Goal: Task Accomplishment & Management: Use online tool/utility

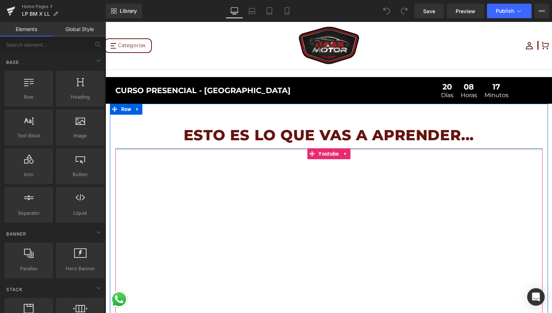
scroll to position [17, 0]
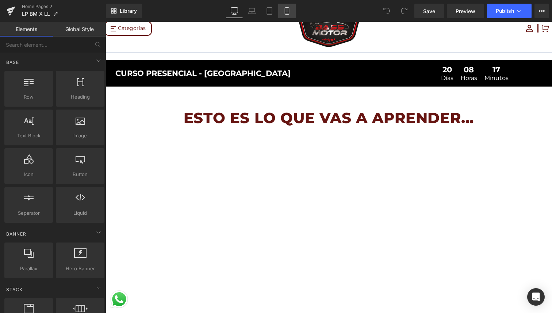
click at [291, 10] on link "Mobile" at bounding box center [287, 11] width 18 height 15
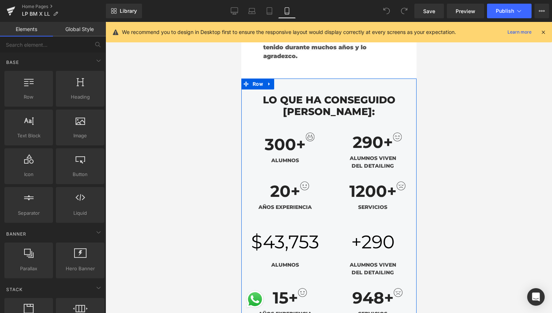
scroll to position [1712, 0]
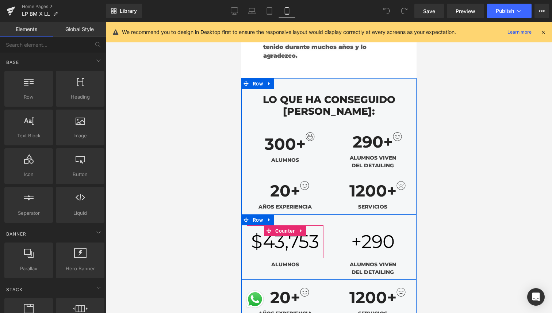
click at [292, 230] on span "43,753" at bounding box center [290, 241] width 56 height 22
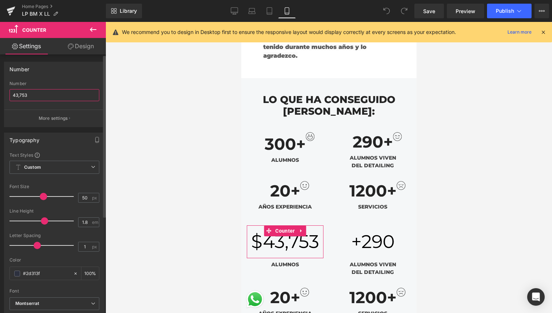
click at [49, 90] on input "43,753" at bounding box center [54, 95] width 90 height 12
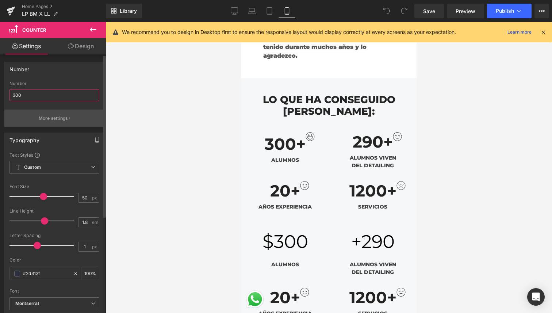
type input "300"
click at [45, 116] on p "More settings" at bounding box center [53, 118] width 29 height 7
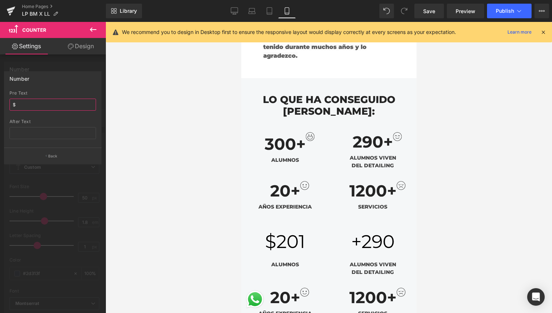
click at [34, 104] on input "$" at bounding box center [52, 105] width 87 height 12
type input "+"
click at [59, 159] on button "Back" at bounding box center [52, 155] width 97 height 16
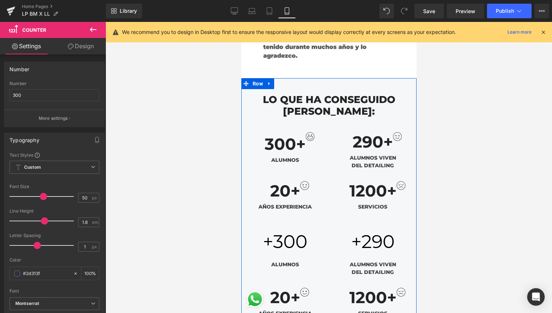
scroll to position [1746, 0]
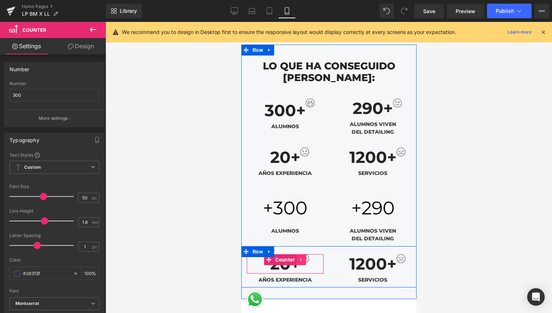
click at [297, 254] on link at bounding box center [300, 259] width 9 height 11
click at [303, 257] on icon at bounding box center [305, 259] width 5 height 5
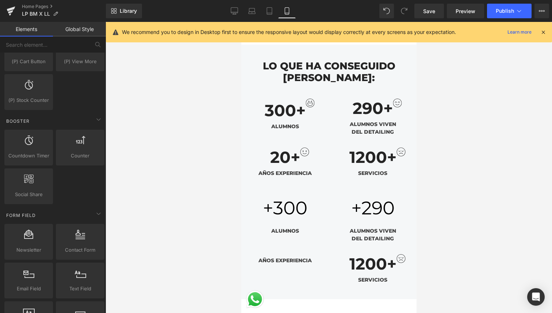
scroll to position [880, 0]
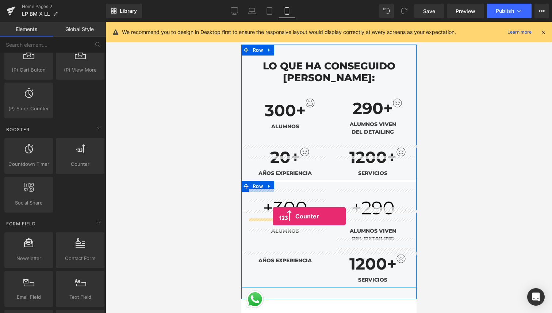
drag, startPoint x: 316, startPoint y: 180, endPoint x: 272, endPoint y: 216, distance: 56.8
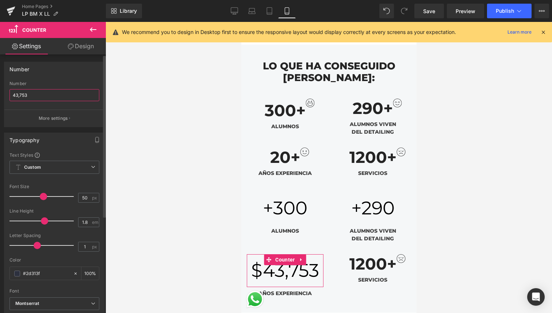
click at [43, 96] on input "43,753" at bounding box center [54, 95] width 90 height 12
type input "20"
click at [47, 114] on button "More settings" at bounding box center [54, 118] width 100 height 17
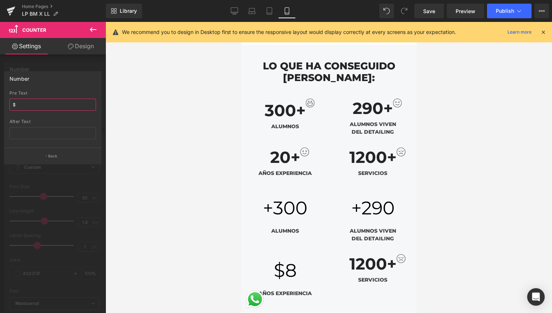
click at [47, 103] on input "$" at bounding box center [52, 105] width 87 height 12
type input "+"
click at [53, 160] on button "Back" at bounding box center [52, 155] width 97 height 16
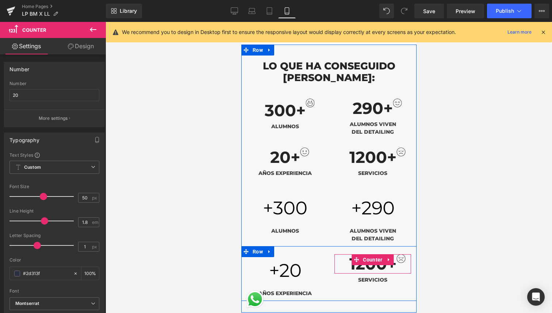
click at [370, 254] on span "1200" at bounding box center [368, 264] width 38 height 20
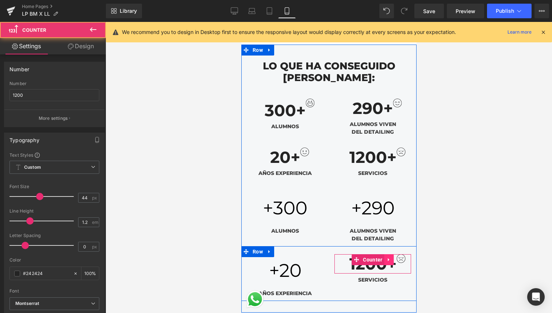
click at [390, 254] on link at bounding box center [388, 259] width 9 height 11
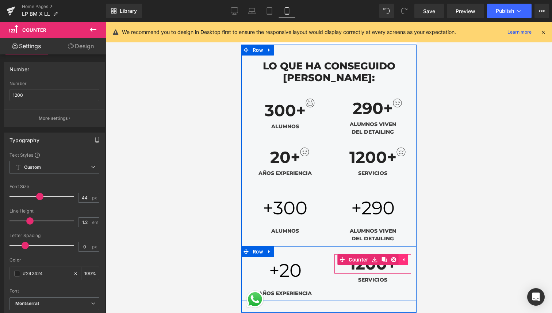
click at [390, 254] on link at bounding box center [393, 259] width 9 height 11
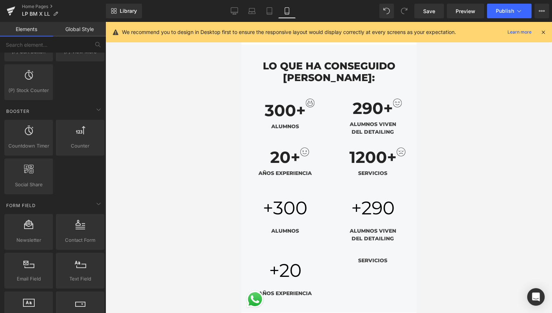
scroll to position [887, 0]
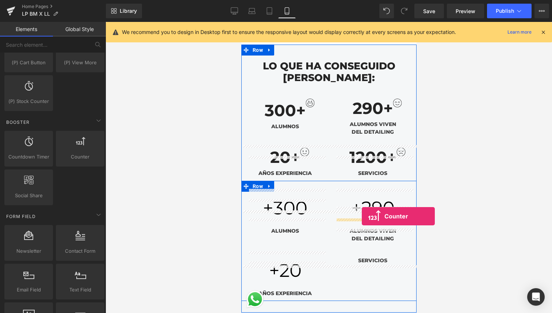
drag, startPoint x: 314, startPoint y: 161, endPoint x: 361, endPoint y: 216, distance: 72.5
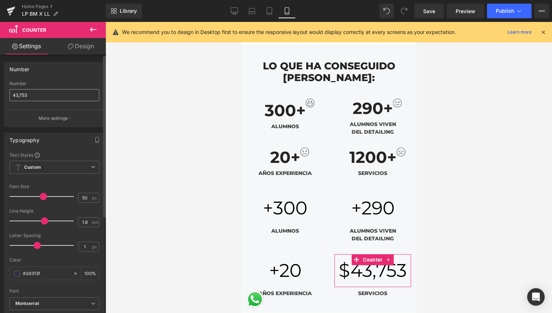
click at [45, 90] on input "43,753" at bounding box center [54, 95] width 90 height 12
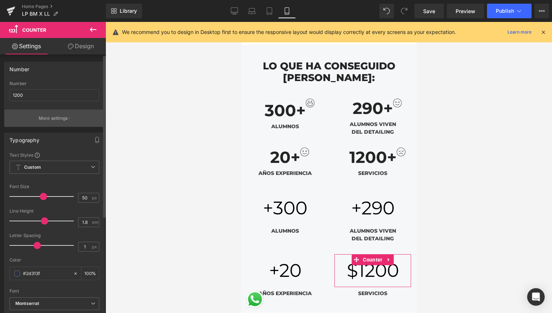
type input "1200"
click at [60, 113] on button "More settings" at bounding box center [54, 118] width 100 height 17
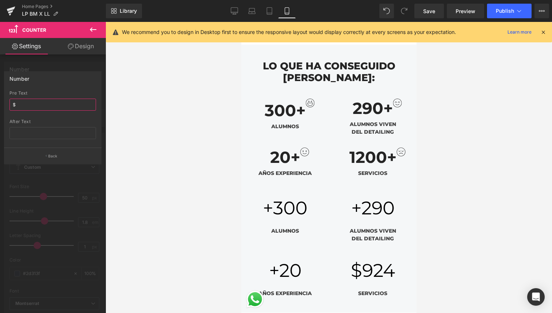
click at [34, 106] on input "$" at bounding box center [52, 105] width 87 height 12
type input "+"
click at [48, 154] on p "Back" at bounding box center [52, 155] width 9 height 5
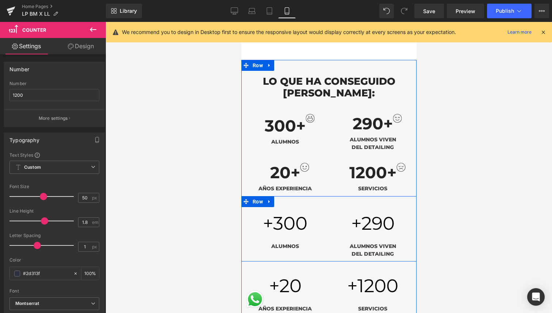
scroll to position [1733, 0]
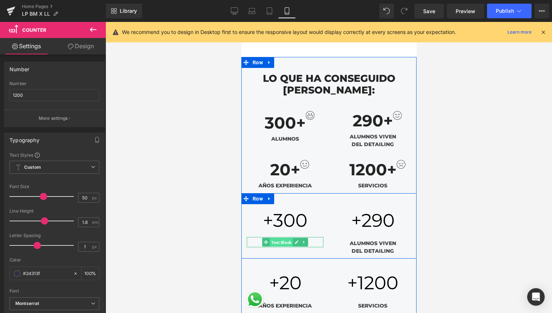
click at [284, 238] on span "Text Block" at bounding box center [280, 242] width 23 height 9
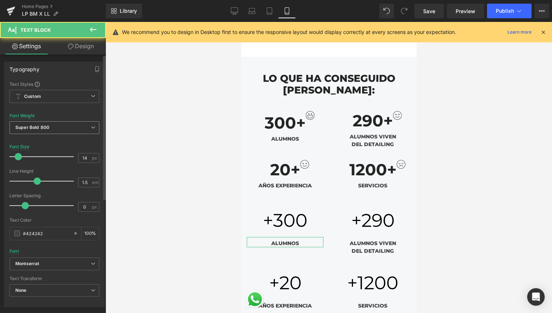
click at [61, 125] on span "Super Bold 800" at bounding box center [54, 127] width 90 height 13
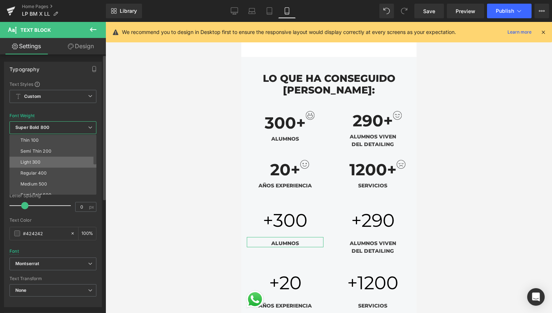
scroll to position [27, 0]
click at [51, 164] on li "Semi Bold 600" at bounding box center [54, 167] width 90 height 11
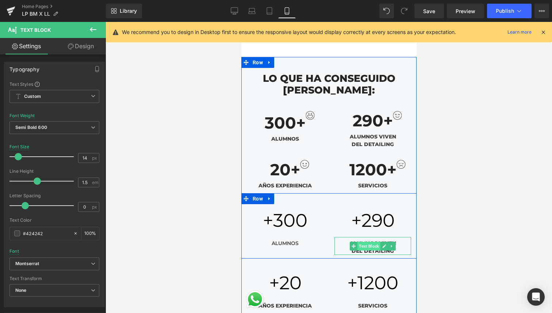
click at [368, 242] on span "Text Block" at bounding box center [368, 246] width 23 height 9
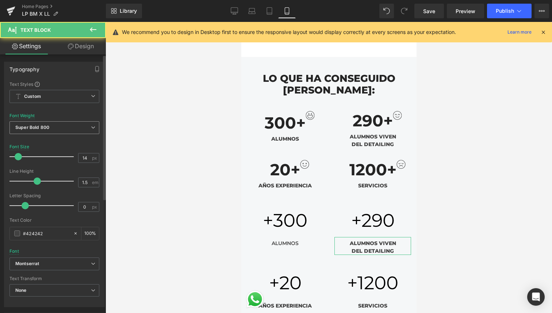
click at [52, 127] on span "Super Bold 800" at bounding box center [54, 127] width 90 height 13
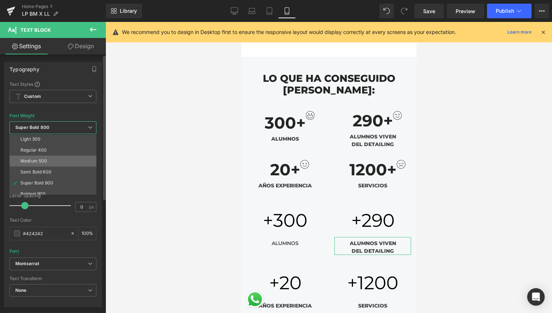
scroll to position [30, 0]
click at [62, 165] on li "Semi Bold 600" at bounding box center [54, 164] width 90 height 11
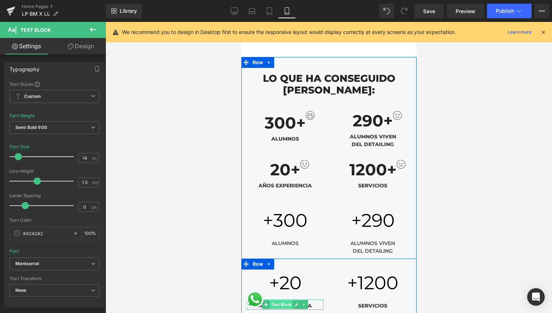
click at [283, 300] on span "Text Block" at bounding box center [280, 304] width 23 height 9
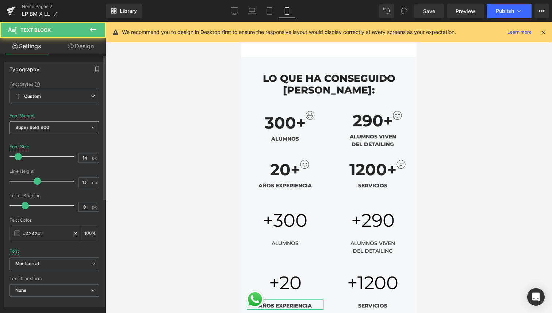
click at [47, 123] on span "Super Bold 800" at bounding box center [54, 127] width 90 height 13
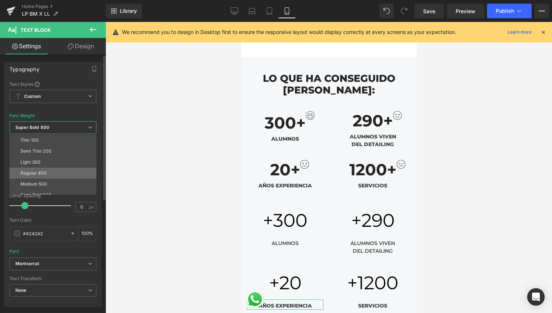
scroll to position [12, 0]
click at [49, 183] on div "Semi Bold 600" at bounding box center [35, 182] width 31 height 5
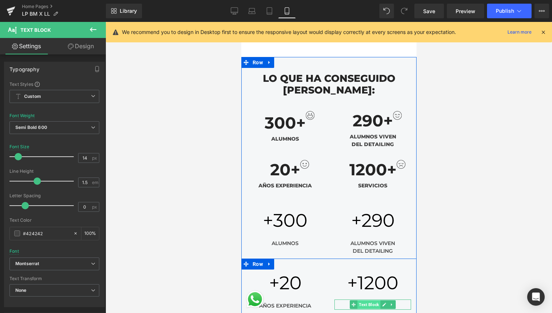
click at [373, 300] on span "Text Block" at bounding box center [368, 304] width 23 height 9
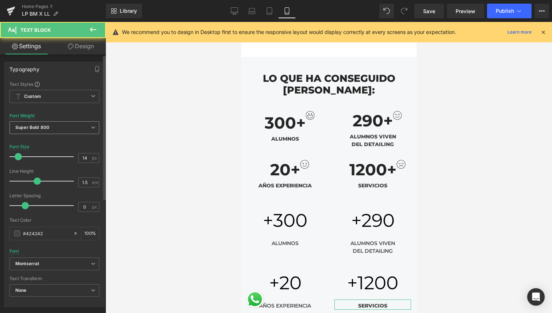
click at [64, 133] on span "Super Bold 800" at bounding box center [54, 127] width 90 height 13
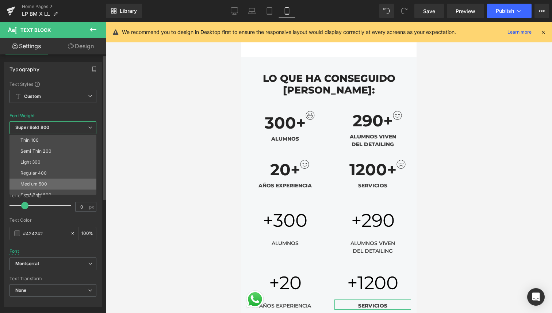
scroll to position [23, 0]
click at [53, 174] on li "Semi Bold 600" at bounding box center [54, 171] width 90 height 11
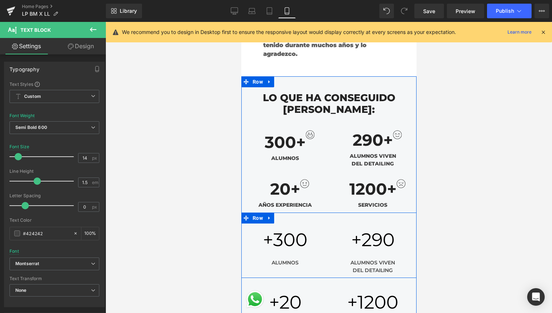
scroll to position [1710, 0]
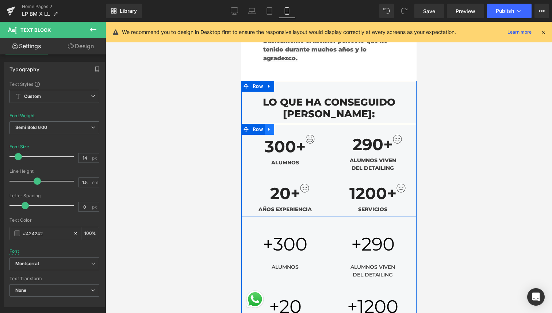
click at [270, 127] on icon at bounding box center [269, 129] width 5 height 5
click at [289, 127] on icon at bounding box center [287, 129] width 5 height 5
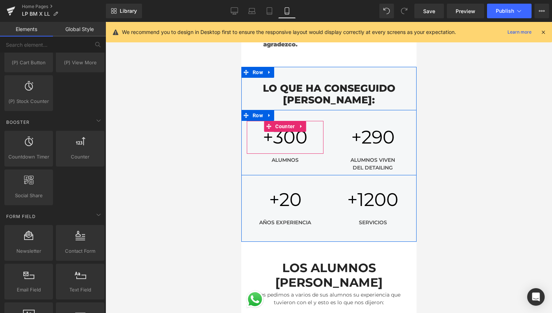
scroll to position [1719, 0]
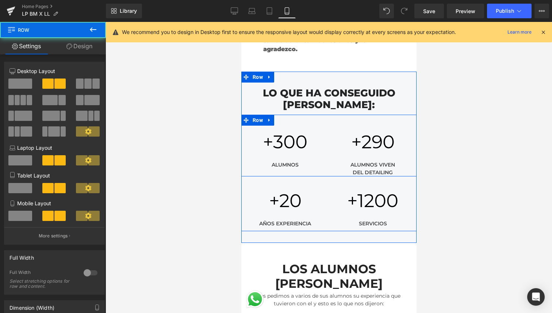
drag, startPoint x: 310, startPoint y: 143, endPoint x: 314, endPoint y: 138, distance: 7.0
click at [314, 138] on div "+ 300 Counter ALUMNOS Text Block + 290 Counter ALUMNOS VIVEN DEL DETAILING Text…" at bounding box center [328, 146] width 175 height 62
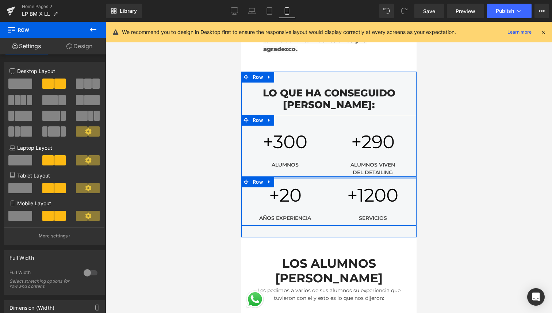
drag, startPoint x: 323, startPoint y: 143, endPoint x: 334, endPoint y: 137, distance: 12.2
click at [334, 137] on div "+ 300 Counter ALUMNOS Text Block + 290 Counter ALUMNOS VIVEN DEL DETAILING Text…" at bounding box center [328, 170] width 175 height 111
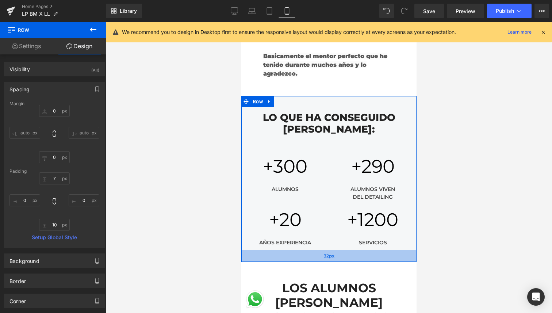
scroll to position [1687, 0]
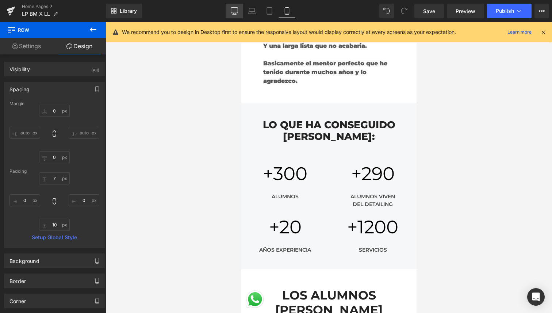
click at [234, 8] on icon at bounding box center [234, 10] width 7 height 7
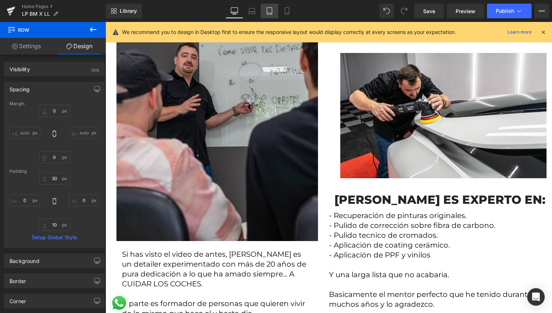
scroll to position [1905, 0]
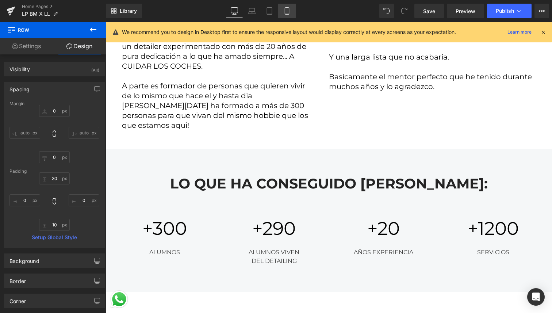
click at [292, 8] on link "Mobile" at bounding box center [287, 11] width 18 height 15
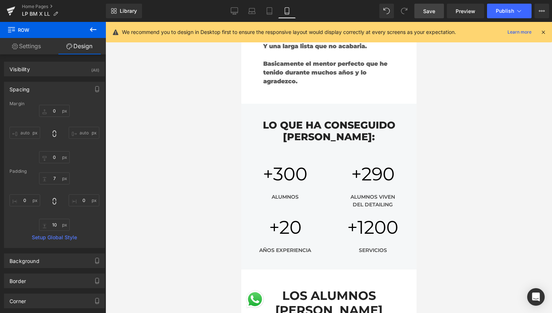
drag, startPoint x: 434, startPoint y: 12, endPoint x: 128, endPoint y: 79, distance: 313.1
click at [434, 12] on span "Save" at bounding box center [429, 11] width 12 height 8
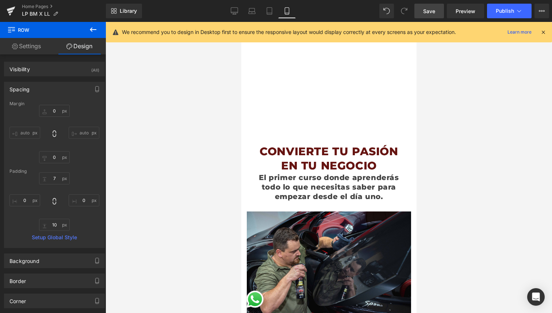
scroll to position [0, 0]
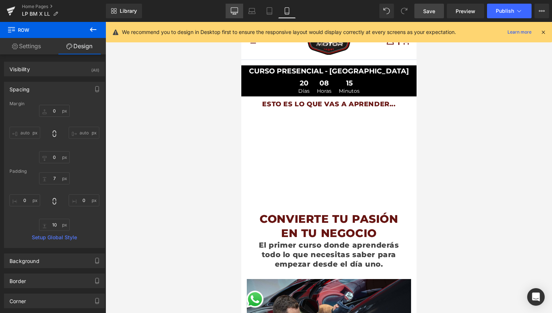
click at [234, 7] on link "Desktop" at bounding box center [235, 11] width 18 height 15
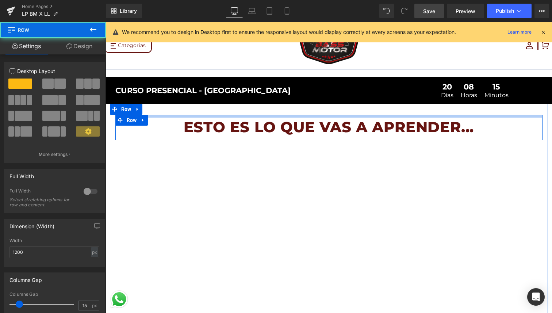
drag, startPoint x: 297, startPoint y: 117, endPoint x: 313, endPoint y: 109, distance: 17.3
click at [313, 109] on div "ESTO ES LO QUE VAS A APRENDER... Heading Row Youtube Row" at bounding box center [329, 244] width 438 height 280
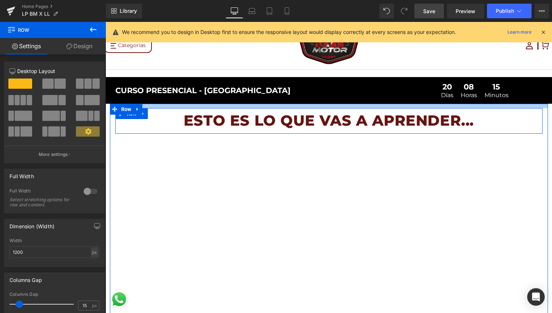
drag, startPoint x: 326, startPoint y: 108, endPoint x: 345, endPoint y: 101, distance: 20.2
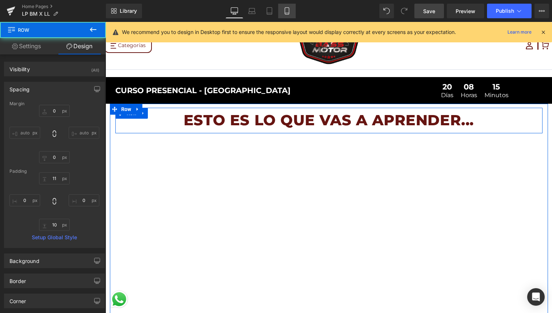
click at [284, 12] on icon at bounding box center [286, 10] width 7 height 7
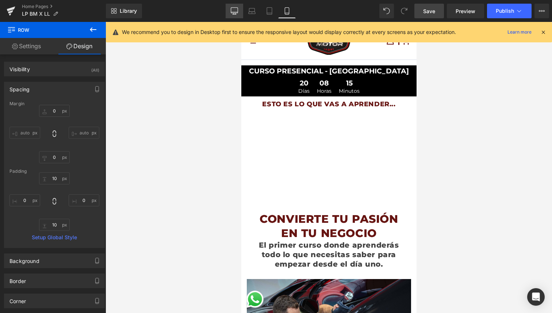
click at [233, 11] on icon at bounding box center [234, 10] width 7 height 7
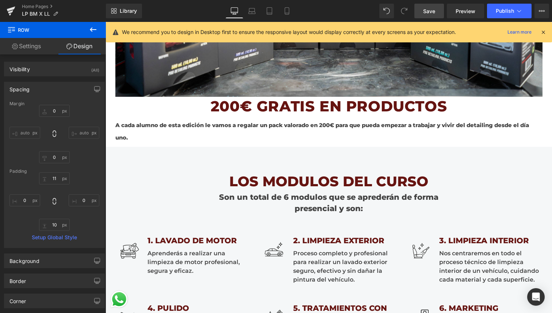
scroll to position [1093, 0]
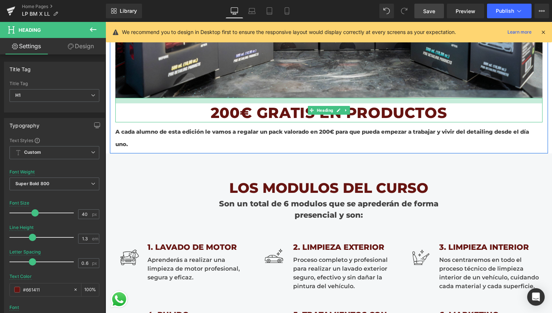
drag, startPoint x: 467, startPoint y: 99, endPoint x: 468, endPoint y: 104, distance: 5.5
click at [468, 104] on div "200€ GRATIS EN PRODUCTOS Heading" at bounding box center [328, 110] width 427 height 24
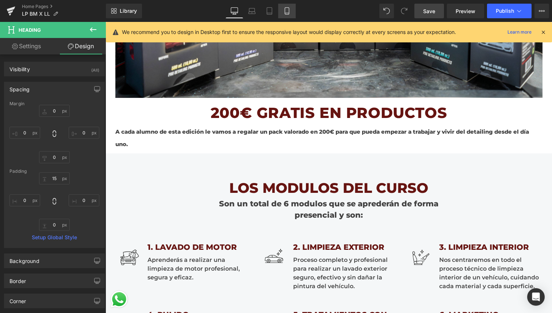
click at [285, 11] on icon at bounding box center [287, 11] width 4 height 7
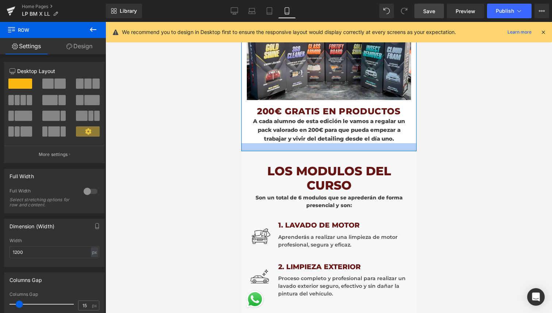
drag, startPoint x: 382, startPoint y: 145, endPoint x: 383, endPoint y: 149, distance: 4.2
click at [383, 149] on div at bounding box center [328, 147] width 175 height 8
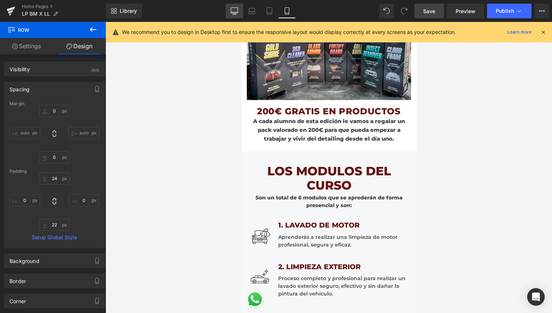
click at [238, 11] on icon at bounding box center [234, 10] width 7 height 5
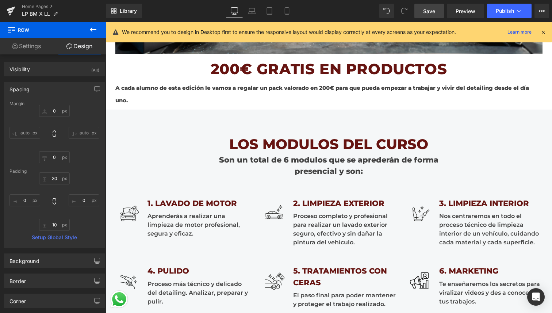
scroll to position [1146, 0]
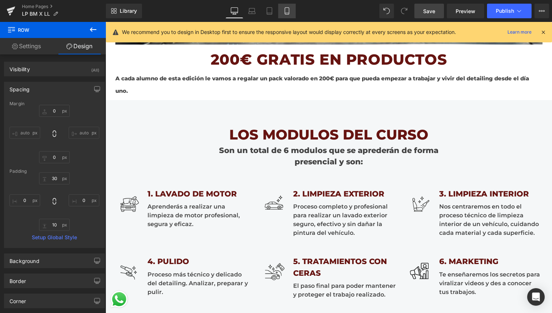
click at [284, 8] on icon at bounding box center [286, 10] width 7 height 7
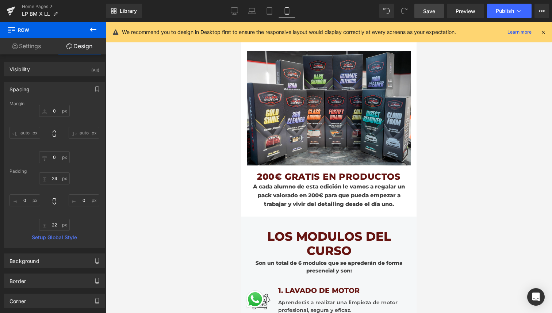
scroll to position [510, 0]
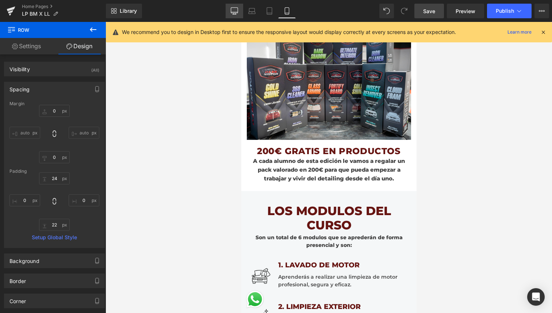
click at [237, 13] on icon at bounding box center [234, 10] width 7 height 7
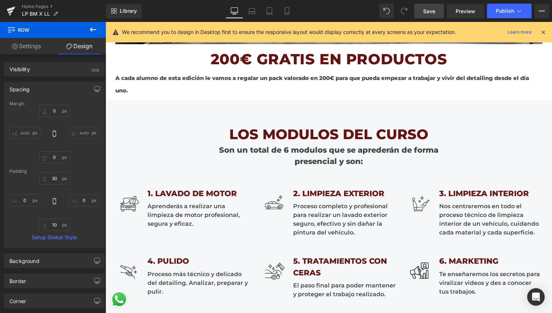
scroll to position [1147, 0]
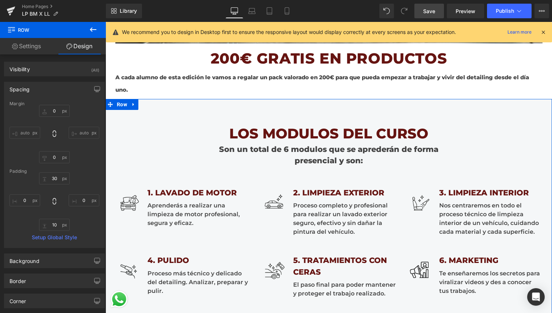
click at [327, 104] on div "LOS MODULOS DEL CURSO Heading Son un total de 6 modulos que se aprederán de for…" at bounding box center [329, 213] width 446 height 229
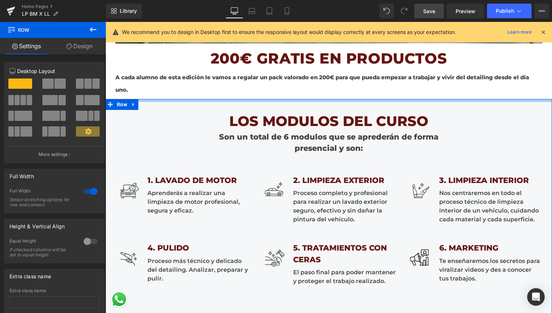
drag, startPoint x: 332, startPoint y: 100, endPoint x: 354, endPoint y: 89, distance: 24.5
click at [354, 88] on div "CURSO PRESENCIAL - VALENCIA Text Block 20 Días 08 Horas 15 Minutos Countdown Ti…" at bounding box center [329, 305] width 446 height 2750
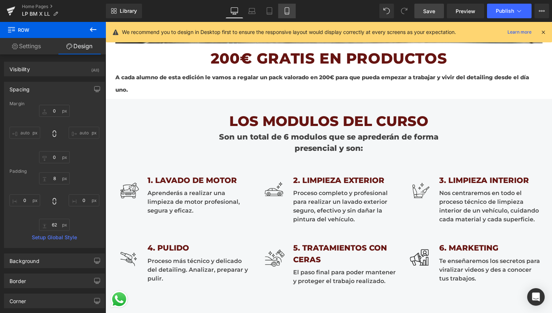
click at [287, 14] on icon at bounding box center [287, 11] width 4 height 7
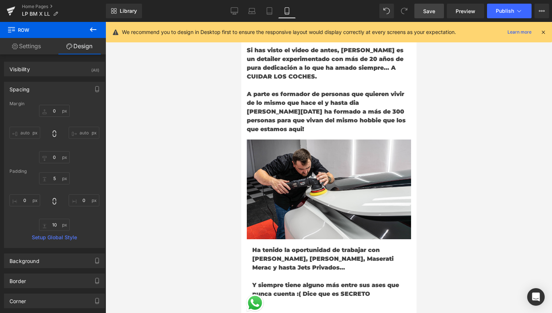
scroll to position [601, 0]
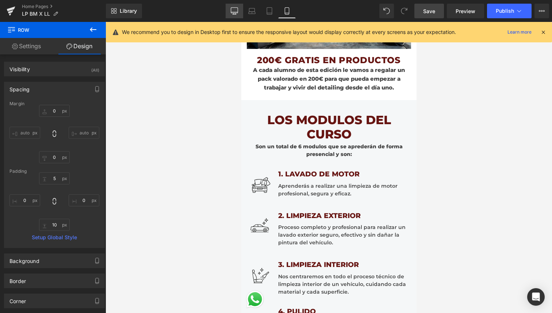
click at [235, 13] on icon at bounding box center [234, 10] width 7 height 5
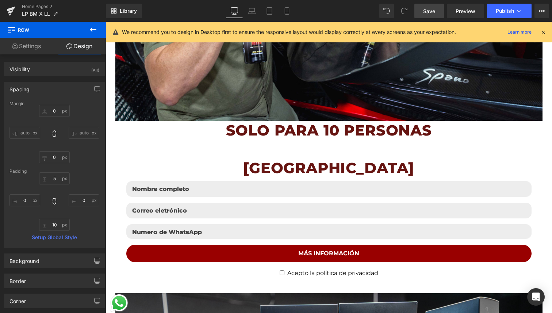
scroll to position [1147, 0]
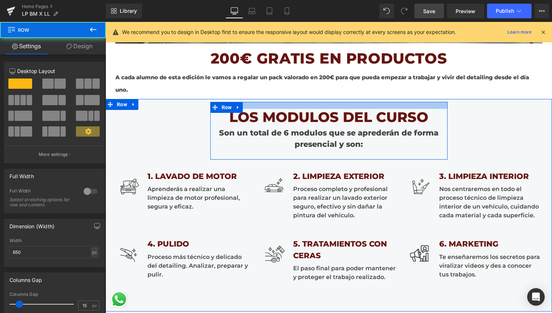
drag, startPoint x: 312, startPoint y: 111, endPoint x: 319, endPoint y: 107, distance: 8.0
click at [319, 107] on div at bounding box center [328, 105] width 237 height 7
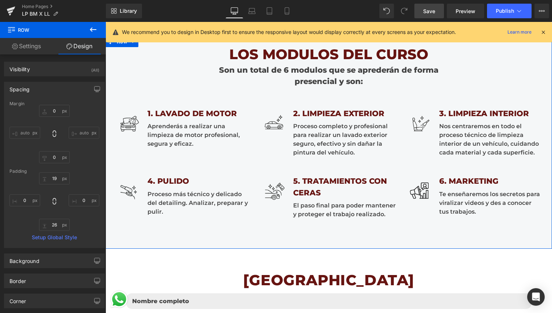
scroll to position [1216, 0]
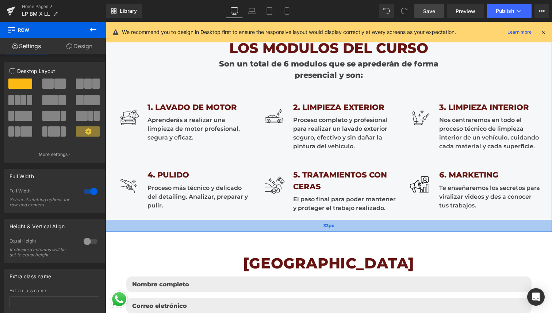
drag, startPoint x: 285, startPoint y: 236, endPoint x: 310, endPoint y: 225, distance: 27.3
click at [310, 225] on div "33px" at bounding box center [329, 226] width 446 height 12
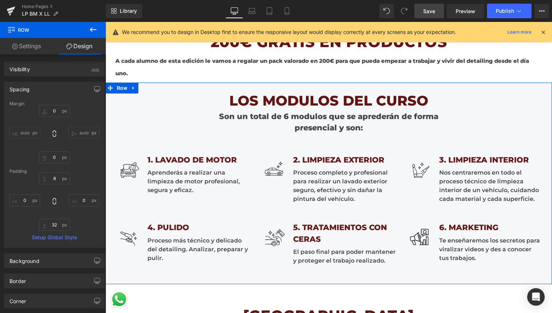
scroll to position [1171, 0]
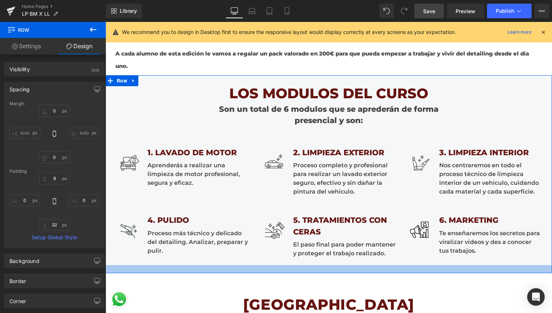
drag, startPoint x: 311, startPoint y: 271, endPoint x: 319, endPoint y: 268, distance: 8.5
click at [319, 268] on div at bounding box center [329, 269] width 446 height 8
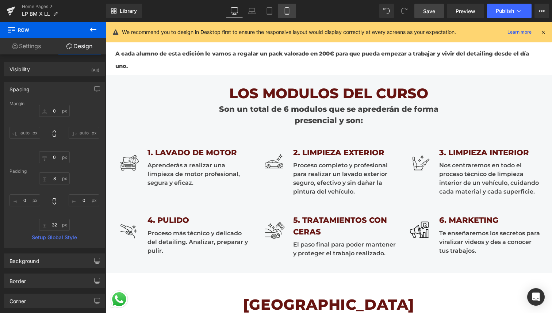
click at [287, 8] on icon at bounding box center [286, 10] width 7 height 7
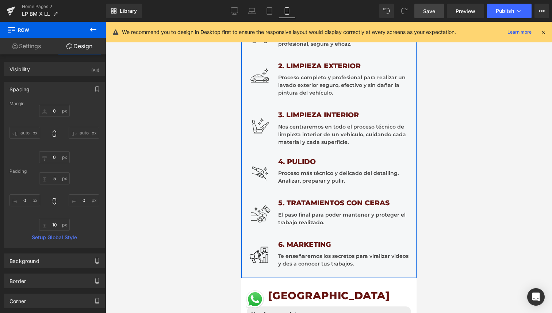
scroll to position [765, 0]
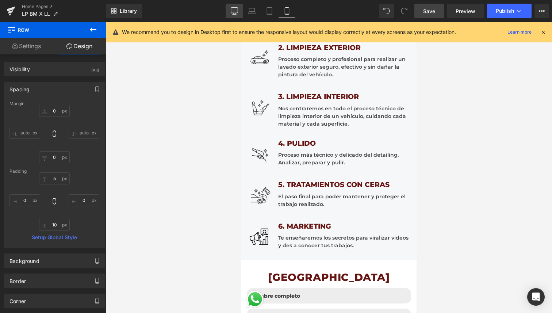
click at [237, 12] on icon at bounding box center [234, 12] width 7 height 0
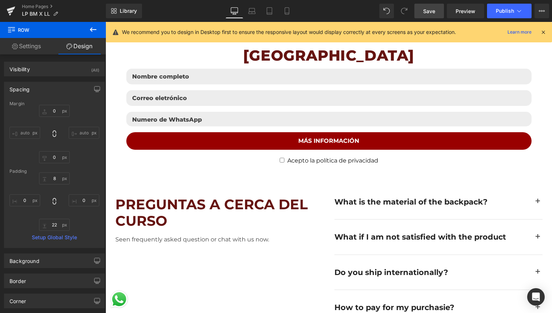
scroll to position [2338, 0]
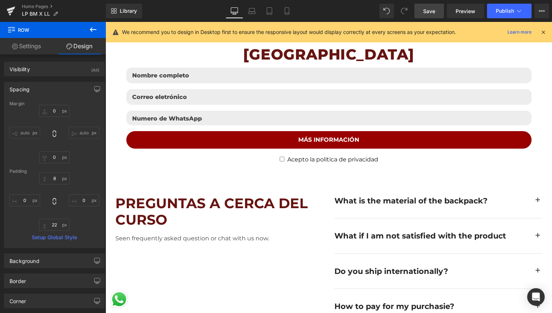
click at [431, 6] on link "Save" at bounding box center [429, 11] width 30 height 15
click at [57, 14] on icon at bounding box center [55, 13] width 5 height 5
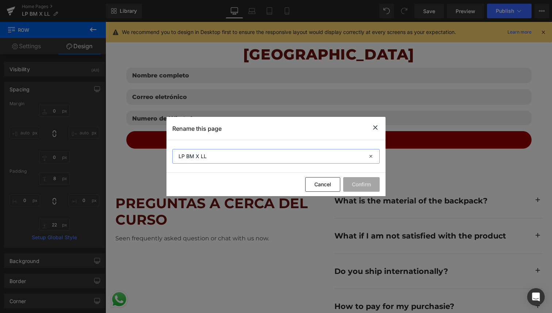
click at [211, 156] on input "LP BM X LL" at bounding box center [275, 156] width 207 height 15
click at [373, 129] on icon at bounding box center [375, 127] width 9 height 9
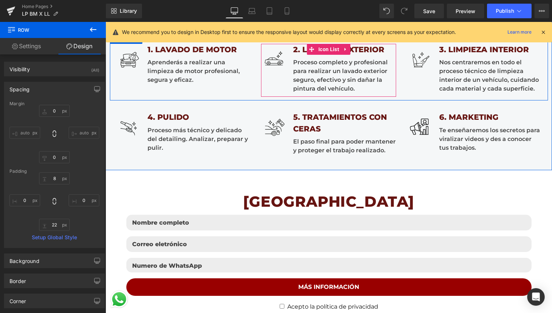
scroll to position [1297, 0]
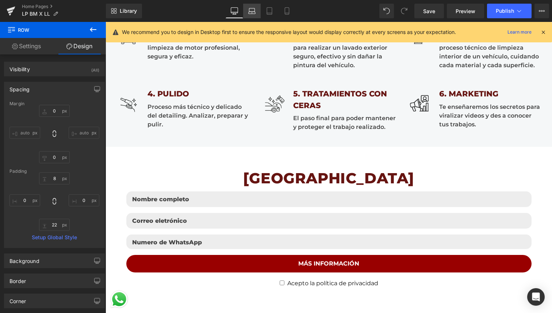
click at [254, 15] on link "Laptop" at bounding box center [252, 11] width 18 height 15
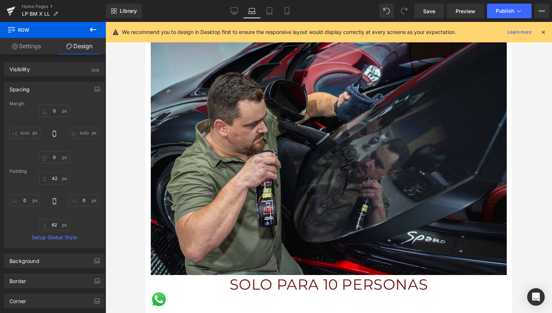
scroll to position [0, 0]
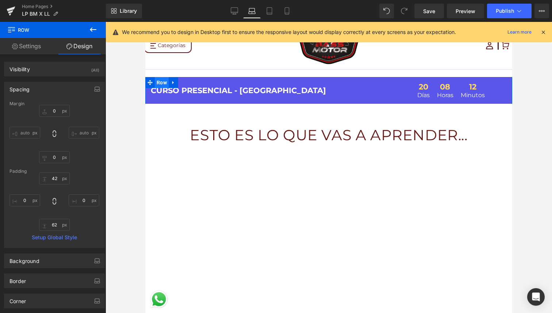
click at [163, 84] on span "Row" at bounding box center [162, 82] width 14 height 11
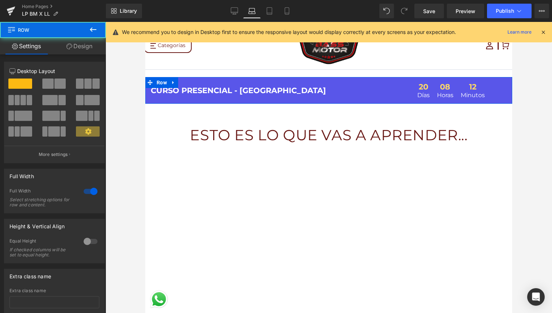
click at [78, 48] on link "Design" at bounding box center [79, 46] width 53 height 16
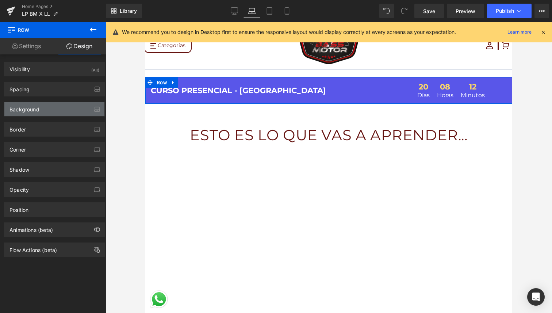
click at [69, 110] on div "Background" at bounding box center [54, 109] width 100 height 14
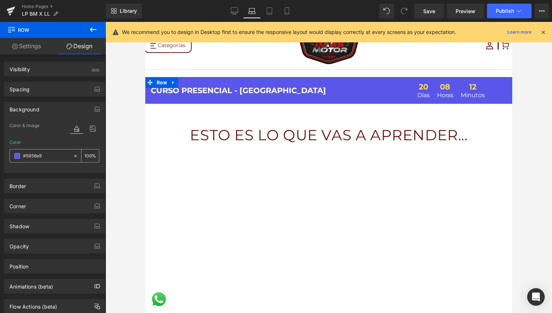
click at [17, 156] on span at bounding box center [17, 156] width 6 height 6
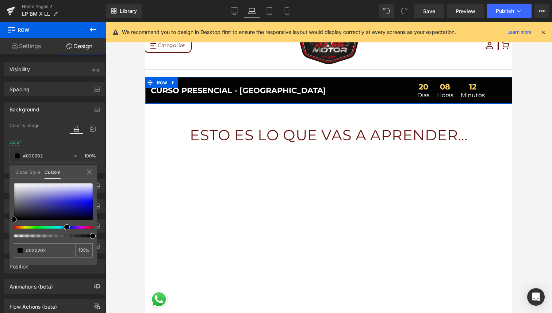
drag, startPoint x: 18, startPoint y: 191, endPoint x: 13, endPoint y: 219, distance: 28.6
click at [14, 219] on div at bounding box center [53, 201] width 79 height 37
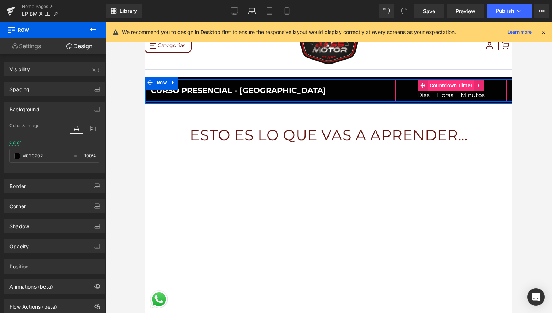
click at [448, 89] on span "Countdown Timer" at bounding box center [451, 85] width 47 height 11
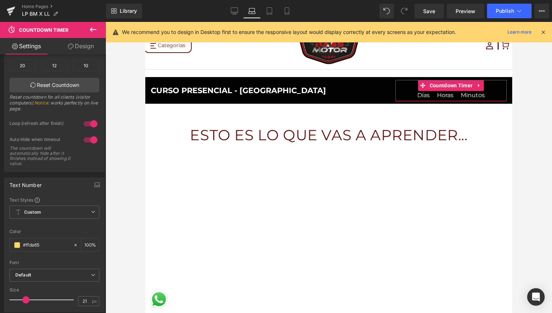
scroll to position [65, 0]
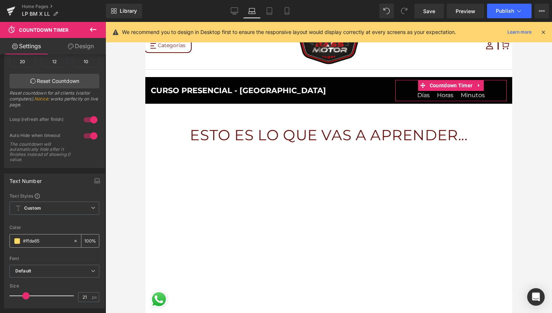
click at [20, 241] on div "#ffda65" at bounding box center [41, 240] width 63 height 13
click at [54, 244] on input "#ffda65" at bounding box center [46, 241] width 47 height 8
click at [16, 241] on span at bounding box center [17, 241] width 6 height 6
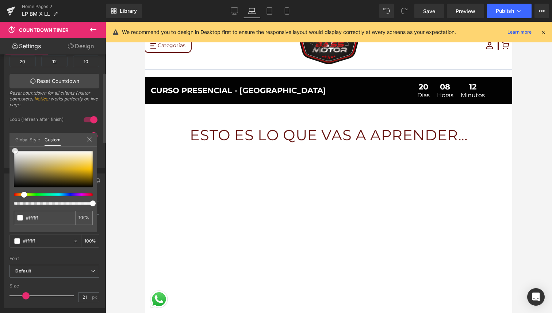
drag, startPoint x: 20, startPoint y: 177, endPoint x: 15, endPoint y: 149, distance: 27.9
click at [15, 151] on div at bounding box center [53, 169] width 79 height 37
click at [272, 7] on link "Tablet" at bounding box center [270, 11] width 18 height 15
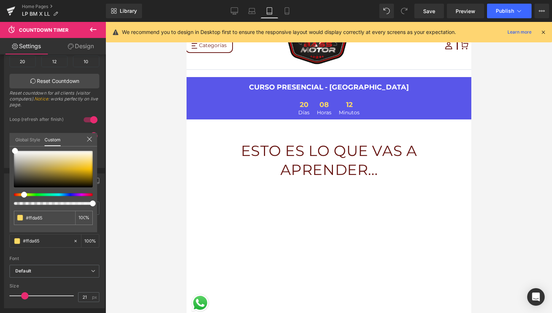
scroll to position [18, 0]
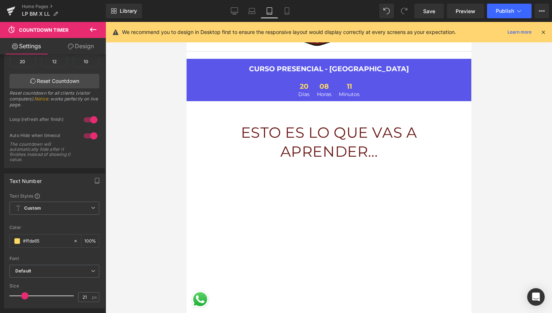
click at [205, 65] on span "Row" at bounding box center [203, 64] width 14 height 11
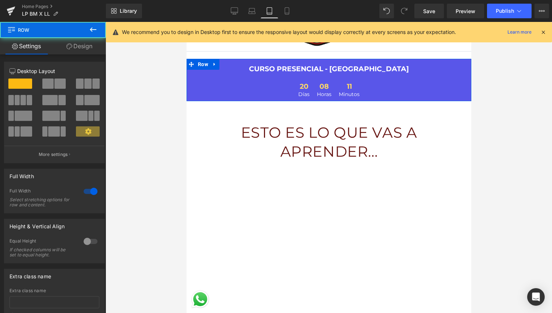
click at [76, 47] on link "Design" at bounding box center [79, 46] width 53 height 16
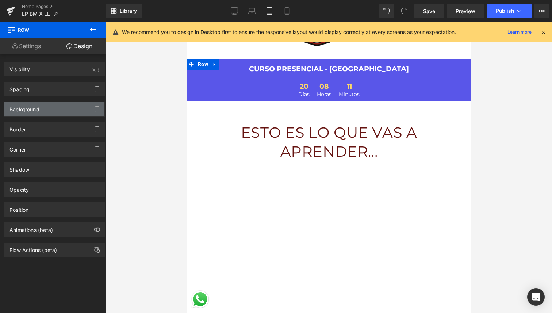
click at [55, 105] on div "Background" at bounding box center [54, 109] width 100 height 14
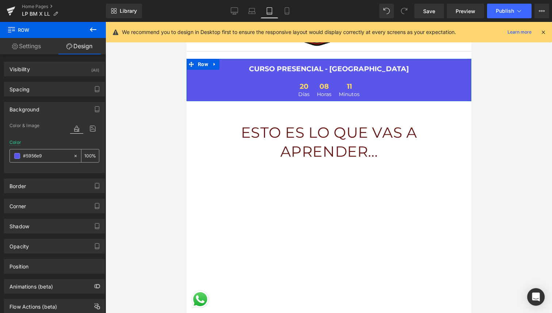
click at [19, 155] on span at bounding box center [17, 156] width 6 height 6
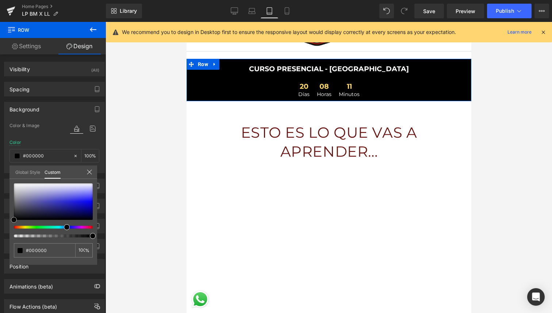
drag, startPoint x: 16, startPoint y: 187, endPoint x: 9, endPoint y: 234, distance: 47.9
click at [9, 234] on div "#5956e9 100 %" at bounding box center [53, 223] width 88 height 81
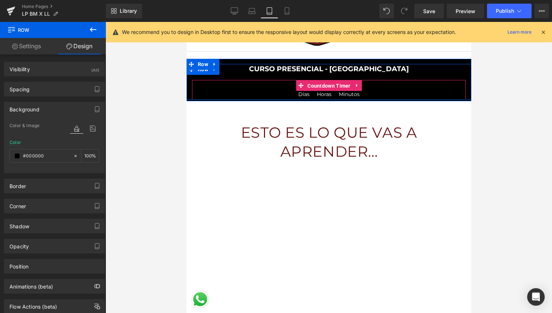
click at [325, 85] on span "Countdown Timer" at bounding box center [328, 85] width 47 height 11
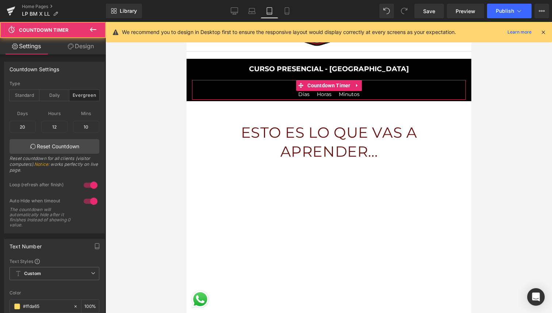
click at [80, 51] on link "Design" at bounding box center [80, 46] width 53 height 16
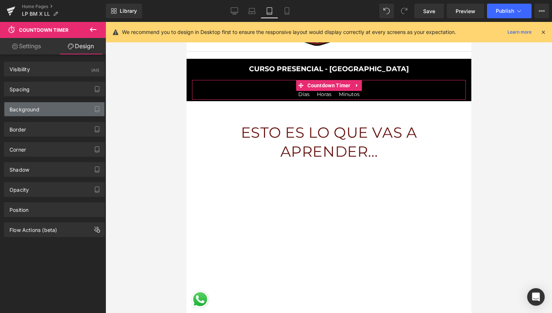
click at [60, 110] on div "Background" at bounding box center [54, 109] width 100 height 14
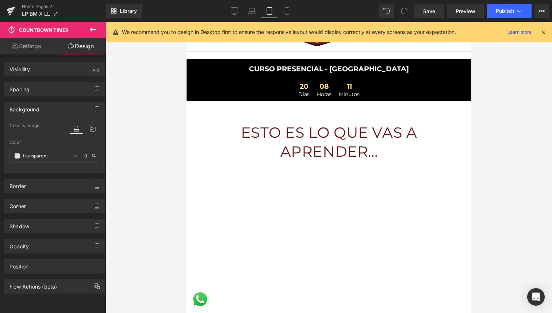
click at [92, 30] on icon at bounding box center [93, 29] width 7 height 4
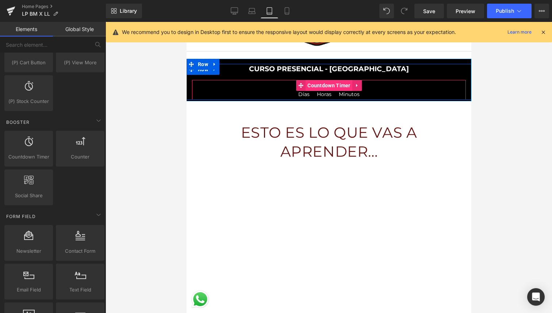
click at [325, 85] on span "Countdown Timer" at bounding box center [328, 85] width 47 height 11
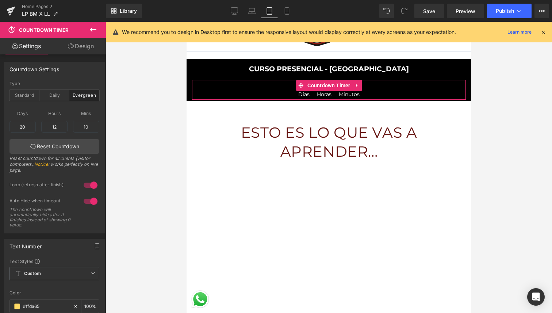
scroll to position [60, 0]
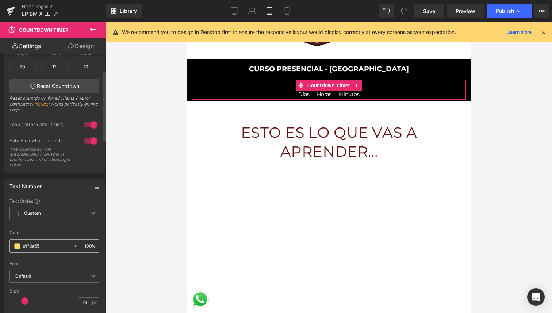
click at [18, 247] on span at bounding box center [17, 246] width 6 height 6
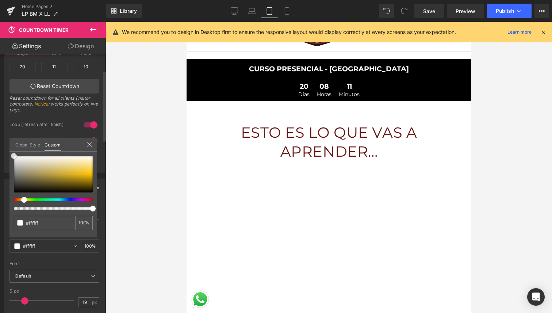
drag, startPoint x: 24, startPoint y: 181, endPoint x: 13, endPoint y: 154, distance: 29.4
click at [14, 156] on div at bounding box center [53, 174] width 79 height 37
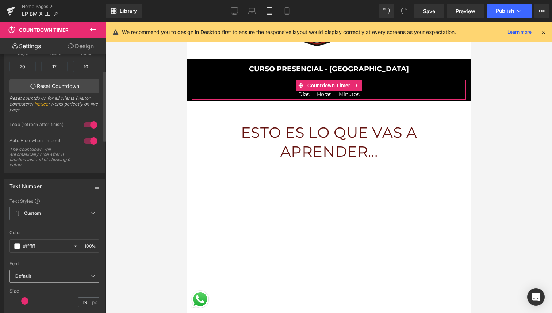
click at [30, 275] on icon "Default" at bounding box center [23, 276] width 16 height 6
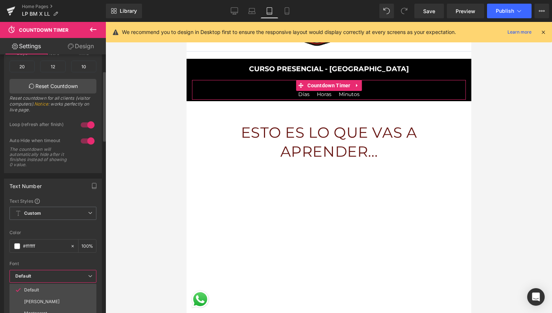
click at [53, 258] on div at bounding box center [52, 258] width 87 height 5
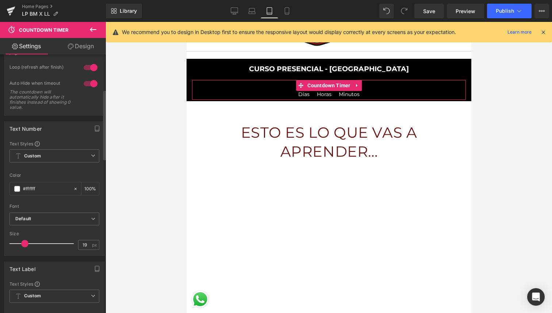
scroll to position [129, 0]
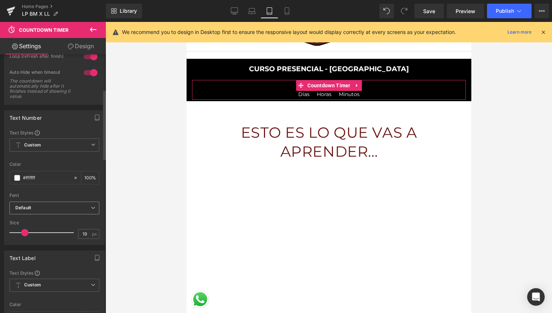
click at [35, 205] on b "Default" at bounding box center [53, 208] width 76 height 6
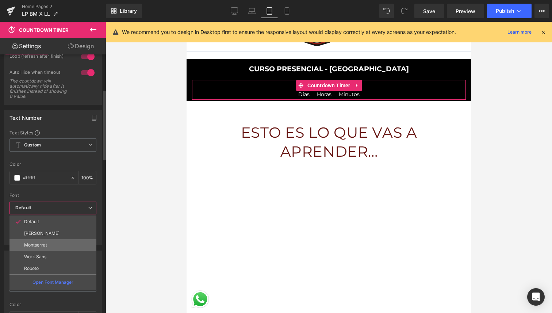
click at [40, 248] on li "Montserrat" at bounding box center [52, 245] width 87 height 12
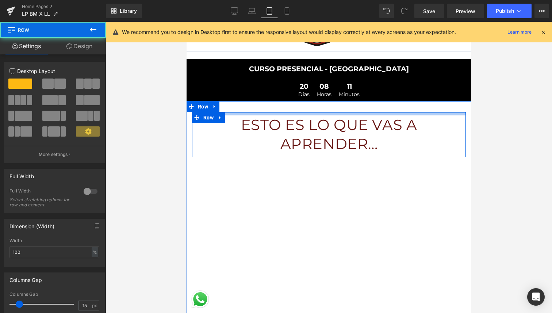
drag, startPoint x: 291, startPoint y: 117, endPoint x: 314, endPoint y: 110, distance: 24.9
click at [314, 110] on div "ESTO ES LO QUE VAS A APRENDER... Heading Row Youtube Row" at bounding box center [328, 208] width 285 height 214
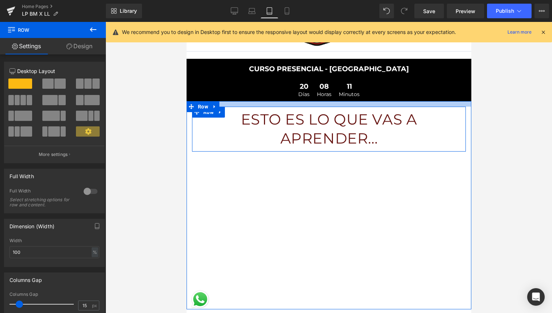
drag, startPoint x: 325, startPoint y: 107, endPoint x: 350, endPoint y: 102, distance: 25.8
click at [350, 102] on div at bounding box center [328, 103] width 285 height 5
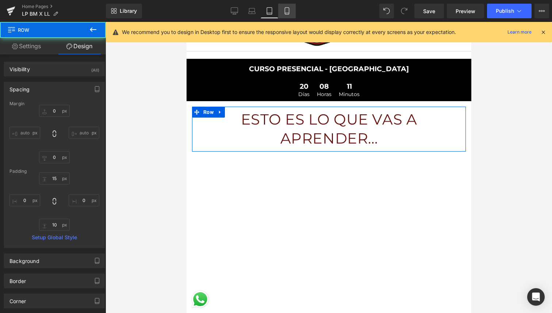
click at [288, 11] on icon at bounding box center [286, 10] width 7 height 7
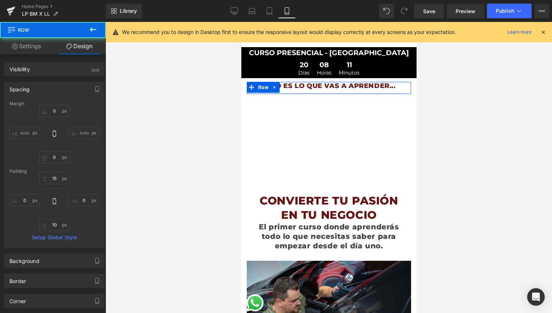
scroll to position [0, 0]
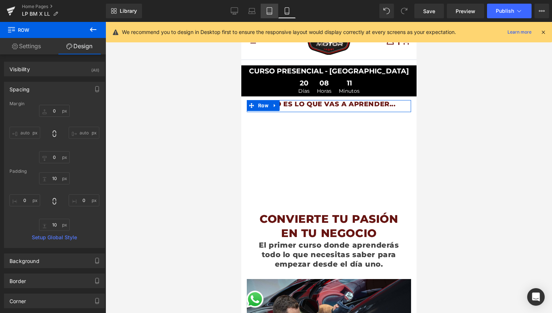
click at [271, 13] on icon at bounding box center [269, 10] width 7 height 7
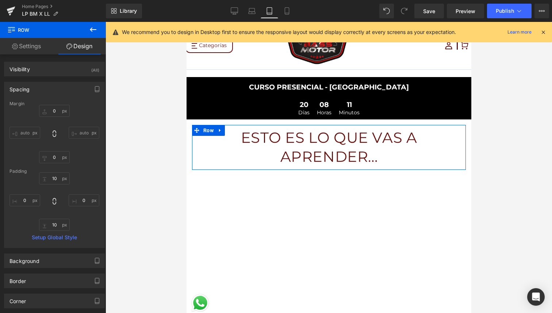
scroll to position [23, 0]
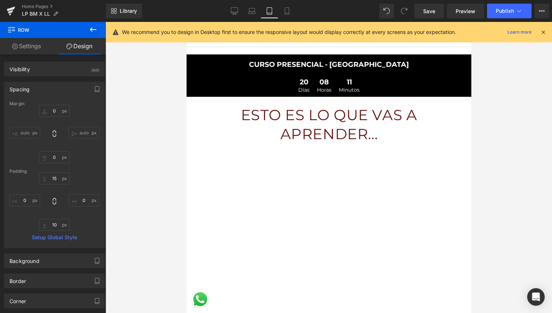
click at [96, 29] on icon at bounding box center [93, 29] width 7 height 4
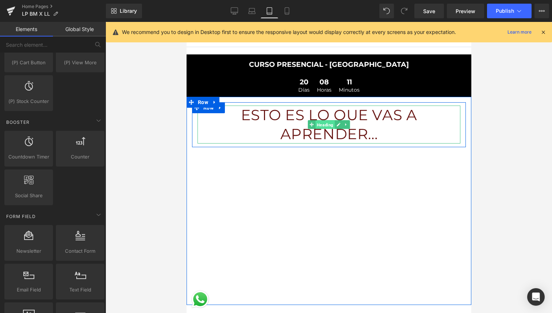
click at [330, 125] on span "Heading" at bounding box center [324, 124] width 19 height 9
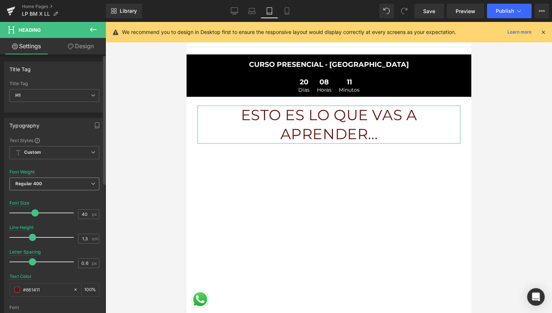
click at [41, 181] on b "Regular 400" at bounding box center [28, 183] width 27 height 5
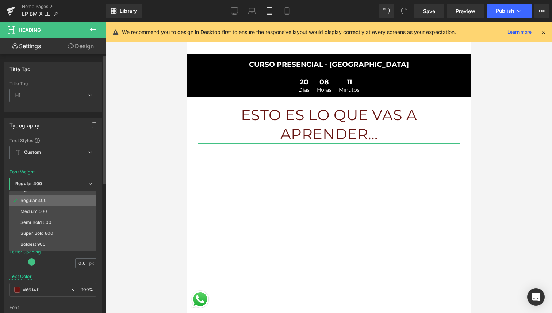
scroll to position [30, 0]
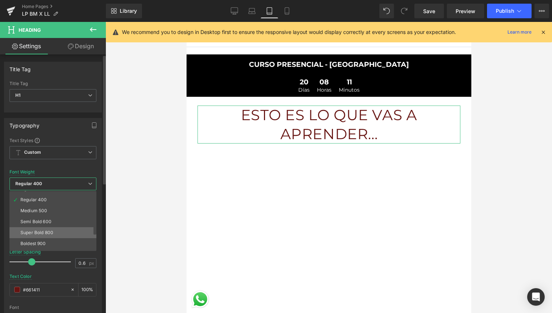
click at [46, 233] on div "Super Bold 800" at bounding box center [36, 232] width 33 height 5
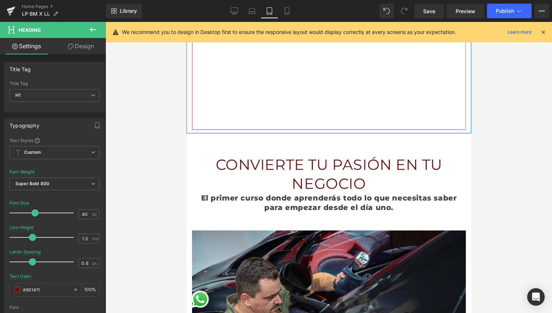
scroll to position [195, 0]
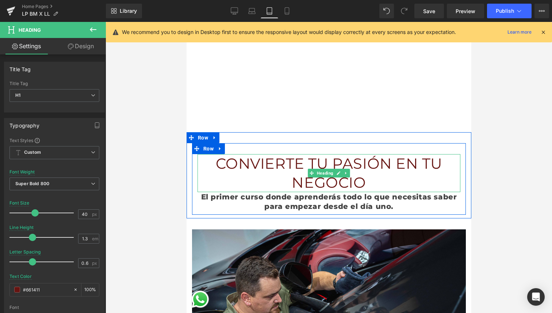
click at [278, 160] on h1 "CONVIERTE TU PASIÓN EN TU NEGOCIO" at bounding box center [328, 173] width 263 height 38
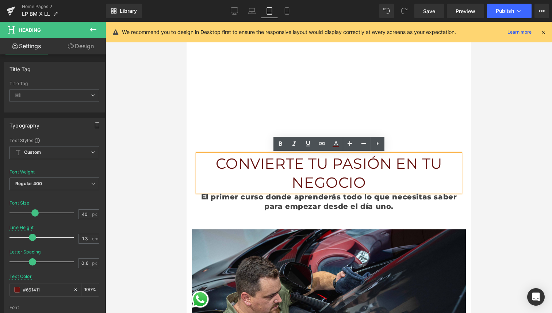
click at [250, 133] on div "CONVIERTE TU PASIÓN EN TU NEGOCIO Heading El primer curso donde aprenderás todo…" at bounding box center [328, 175] width 285 height 86
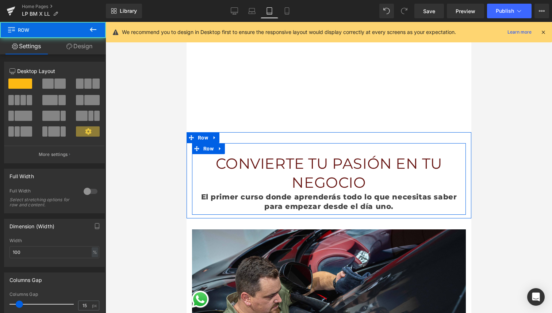
click at [253, 149] on div "CONVIERTE TU PASIÓN EN TU NEGOCIO Heading El primer curso donde aprenderás todo…" at bounding box center [329, 179] width 274 height 72
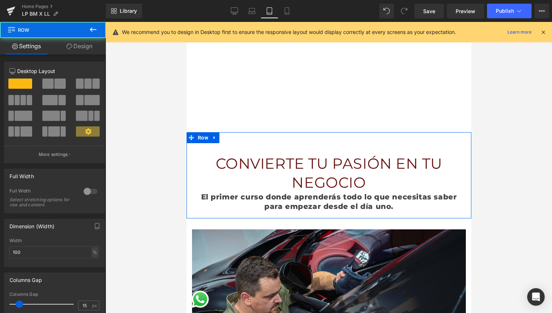
click at [268, 135] on div "CONVIERTE TU PASIÓN EN TU NEGOCIO Heading El primer curso donde aprenderás todo…" at bounding box center [328, 175] width 285 height 86
click at [273, 136] on div "CONVIERTE TU PASIÓN EN TU NEGOCIO Heading El primer curso donde aprenderás todo…" at bounding box center [328, 175] width 285 height 86
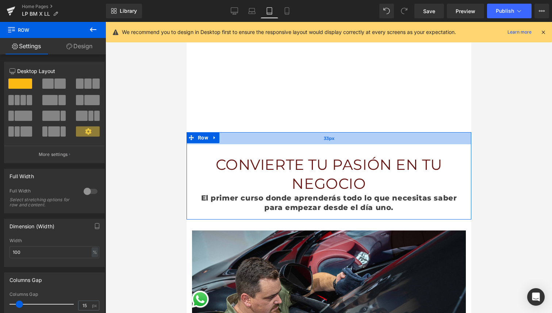
click at [284, 133] on div "33px" at bounding box center [328, 138] width 285 height 12
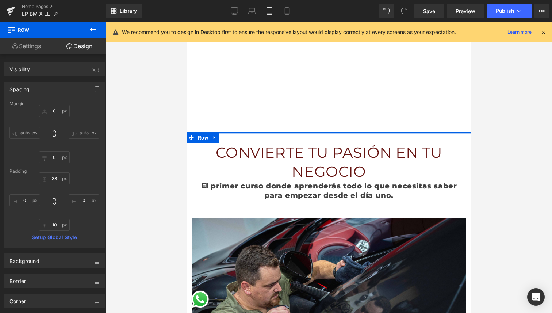
drag, startPoint x: 282, startPoint y: 142, endPoint x: 299, endPoint y: 129, distance: 21.8
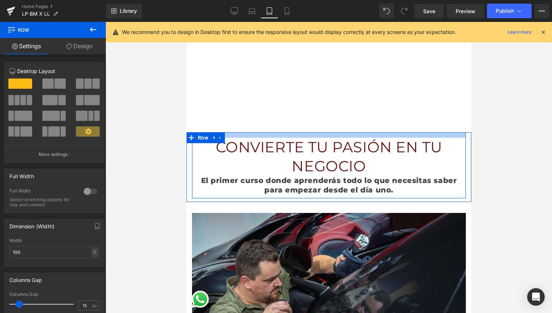
drag, startPoint x: 287, startPoint y: 137, endPoint x: 298, endPoint y: 131, distance: 12.8
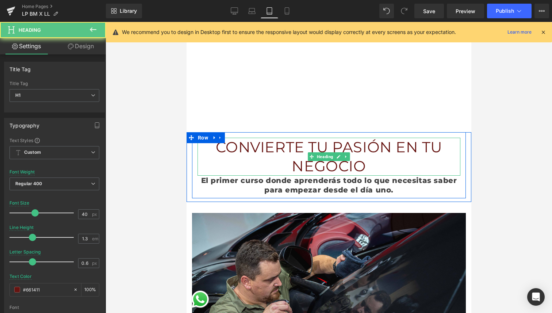
click at [283, 149] on h1 "CONVIERTE TU PASIÓN EN TU NEGOCIO" at bounding box center [328, 157] width 263 height 38
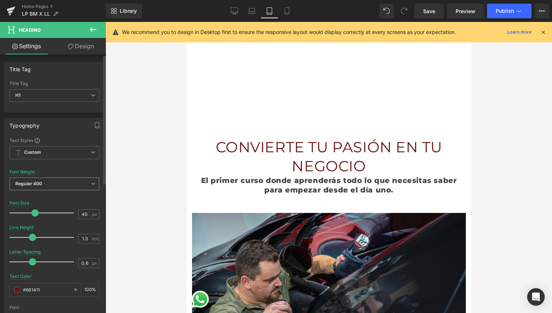
click at [77, 181] on span "Regular 400" at bounding box center [54, 183] width 90 height 13
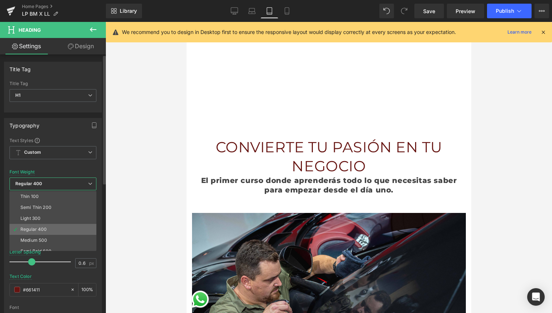
scroll to position [28, 0]
click at [65, 227] on li "Semi Bold 600" at bounding box center [54, 223] width 90 height 11
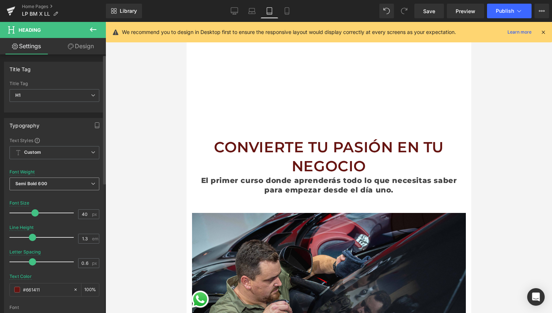
click at [64, 185] on span "Semi Bold 600" at bounding box center [54, 183] width 90 height 13
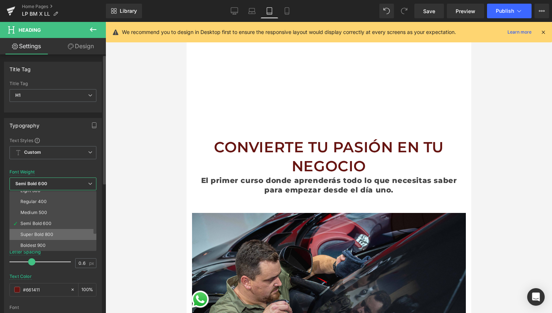
click at [59, 232] on li "Super Bold 800" at bounding box center [54, 234] width 90 height 11
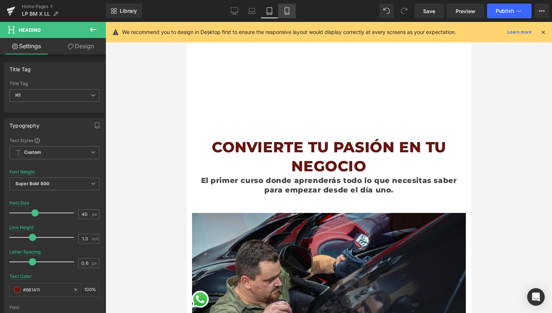
click at [288, 10] on icon at bounding box center [286, 10] width 7 height 7
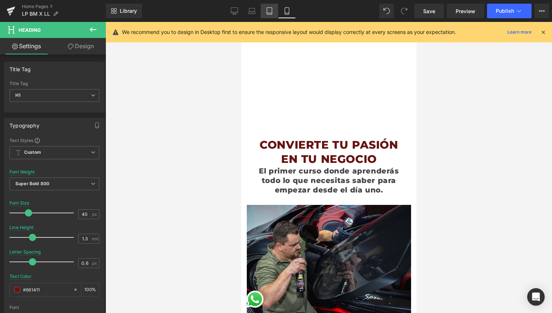
click at [274, 12] on link "Tablet" at bounding box center [270, 11] width 18 height 15
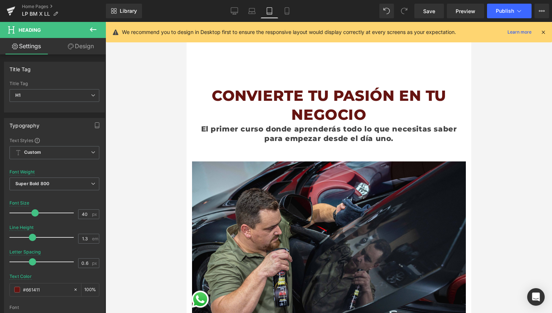
scroll to position [252, 0]
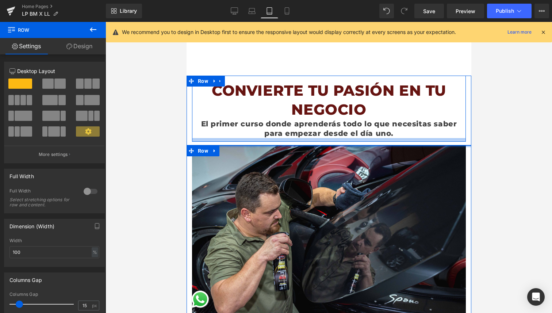
drag, startPoint x: 285, startPoint y: 149, endPoint x: 302, endPoint y: 140, distance: 19.3
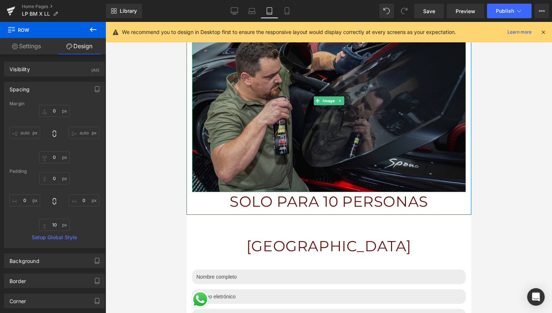
scroll to position [388, 0]
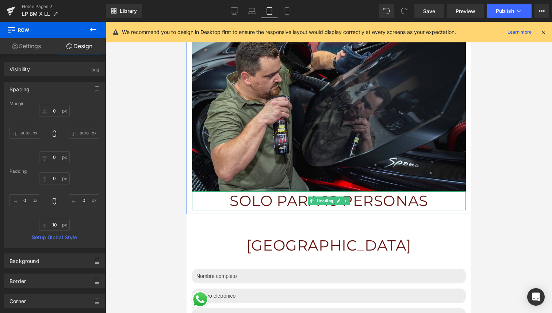
click at [304, 198] on h1 "SOLO PARA 10 PERSONAS" at bounding box center [329, 200] width 274 height 19
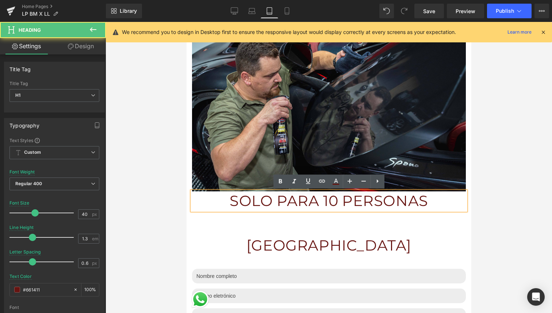
click at [304, 198] on h1 "SOLO PARA 10 PERSONAS" at bounding box center [329, 200] width 274 height 19
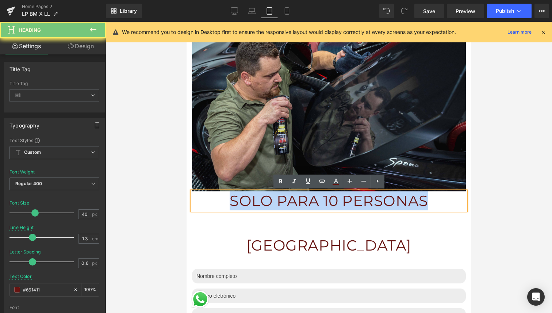
click at [304, 198] on h1 "SOLO PARA 10 PERSONAS" at bounding box center [329, 200] width 274 height 19
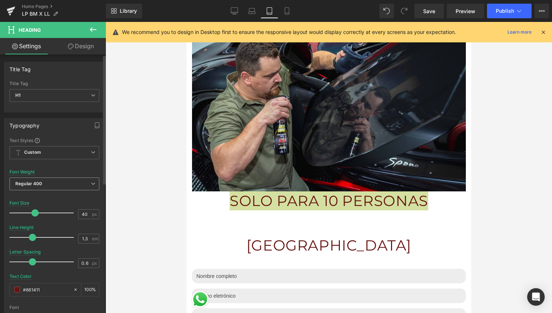
click at [76, 179] on span "Regular 400" at bounding box center [54, 183] width 90 height 13
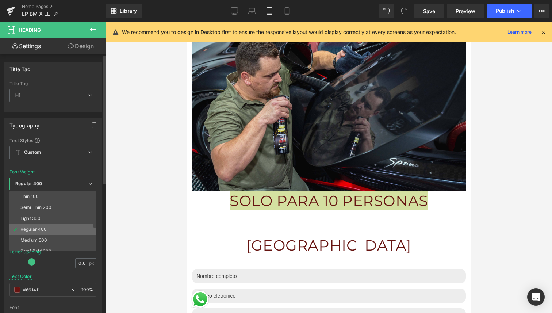
scroll to position [44, 0]
click at [52, 220] on div "Super Bold 800" at bounding box center [36, 218] width 33 height 5
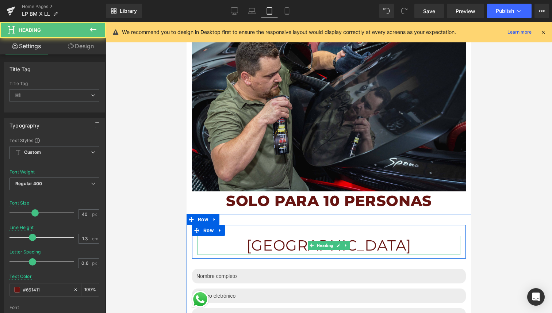
click at [287, 244] on h1 "[GEOGRAPHIC_DATA]" at bounding box center [328, 245] width 263 height 19
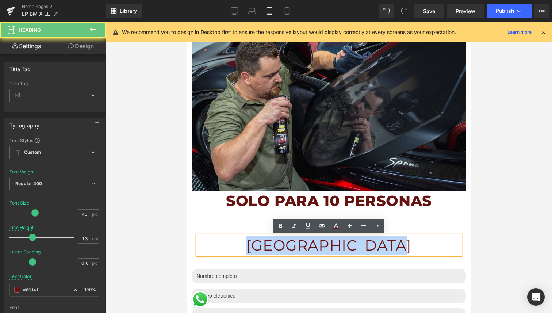
click at [287, 244] on h1 "[GEOGRAPHIC_DATA]" at bounding box center [328, 245] width 263 height 19
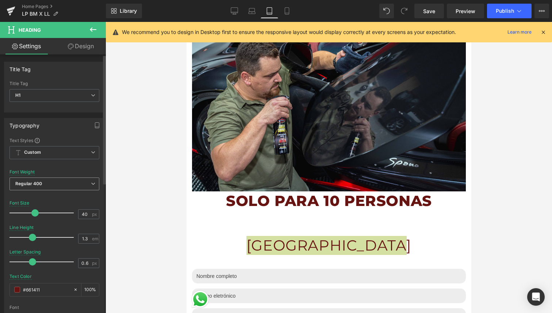
click at [73, 182] on span "Regular 400" at bounding box center [54, 183] width 90 height 13
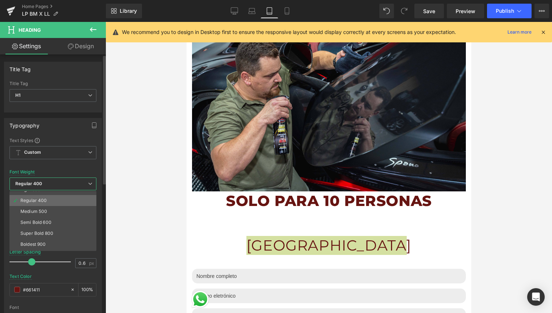
scroll to position [30, 0]
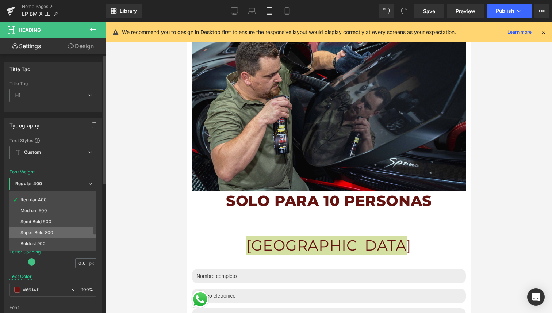
click at [60, 232] on li "Super Bold 800" at bounding box center [54, 232] width 90 height 11
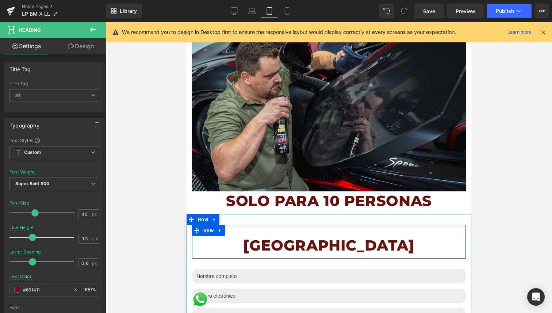
click at [283, 231] on div "RESERVA TU PLAZA Heading Row" at bounding box center [329, 242] width 274 height 34
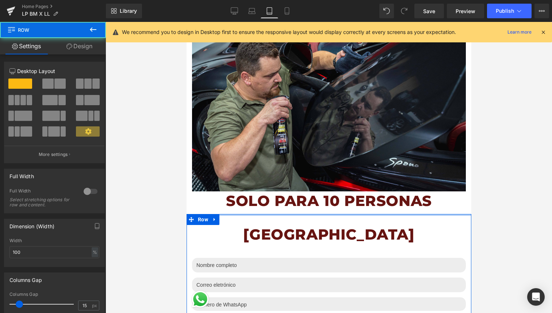
drag, startPoint x: 299, startPoint y: 215, endPoint x: 317, endPoint y: 203, distance: 21.6
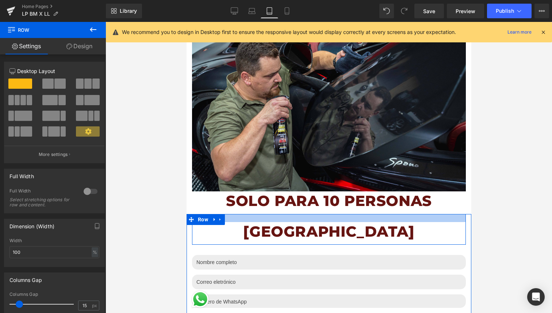
drag, startPoint x: 301, startPoint y: 222, endPoint x: 310, endPoint y: 219, distance: 9.6
click at [310, 219] on div at bounding box center [329, 218] width 274 height 8
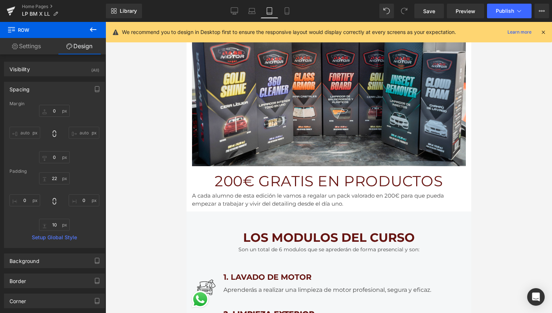
scroll to position [794, 0]
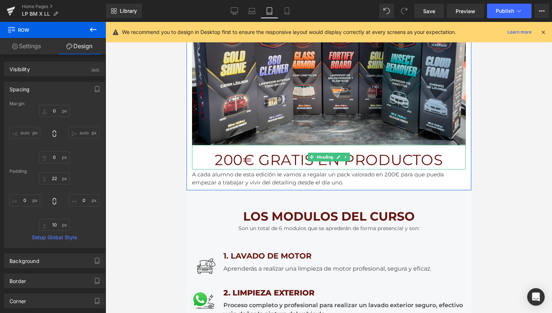
click at [303, 157] on h1 "200€ GRATIS EN PRODUCTOS" at bounding box center [329, 159] width 274 height 19
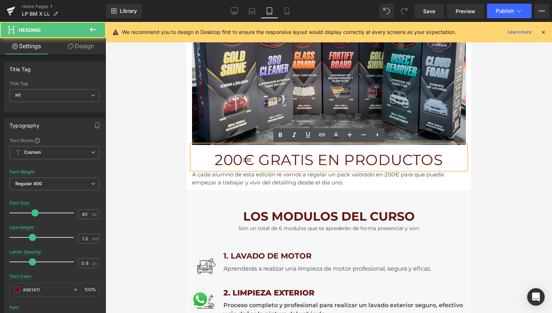
click at [303, 157] on h1 "200€ GRATIS EN PRODUCTOS" at bounding box center [329, 159] width 274 height 19
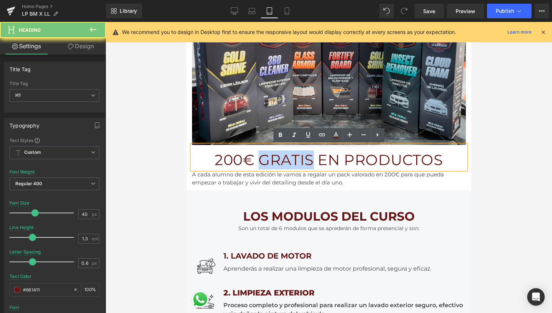
click at [303, 157] on h1 "200€ GRATIS EN PRODUCTOS" at bounding box center [329, 159] width 274 height 19
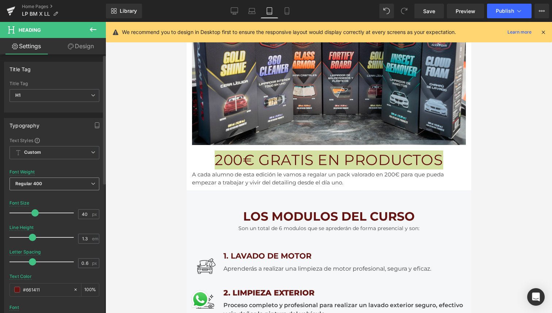
click at [52, 184] on span "Regular 400" at bounding box center [54, 183] width 90 height 13
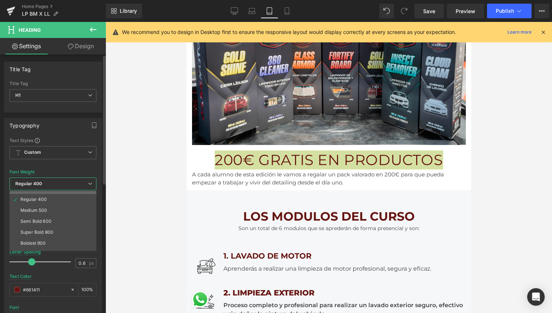
scroll to position [31, 0]
click at [48, 234] on li "Super Bold 800" at bounding box center [54, 231] width 90 height 11
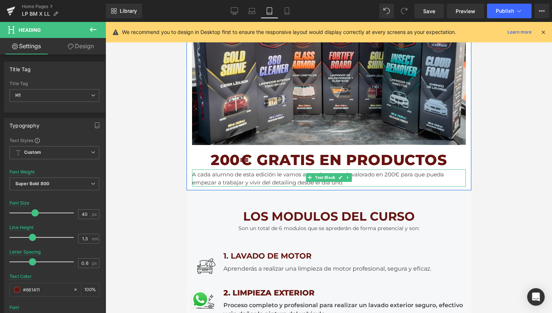
click at [208, 176] on span "A cada alumno de esta edición le vamos a regalar un pack valorado en 200€ para …" at bounding box center [318, 178] width 252 height 15
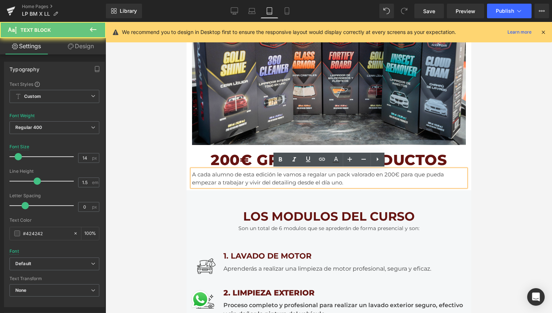
click at [208, 176] on span "A cada alumno de esta edición le vamos a regalar un pack valorado en 200€ para …" at bounding box center [318, 178] width 252 height 15
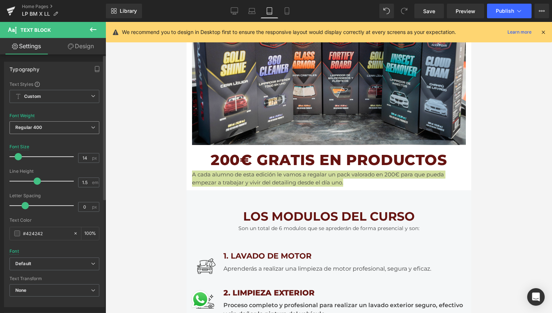
click at [61, 126] on span "Regular 400" at bounding box center [54, 127] width 90 height 13
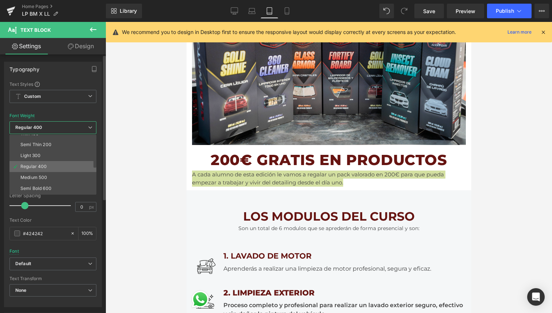
scroll to position [7, 0]
click at [47, 185] on li "Semi Bold 600" at bounding box center [54, 188] width 90 height 11
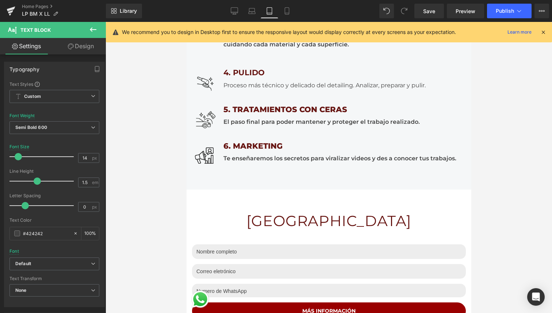
scroll to position [1170, 0]
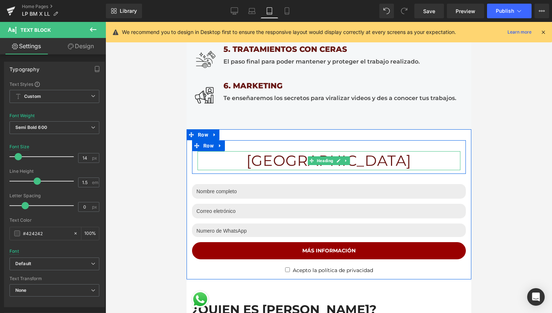
click at [280, 159] on h1 "[GEOGRAPHIC_DATA]" at bounding box center [328, 160] width 263 height 19
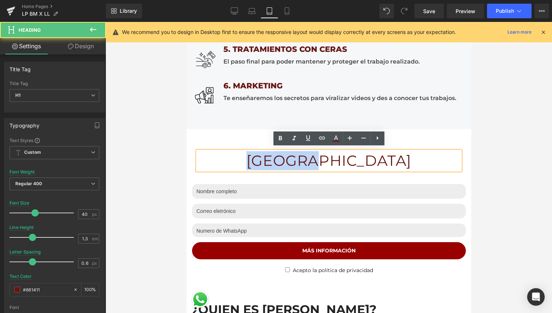
click at [280, 159] on h1 "[GEOGRAPHIC_DATA]" at bounding box center [328, 160] width 263 height 19
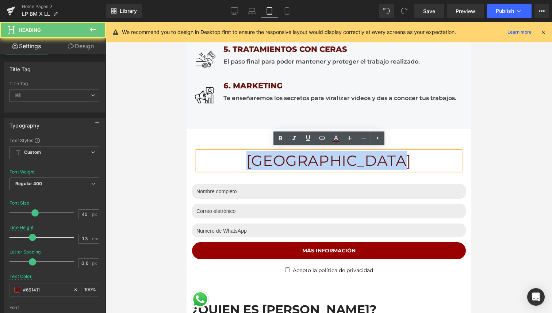
click at [280, 159] on h1 "[GEOGRAPHIC_DATA]" at bounding box center [328, 160] width 263 height 19
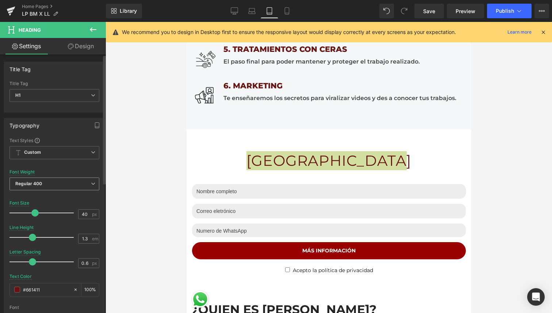
click at [51, 183] on span "Regular 400" at bounding box center [54, 183] width 90 height 13
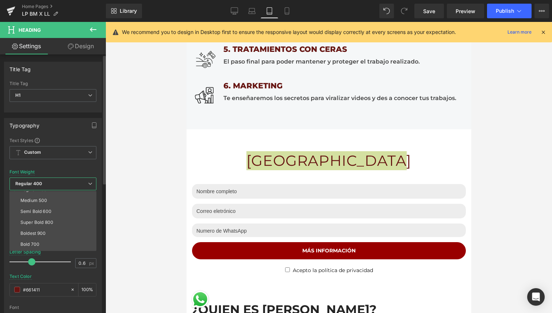
scroll to position [43, 0]
click at [43, 219] on div "Super Bold 800" at bounding box center [36, 219] width 33 height 5
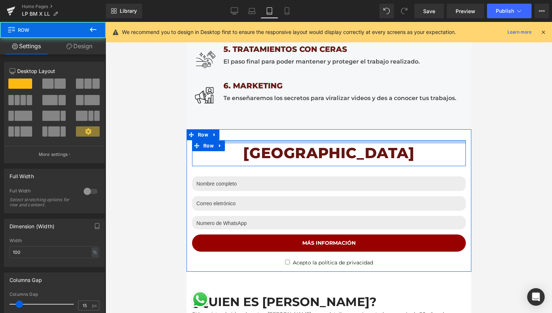
drag, startPoint x: 247, startPoint y: 139, endPoint x: 265, endPoint y: 131, distance: 19.6
click at [265, 131] on div "RESERVA TU PLAZA Heading Row Text Field Email Field Email Field MÁS INFORMACIÓN…" at bounding box center [328, 200] width 285 height 142
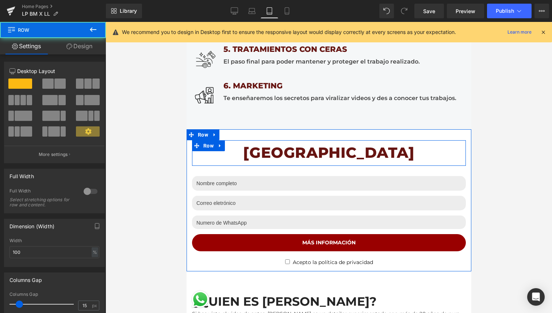
click at [273, 135] on div "RESERVA TU PLAZA Heading Row Text Field Email Field Email Field MÁS INFORMACIÓN…" at bounding box center [328, 200] width 285 height 142
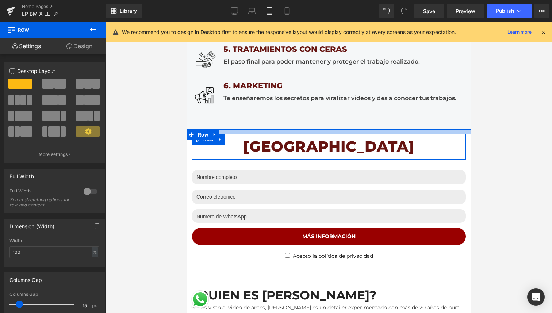
drag, startPoint x: 291, startPoint y: 128, endPoint x: 308, endPoint y: 122, distance: 17.6
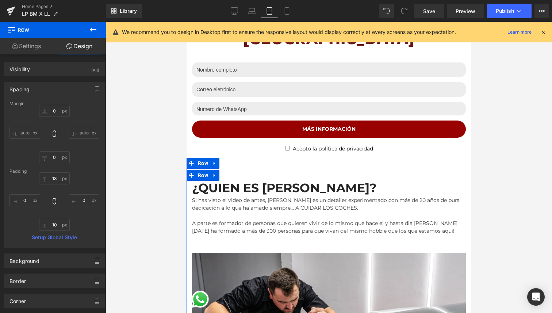
scroll to position [1337, 0]
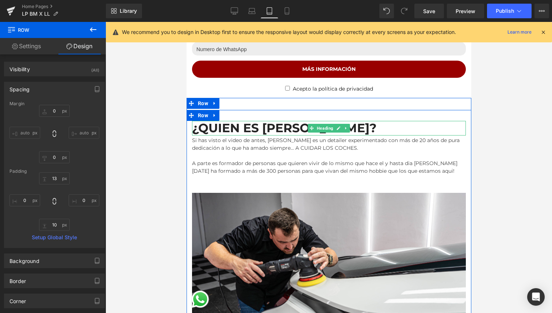
click at [282, 128] on span "¿QUIEN ES [PERSON_NAME]?" at bounding box center [284, 127] width 184 height 15
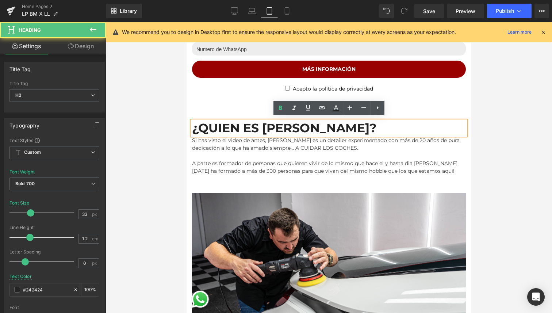
click at [282, 128] on span "¿QUIEN ES [PERSON_NAME]?" at bounding box center [284, 127] width 184 height 15
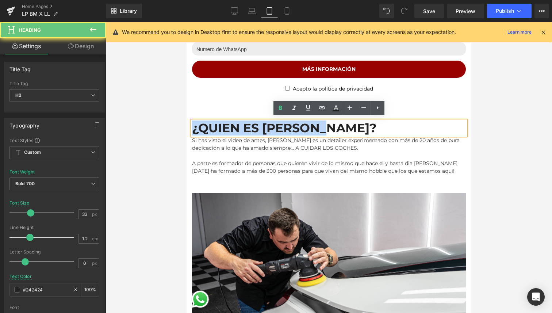
click at [282, 128] on span "¿QUIEN ES [PERSON_NAME]?" at bounding box center [284, 127] width 184 height 15
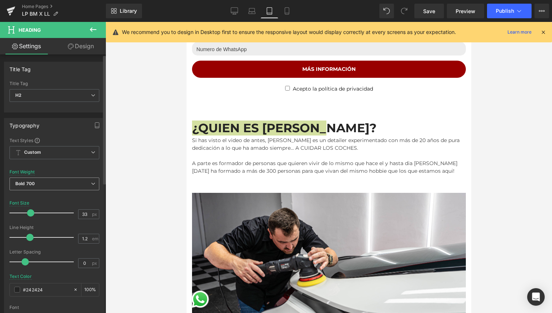
click at [50, 182] on span "Bold 700" at bounding box center [54, 183] width 90 height 13
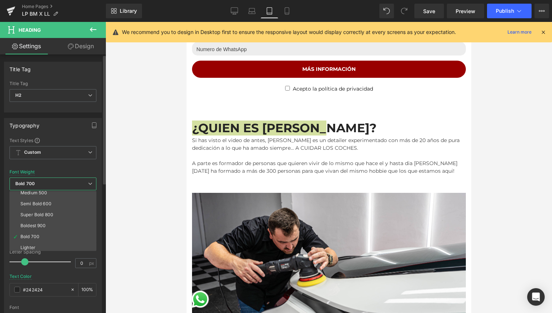
scroll to position [48, 0]
click at [61, 215] on li "Super Bold 800" at bounding box center [54, 214] width 90 height 11
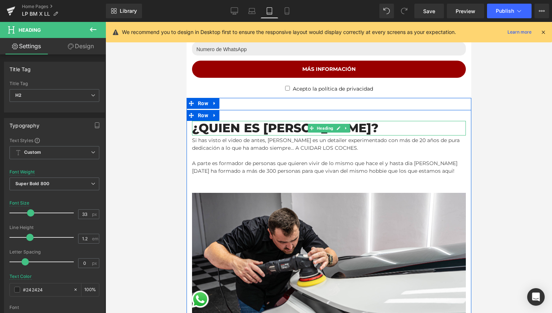
click at [215, 126] on span "¿QUIEN ES [PERSON_NAME]?" at bounding box center [285, 127] width 187 height 15
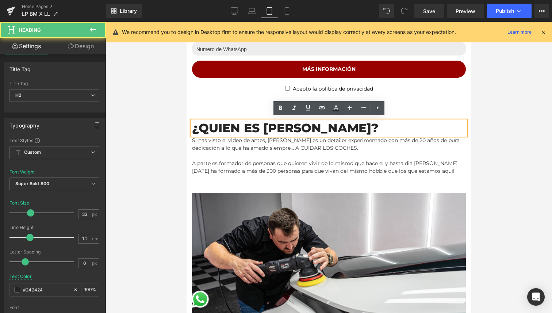
click at [215, 126] on span "¿QUIEN ES [PERSON_NAME]?" at bounding box center [285, 127] width 187 height 15
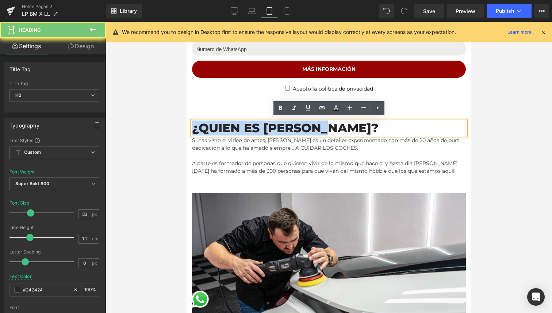
click at [215, 126] on span "¿QUIEN ES [PERSON_NAME]?" at bounding box center [285, 127] width 187 height 15
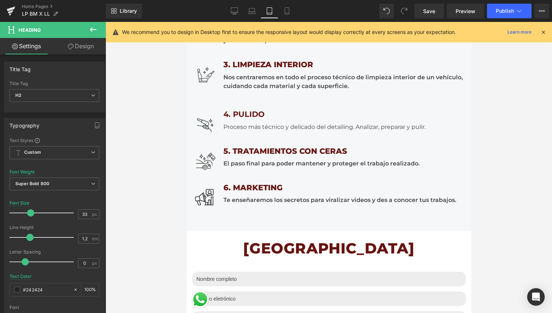
scroll to position [1067, 0]
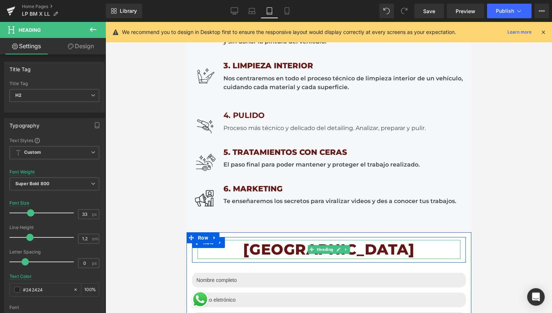
click at [262, 248] on h1 "[GEOGRAPHIC_DATA]" at bounding box center [328, 249] width 263 height 19
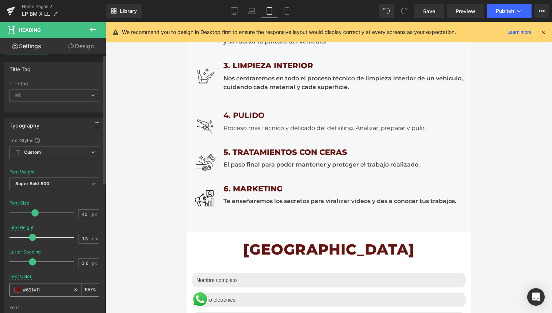
click at [32, 294] on div "#661411" at bounding box center [41, 289] width 63 height 13
click at [39, 288] on input "#661411" at bounding box center [46, 289] width 47 height 8
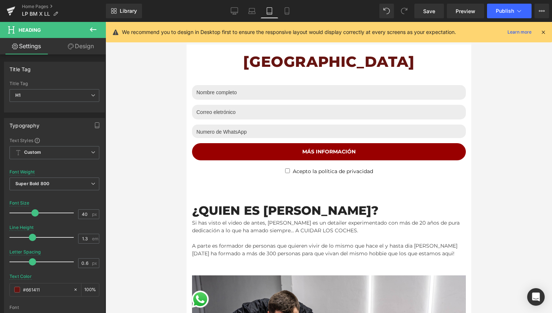
scroll to position [1258, 0]
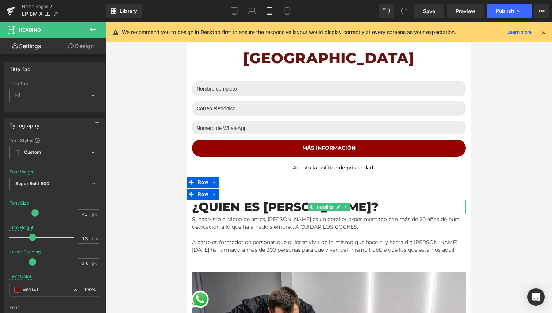
click at [234, 208] on span "¿QUIEN ES [PERSON_NAME]?" at bounding box center [285, 206] width 187 height 15
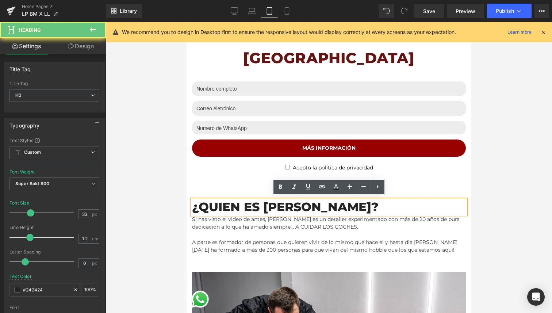
click at [234, 208] on span "¿QUIEN ES [PERSON_NAME]?" at bounding box center [285, 206] width 187 height 15
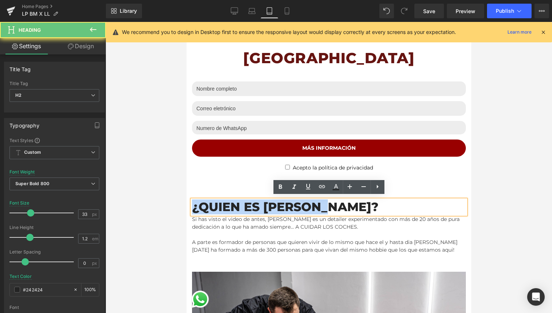
click at [234, 208] on span "¿QUIEN ES [PERSON_NAME]?" at bounding box center [285, 206] width 187 height 15
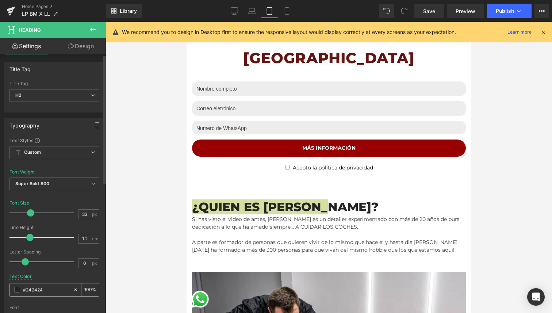
click at [16, 290] on span at bounding box center [17, 290] width 6 height 6
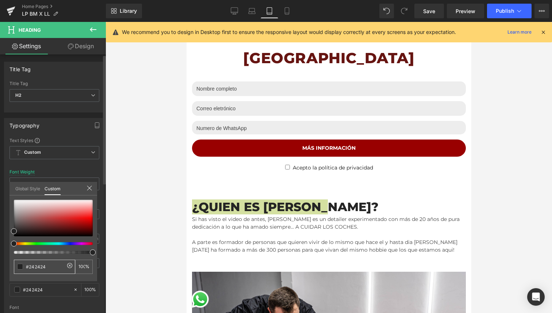
click at [39, 264] on input "#242424" at bounding box center [45, 267] width 39 height 8
paste input "661411"
type input "#661411"
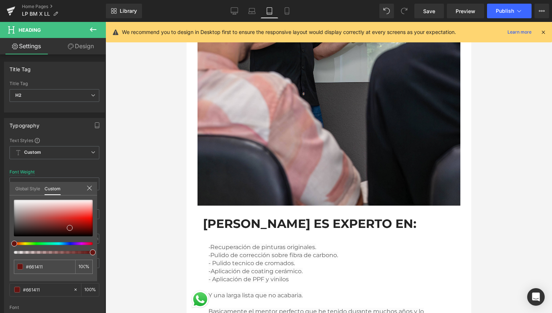
scroll to position [1851, 0]
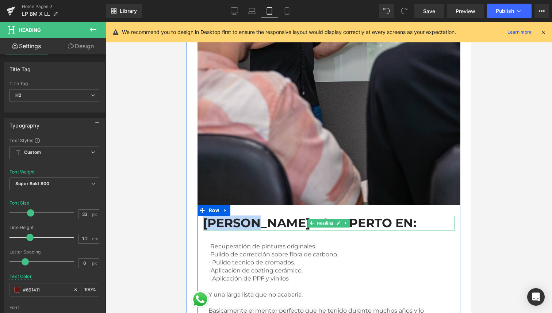
click at [246, 222] on h2 "[PERSON_NAME] ES EXPERTO EN:" at bounding box center [329, 223] width 252 height 15
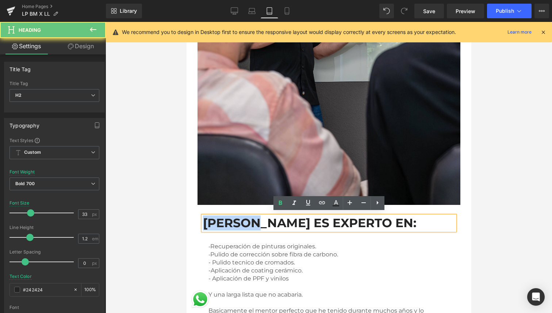
click at [246, 222] on h2 "[PERSON_NAME] ES EXPERTO EN:" at bounding box center [329, 223] width 252 height 15
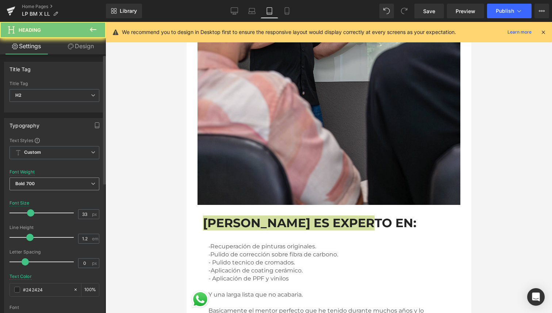
click at [30, 188] on span "Bold 700" at bounding box center [54, 183] width 90 height 13
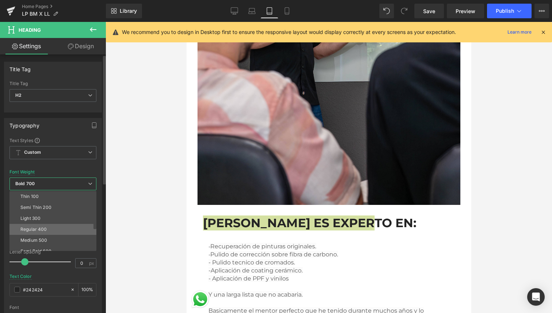
scroll to position [47, 0]
click at [43, 216] on div "Super Bold 800" at bounding box center [36, 215] width 33 height 5
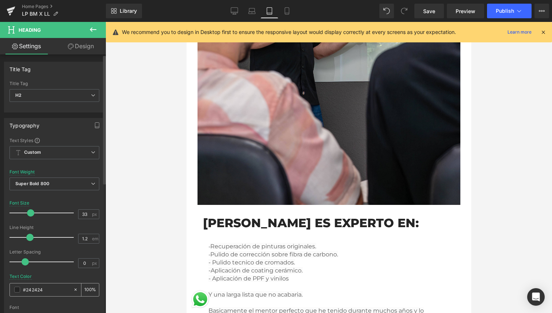
click at [28, 290] on input "#242424" at bounding box center [46, 289] width 47 height 8
paste input "661411"
type input "#661411"
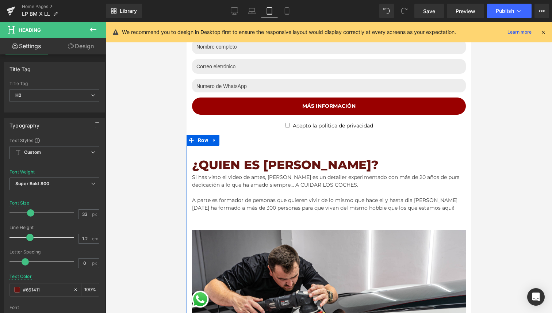
scroll to position [1280, 0]
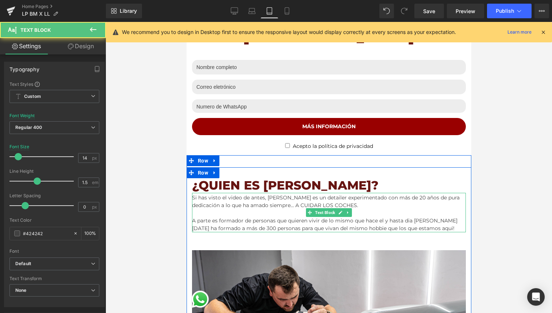
click at [271, 225] on div "Si has visto el video de antes, Leandro es un detailer experimentado con más de…" at bounding box center [329, 212] width 274 height 39
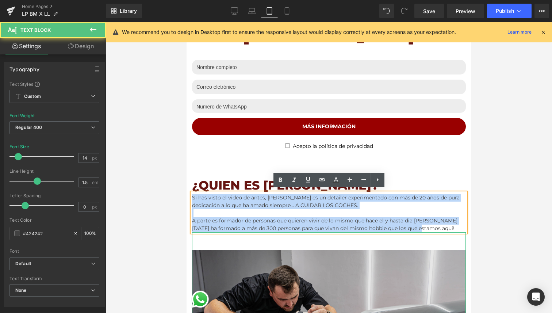
drag, startPoint x: 192, startPoint y: 196, endPoint x: 413, endPoint y: 231, distance: 223.3
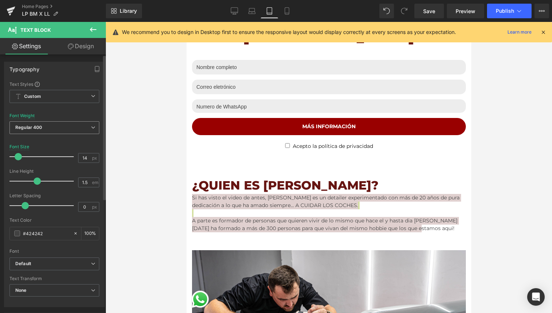
click at [53, 127] on span "Regular 400" at bounding box center [54, 127] width 90 height 13
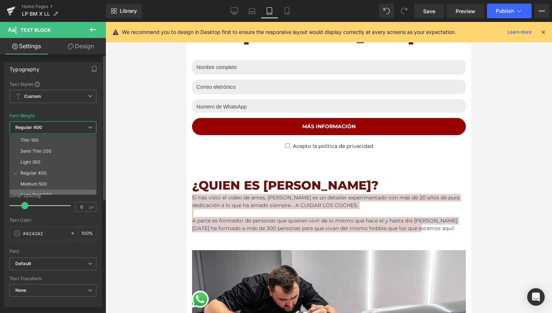
scroll to position [18, 0]
click at [57, 181] on li "Semi Bold 600" at bounding box center [54, 177] width 90 height 11
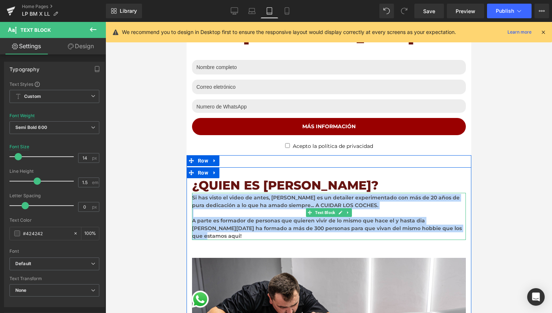
click at [255, 216] on div "Si has visto el video de antes, Leandro es un detailer experimentado con más de…" at bounding box center [329, 216] width 274 height 47
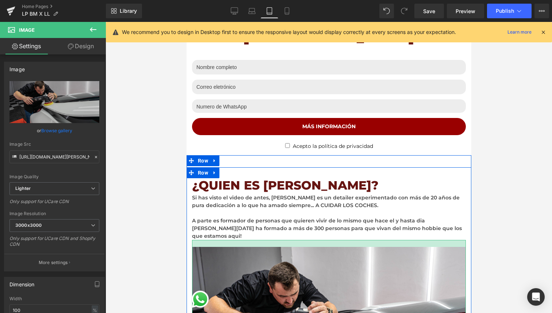
drag, startPoint x: 282, startPoint y: 230, endPoint x: 297, endPoint y: 219, distance: 19.0
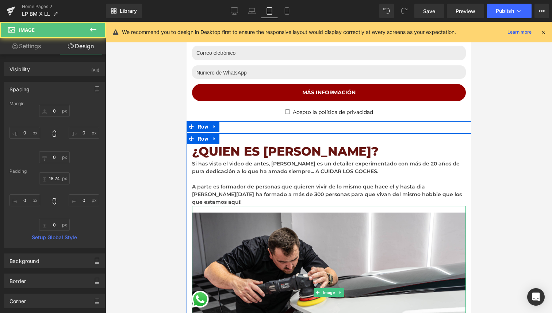
scroll to position [1316, 0]
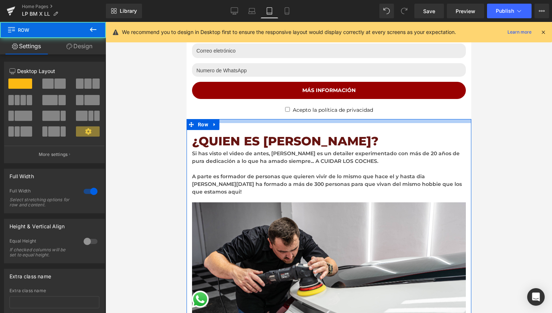
drag, startPoint x: 324, startPoint y: 117, endPoint x: 335, endPoint y: 109, distance: 13.6
click at [335, 109] on div "CURSO PRESENCIAL - VALENCIA Text Block 20 Días 08 Horas 09 Minutos Countdown Ti…" at bounding box center [328, 244] width 285 height 2967
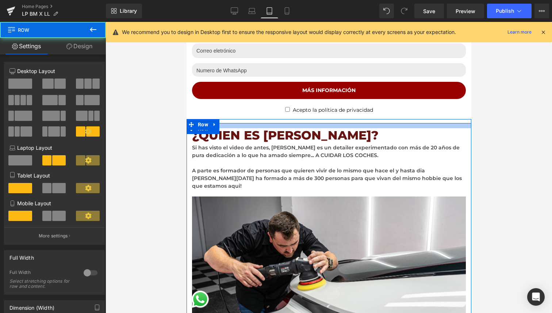
drag, startPoint x: 325, startPoint y: 121, endPoint x: 341, endPoint y: 115, distance: 16.4
click at [341, 115] on div "CURSO PRESENCIAL - VALENCIA Text Block 20 Días 08 Horas 09 Minutos Countdown Ti…" at bounding box center [328, 241] width 285 height 2961
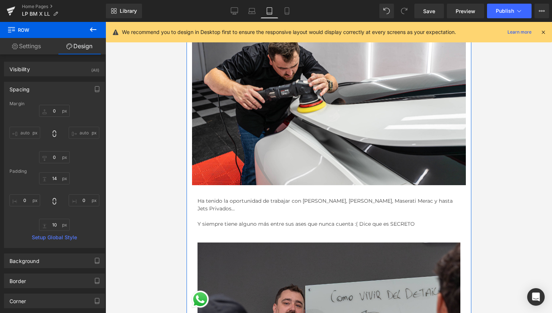
scroll to position [1495, 0]
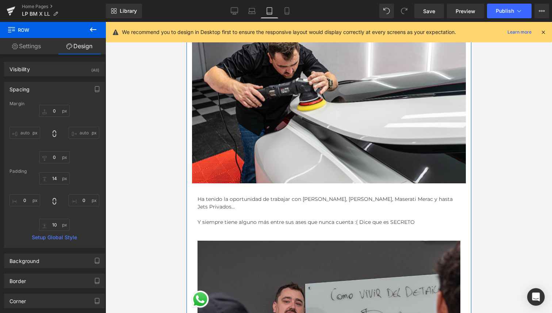
click at [275, 194] on div "Ha tenido la oportunidad de trabajar con Ferrari Enzo, Pagani Zonda, Maserati M…" at bounding box center [328, 210] width 263 height 32
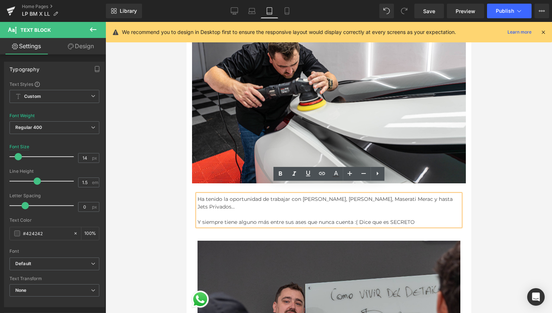
drag, startPoint x: 197, startPoint y: 189, endPoint x: 177, endPoint y: 184, distance: 20.2
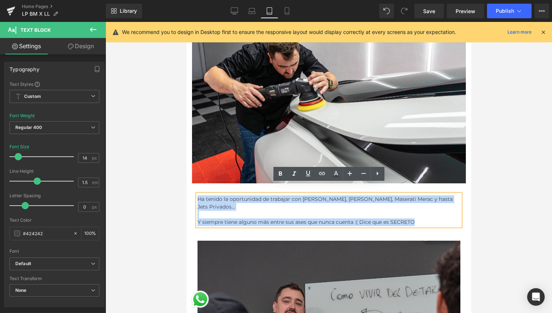
drag, startPoint x: 198, startPoint y: 187, endPoint x: 417, endPoint y: 211, distance: 220.3
click at [417, 211] on div "Ha tenido la oportunidad de trabajar con Ferrari Enzo, Pagani Zonda, Maserati M…" at bounding box center [328, 210] width 263 height 32
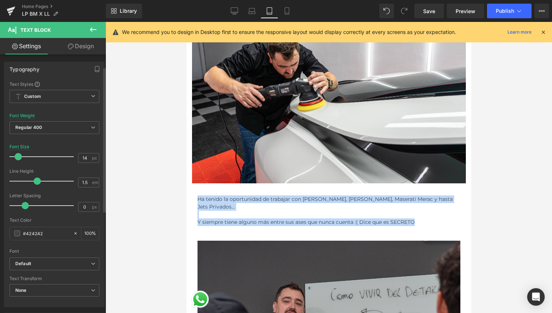
scroll to position [29, 0]
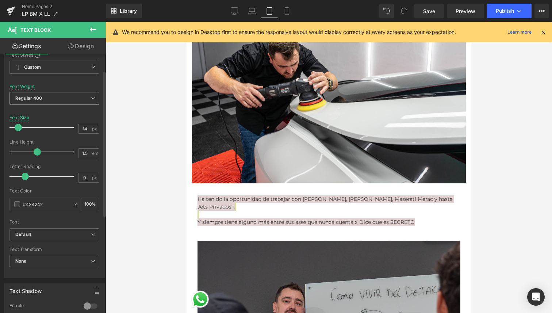
click at [47, 104] on span "Regular 400" at bounding box center [54, 98] width 90 height 13
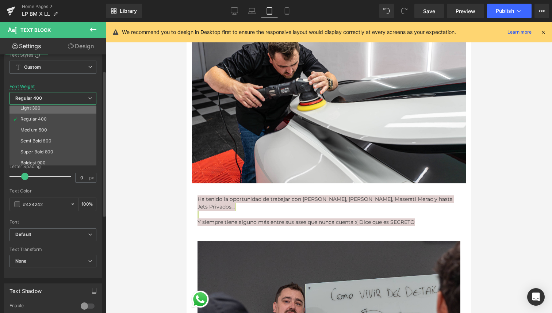
scroll to position [25, 0]
click at [40, 148] on li "Super Bold 800" at bounding box center [54, 151] width 90 height 11
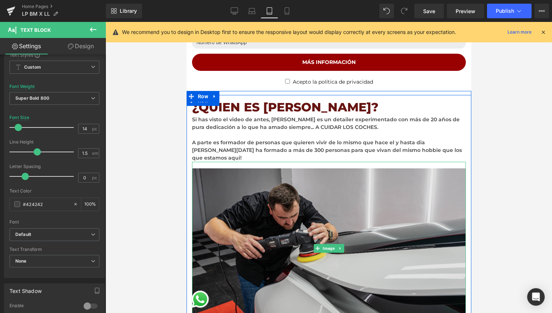
scroll to position [1341, 0]
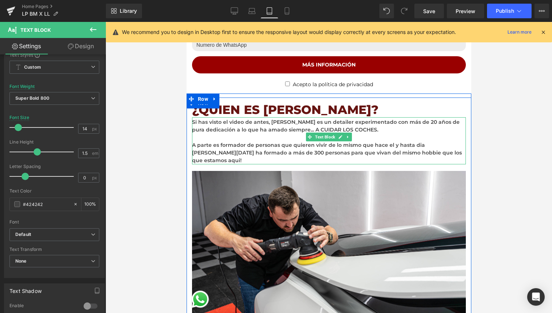
click at [249, 142] on div "Si has visto el video de antes, Leandro es un detailer experimentado con más de…" at bounding box center [329, 140] width 274 height 47
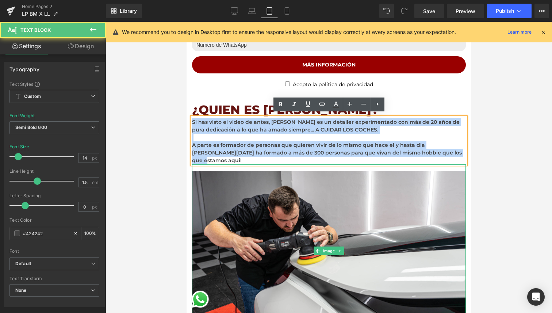
drag, startPoint x: 192, startPoint y: 118, endPoint x: 460, endPoint y: 159, distance: 271.1
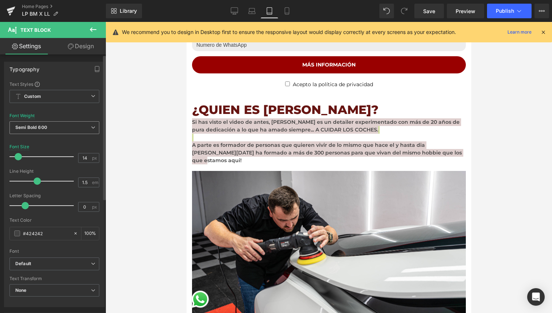
click at [64, 131] on span "Semi Bold 600" at bounding box center [54, 127] width 90 height 13
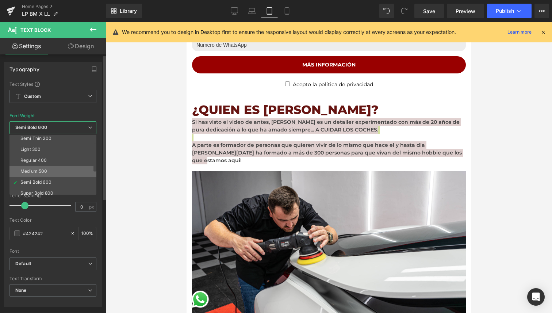
scroll to position [15, 0]
click at [51, 190] on div "Super Bold 800" at bounding box center [36, 190] width 33 height 5
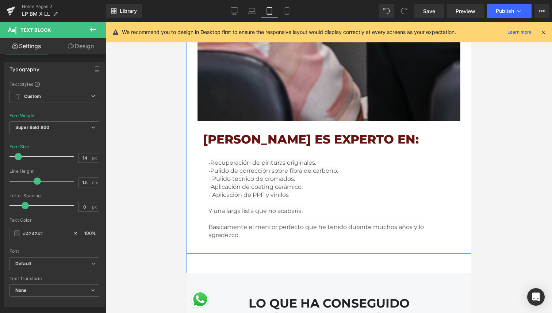
scroll to position [1928, 0]
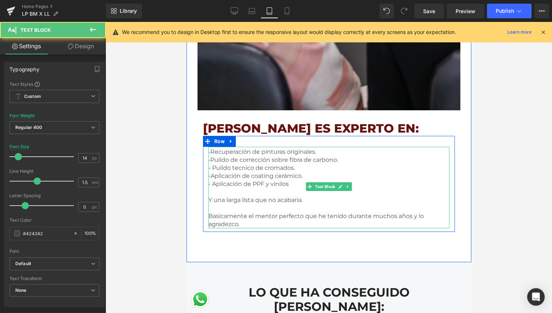
click at [247, 172] on span "Aplicación de coating cerámico. - Aplicación de PPF y vinilos Y una larga lista…" at bounding box center [255, 187] width 94 height 31
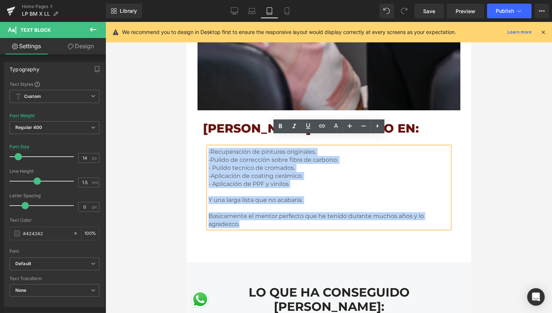
drag, startPoint x: 207, startPoint y: 142, endPoint x: 199, endPoint y: 118, distance: 25.6
click at [199, 121] on div "LEANDRO ES EXPERTO EN: Heading - R ecuperación de pinturas originales. - Pulido…" at bounding box center [328, 176] width 263 height 111
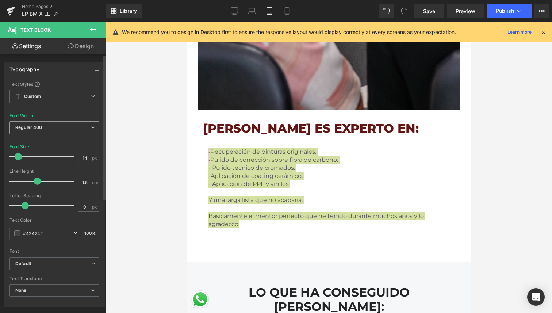
click at [78, 126] on span "Regular 400" at bounding box center [54, 127] width 90 height 13
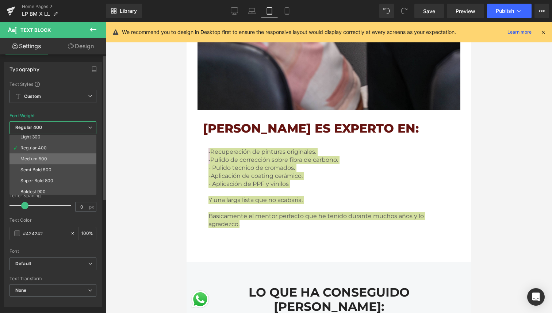
scroll to position [31, 0]
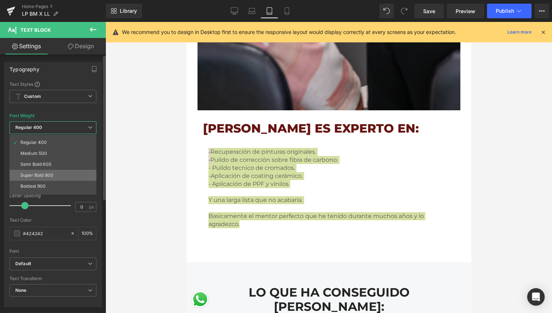
click at [60, 176] on li "Super Bold 800" at bounding box center [54, 175] width 90 height 11
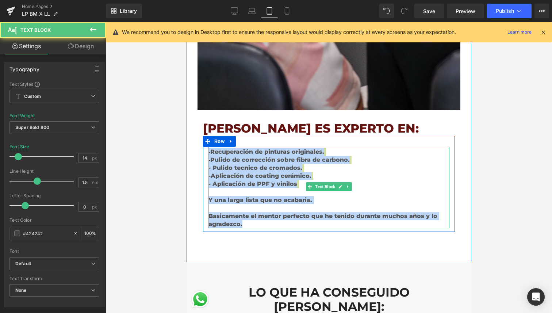
click at [313, 160] on div "- R ecuperación de pinturas originales. - Pulido de corrección sobre fibra de c…" at bounding box center [328, 187] width 241 height 81
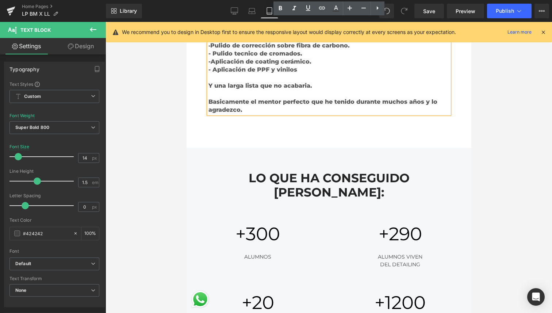
scroll to position [2046, 0]
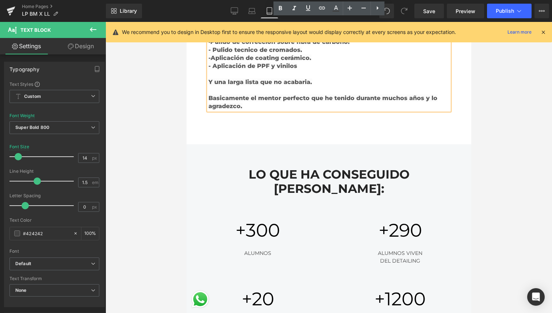
click at [275, 167] on h2 "LO QUE HA CONSEGUIDO [PERSON_NAME]:" at bounding box center [329, 181] width 274 height 29
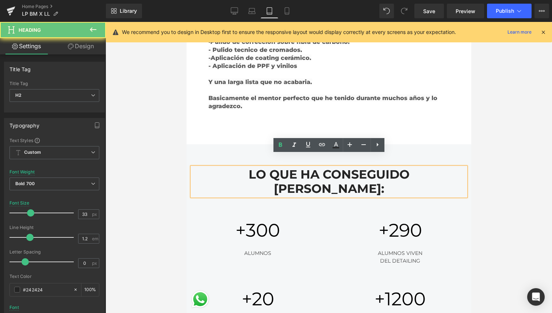
click at [275, 167] on h2 "LO QUE HA CONSEGUIDO [PERSON_NAME]:" at bounding box center [329, 181] width 274 height 29
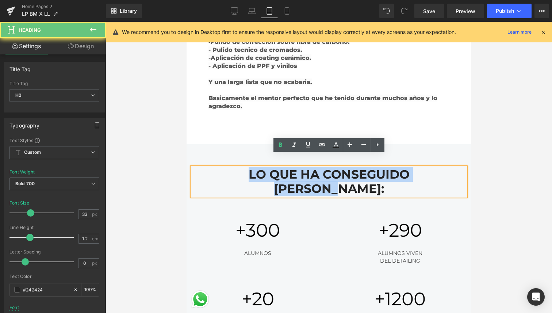
click at [275, 167] on h2 "LO QUE HA CONSEGUIDO [PERSON_NAME]:" at bounding box center [329, 181] width 274 height 29
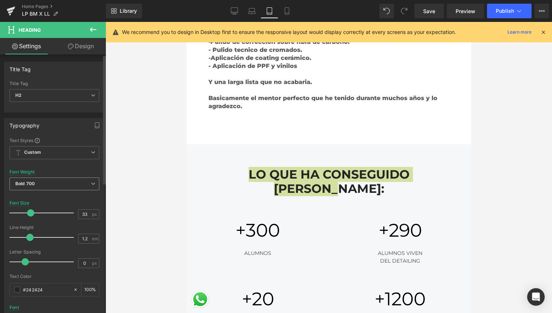
click at [49, 181] on span "Bold 700" at bounding box center [54, 183] width 90 height 13
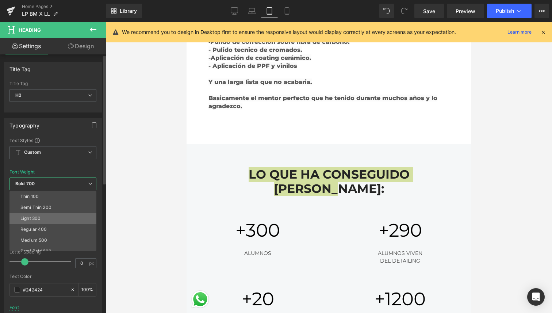
scroll to position [34, 0]
click at [50, 227] on div "Super Bold 800" at bounding box center [36, 228] width 33 height 5
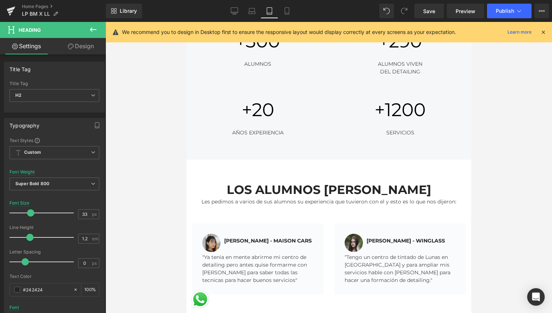
scroll to position [2239, 0]
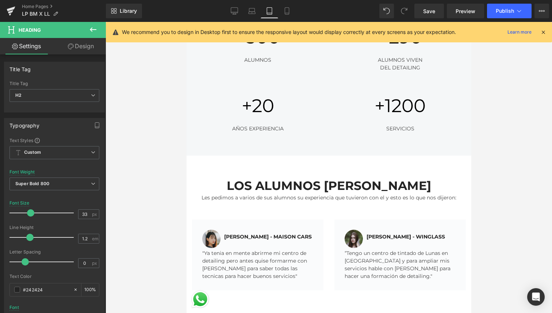
click at [285, 179] on h2 "LOS ALUMNOS [PERSON_NAME]" at bounding box center [329, 186] width 274 height 15
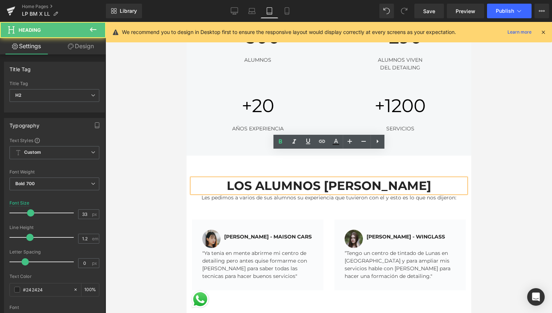
click at [285, 179] on h2 "LOS ALUMNOS [PERSON_NAME]" at bounding box center [329, 186] width 274 height 15
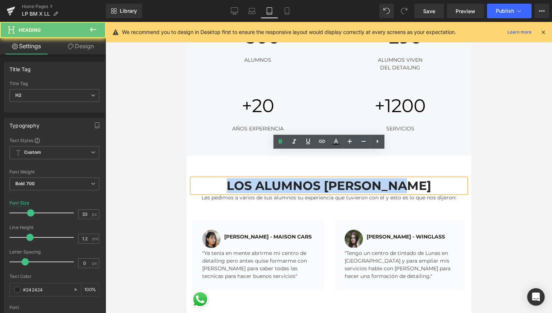
click at [285, 179] on h2 "LOS ALUMNOS [PERSON_NAME]" at bounding box center [329, 186] width 274 height 15
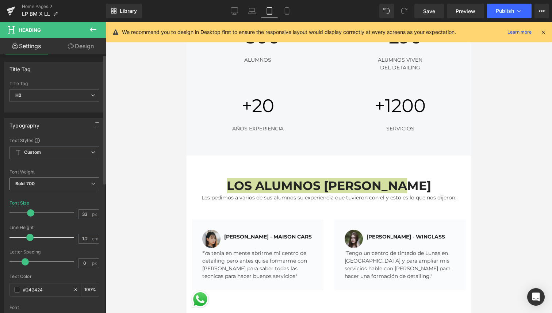
click at [88, 189] on span "Bold 700" at bounding box center [54, 183] width 90 height 13
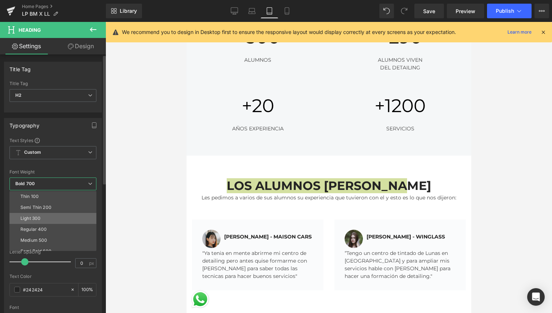
scroll to position [38, 0]
click at [70, 225] on li "Super Bold 800" at bounding box center [54, 224] width 90 height 11
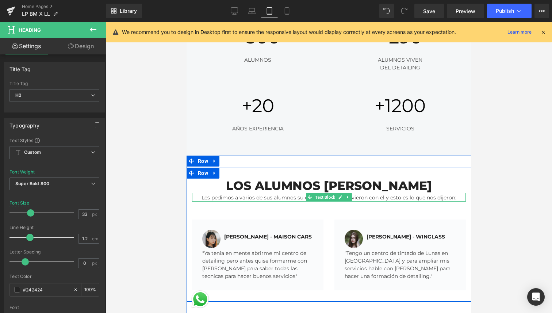
click at [255, 193] on div "Les pedimos a varios de sus alumnos su experiencia que tuvieron con el y esto e…" at bounding box center [329, 197] width 274 height 9
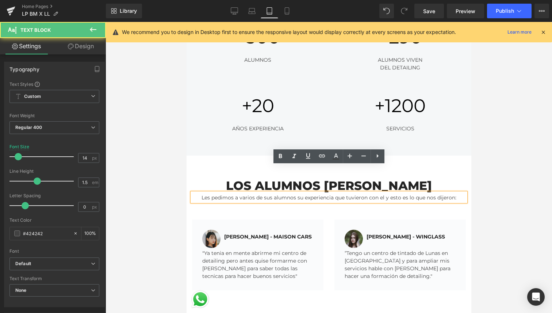
click at [255, 193] on div "Les pedimos a varios de sus alumnos su experiencia que tuvieron con el y esto e…" at bounding box center [329, 197] width 274 height 9
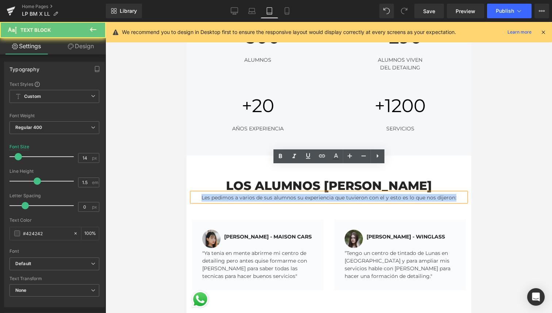
click at [255, 193] on div "Les pedimos a varios de sus alumnos su experiencia que tuvieron con el y esto e…" at bounding box center [329, 197] width 274 height 9
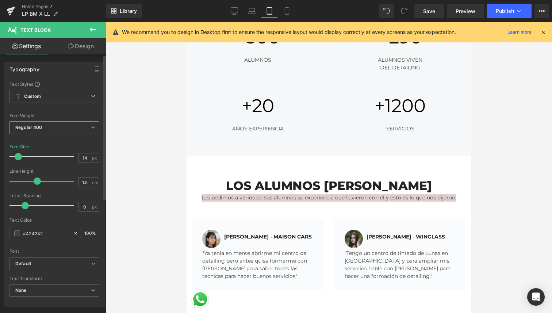
click at [63, 126] on span "Regular 400" at bounding box center [54, 127] width 90 height 13
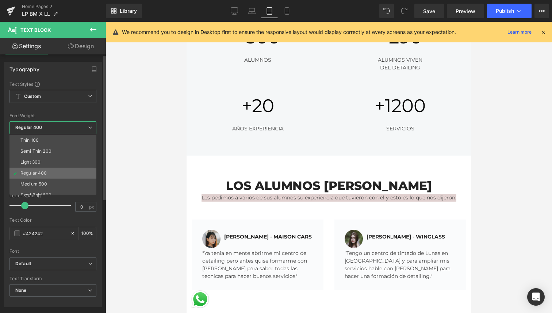
scroll to position [32, 0]
click at [60, 172] on li "Super Bold 800" at bounding box center [54, 173] width 90 height 11
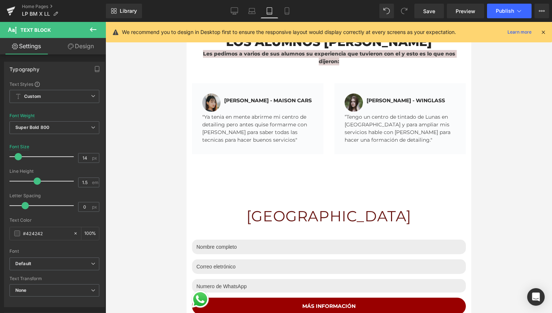
scroll to position [2385, 0]
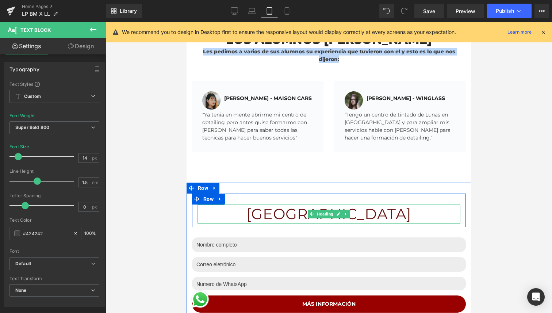
click at [282, 204] on h1 "[GEOGRAPHIC_DATA]" at bounding box center [328, 213] width 263 height 19
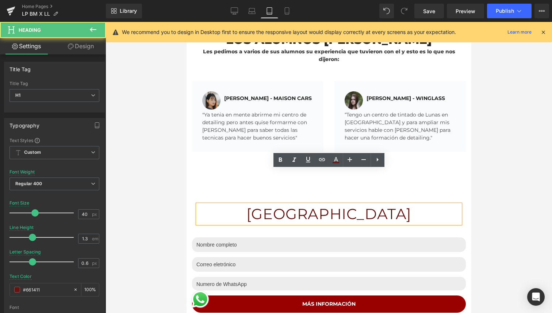
click at [282, 204] on h1 "[GEOGRAPHIC_DATA]" at bounding box center [328, 213] width 263 height 19
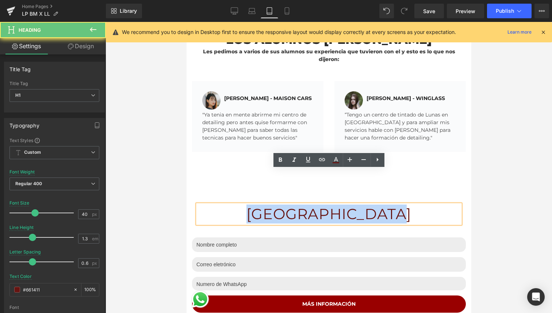
click at [282, 204] on h1 "[GEOGRAPHIC_DATA]" at bounding box center [328, 213] width 263 height 19
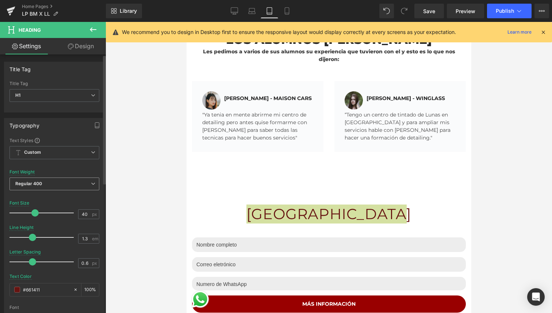
click at [61, 180] on span "Regular 400" at bounding box center [54, 183] width 90 height 13
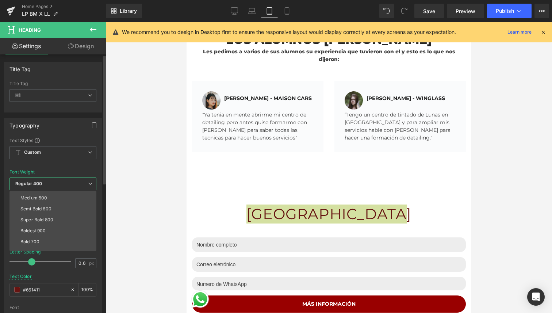
scroll to position [43, 0]
click at [56, 221] on li "Super Bold 800" at bounding box center [54, 219] width 90 height 11
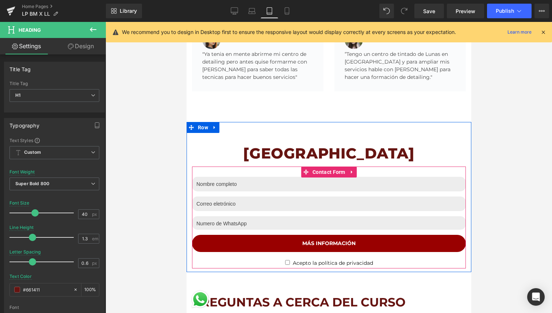
scroll to position [2423, 0]
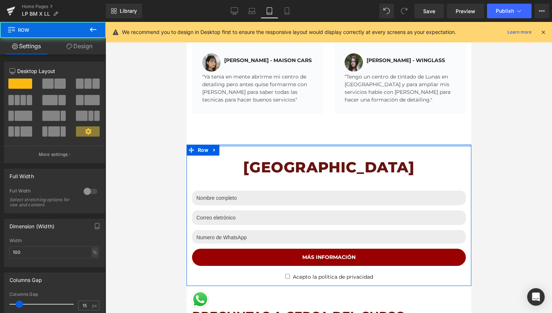
drag, startPoint x: 308, startPoint y: 117, endPoint x: 320, endPoint y: 106, distance: 16.3
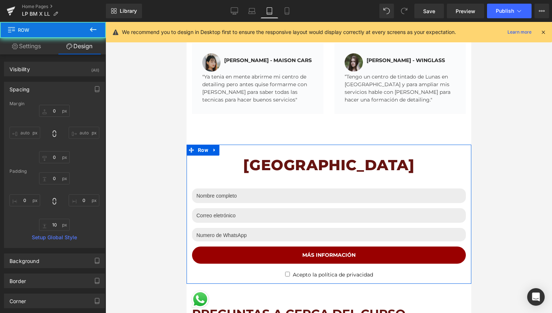
click at [324, 97] on div "LOS ALUMNOS DE LEANDRO Heading Les pedimos a varios de sus alumnos su experienc…" at bounding box center [328, 58] width 285 height 173
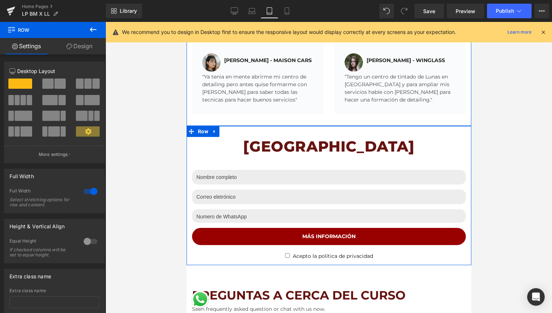
drag, startPoint x: 324, startPoint y: 97, endPoint x: 347, endPoint y: 78, distance: 29.9
click at [347, 78] on div "LOS ALUMNOS DE LEANDRO Heading Les pedimos a varios de sus alumnos su experienc…" at bounding box center [328, 49] width 285 height 154
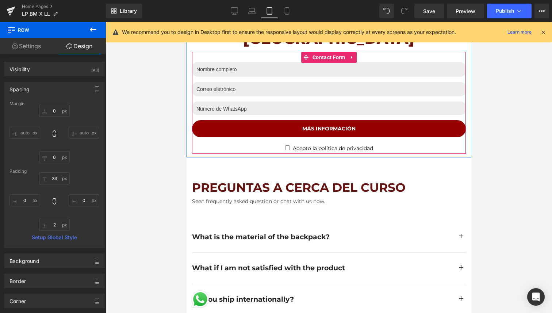
scroll to position [2533, 0]
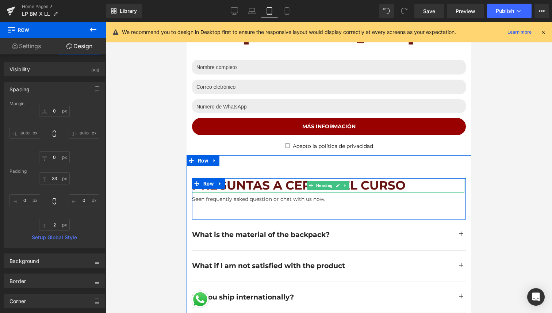
click at [293, 178] on h2 "PREGUNTAS A CERCA DEL CURSO" at bounding box center [328, 185] width 272 height 15
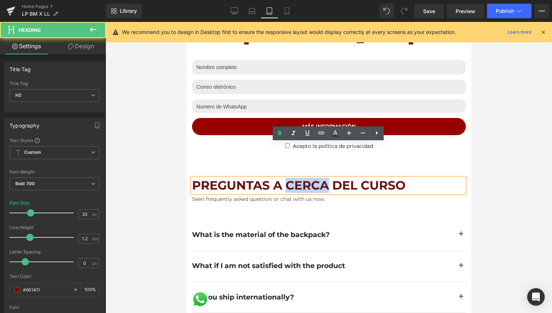
click at [293, 178] on h2 "PREGUNTAS A CERCA DEL CURSO" at bounding box center [328, 185] width 272 height 15
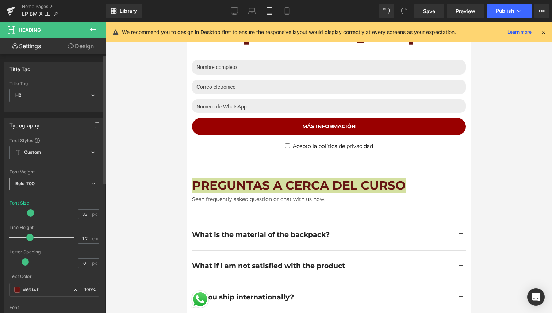
click at [52, 183] on span "Bold 700" at bounding box center [54, 183] width 90 height 13
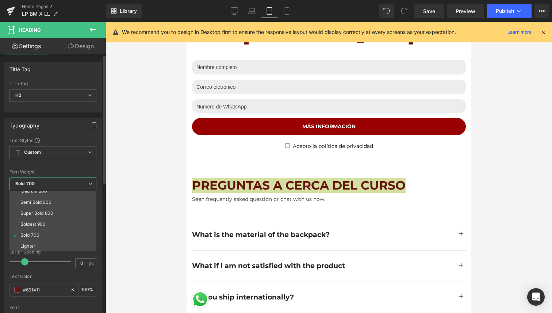
scroll to position [50, 0]
click at [57, 210] on li "Super Bold 800" at bounding box center [54, 212] width 90 height 11
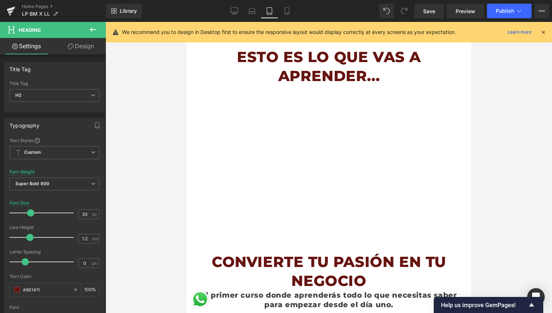
scroll to position [0, 0]
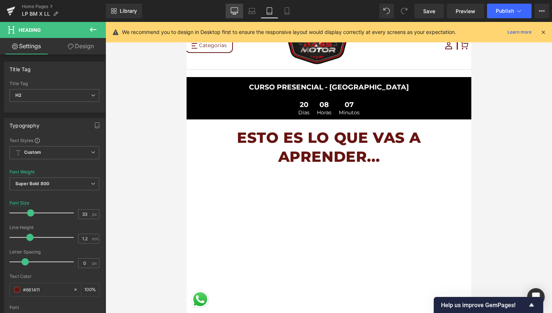
click at [234, 12] on icon at bounding box center [234, 12] width 7 height 0
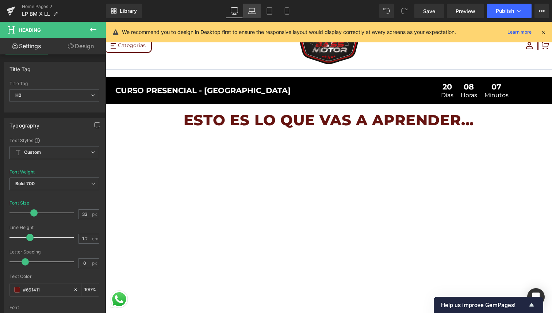
click at [254, 12] on icon at bounding box center [252, 13] width 7 height 2
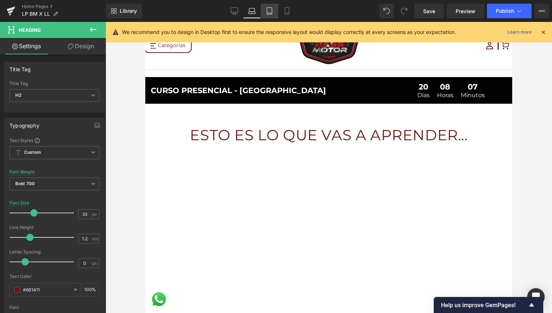
click at [273, 11] on link "Tablet" at bounding box center [270, 11] width 18 height 15
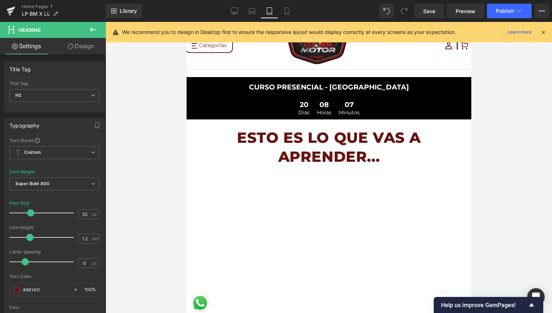
scroll to position [197, 0]
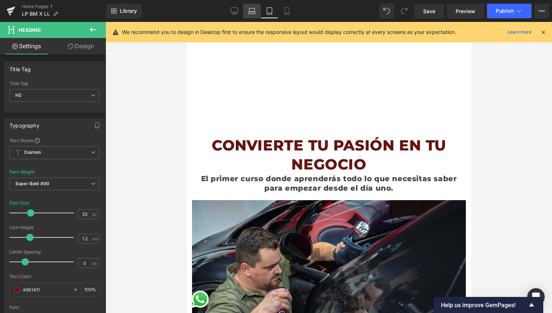
click at [253, 10] on icon at bounding box center [251, 10] width 7 height 7
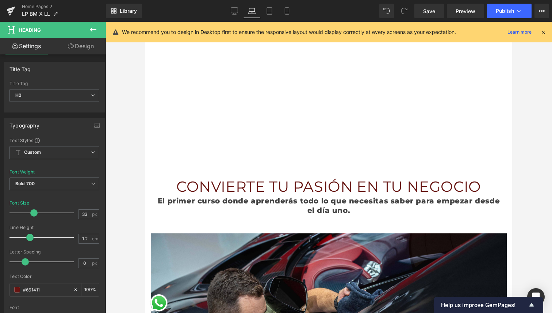
scroll to position [0, 0]
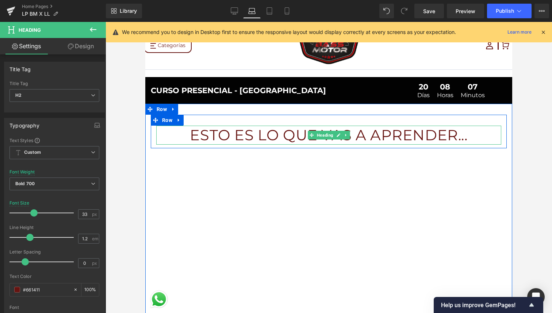
click at [271, 138] on h1 "ESTO ES LO QUE VAS A APRENDER..." at bounding box center [328, 135] width 345 height 19
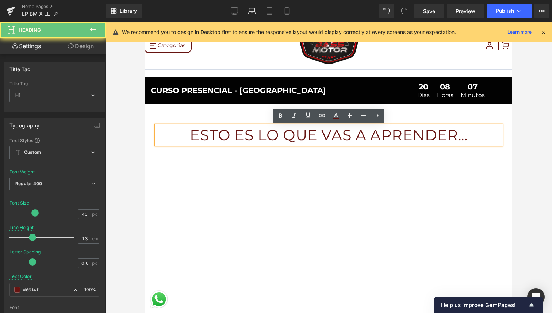
click at [271, 138] on h1 "ESTO ES LO QUE VAS A APRENDER..." at bounding box center [328, 135] width 345 height 19
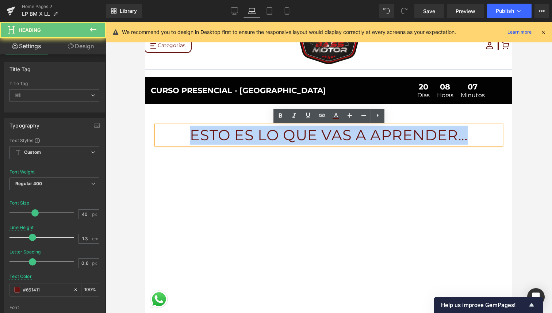
click at [271, 138] on h1 "ESTO ES LO QUE VAS A APRENDER..." at bounding box center [328, 135] width 345 height 19
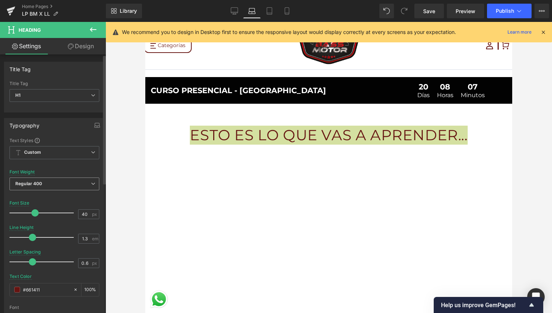
click at [59, 185] on span "Regular 400" at bounding box center [54, 183] width 90 height 13
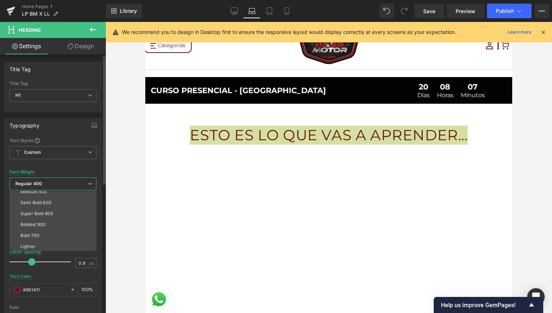
scroll to position [50, 0]
click at [61, 210] on li "Super Bold 800" at bounding box center [54, 211] width 90 height 11
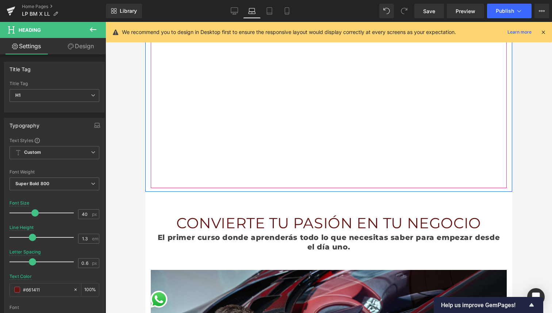
scroll to position [186, 0]
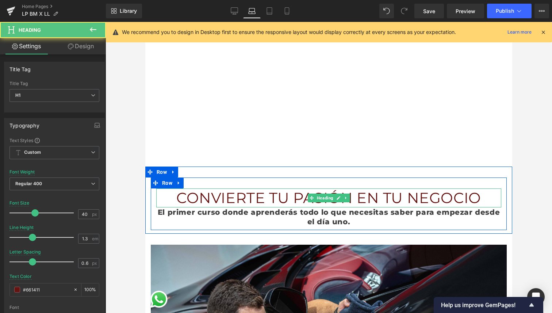
click at [236, 196] on h1 "CONVIERTE TU PASIÓN EN TU NEGOCIO" at bounding box center [328, 197] width 345 height 19
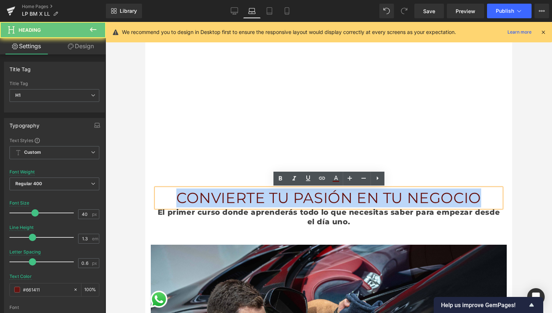
click at [236, 196] on h1 "CONVIERTE TU PASIÓN EN TU NEGOCIO" at bounding box center [328, 197] width 345 height 19
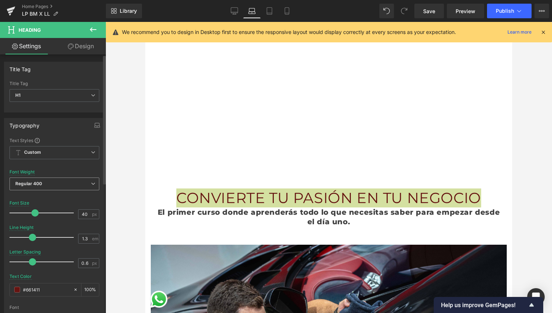
click at [51, 188] on span "Regular 400" at bounding box center [54, 183] width 90 height 13
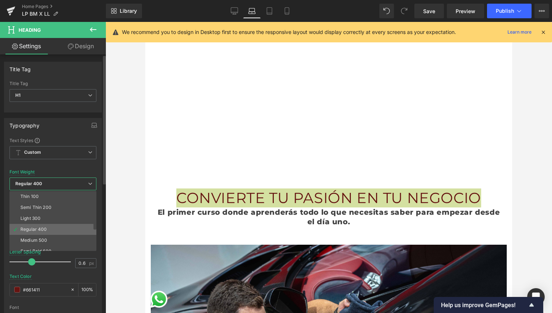
scroll to position [28, 0]
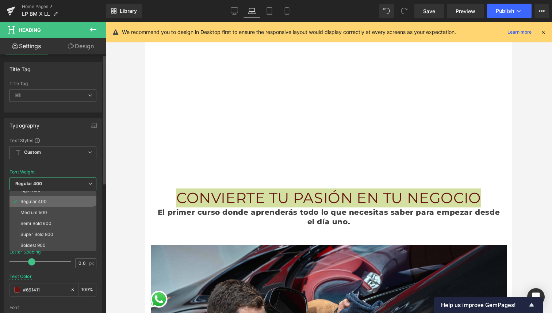
click at [55, 234] on li "Super Bold 800" at bounding box center [54, 234] width 90 height 11
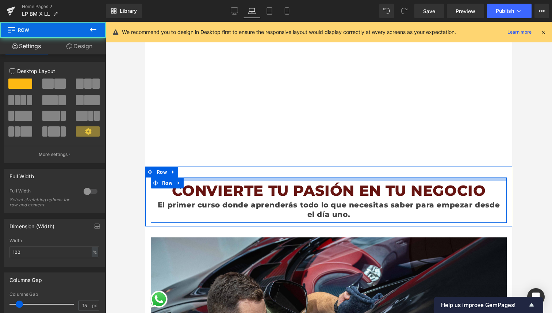
drag, startPoint x: 220, startPoint y: 179, endPoint x: 238, endPoint y: 171, distance: 19.7
click at [238, 171] on div "CONVIERTE TU PASIÓN EN TU NEGOCIO Heading El primer curso donde aprenderás todo…" at bounding box center [328, 196] width 367 height 60
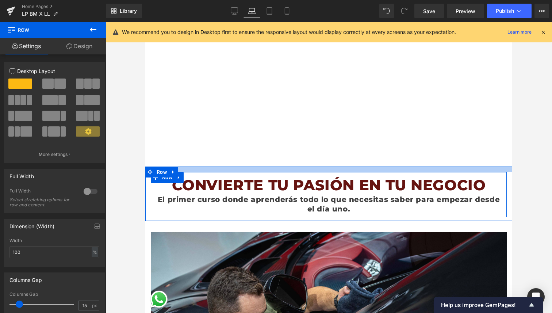
drag, startPoint x: 250, startPoint y: 170, endPoint x: 271, endPoint y: 165, distance: 22.1
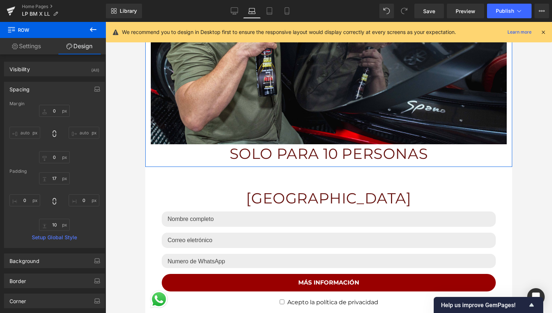
scroll to position [515, 0]
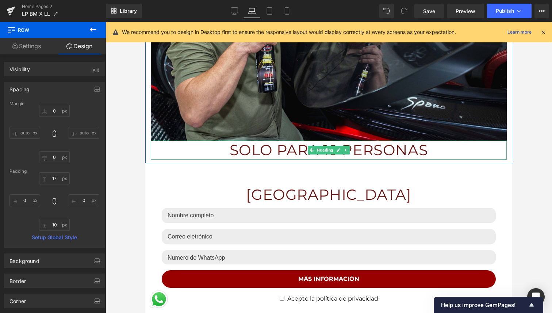
click at [270, 150] on h1 "SOLO PARA 10 PERSONAS" at bounding box center [329, 150] width 356 height 19
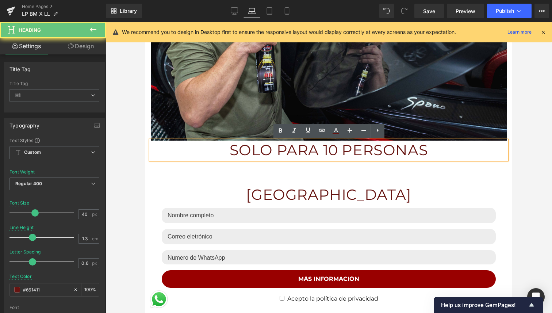
click at [270, 150] on h1 "SOLO PARA 10 PERSONAS" at bounding box center [329, 150] width 356 height 19
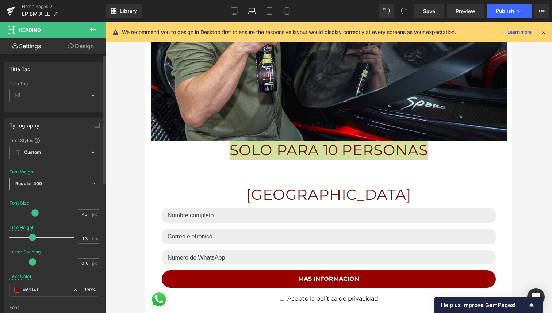
click at [49, 186] on span "Regular 400" at bounding box center [54, 183] width 90 height 13
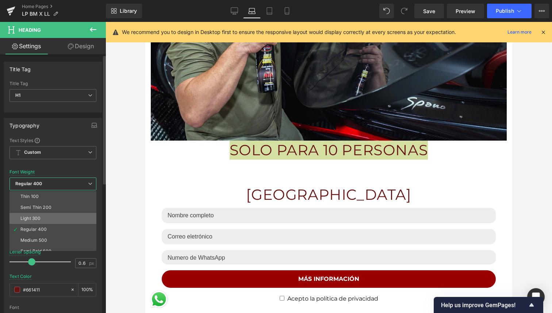
scroll to position [45, 0]
click at [49, 221] on li "Super Bold 800" at bounding box center [54, 217] width 90 height 11
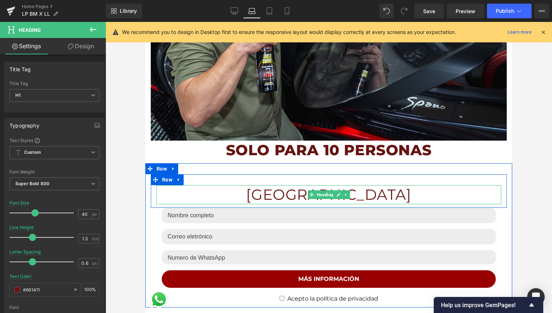
click at [269, 192] on h1 "[GEOGRAPHIC_DATA]" at bounding box center [328, 194] width 345 height 19
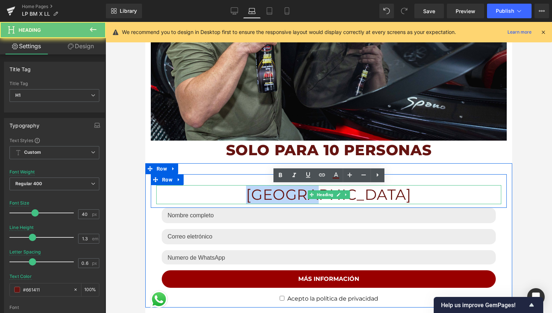
click at [269, 192] on h1 "[GEOGRAPHIC_DATA]" at bounding box center [328, 194] width 345 height 19
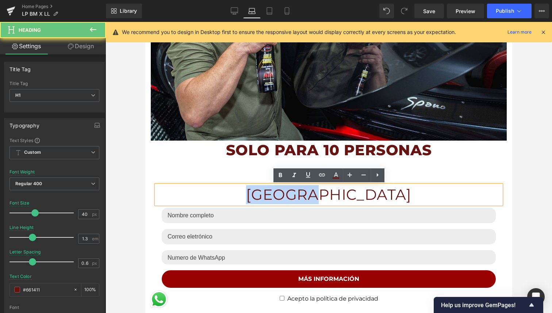
click at [269, 192] on h1 "[GEOGRAPHIC_DATA]" at bounding box center [328, 194] width 345 height 19
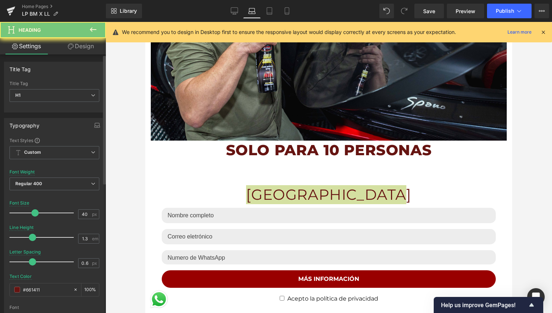
click at [74, 177] on div "Font Weight Regular 400 Thin 100 Semi Thin 200 Light 300 Regular 400 Medium 500…" at bounding box center [54, 183] width 90 height 29
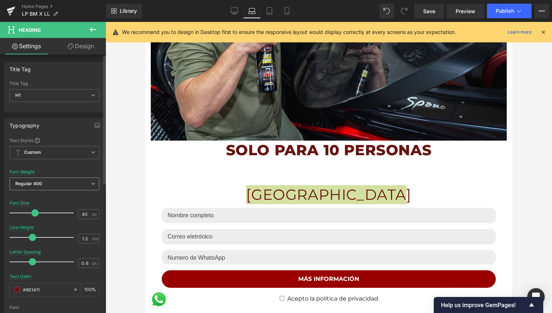
click at [81, 183] on span "Regular 400" at bounding box center [54, 183] width 90 height 13
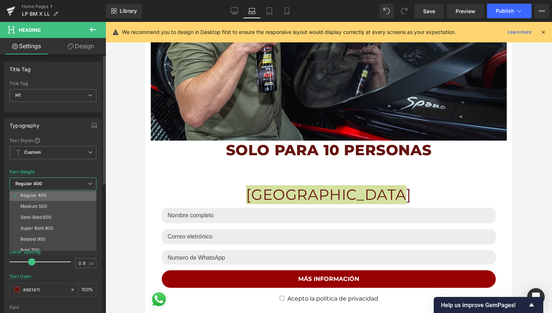
scroll to position [34, 0]
click at [70, 228] on li "Super Bold 800" at bounding box center [54, 227] width 90 height 11
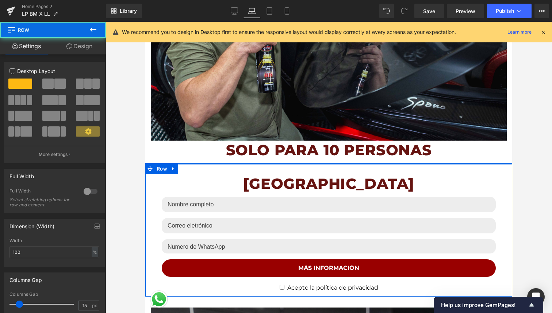
drag, startPoint x: 290, startPoint y: 164, endPoint x: 310, endPoint y: 147, distance: 25.9
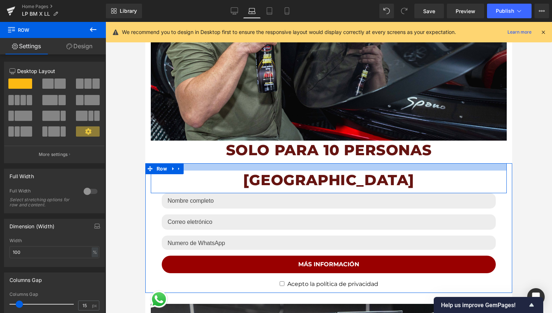
drag, startPoint x: 294, startPoint y: 170, endPoint x: 307, endPoint y: 166, distance: 13.6
click at [307, 166] on div at bounding box center [329, 166] width 356 height 7
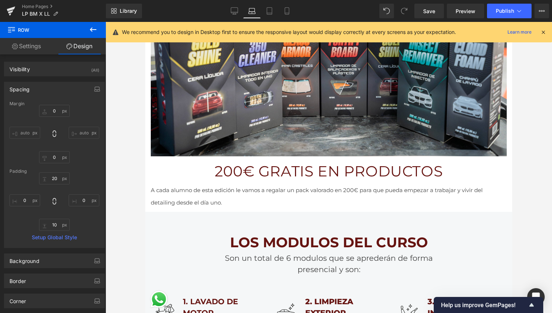
scroll to position [910, 0]
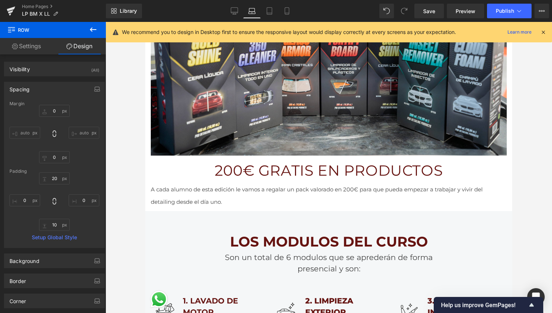
click at [283, 170] on h1 "200€ GRATIS EN PRODUCTOS" at bounding box center [329, 170] width 356 height 19
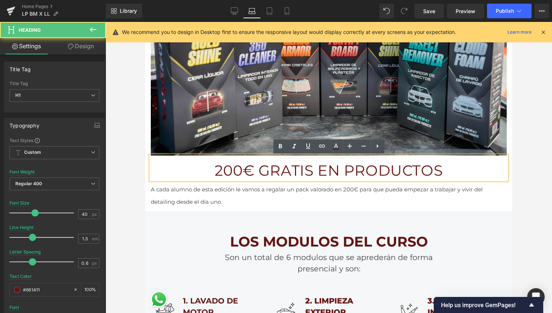
click at [283, 170] on h1 "200€ GRATIS EN PRODUCTOS" at bounding box center [329, 170] width 356 height 19
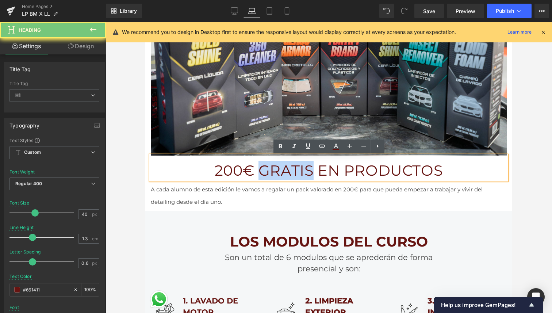
click at [283, 170] on h1 "200€ GRATIS EN PRODUCTOS" at bounding box center [329, 170] width 356 height 19
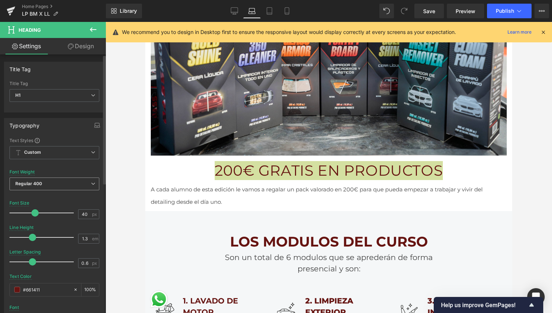
click at [47, 189] on span "Regular 400" at bounding box center [54, 183] width 90 height 13
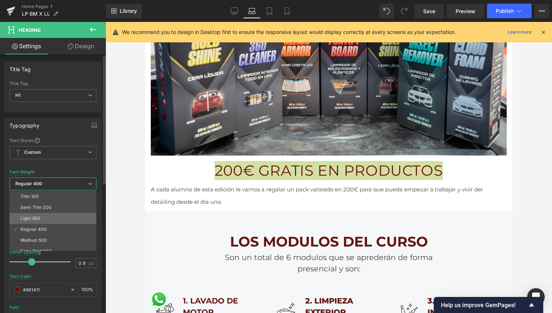
scroll to position [41, 0]
click at [47, 221] on div "Super Bold 800" at bounding box center [36, 220] width 33 height 5
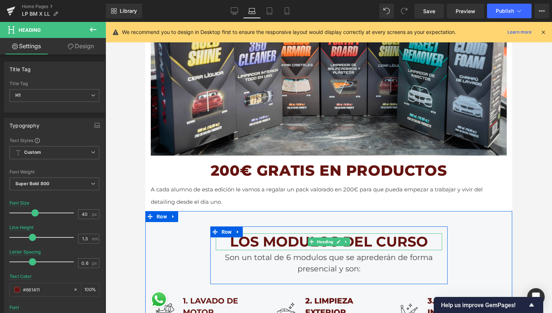
click at [262, 236] on h2 "LOS MODULOS DEL CURSO" at bounding box center [329, 241] width 226 height 17
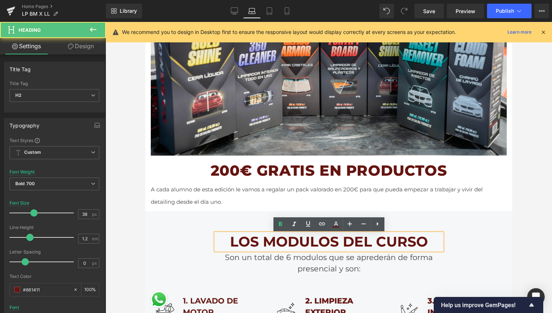
click at [262, 236] on h2 "LOS MODULOS DEL CURSO" at bounding box center [329, 241] width 226 height 17
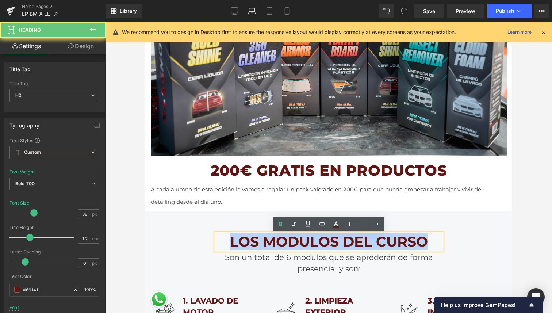
click at [262, 236] on h2 "LOS MODULOS DEL CURSO" at bounding box center [329, 241] width 226 height 17
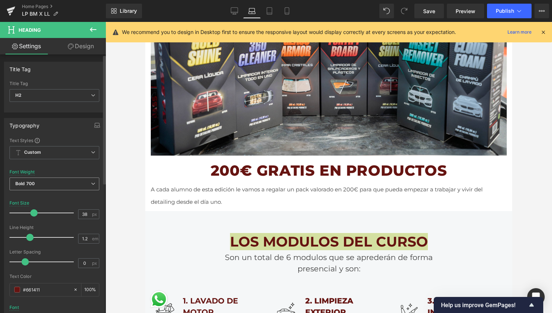
click at [78, 186] on span "Bold 700" at bounding box center [54, 183] width 90 height 13
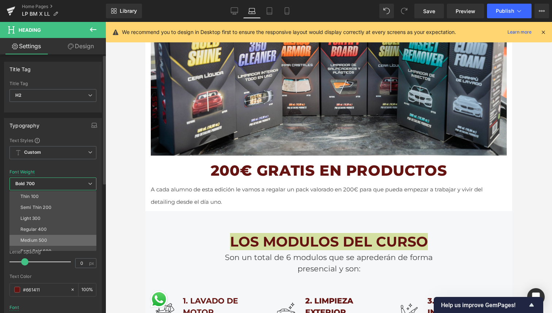
scroll to position [37, 0]
click at [63, 229] on li "Super Bold 800" at bounding box center [54, 225] width 90 height 11
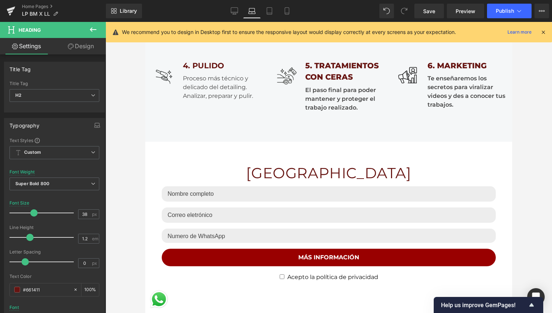
scroll to position [1243, 0]
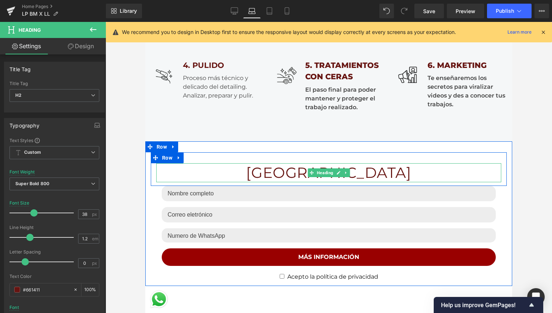
click at [287, 163] on h1 "[GEOGRAPHIC_DATA]" at bounding box center [328, 172] width 345 height 19
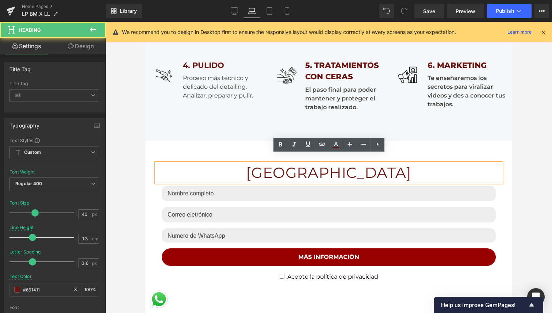
click at [287, 163] on h1 "[GEOGRAPHIC_DATA]" at bounding box center [328, 172] width 345 height 19
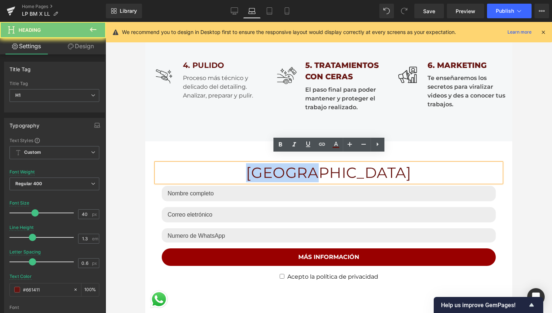
click at [287, 163] on h1 "[GEOGRAPHIC_DATA]" at bounding box center [328, 172] width 345 height 19
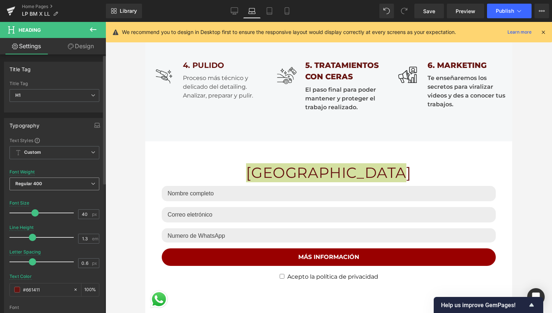
click at [66, 187] on span "Regular 400" at bounding box center [54, 183] width 90 height 13
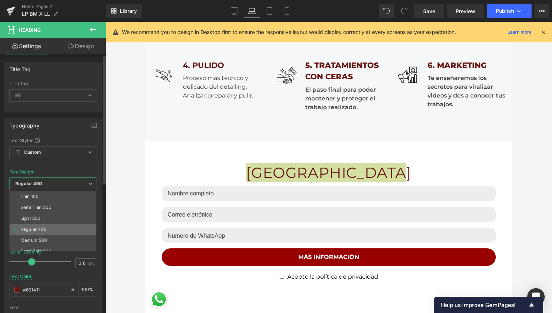
scroll to position [30, 0]
click at [62, 229] on li "Super Bold 800" at bounding box center [54, 231] width 90 height 11
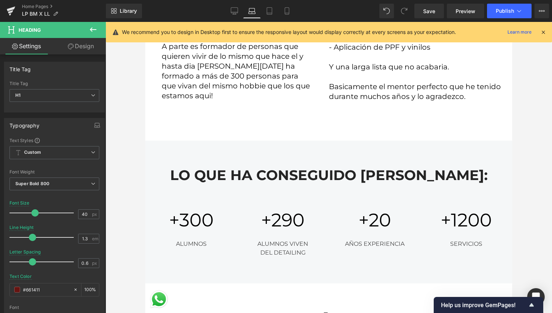
scroll to position [1824, 0]
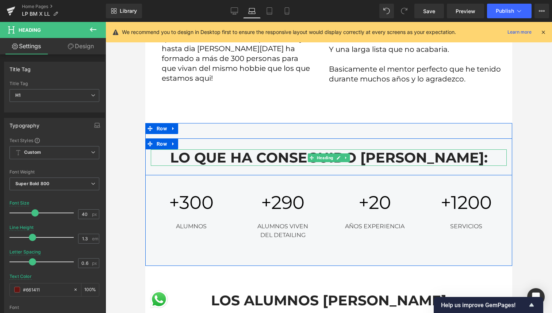
click at [244, 149] on h2 "LO QUE HA CONSEGUIDO [PERSON_NAME]:" at bounding box center [329, 157] width 356 height 17
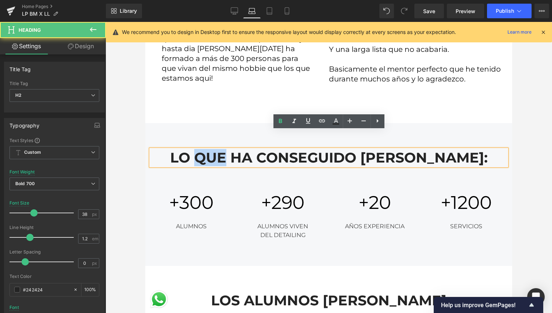
click at [244, 149] on h2 "LO QUE HA CONSEGUIDO [PERSON_NAME]:" at bounding box center [329, 157] width 356 height 17
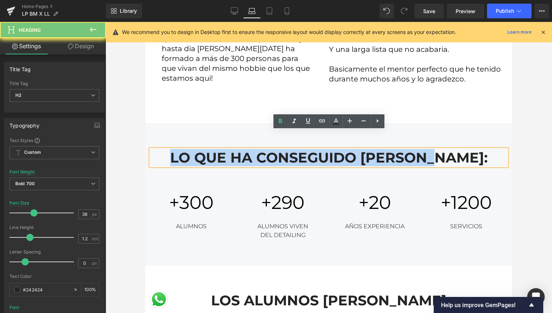
click at [244, 149] on h2 "LO QUE HA CONSEGUIDO [PERSON_NAME]:" at bounding box center [329, 157] width 356 height 17
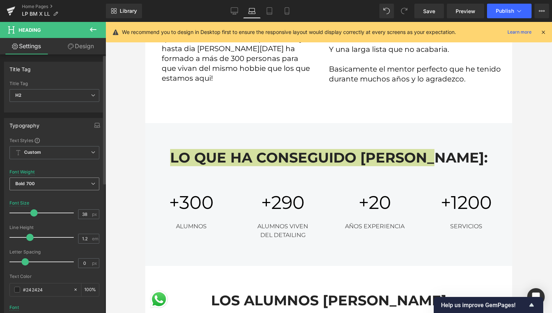
click at [66, 187] on span "Bold 700" at bounding box center [54, 183] width 90 height 13
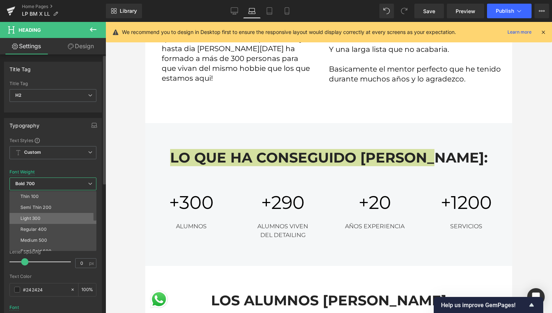
scroll to position [60, 0]
click at [68, 202] on li "Super Bold 800" at bounding box center [54, 201] width 90 height 11
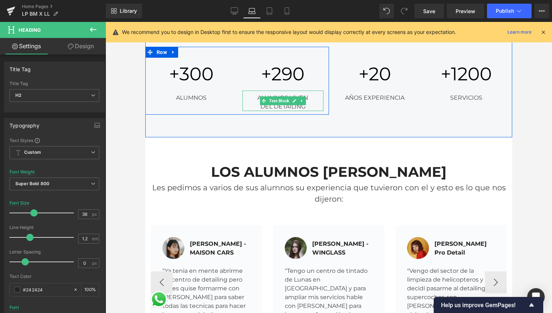
scroll to position [1968, 0]
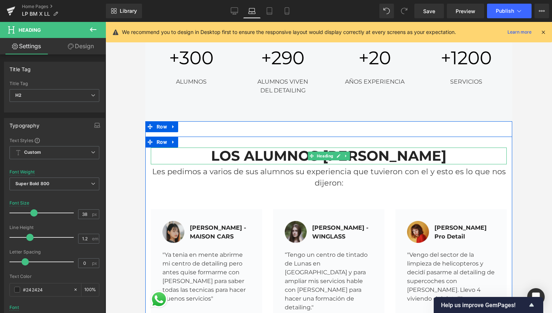
click at [265, 147] on h2 "LOS ALUMNOS [PERSON_NAME]" at bounding box center [329, 155] width 356 height 17
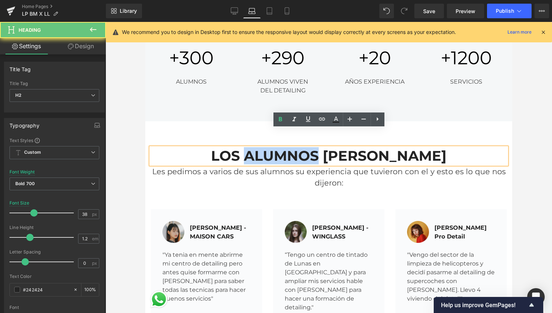
click at [265, 147] on h2 "LOS ALUMNOS [PERSON_NAME]" at bounding box center [329, 155] width 356 height 17
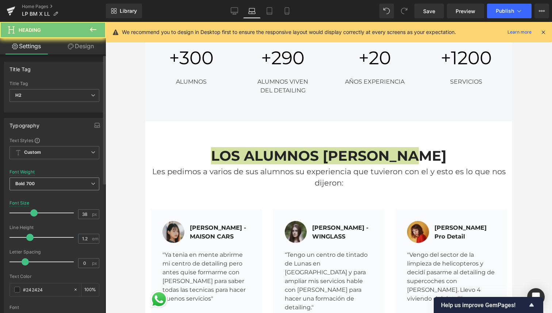
click at [73, 178] on span "Bold 700" at bounding box center [54, 183] width 90 height 13
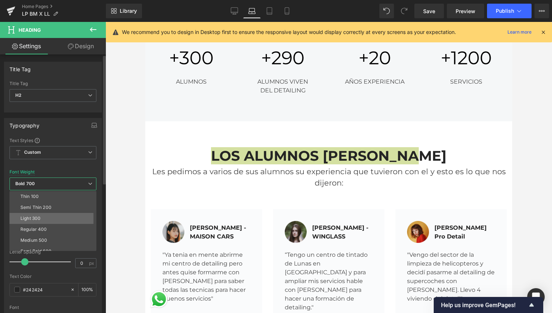
scroll to position [58, 0]
click at [68, 203] on li "Super Bold 800" at bounding box center [54, 203] width 90 height 11
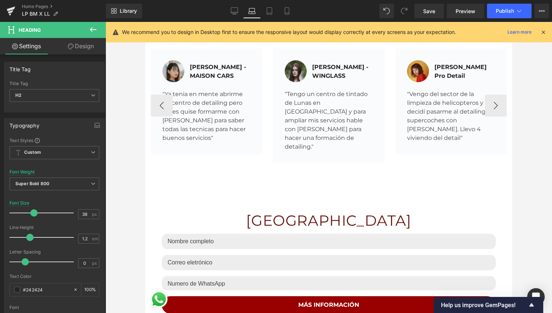
scroll to position [2130, 0]
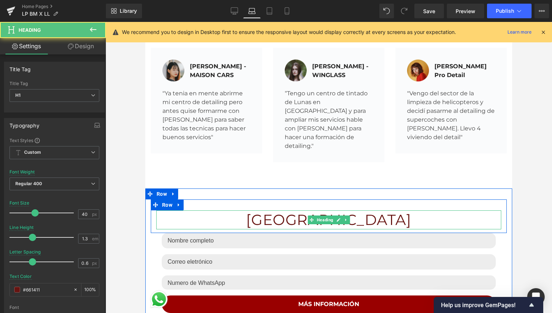
click at [287, 210] on h1 "[GEOGRAPHIC_DATA]" at bounding box center [328, 219] width 345 height 19
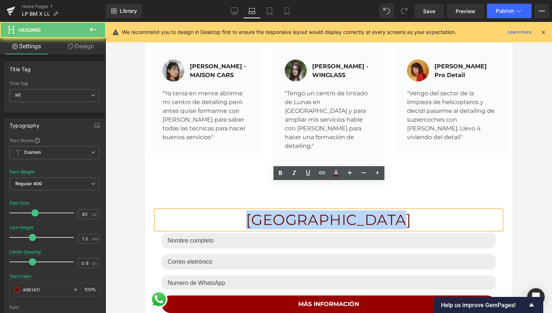
click at [287, 210] on h1 "[GEOGRAPHIC_DATA]" at bounding box center [328, 219] width 345 height 19
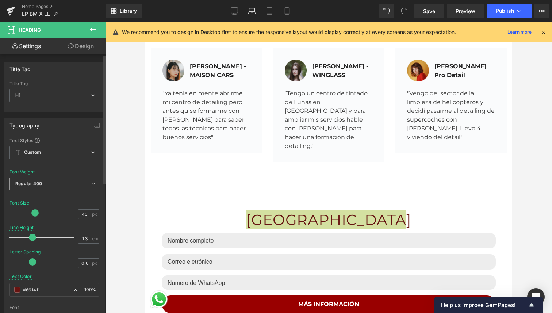
click at [51, 177] on span "Regular 400" at bounding box center [54, 183] width 90 height 13
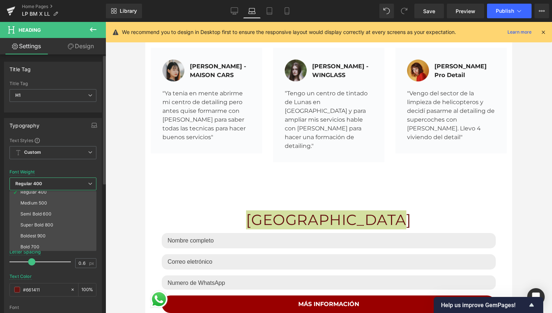
scroll to position [38, 0]
click at [49, 223] on div "Super Bold 800" at bounding box center [36, 224] width 33 height 5
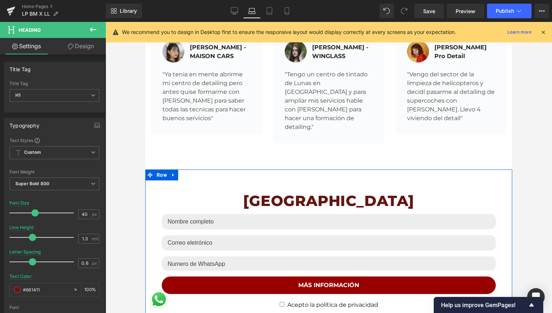
scroll to position [2143, 0]
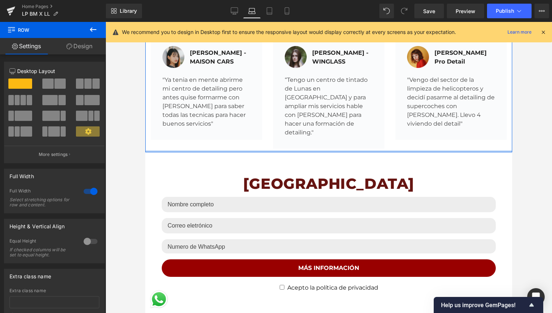
drag, startPoint x: 260, startPoint y: 145, endPoint x: 280, endPoint y: 123, distance: 30.5
click at [280, 150] on div at bounding box center [328, 151] width 367 height 2
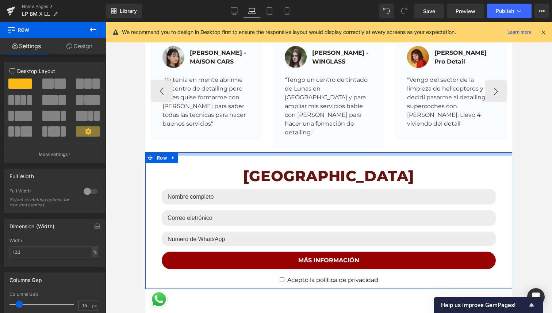
drag, startPoint x: 287, startPoint y: 125, endPoint x: 303, endPoint y: 118, distance: 17.5
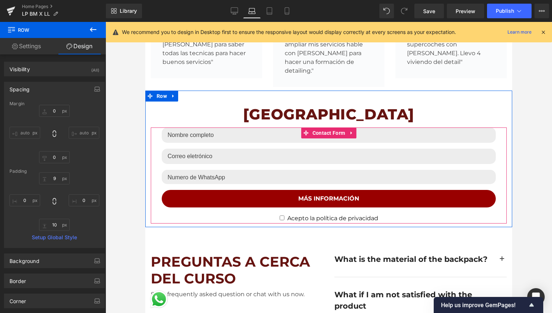
scroll to position [2206, 0]
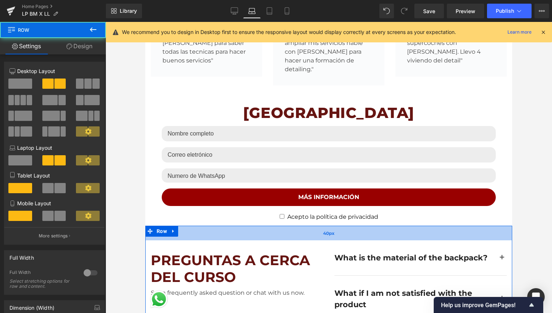
click at [302, 226] on div "40px" at bounding box center [328, 233] width 367 height 15
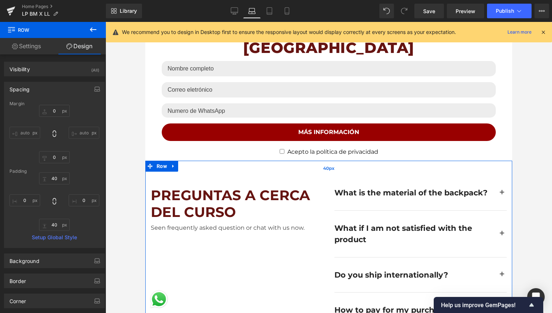
scroll to position [2285, 0]
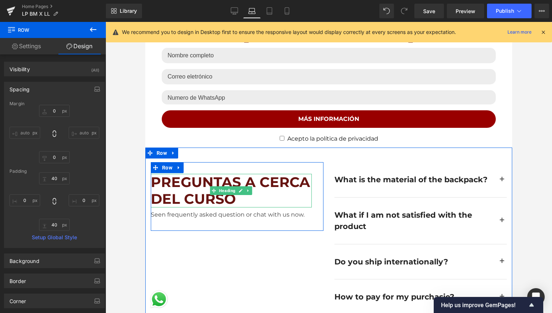
click at [222, 174] on h2 "PREGUNTAS A CERCA DEL CURSO" at bounding box center [231, 190] width 161 height 33
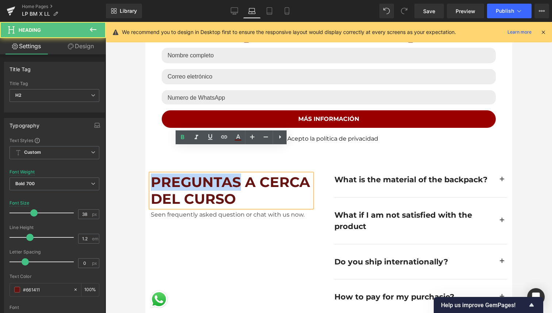
click at [222, 174] on h2 "PREGUNTAS A CERCA DEL CURSO" at bounding box center [231, 190] width 161 height 33
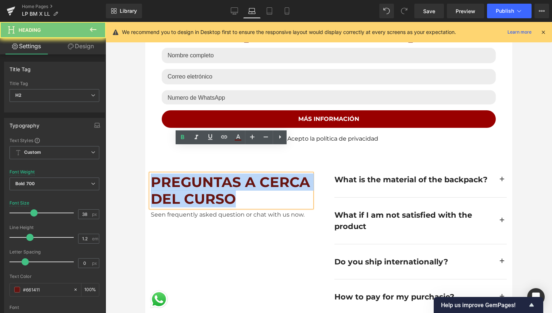
click at [222, 174] on h2 "PREGUNTAS A CERCA DEL CURSO" at bounding box center [231, 190] width 161 height 33
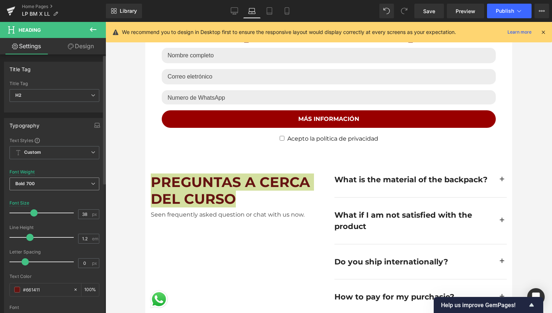
click at [46, 188] on span "Bold 700" at bounding box center [54, 183] width 90 height 13
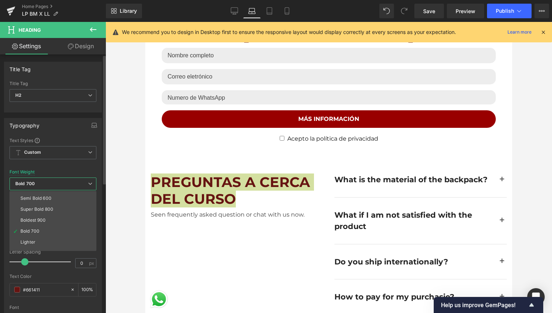
scroll to position [52, 0]
click at [57, 212] on li "Super Bold 800" at bounding box center [54, 209] width 90 height 11
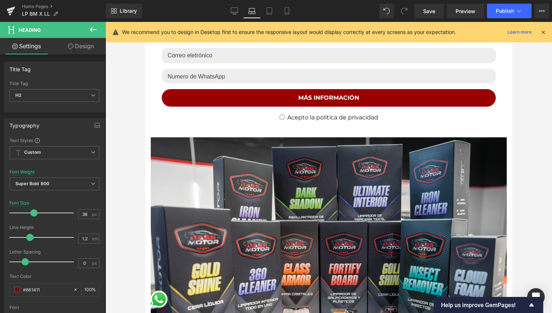
scroll to position [640, 0]
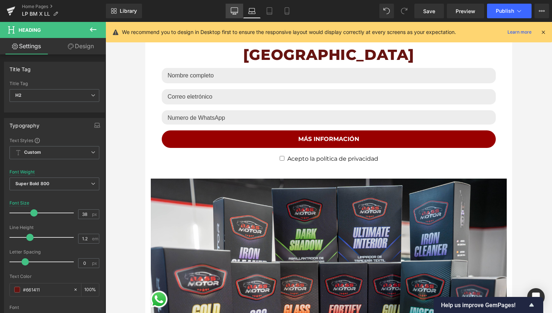
click at [237, 10] on icon at bounding box center [234, 10] width 7 height 7
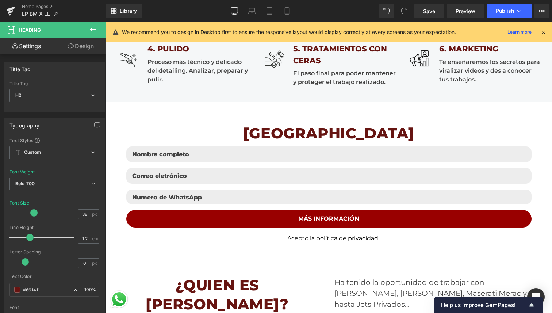
scroll to position [1346, 0]
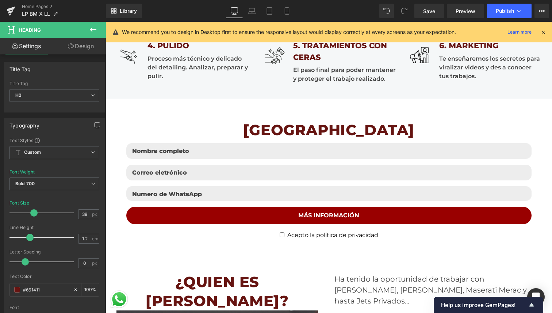
click at [271, 2] on div "Library Desktop Desktop Laptop Tablet Mobile Save Preview Publish Scheduled Vie…" at bounding box center [329, 11] width 446 height 22
click at [271, 10] on icon at bounding box center [269, 10] width 7 height 7
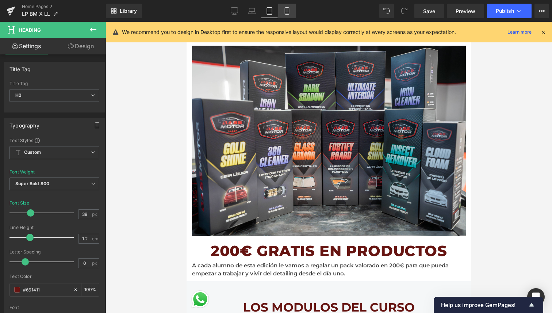
click at [290, 5] on link "Mobile" at bounding box center [287, 11] width 18 height 15
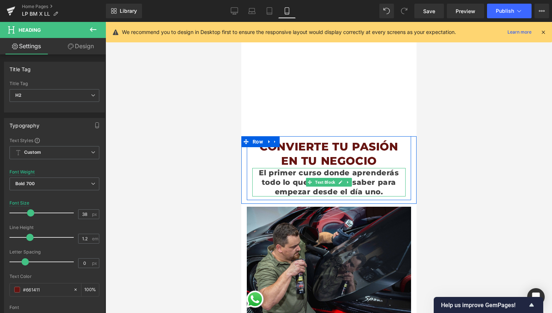
scroll to position [0, 0]
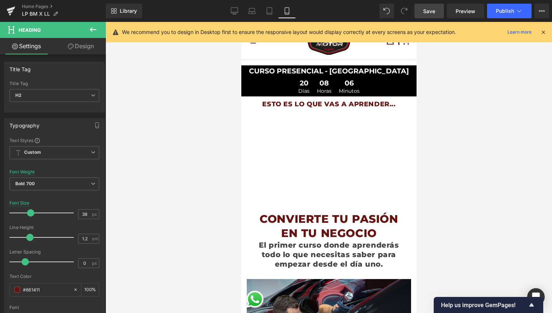
click at [431, 12] on span "Save" at bounding box center [429, 11] width 12 height 8
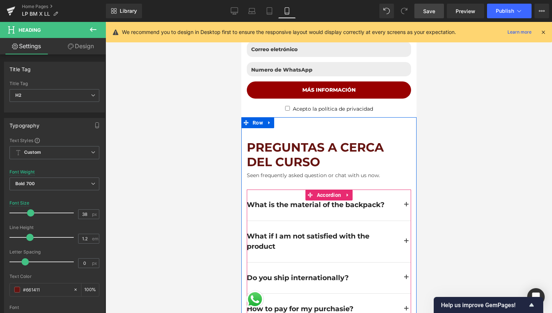
scroll to position [2113, 0]
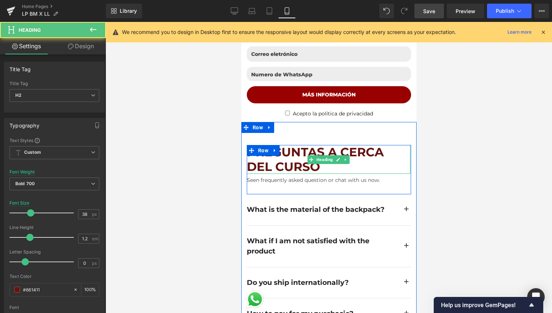
click at [307, 145] on h2 "PREGUNTAS A CERCA DEL CURSO" at bounding box center [328, 159] width 164 height 29
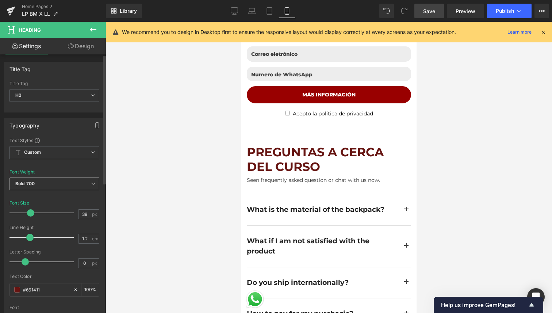
click at [59, 183] on span "Bold 700" at bounding box center [54, 183] width 90 height 13
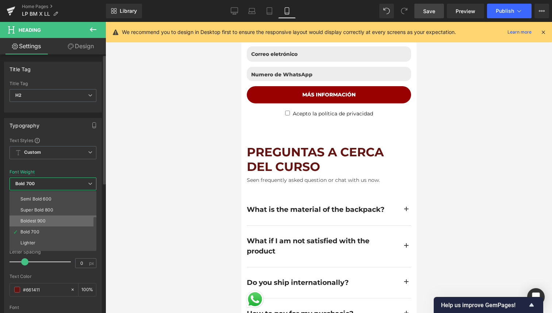
scroll to position [61, 0]
click at [58, 203] on li "Super Bold 800" at bounding box center [54, 201] width 90 height 11
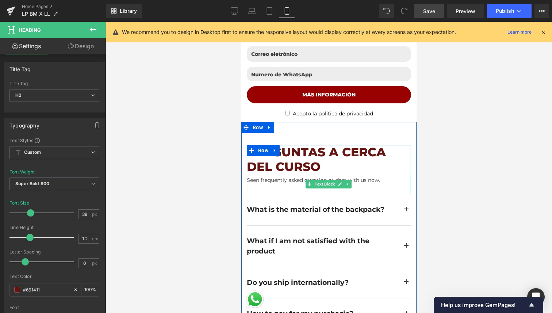
click at [367, 174] on div "Seen frequently asked question or chat with us now." at bounding box center [328, 184] width 164 height 20
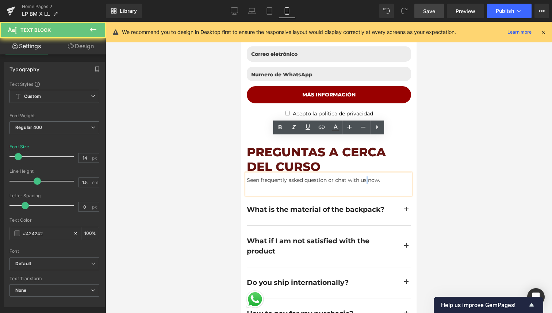
click at [367, 174] on div "Seen frequently asked question or chat with us now." at bounding box center [328, 184] width 164 height 20
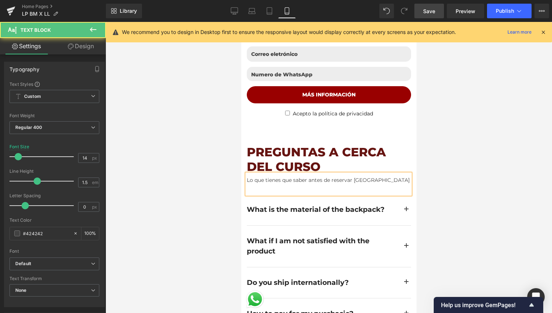
click at [346, 174] on div "Lo que tienes que saber antes de reservar [GEOGRAPHIC_DATA]" at bounding box center [328, 184] width 164 height 20
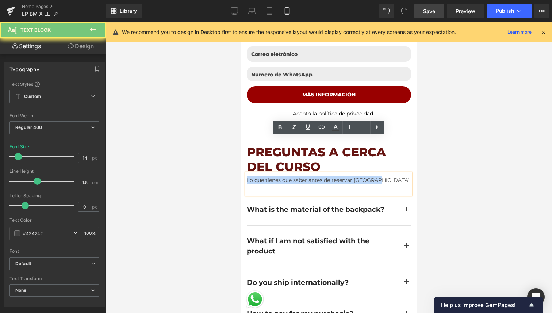
click at [346, 174] on div "Lo que tienes que saber antes de reservar [GEOGRAPHIC_DATA]" at bounding box center [328, 184] width 164 height 20
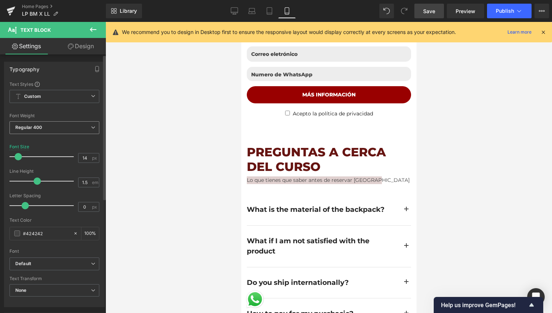
click at [62, 128] on span "Regular 400" at bounding box center [54, 127] width 90 height 13
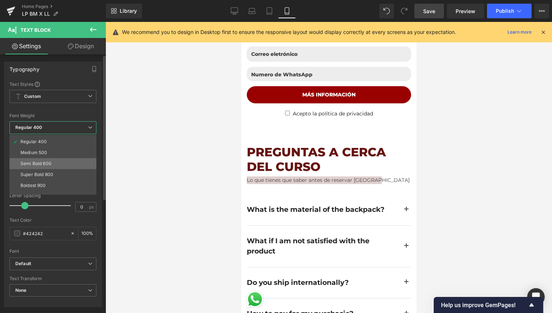
scroll to position [32, 0]
click at [58, 160] on li "Semi Bold 600" at bounding box center [54, 162] width 90 height 11
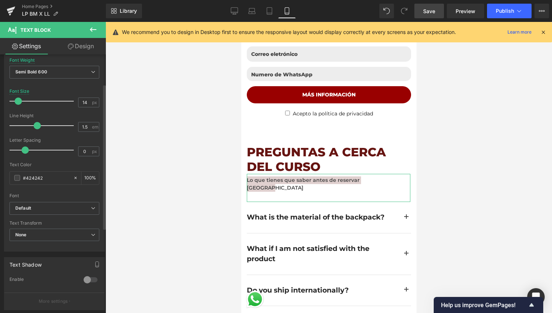
scroll to position [60, 0]
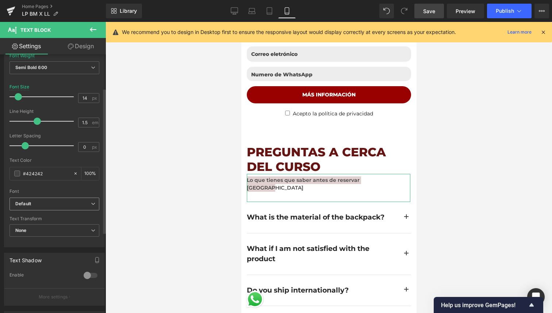
click at [42, 206] on b "Default" at bounding box center [53, 204] width 76 height 6
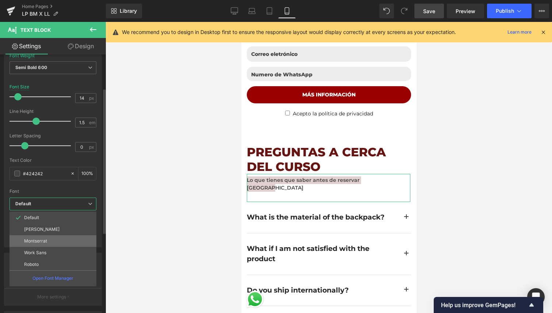
click at [42, 241] on p "Montserrat" at bounding box center [35, 240] width 23 height 5
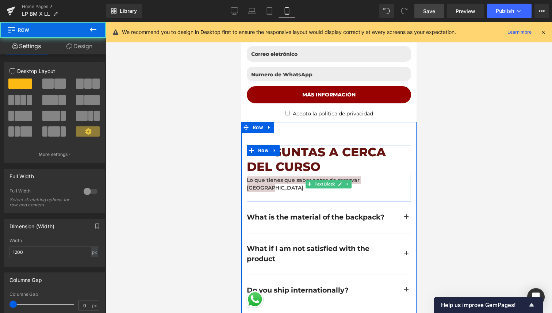
drag, startPoint x: 288, startPoint y: 156, endPoint x: 296, endPoint y: 150, distance: 9.9
click at [296, 151] on div "PREGUNTAS A CERCA DEL CURSO Heading Lo que tienes que saber antes de reservar t…" at bounding box center [328, 173] width 164 height 57
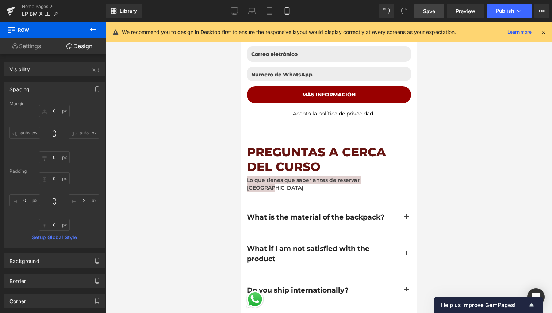
click at [436, 124] on div at bounding box center [329, 167] width 446 height 291
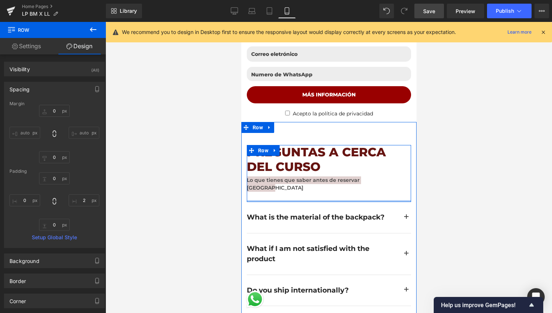
click at [389, 200] on div at bounding box center [328, 201] width 164 height 2
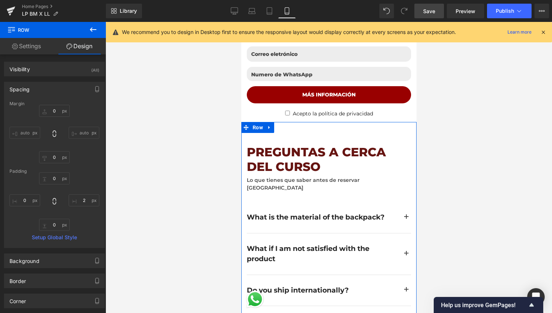
click at [413, 152] on div "PREGUNTAS A CERCA DEL CURSO Heading Lo que tienes que saber antes de reservar t…" at bounding box center [328, 173] width 175 height 57
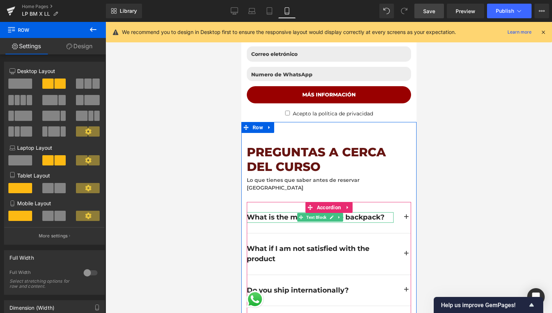
click at [275, 212] on div "What is the material of the backpack?" at bounding box center [319, 217] width 147 height 11
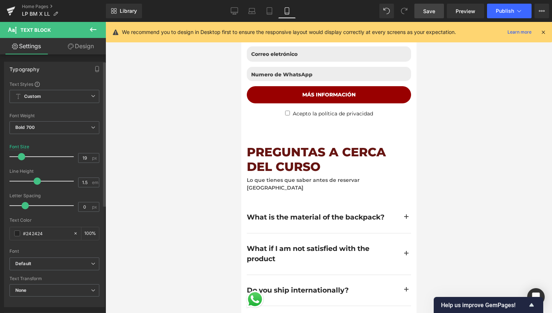
scroll to position [37, 0]
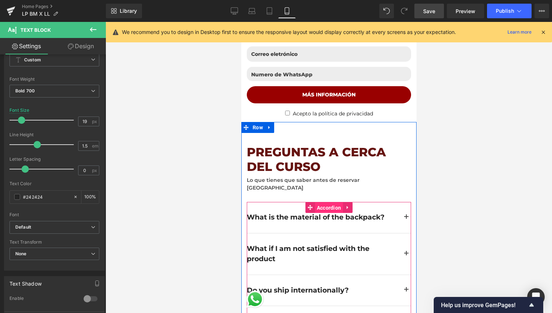
click at [327, 202] on span "Accordion" at bounding box center [329, 207] width 28 height 11
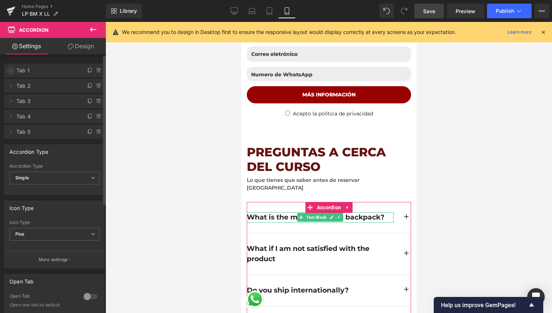
click at [12, 68] on icon at bounding box center [11, 71] width 6 height 6
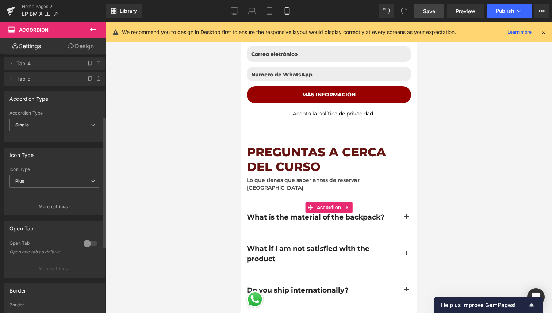
scroll to position [123, 0]
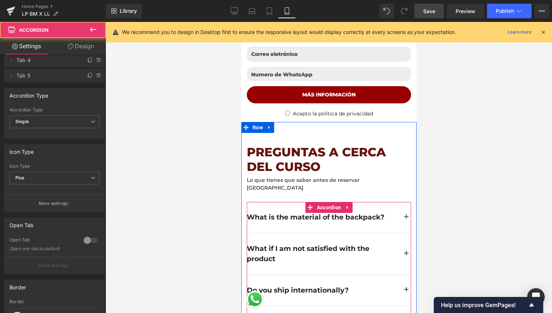
click at [407, 202] on button "button" at bounding box center [405, 217] width 9 height 31
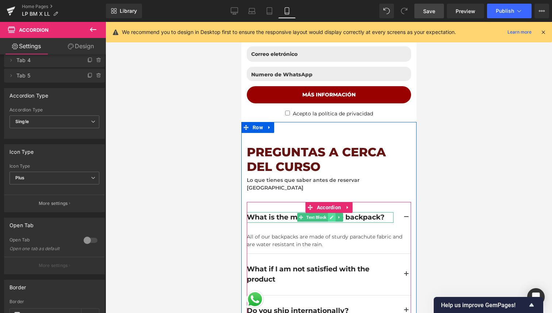
click at [330, 216] on icon at bounding box center [332, 218] width 4 height 4
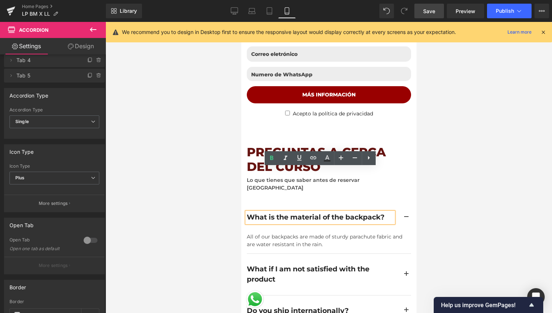
click at [286, 212] on div "What is the material of the backpack?" at bounding box center [319, 217] width 147 height 11
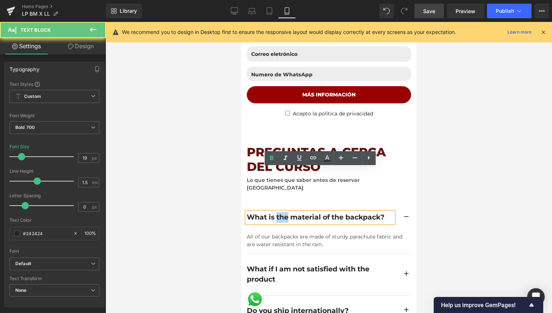
click at [286, 212] on div "What is the material of the backpack?" at bounding box center [319, 217] width 147 height 11
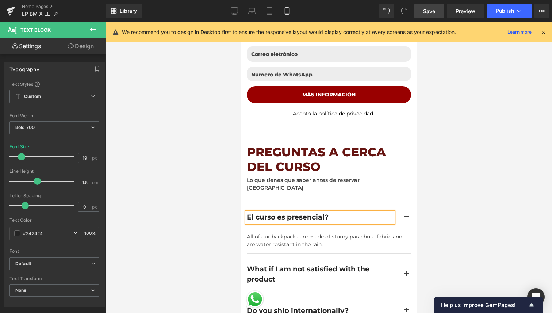
click at [246, 212] on div "El curso es presencial?" at bounding box center [319, 217] width 147 height 11
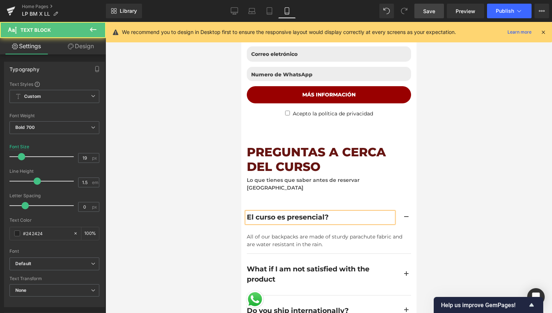
click at [248, 212] on div "El curso es presencial?" at bounding box center [319, 217] width 147 height 11
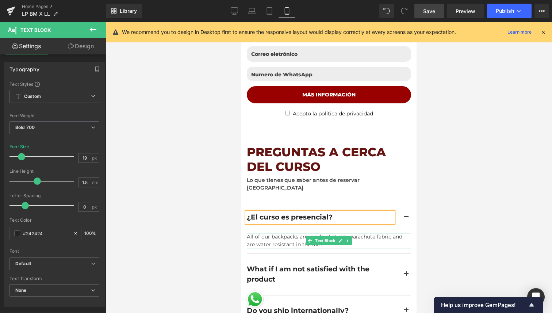
click at [268, 233] on div "All of our backpacks are made of sturdy parachute fabric and are water resistan…" at bounding box center [328, 240] width 164 height 15
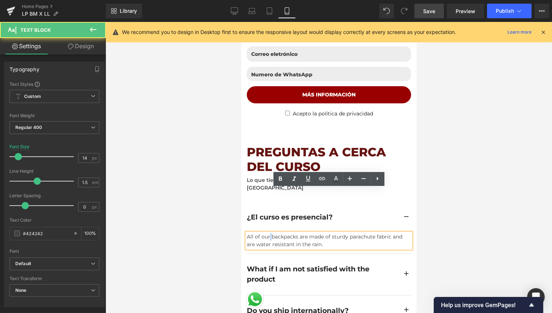
click at [268, 233] on div "All of our backpacks are made of sturdy parachute fabric and are water resistan…" at bounding box center [328, 240] width 164 height 15
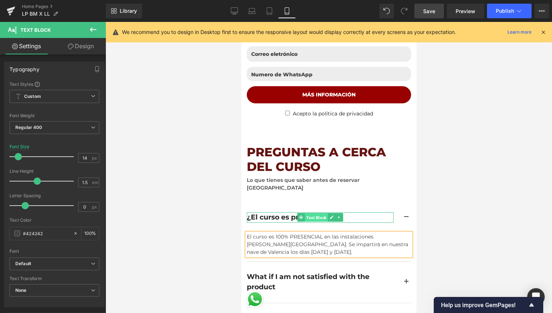
click at [316, 213] on span "Text Block" at bounding box center [315, 217] width 23 height 9
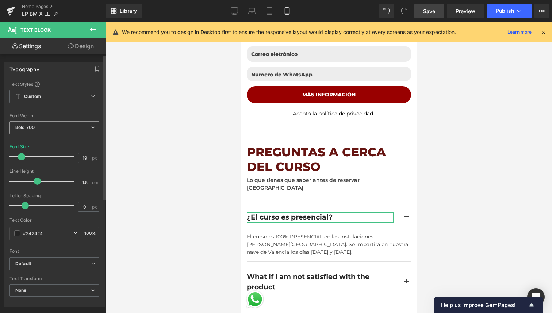
click at [79, 130] on span "Bold 700" at bounding box center [54, 127] width 90 height 13
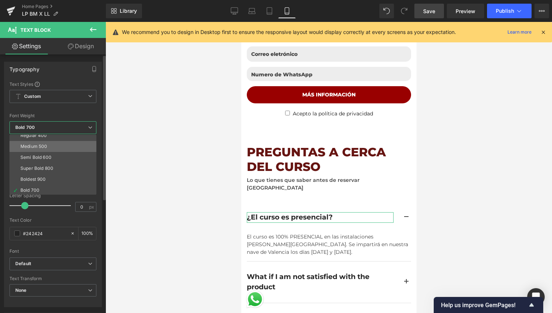
scroll to position [39, 0]
click at [72, 169] on li "Super Bold 800" at bounding box center [54, 166] width 90 height 11
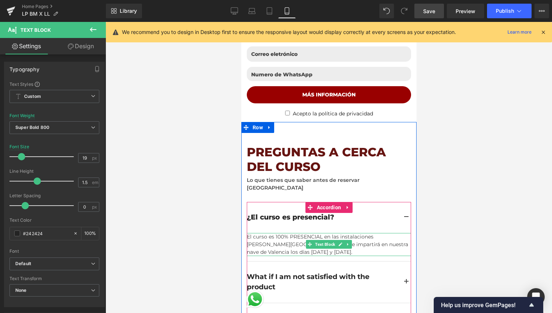
click at [264, 233] on div "El curso es 100% PRESENCIAL en las instalaciones [PERSON_NAME][GEOGRAPHIC_DATA]…" at bounding box center [328, 244] width 164 height 23
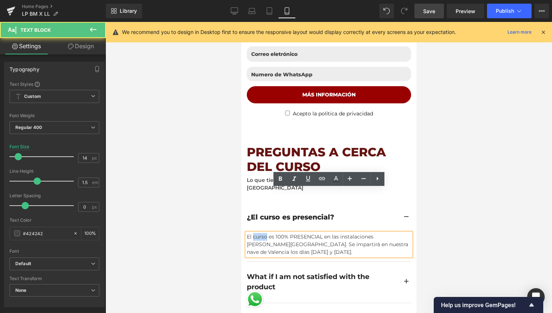
click at [264, 233] on div "El curso es 100% PRESENCIAL en las instalaciones [PERSON_NAME][GEOGRAPHIC_DATA]…" at bounding box center [328, 244] width 164 height 23
drag, startPoint x: 273, startPoint y: 208, endPoint x: 245, endPoint y: 193, distance: 30.9
click at [246, 233] on div "El curso es 100% PRESENCIAL en las instalaciones [PERSON_NAME][GEOGRAPHIC_DATA]…" at bounding box center [328, 244] width 164 height 23
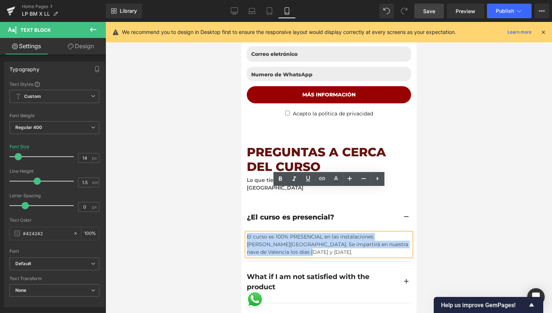
drag, startPoint x: 246, startPoint y: 193, endPoint x: 271, endPoint y: 207, distance: 28.3
click at [271, 233] on div "El curso es 100% PRESENCIAL en las instalaciones [PERSON_NAME][GEOGRAPHIC_DATA]…" at bounding box center [328, 244] width 164 height 23
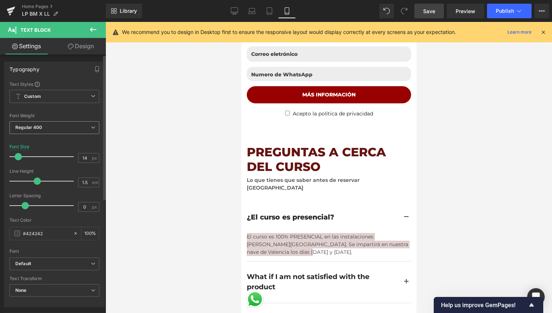
click at [55, 133] on span "Regular 400" at bounding box center [54, 127] width 90 height 13
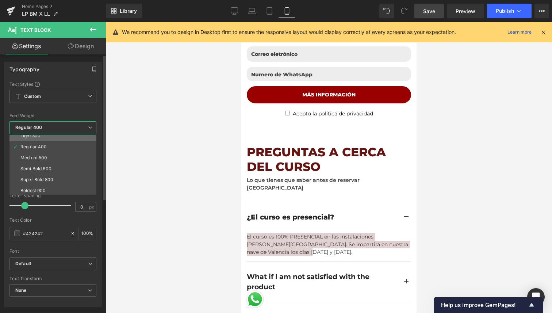
scroll to position [27, 0]
click at [53, 166] on li "Semi Bold 600" at bounding box center [54, 167] width 90 height 11
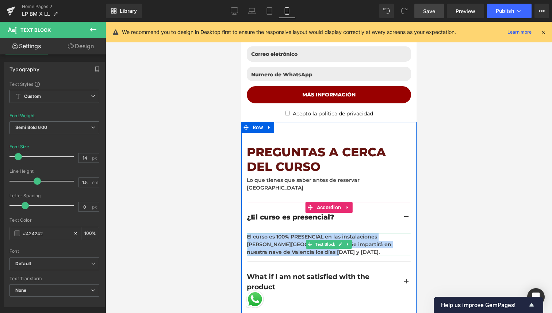
click at [298, 233] on div "El curso es 100% PRESENCIAL en las instalaciones [PERSON_NAME][GEOGRAPHIC_DATA]…" at bounding box center [328, 244] width 164 height 23
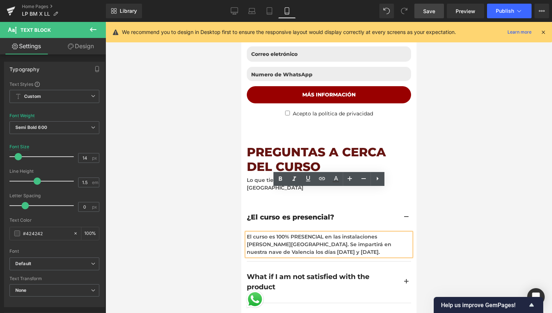
click at [318, 233] on div "El curso es 100% PRESENCIAL en las instalaciones [PERSON_NAME][GEOGRAPHIC_DATA]…" at bounding box center [328, 244] width 164 height 23
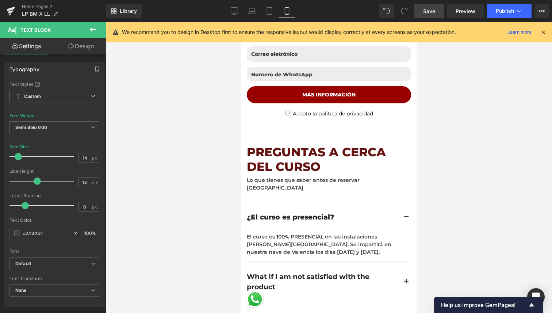
click at [455, 201] on div at bounding box center [329, 167] width 446 height 291
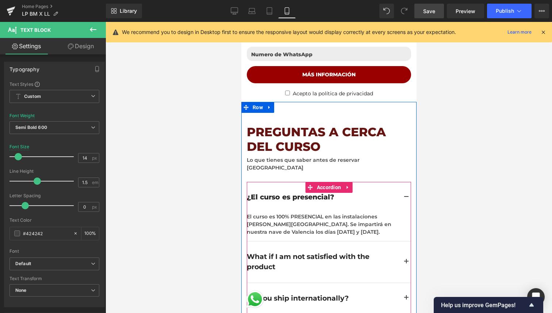
scroll to position [2134, 0]
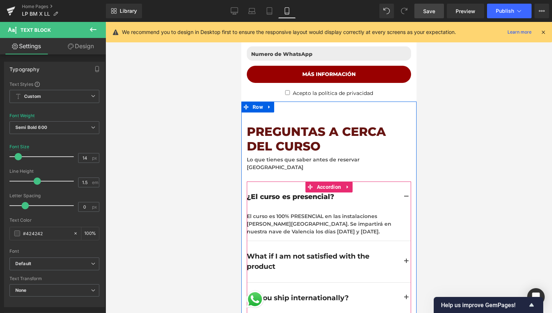
click at [284, 251] on div "What if I am not satisfied with the product" at bounding box center [319, 261] width 147 height 21
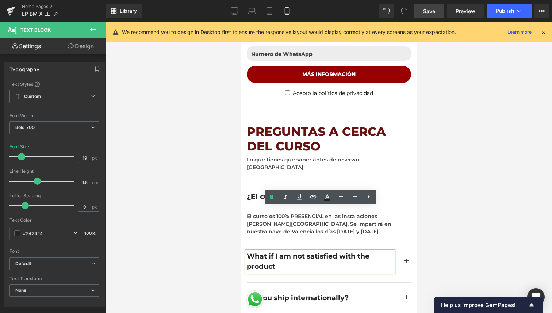
click at [439, 201] on div at bounding box center [329, 167] width 446 height 291
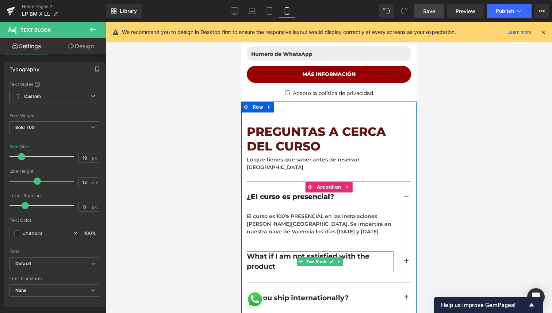
click at [280, 251] on div "What if I am not satisfied with the product" at bounding box center [319, 261] width 147 height 21
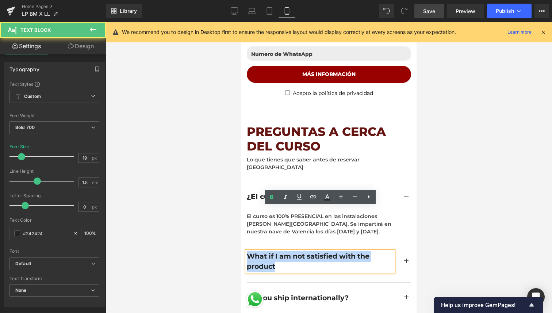
drag, startPoint x: 277, startPoint y: 224, endPoint x: 250, endPoint y: 213, distance: 29.8
click at [250, 251] on div "What if I am not satisfied with the product" at bounding box center [319, 261] width 147 height 21
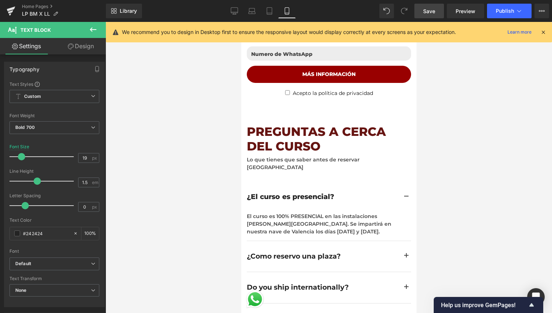
click at [236, 212] on div at bounding box center [329, 167] width 446 height 291
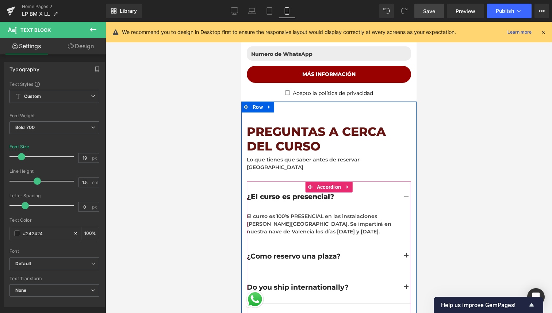
click at [406, 258] on span "button" at bounding box center [406, 258] width 0 height 0
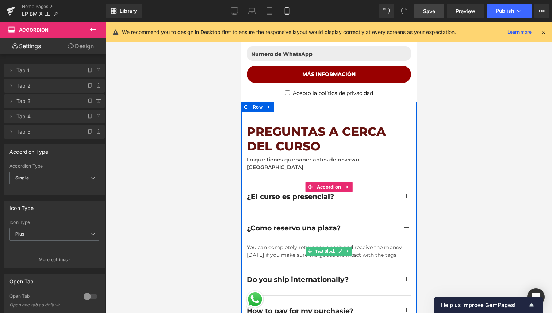
click at [364, 244] on div "You can completely return the goods and receive the money in 7 days if you make…" at bounding box center [328, 251] width 164 height 15
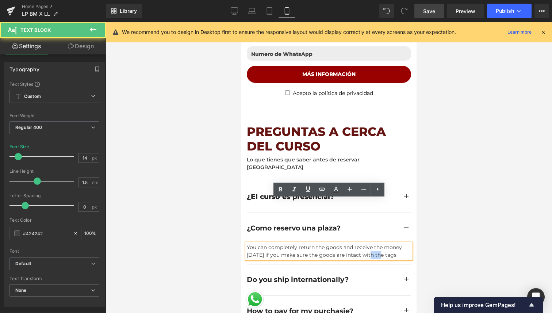
click at [364, 244] on div "You can completely return the goods and receive the money in 7 days if you make…" at bounding box center [328, 251] width 164 height 15
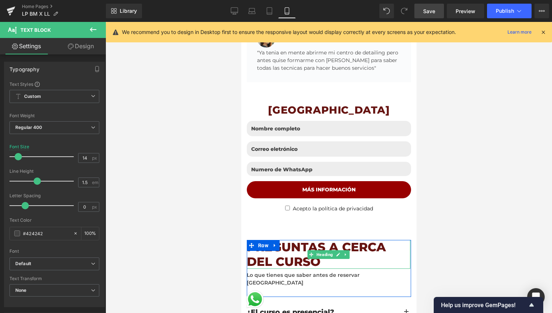
scroll to position [2017, 0]
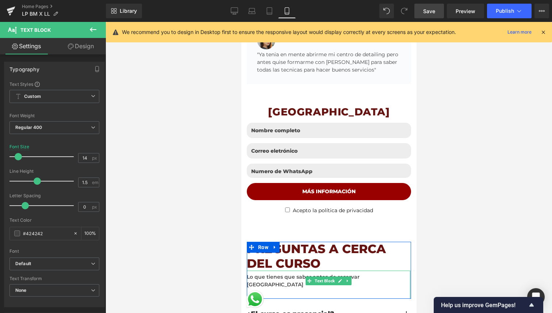
click at [385, 271] on div "Lo que tienes que saber antes de reservar [GEOGRAPHIC_DATA]" at bounding box center [328, 285] width 164 height 28
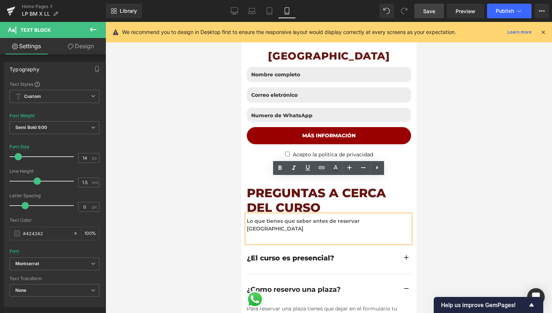
scroll to position [2073, 0]
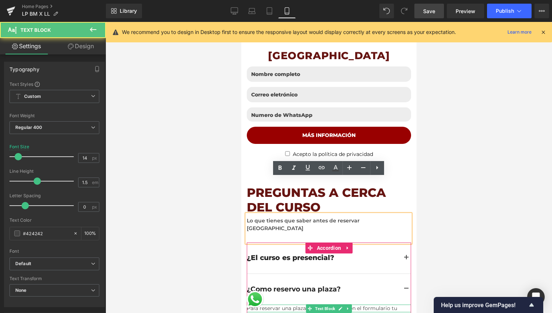
click at [383, 304] on div "Para reservar una plaza tienes que dejar en el formulario tu" at bounding box center [328, 308] width 164 height 8
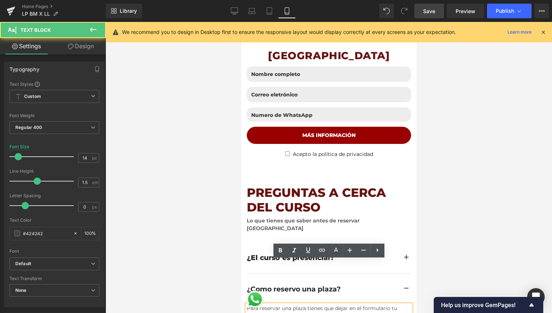
click at [400, 304] on div "Para reservar una plaza tienes que dejar en el formulario tu" at bounding box center [328, 308] width 164 height 8
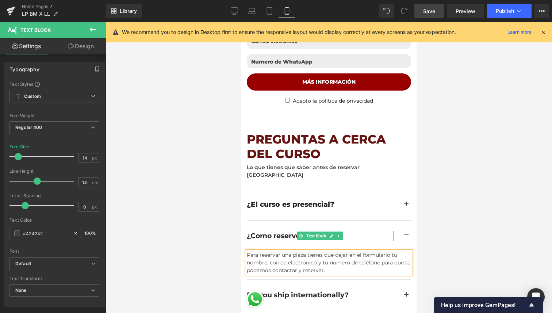
scroll to position [2128, 0]
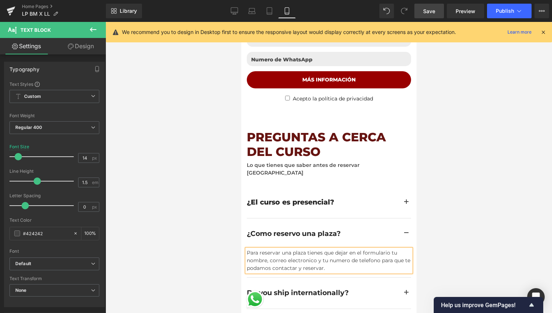
click at [228, 235] on div at bounding box center [329, 167] width 446 height 291
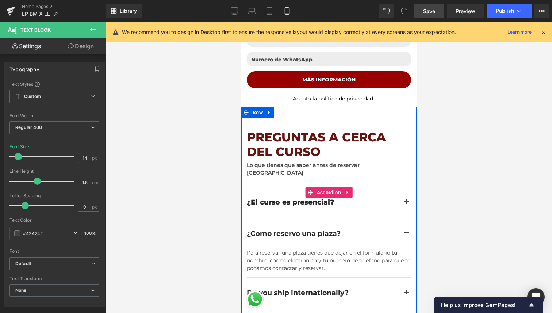
click at [405, 218] on button "button" at bounding box center [405, 233] width 9 height 31
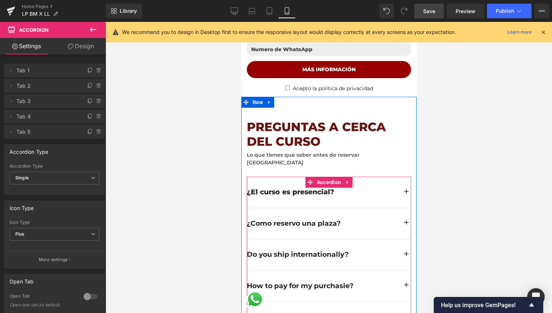
scroll to position [2142, 0]
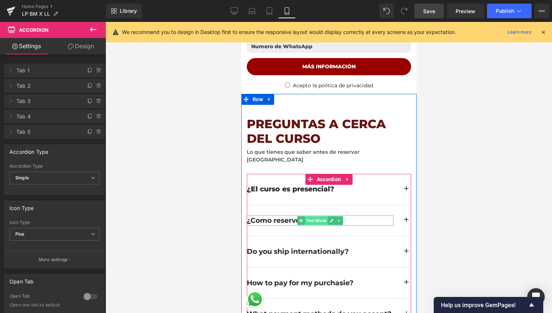
click at [323, 216] on span "Text Block" at bounding box center [315, 220] width 23 height 9
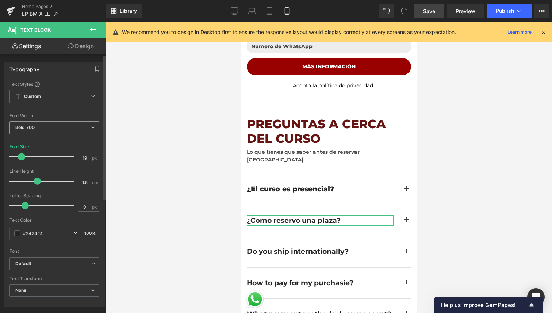
click at [58, 129] on span "Bold 700" at bounding box center [54, 127] width 90 height 13
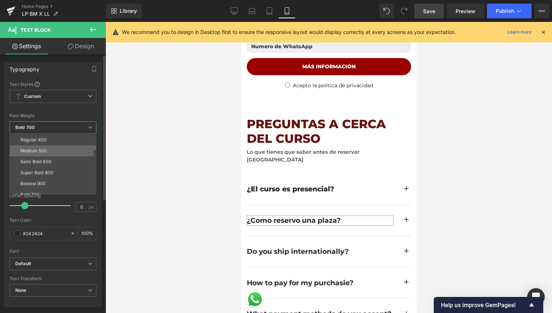
scroll to position [34, 0]
click at [63, 173] on li "Super Bold 800" at bounding box center [54, 172] width 90 height 11
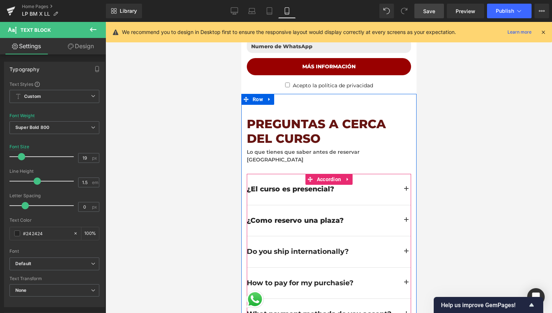
click at [406, 222] on span "button" at bounding box center [406, 222] width 0 height 0
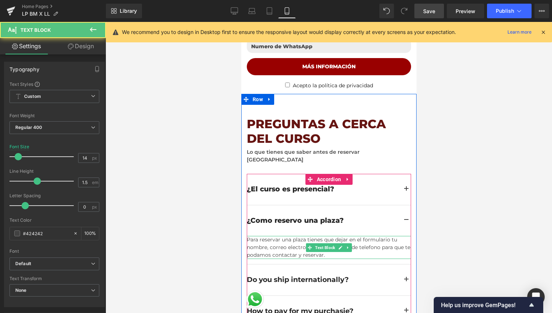
click at [295, 236] on div "Para reservar una plaza tienes que dejar en el formulario tu nombre, correo ele…" at bounding box center [328, 247] width 164 height 23
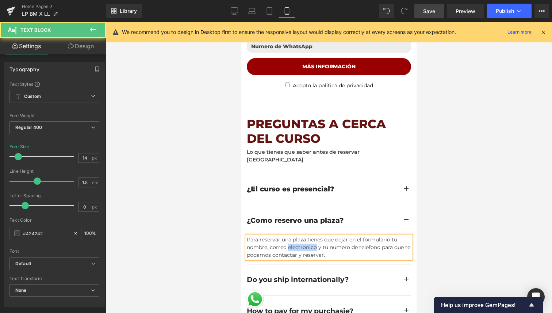
click at [295, 236] on div "Para reservar una plaza tienes que dejar en el formulario tu nombre, correo ele…" at bounding box center [328, 247] width 164 height 23
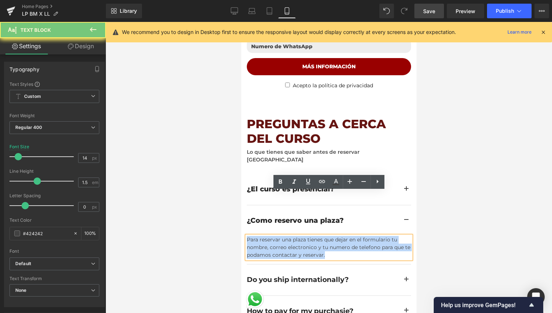
click at [295, 236] on div "Para reservar una plaza tienes que dejar en el formulario tu nombre, correo ele…" at bounding box center [328, 247] width 164 height 23
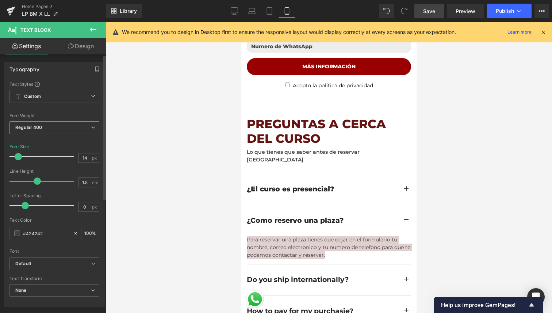
click at [49, 131] on span "Regular 400" at bounding box center [54, 127] width 90 height 13
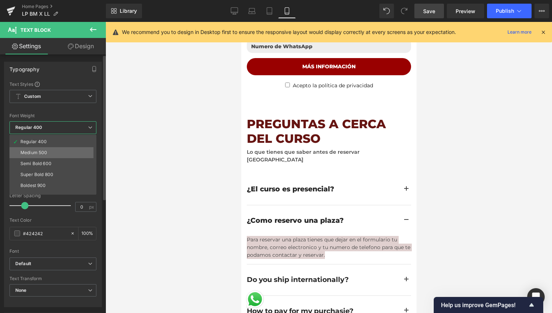
scroll to position [32, 0]
click at [48, 175] on div "Super Bold 800" at bounding box center [36, 173] width 33 height 5
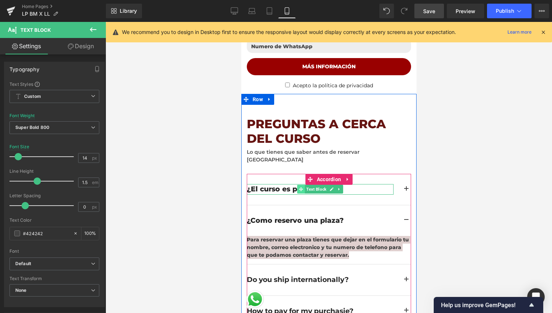
click at [298, 185] on span at bounding box center [301, 189] width 8 height 9
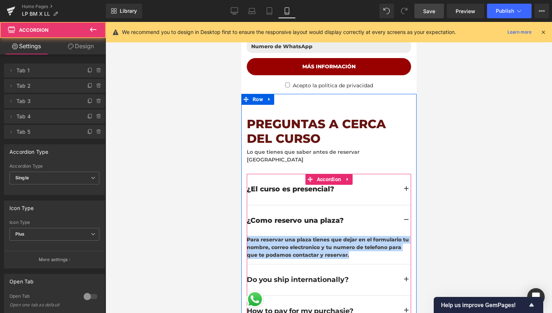
click at [405, 174] on button "button" at bounding box center [405, 189] width 9 height 31
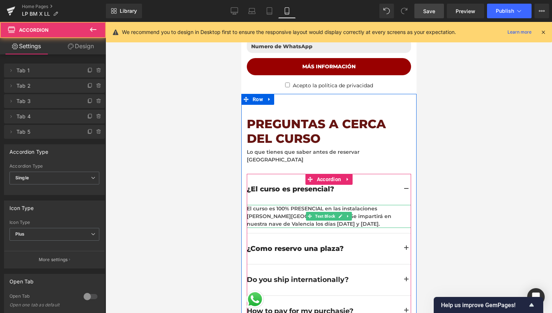
click at [315, 205] on div "El curso es 100% PRESENCIAL en las instalaciones [PERSON_NAME][GEOGRAPHIC_DATA]…" at bounding box center [328, 216] width 164 height 23
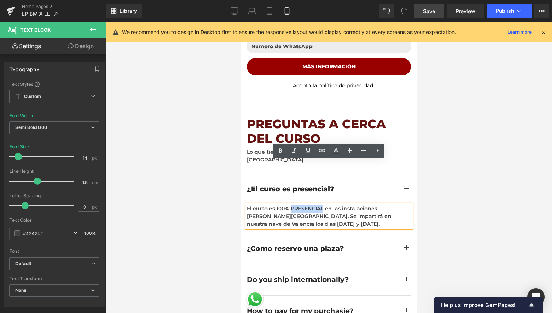
click at [315, 205] on div "El curso es 100% PRESENCIAL en las instalaciones [PERSON_NAME][GEOGRAPHIC_DATA]…" at bounding box center [328, 216] width 164 height 23
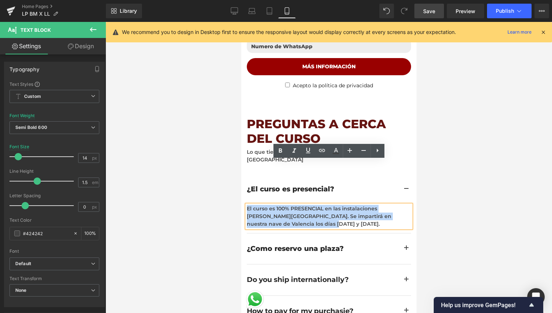
click at [315, 205] on div "El curso es 100% PRESENCIAL en las instalaciones [PERSON_NAME][GEOGRAPHIC_DATA]…" at bounding box center [328, 216] width 164 height 23
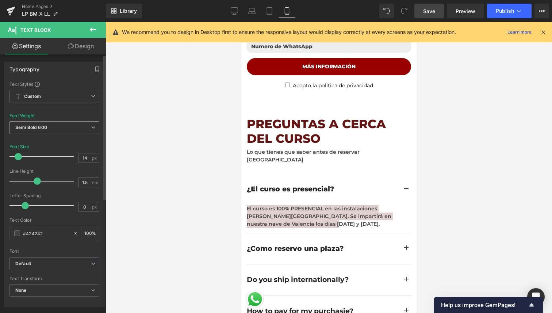
click at [68, 130] on span "Semi Bold 600" at bounding box center [54, 127] width 90 height 13
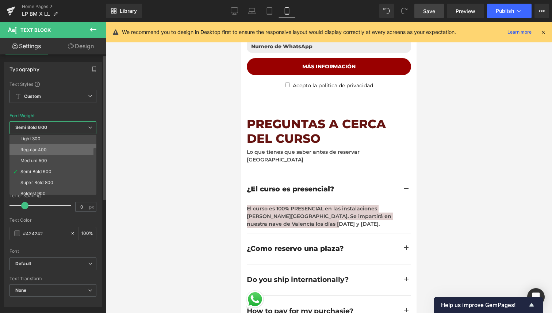
scroll to position [27, 0]
click at [58, 177] on li "Super Bold 800" at bounding box center [54, 179] width 90 height 11
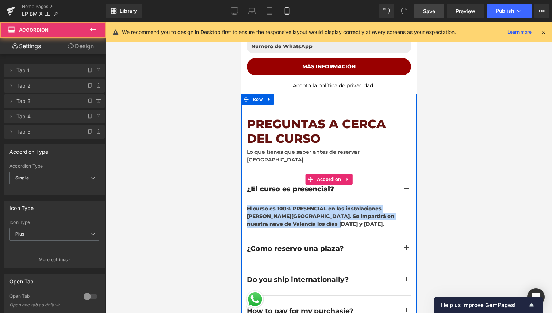
click at [406, 174] on button "button" at bounding box center [405, 189] width 9 height 31
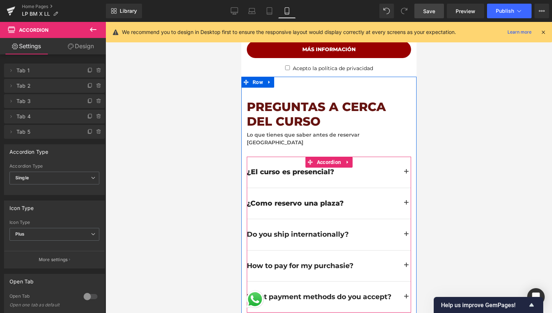
scroll to position [2165, 0]
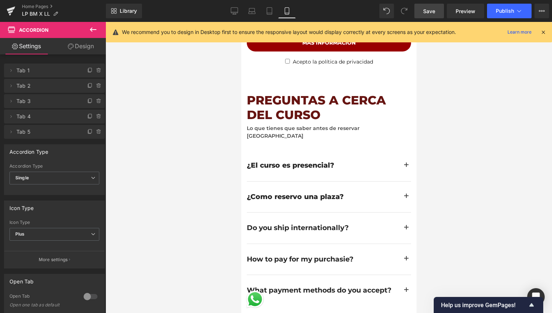
click at [427, 14] on span "Save" at bounding box center [429, 11] width 12 height 8
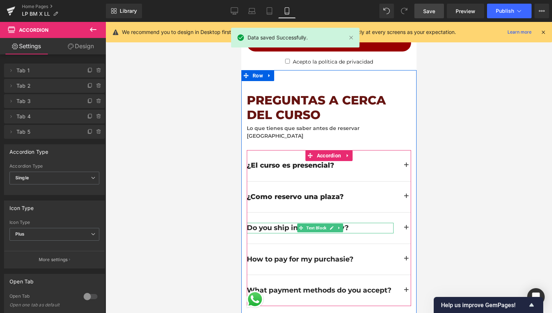
click at [280, 223] on div "Do you ship internationally?" at bounding box center [319, 228] width 147 height 11
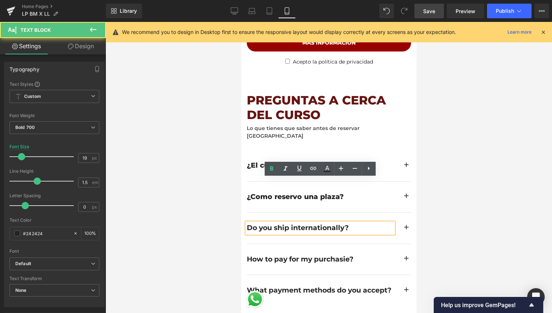
click at [283, 223] on div "Do you ship internationally?" at bounding box center [319, 228] width 147 height 11
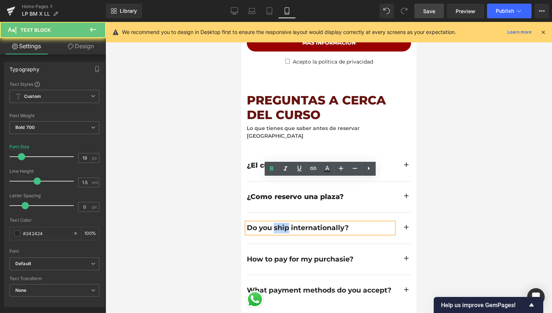
click at [283, 223] on div "Do you ship internationally?" at bounding box center [319, 228] width 147 height 11
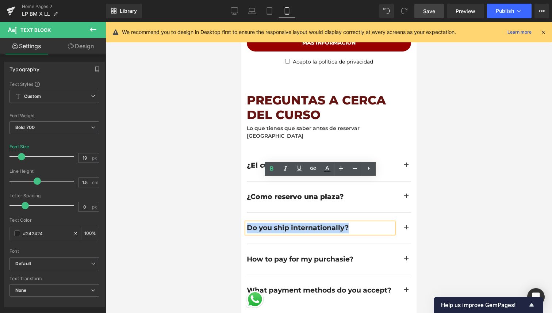
click at [283, 223] on div "Do you ship internationally?" at bounding box center [319, 228] width 147 height 11
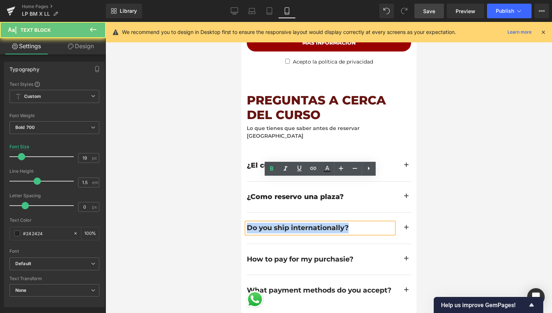
click at [283, 223] on div "Do you ship internationally?" at bounding box center [319, 228] width 147 height 11
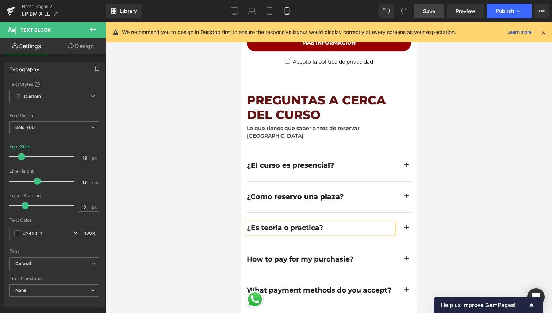
click at [445, 185] on div at bounding box center [329, 167] width 446 height 291
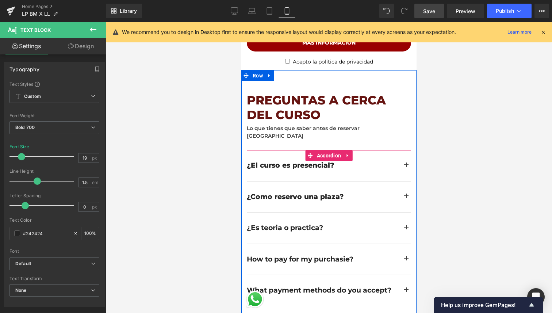
click at [406, 212] on button "button" at bounding box center [405, 227] width 9 height 31
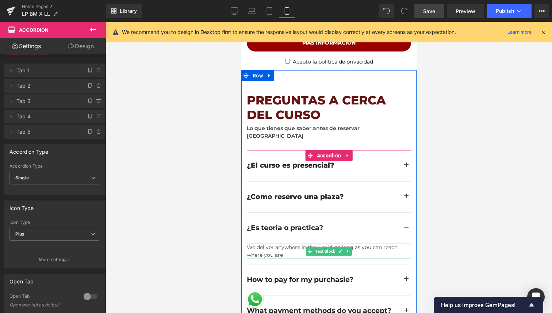
click at [287, 244] on div "We deliver anywhere in the world, as long as you can reach where you are" at bounding box center [328, 251] width 164 height 15
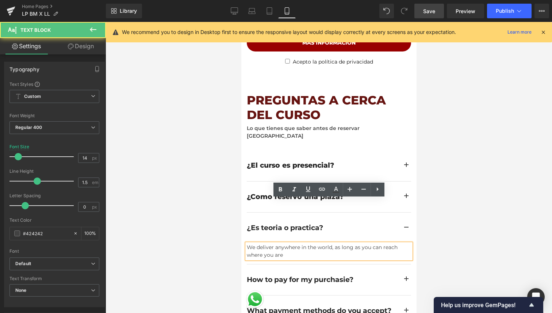
click at [287, 244] on div "We deliver anywhere in the world, as long as you can reach where you are" at bounding box center [328, 251] width 164 height 15
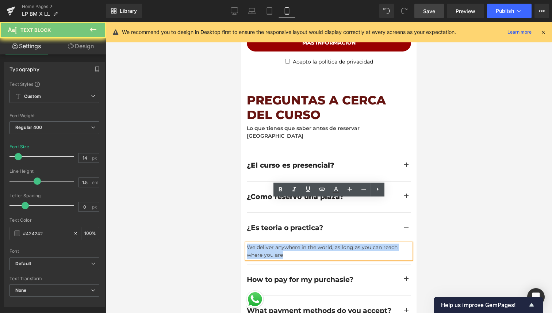
click at [287, 244] on div "We deliver anywhere in the world, as long as you can reach where you are" at bounding box center [328, 251] width 164 height 15
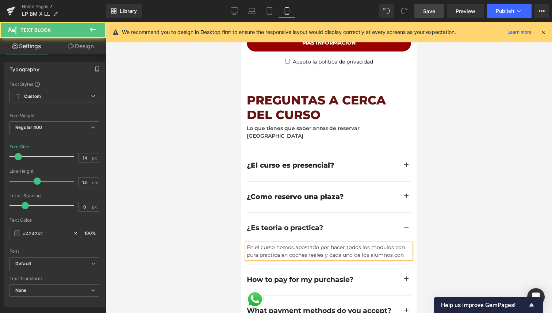
click at [400, 244] on div "En el curso hemos apostado por hacer todos los modulos con pura practica en coc…" at bounding box center [328, 251] width 164 height 15
click at [401, 244] on div "En el curso hemos apostado por hacer todos los modulos con pura practica en coc…" at bounding box center [328, 251] width 164 height 15
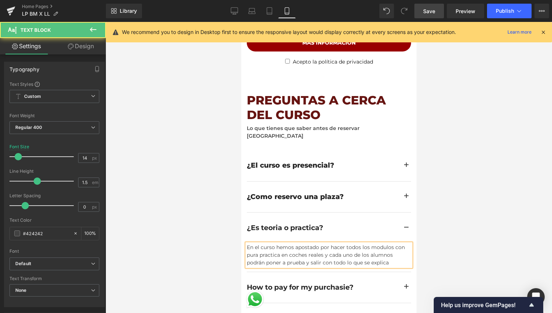
click at [265, 244] on div "En el curso hemos apostado por hacer todos los modulos con pura practica en coc…" at bounding box center [328, 255] width 164 height 23
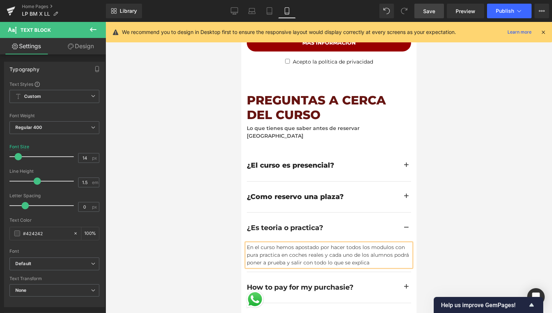
click at [367, 244] on div "En el curso hemos apostado por hacer todos los modulos con pura practica en coc…" at bounding box center [328, 255] width 164 height 23
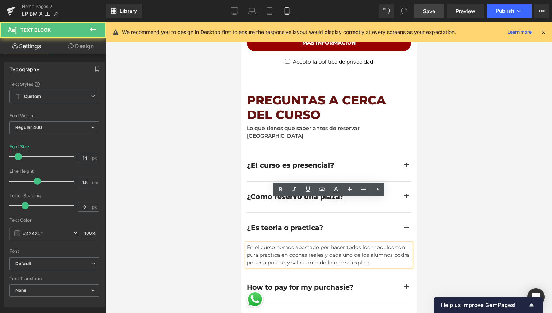
click at [377, 244] on div "En el curso hemos apostado por hacer todos los modulos con pura practica en coc…" at bounding box center [328, 255] width 164 height 23
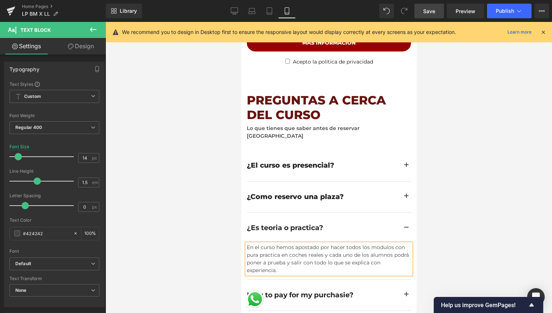
click at [283, 244] on div "En el curso hemos apostado por hacer todos los modulos con pura practica en coc…" at bounding box center [328, 259] width 164 height 31
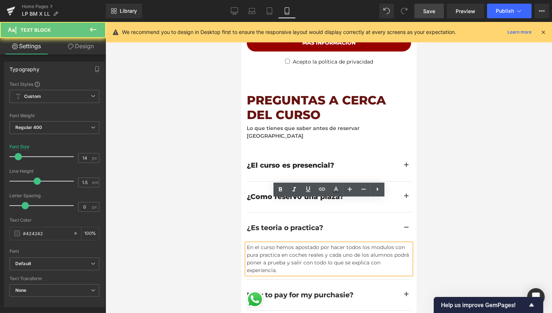
click at [283, 244] on div "En el curso hemos apostado por hacer todos los modulos con pura practica en coc…" at bounding box center [328, 259] width 164 height 31
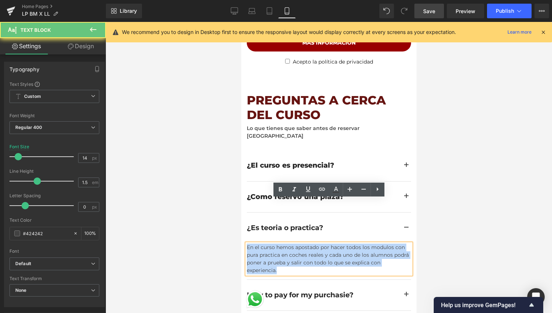
click at [283, 244] on div "En el curso hemos apostado por hacer todos los modulos con pura practica en coc…" at bounding box center [328, 259] width 164 height 31
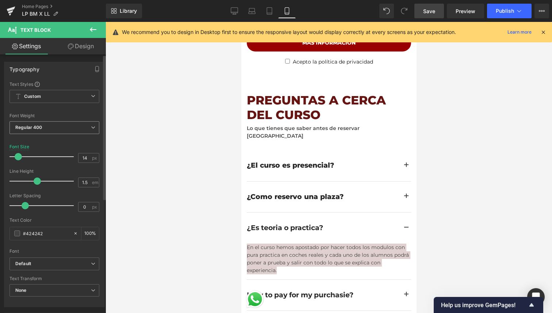
click at [54, 123] on span "Regular 400" at bounding box center [54, 127] width 90 height 13
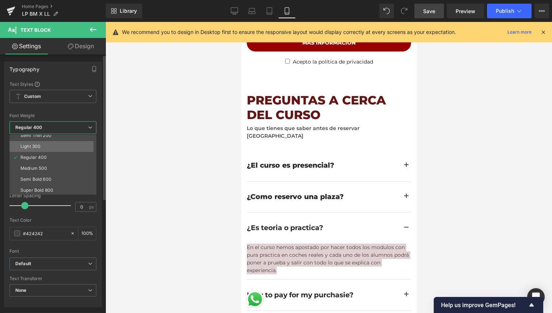
scroll to position [17, 0]
click at [45, 176] on div "Semi Bold 600" at bounding box center [35, 177] width 31 height 5
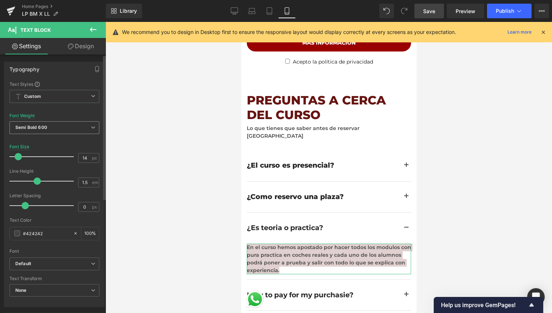
click at [47, 129] on span "Semi Bold 600" at bounding box center [54, 127] width 90 height 13
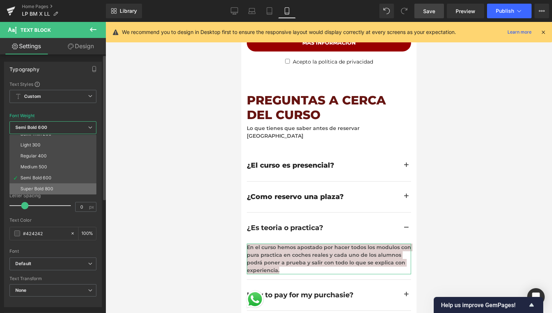
click at [45, 183] on li "Super Bold 800" at bounding box center [54, 188] width 90 height 11
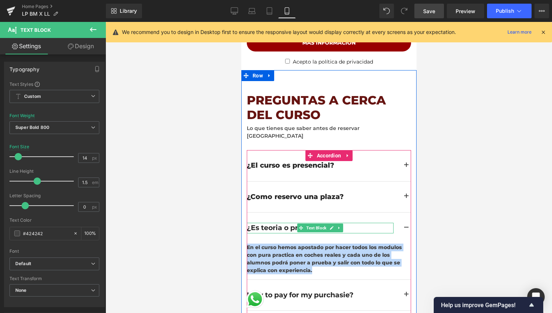
click at [281, 223] on div "¿Es teoria o practica?" at bounding box center [319, 228] width 147 height 11
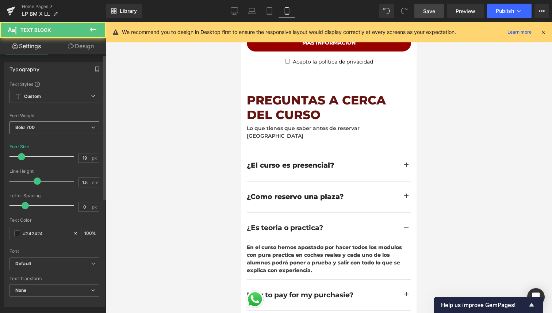
click at [41, 131] on span "Bold 700" at bounding box center [54, 127] width 90 height 13
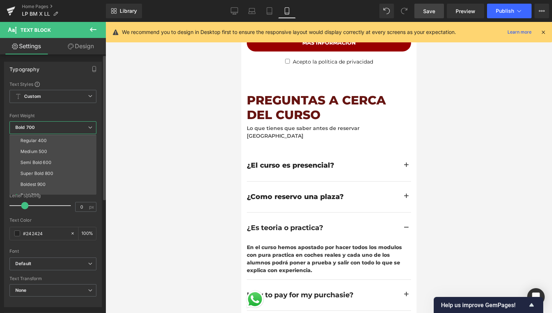
scroll to position [33, 0]
click at [43, 168] on li "Super Bold 800" at bounding box center [54, 173] width 90 height 11
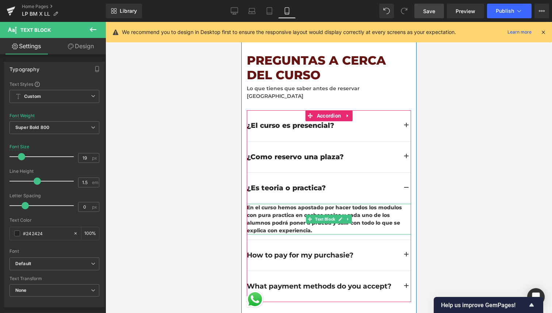
scroll to position [2207, 0]
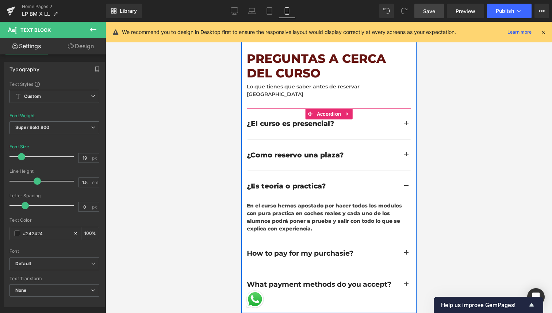
click at [407, 171] on button "button" at bounding box center [405, 186] width 9 height 31
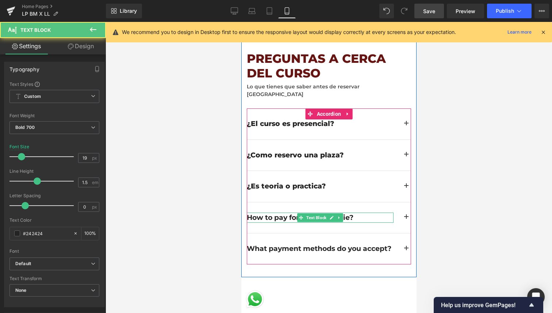
click at [346, 212] on div "How to pay for my purchasie?" at bounding box center [319, 217] width 147 height 11
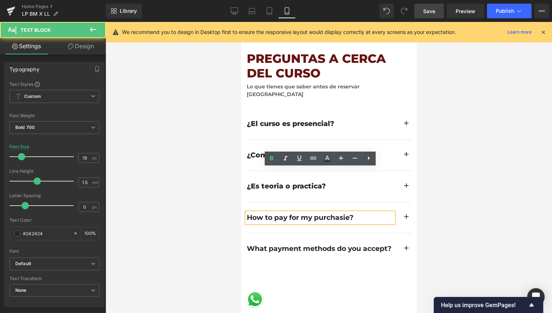
click at [353, 212] on div "How to pay for my purchasie?" at bounding box center [319, 217] width 147 height 11
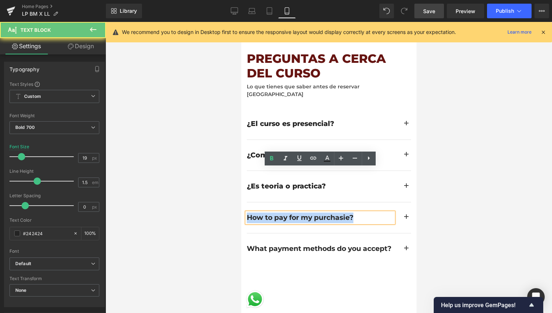
click at [353, 212] on div "How to pay for my purchasie?" at bounding box center [319, 217] width 147 height 11
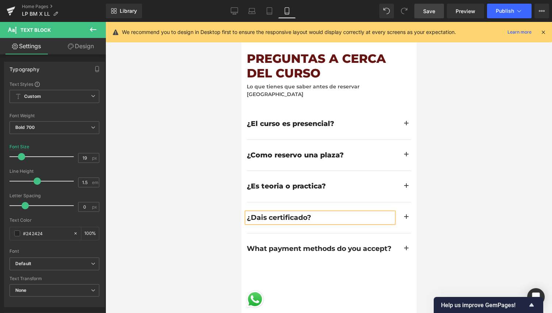
click at [330, 212] on div "¿Dais certificado?" at bounding box center [319, 217] width 147 height 11
click at [425, 171] on div at bounding box center [329, 167] width 446 height 291
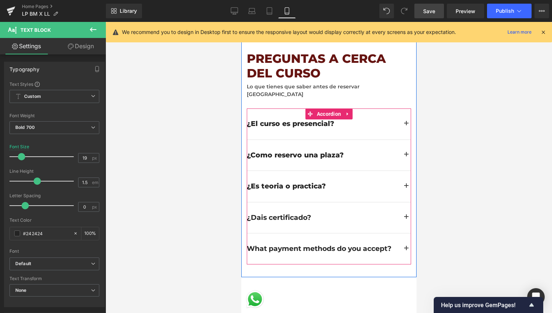
click at [405, 202] on button "button" at bounding box center [405, 217] width 9 height 31
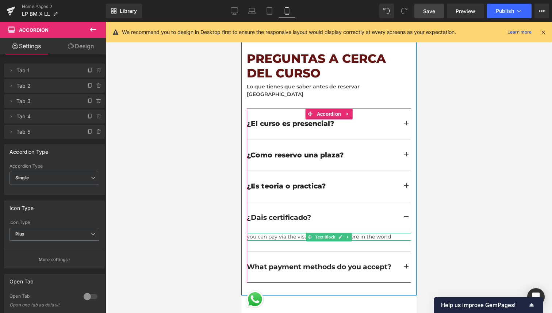
click at [287, 233] on div "you can pay via the visa or paypal anywhere in the world" at bounding box center [328, 237] width 164 height 8
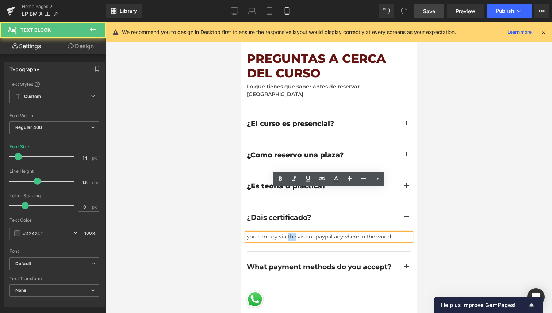
click at [287, 233] on div "you can pay via the visa or paypal anywhere in the world" at bounding box center [328, 237] width 164 height 8
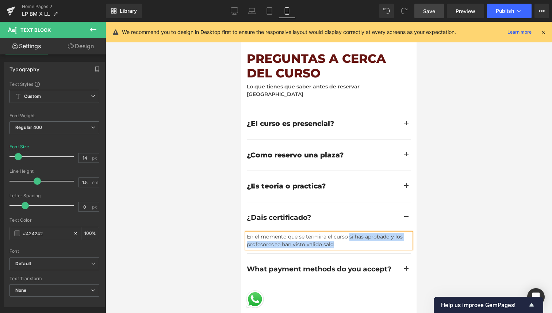
drag, startPoint x: 338, startPoint y: 200, endPoint x: 349, endPoint y: 192, distance: 13.6
click at [349, 233] on div "En el momento que se termina el curso si has aprobado y los profesores te han v…" at bounding box center [328, 240] width 164 height 15
click at [370, 233] on div "En el momento que se termina el curso y has aprendido todo lo que se ha explica…" at bounding box center [328, 240] width 164 height 15
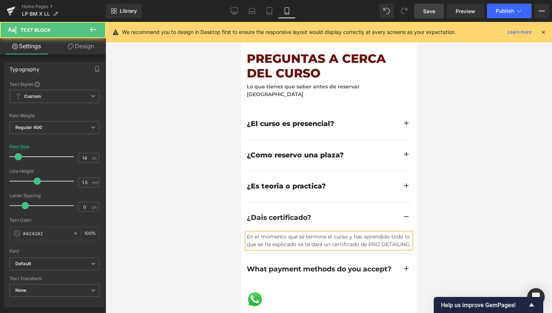
click at [303, 233] on div "En el momento que se termina el curso y has aprendido todo lo que se ha explica…" at bounding box center [328, 240] width 164 height 15
click at [338, 233] on div "En el momento que se termina el curso y has aprendido todo lo que se ha explica…" at bounding box center [328, 240] width 164 height 15
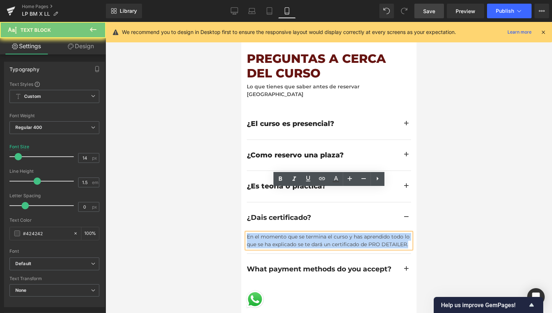
click at [338, 233] on div "En el momento que se termina el curso y has aprendido todo lo que se ha explica…" at bounding box center [328, 240] width 164 height 15
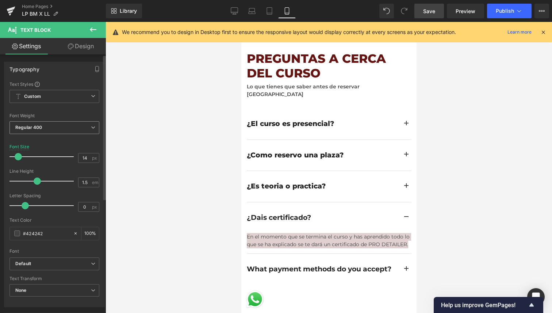
click at [78, 131] on span "Regular 400" at bounding box center [54, 127] width 90 height 13
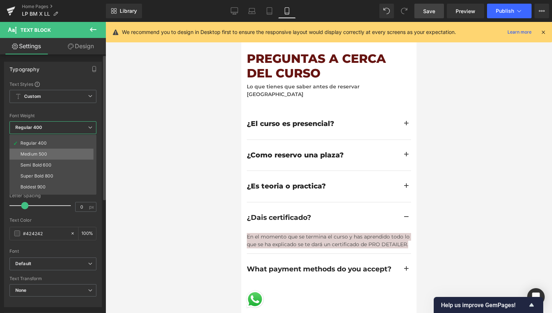
scroll to position [32, 0]
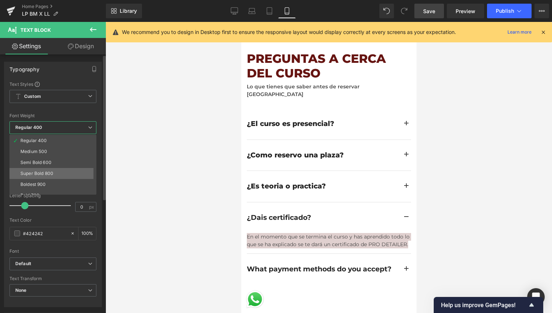
click at [75, 176] on li "Super Bold 800" at bounding box center [54, 173] width 90 height 11
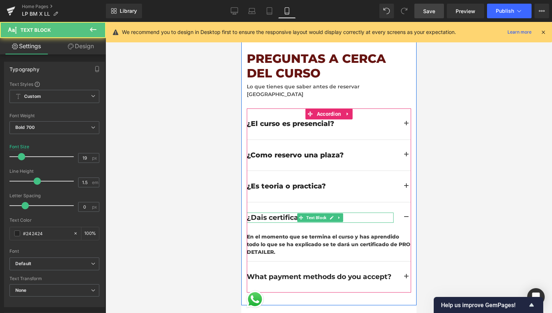
click at [271, 212] on div "¿Dais certificado?" at bounding box center [319, 217] width 147 height 11
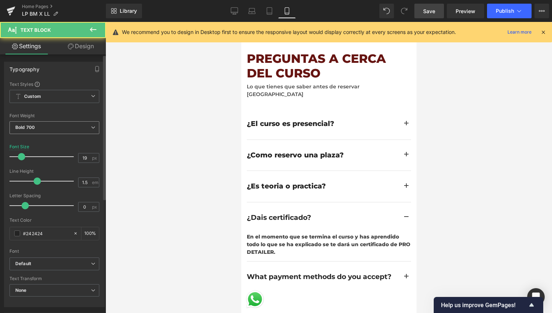
click at [30, 128] on b "Bold 700" at bounding box center [24, 126] width 19 height 5
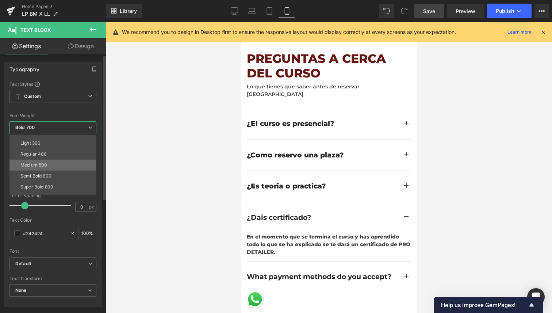
scroll to position [22, 0]
click at [49, 181] on li "Super Bold 800" at bounding box center [54, 184] width 90 height 11
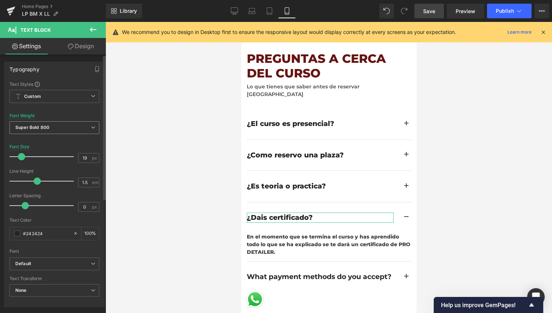
click at [49, 125] on span "Super Bold 800" at bounding box center [54, 127] width 90 height 13
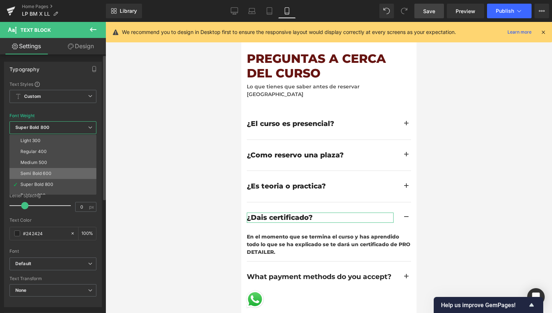
click at [48, 175] on div "Semi Bold 600" at bounding box center [35, 173] width 31 height 5
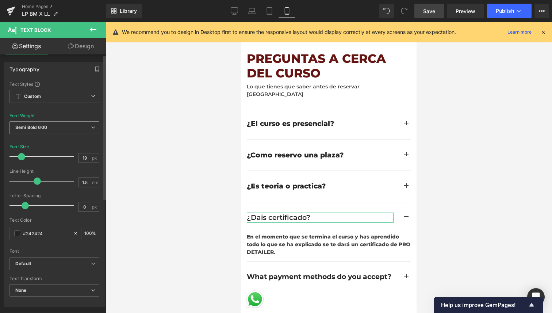
click at [53, 126] on span "Semi Bold 600" at bounding box center [54, 127] width 90 height 13
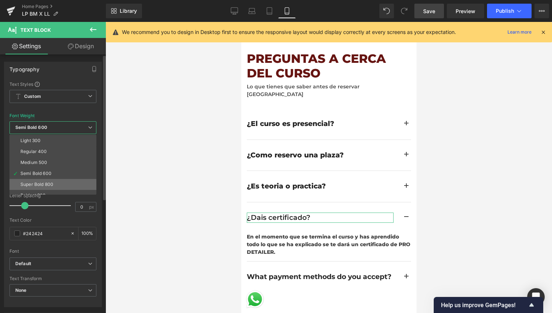
click at [46, 183] on div "Super Bold 800" at bounding box center [36, 184] width 33 height 5
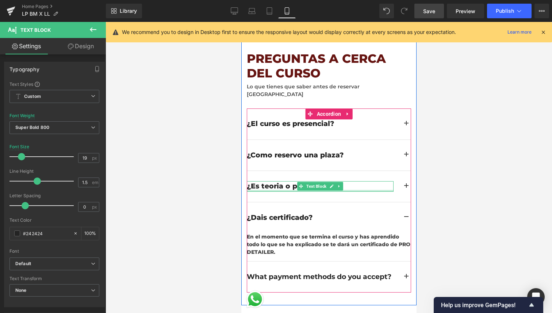
click at [285, 171] on div "¿Es teoria o practica? Text Block" at bounding box center [328, 186] width 164 height 31
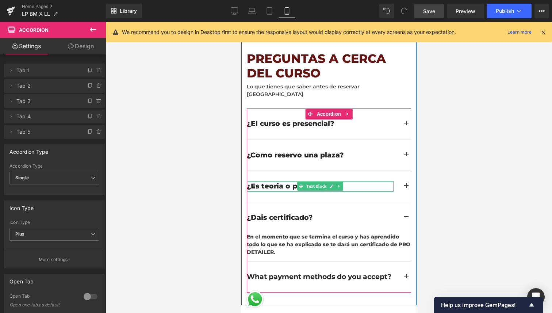
click at [288, 181] on div "¿Es teoria o practica?" at bounding box center [319, 186] width 147 height 11
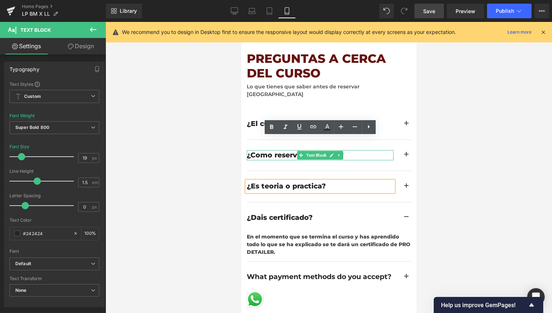
click at [283, 150] on div "¿Como reservo una plaza?" at bounding box center [319, 155] width 147 height 11
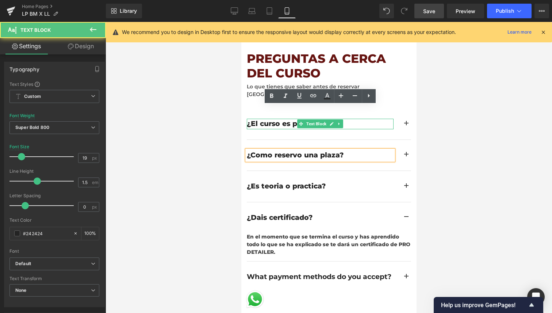
click at [282, 119] on div "¿El curso es presencial?" at bounding box center [319, 124] width 147 height 11
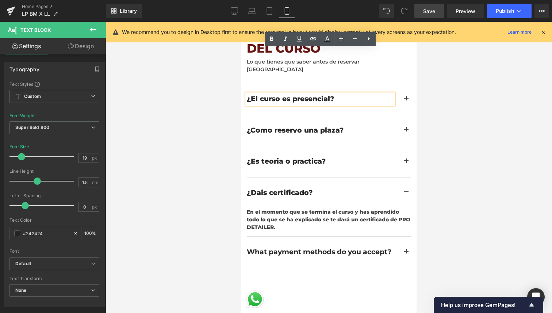
scroll to position [2232, 0]
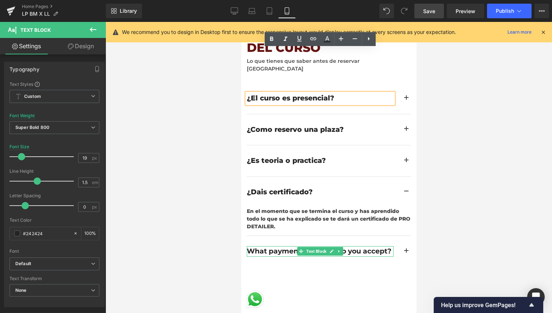
click at [283, 246] on div "What payment methods do you accept?" at bounding box center [319, 251] width 147 height 11
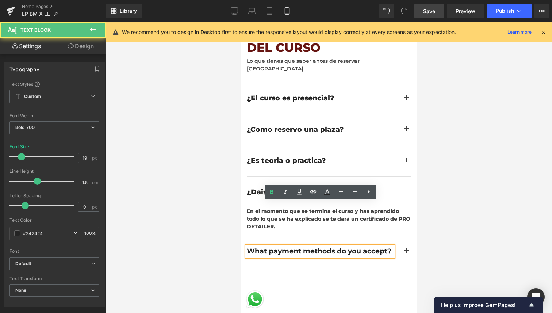
click at [282, 246] on div "What payment methods do you accept?" at bounding box center [319, 251] width 147 height 11
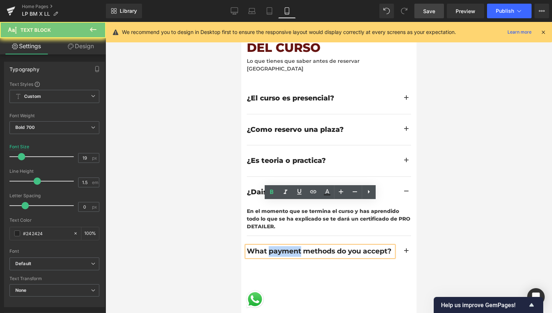
click at [282, 246] on div "What payment methods do you accept?" at bounding box center [319, 251] width 147 height 11
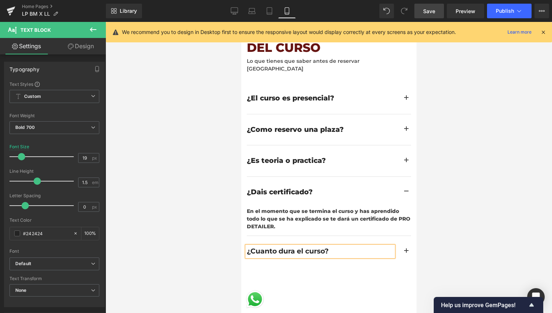
click at [403, 236] on button "button" at bounding box center [405, 251] width 9 height 31
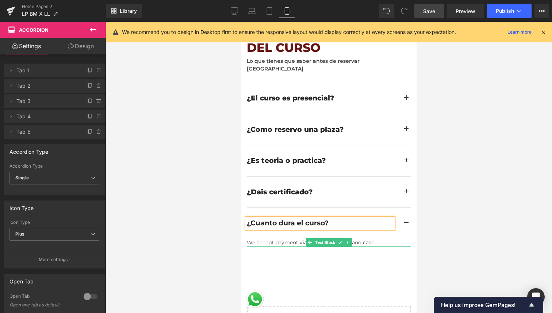
click at [309, 240] on icon at bounding box center [309, 242] width 4 height 4
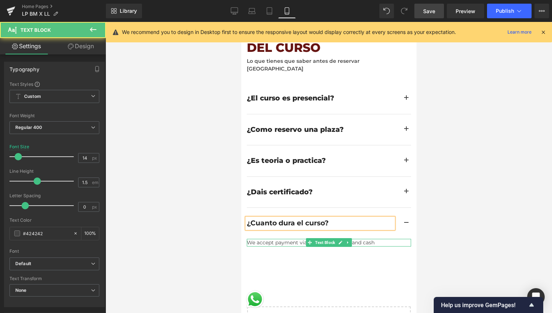
click at [288, 239] on div "We accept payment via visa card, paypal and cash" at bounding box center [328, 243] width 164 height 8
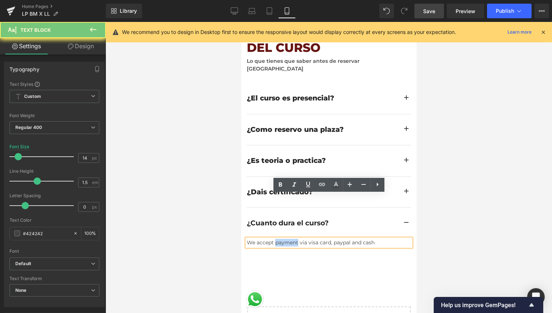
click at [288, 239] on div "We accept payment via visa card, paypal and cash" at bounding box center [328, 243] width 164 height 8
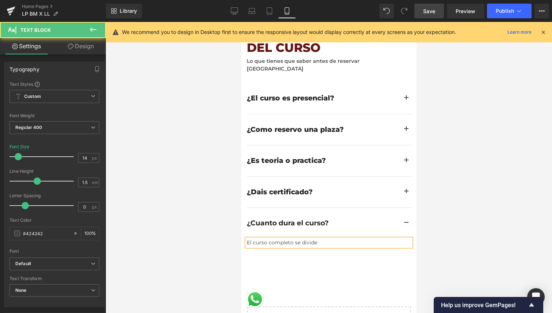
drag, startPoint x: 323, startPoint y: 199, endPoint x: 295, endPoint y: 199, distance: 28.1
click at [295, 239] on div "El curso completo se divide" at bounding box center [328, 243] width 164 height 8
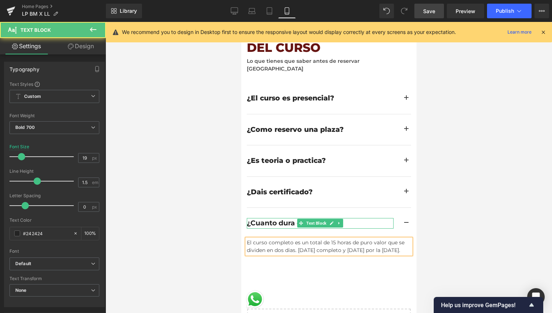
click at [279, 218] on div "¿Cuanto dura el curso?" at bounding box center [319, 223] width 147 height 11
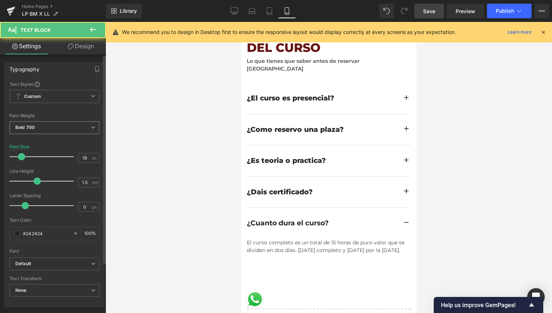
click at [69, 130] on span "Bold 700" at bounding box center [54, 127] width 90 height 13
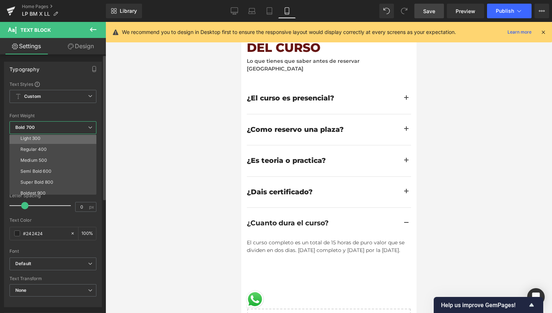
scroll to position [25, 0]
click at [38, 179] on div "Super Bold 800" at bounding box center [36, 181] width 33 height 5
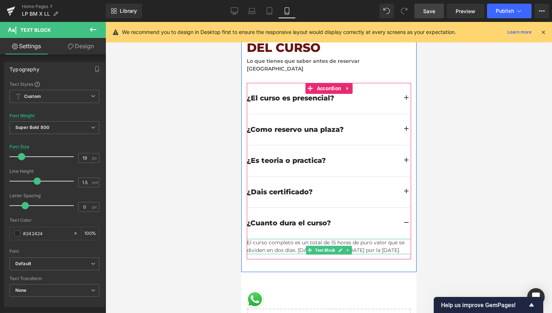
click at [258, 239] on div "El curso completo es un total de 15 horas de puro valor que se dividen en dos d…" at bounding box center [328, 246] width 164 height 15
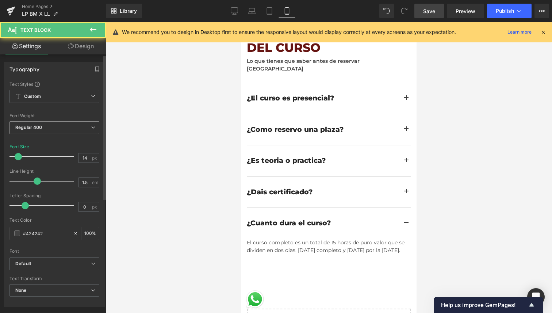
click at [76, 129] on span "Regular 400" at bounding box center [54, 127] width 90 height 13
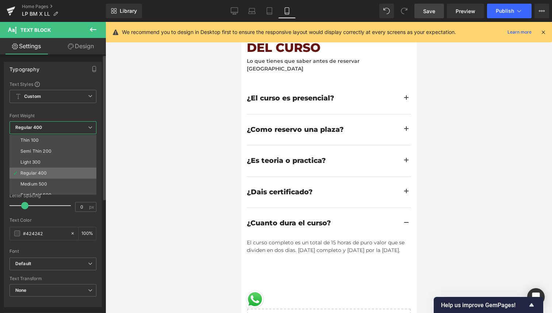
scroll to position [27, 0]
click at [61, 176] on li "Super Bold 800" at bounding box center [54, 178] width 90 height 11
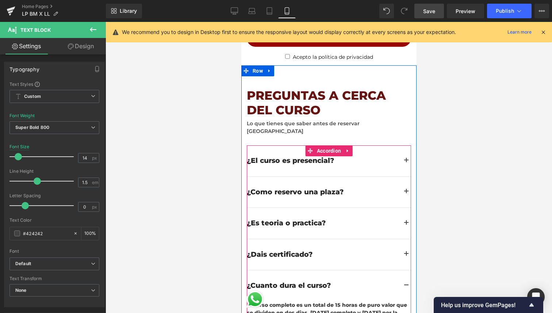
scroll to position [2171, 0]
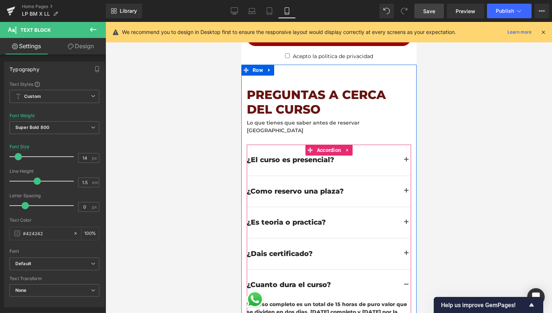
click at [258, 176] on div "¿Como reservo una plaza? Text Block" at bounding box center [328, 191] width 164 height 31
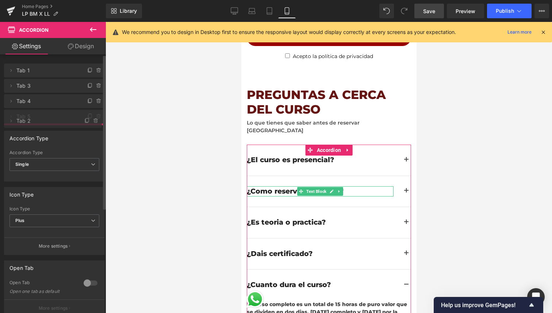
drag, startPoint x: 54, startPoint y: 88, endPoint x: 54, endPoint y: 122, distance: 34.7
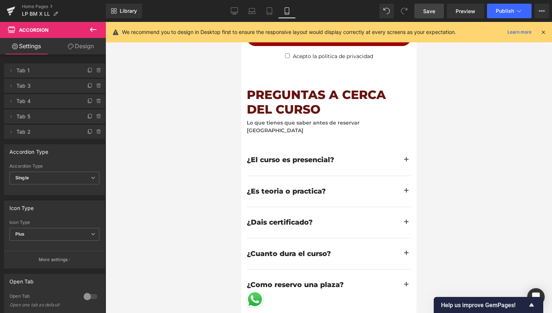
click at [427, 15] on span "Save" at bounding box center [429, 11] width 12 height 8
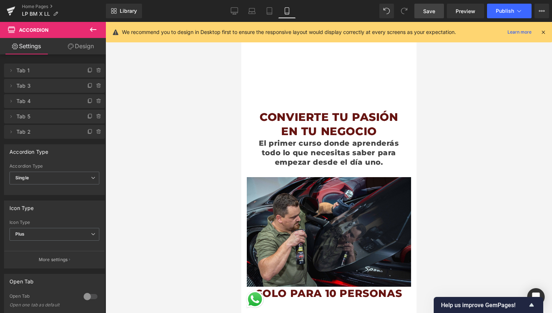
scroll to position [0, 0]
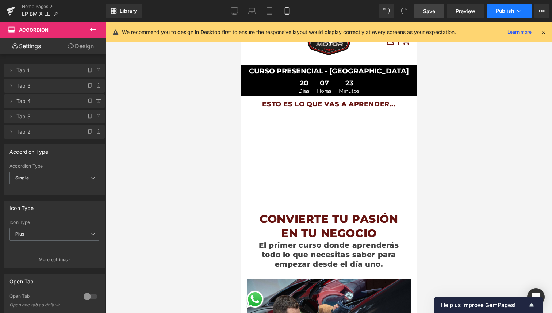
click at [514, 14] on button "Publish" at bounding box center [509, 11] width 45 height 15
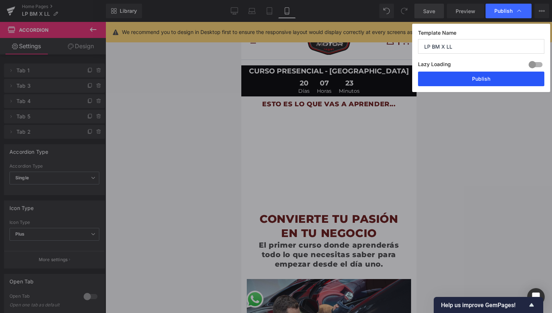
click at [465, 83] on button "Publish" at bounding box center [481, 79] width 126 height 15
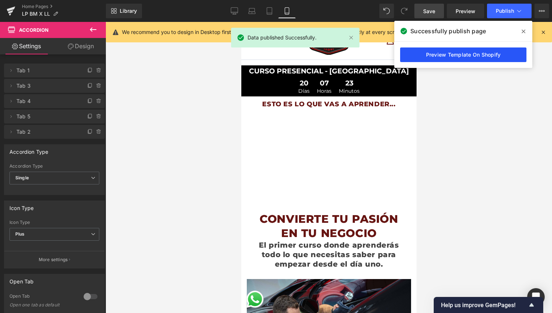
click at [469, 54] on link "Preview Template On Shopify" at bounding box center [463, 54] width 126 height 15
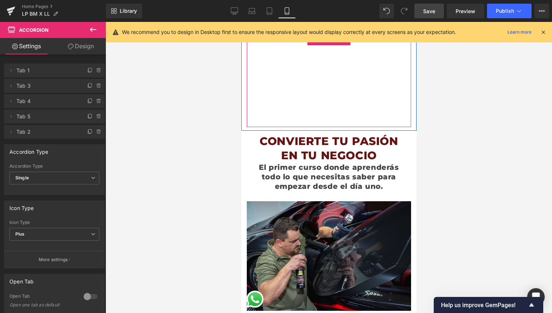
scroll to position [78, 0]
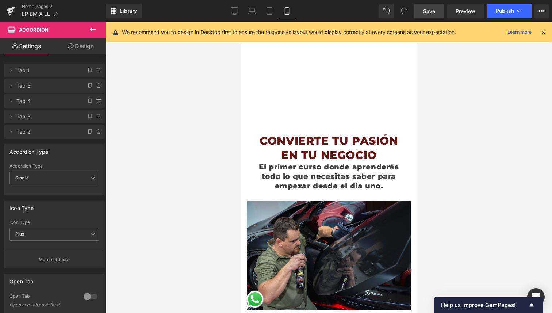
click at [301, 177] on span "El primer curso donde aprenderás todo lo que necesitas saber para empezar desde…" at bounding box center [328, 176] width 140 height 28
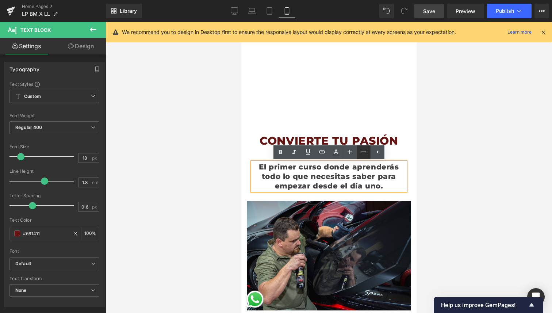
click at [360, 154] on icon at bounding box center [363, 151] width 9 height 9
click at [363, 154] on icon at bounding box center [363, 151] width 9 height 9
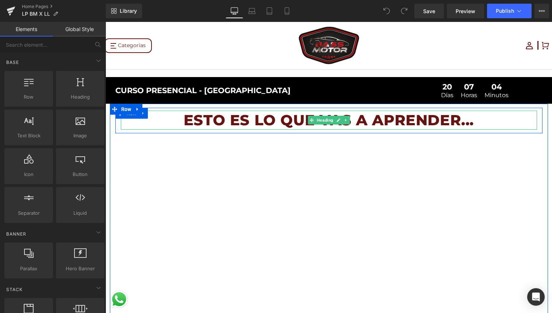
scroll to position [14, 0]
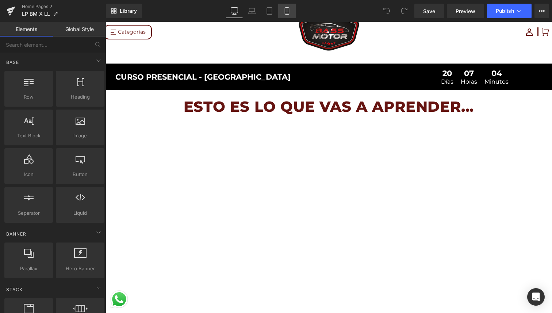
click at [288, 9] on icon at bounding box center [286, 10] width 7 height 7
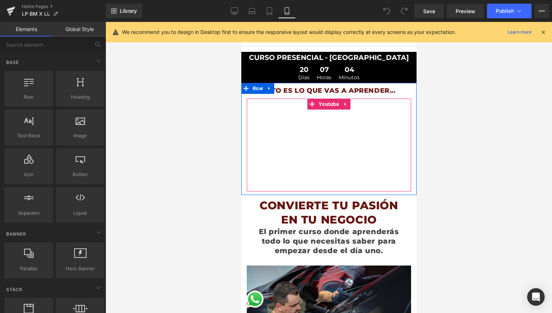
scroll to position [53, 0]
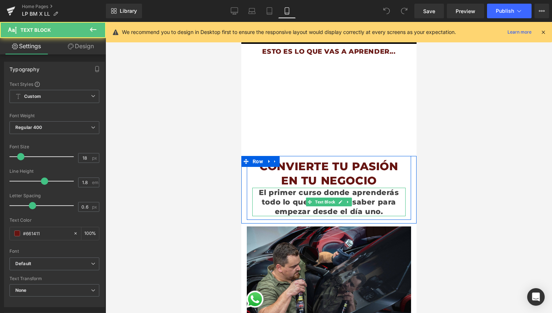
click at [287, 196] on span "El primer curso donde aprenderás todo lo que necesitas saber para empezar desde…" at bounding box center [328, 202] width 140 height 28
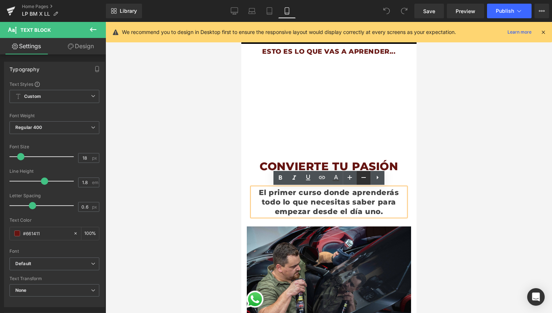
click at [365, 182] on link at bounding box center [364, 178] width 14 height 14
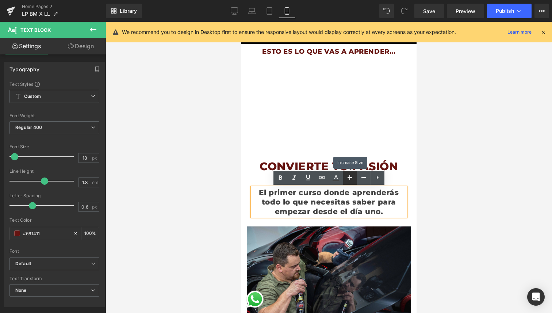
click at [347, 179] on icon at bounding box center [349, 177] width 9 height 9
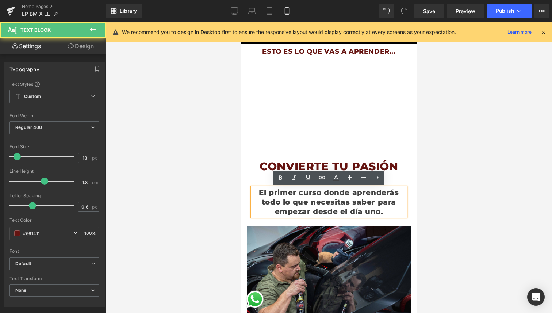
click at [298, 203] on span "El primer curso donde aprenderás todo lo que necesitas saber para empezar desde…" at bounding box center [328, 202] width 140 height 28
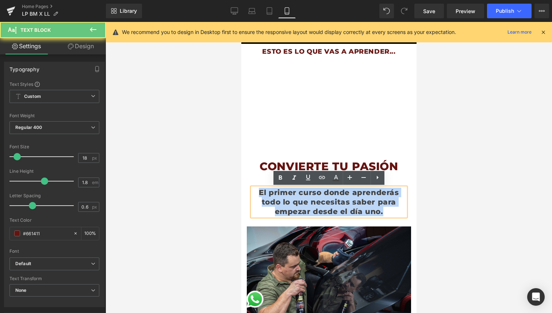
click at [298, 203] on span "El primer curso donde aprenderás todo lo que necesitas saber para empezar desde…" at bounding box center [328, 202] width 140 height 28
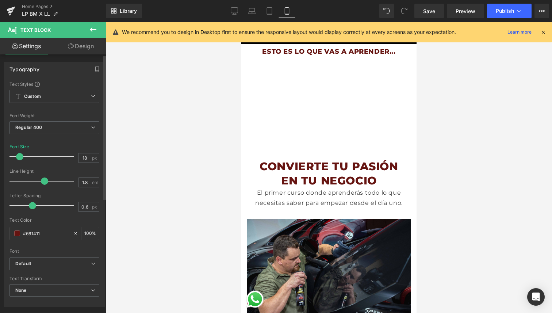
click at [18, 157] on span at bounding box center [19, 156] width 7 height 7
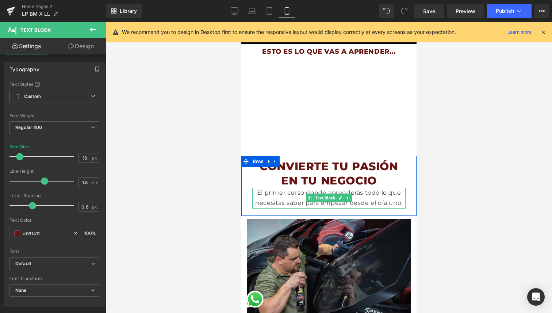
click at [283, 199] on div "El primer curso donde aprenderás todo lo que necesitas saber para empezar desde…" at bounding box center [328, 198] width 153 height 21
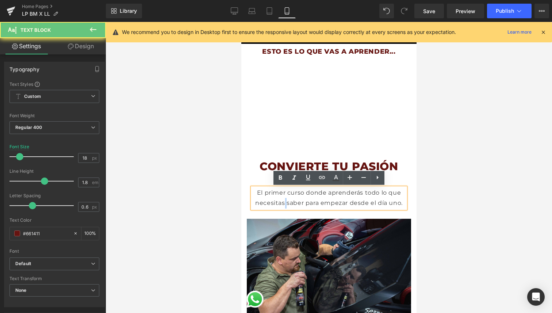
click at [283, 199] on div "El primer curso donde aprenderás todo lo que necesitas saber para empezar desde…" at bounding box center [328, 198] width 153 height 21
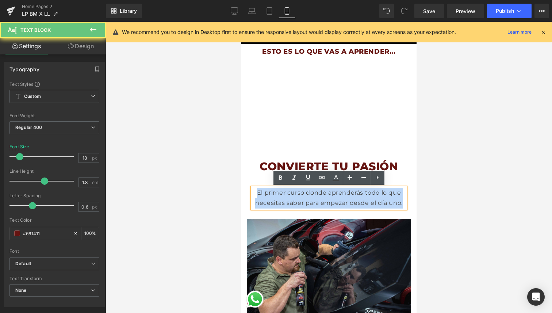
click at [283, 199] on div "El primer curso donde aprenderás todo lo que necesitas saber para empezar desde…" at bounding box center [328, 198] width 153 height 21
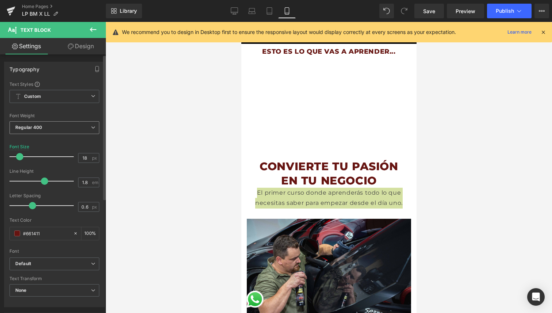
click at [41, 126] on b "Regular 400" at bounding box center [28, 126] width 27 height 5
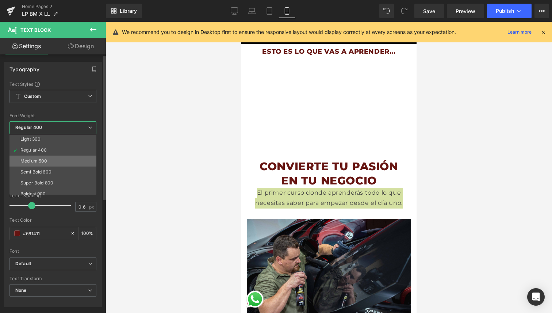
scroll to position [24, 0]
click at [51, 185] on li "Super Bold 800" at bounding box center [54, 181] width 90 height 11
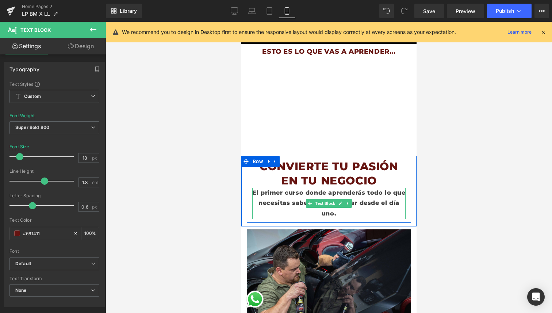
click at [360, 196] on div "El primer curso donde aprenderás todo lo que necesitas saber para empezar desde…" at bounding box center [328, 203] width 153 height 31
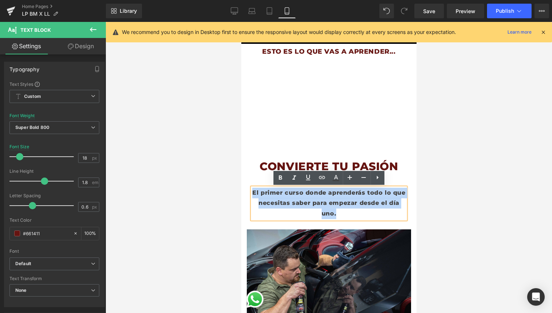
drag, startPoint x: 348, startPoint y: 214, endPoint x: 254, endPoint y: 194, distance: 95.9
click at [254, 194] on div "El primer curso donde aprenderás todo lo que necesitas saber para empezar desde…" at bounding box center [328, 203] width 153 height 31
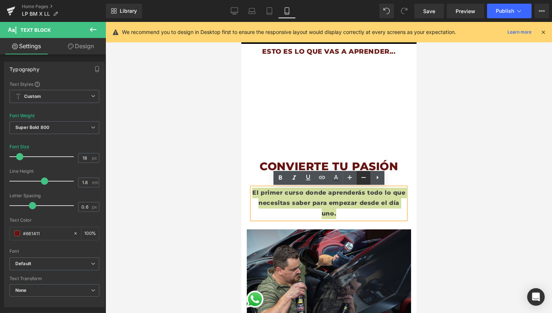
click at [367, 177] on icon at bounding box center [363, 177] width 9 height 9
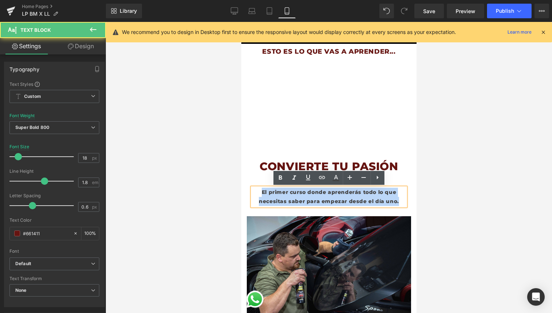
click at [357, 201] on span "El primer curso donde aprenderás todo lo que necesitas saber para empezar desde…" at bounding box center [328, 197] width 140 height 16
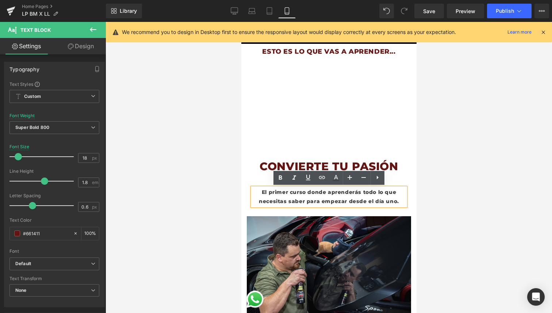
click at [400, 202] on div "El primer curso donde aprenderás todo lo que necesitas saber para empezar desde…" at bounding box center [328, 197] width 153 height 18
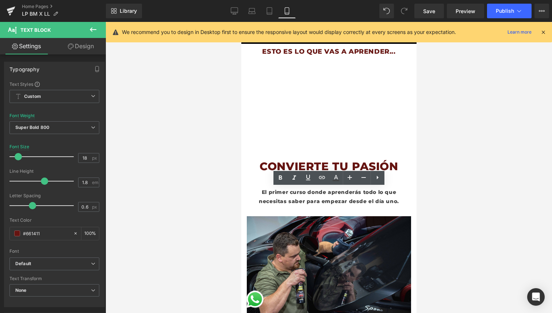
click at [437, 198] on div at bounding box center [329, 167] width 446 height 291
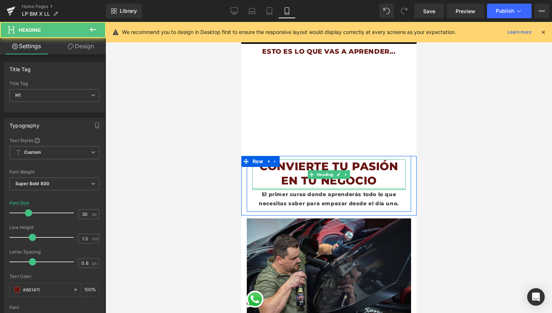
click at [371, 188] on div at bounding box center [328, 189] width 153 height 2
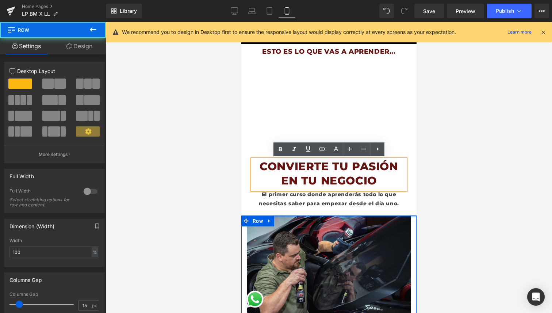
drag, startPoint x: 387, startPoint y: 216, endPoint x: 391, endPoint y: 211, distance: 7.0
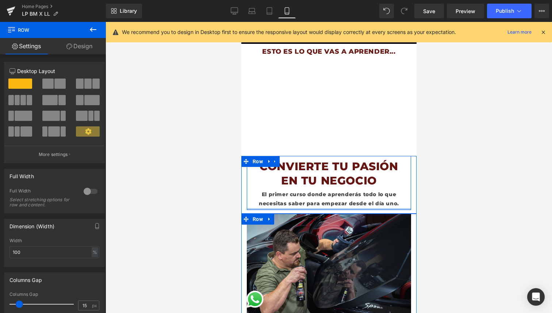
drag, startPoint x: 381, startPoint y: 210, endPoint x: 386, endPoint y: 208, distance: 5.1
click at [386, 208] on div at bounding box center [328, 209] width 164 height 2
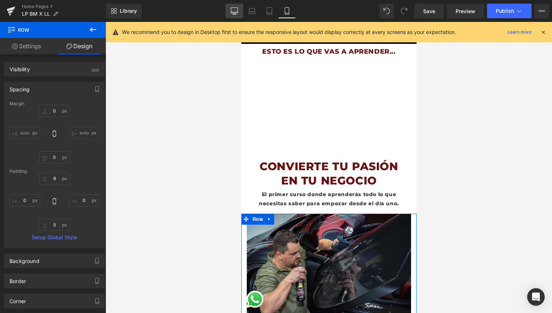
click at [239, 13] on link "Desktop" at bounding box center [235, 11] width 18 height 15
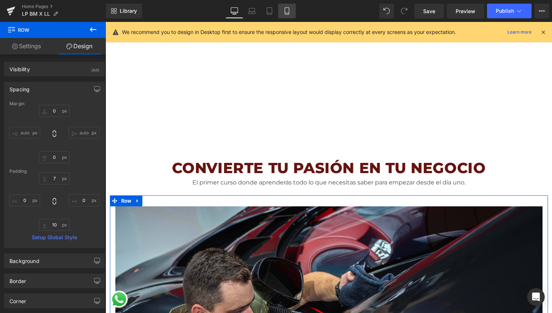
click at [285, 13] on icon at bounding box center [287, 13] width 4 height 0
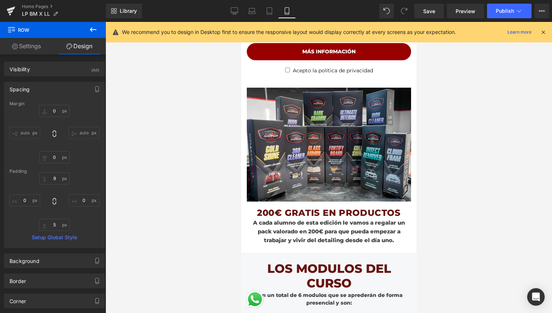
scroll to position [498, 0]
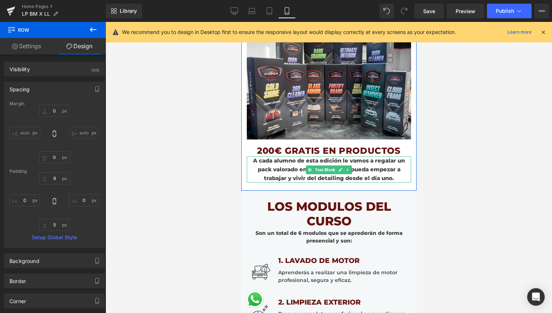
click at [365, 165] on span "A cada alumno de esta edición le vamos a regalar un pack valorado en 200€ para …" at bounding box center [329, 169] width 152 height 24
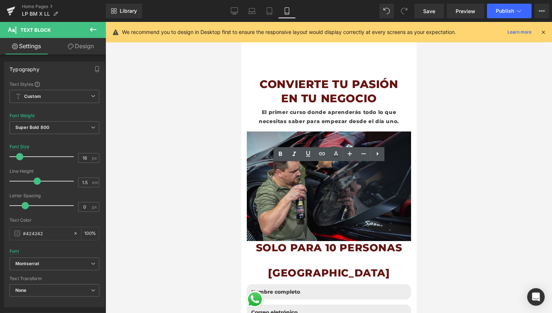
scroll to position [0, 0]
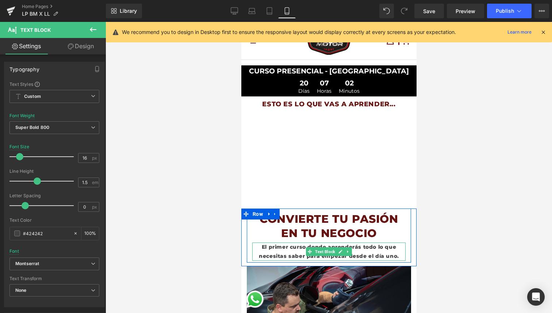
click at [359, 247] on span "El primer curso donde aprenderás todo lo que necesitas saber para empezar desde…" at bounding box center [328, 252] width 140 height 16
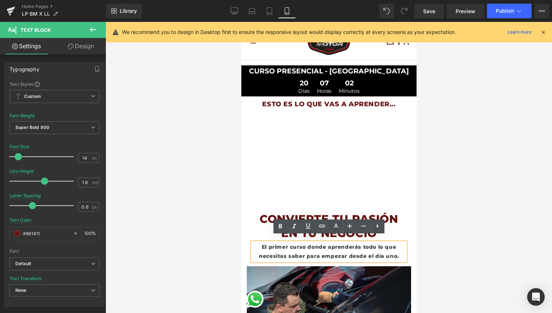
scroll to position [13, 0]
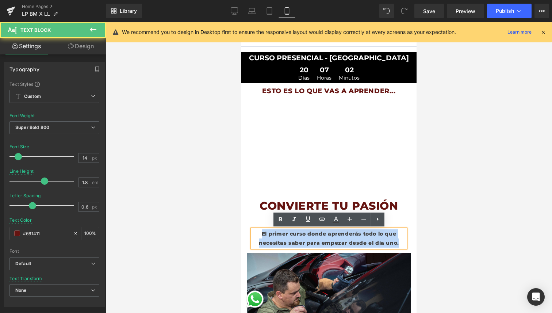
drag, startPoint x: 260, startPoint y: 233, endPoint x: 401, endPoint y: 242, distance: 140.8
click at [401, 242] on div "El primer curso donde aprenderás todo lo que necesitas saber para empezar desde…" at bounding box center [328, 238] width 153 height 18
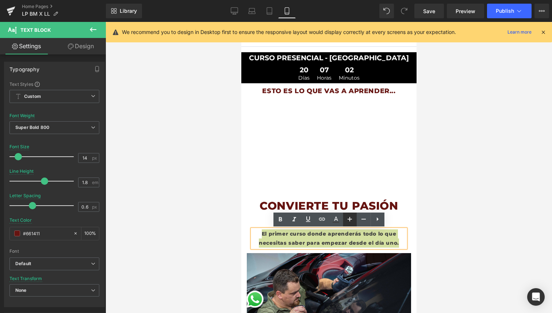
click at [350, 217] on icon at bounding box center [349, 219] width 9 height 9
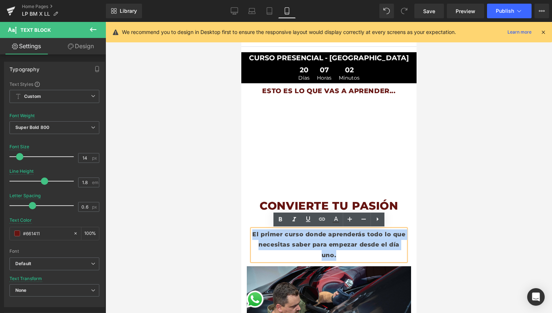
click at [356, 249] on div "El primer curso donde aprenderás todo lo que necesitas saber para empezar desde…" at bounding box center [328, 244] width 153 height 31
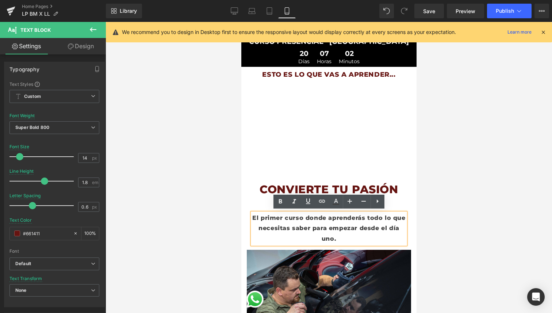
scroll to position [42, 0]
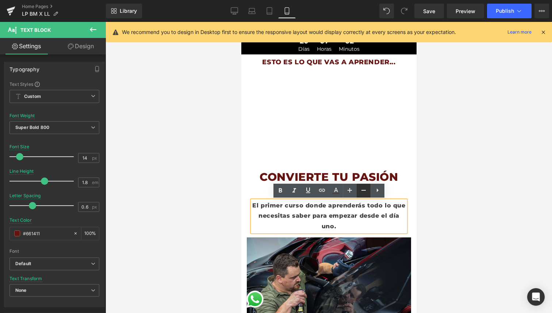
click at [365, 188] on icon at bounding box center [363, 190] width 9 height 9
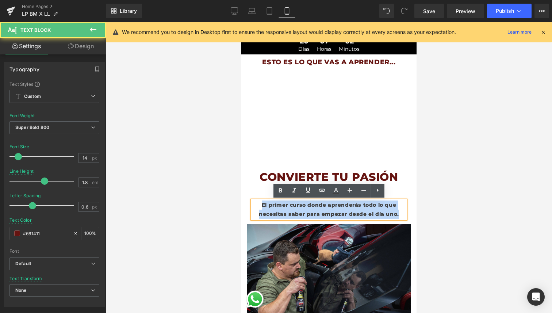
click at [374, 216] on span "El primer curso donde aprenderás todo lo que necesitas saber para empezar desde…" at bounding box center [328, 210] width 140 height 16
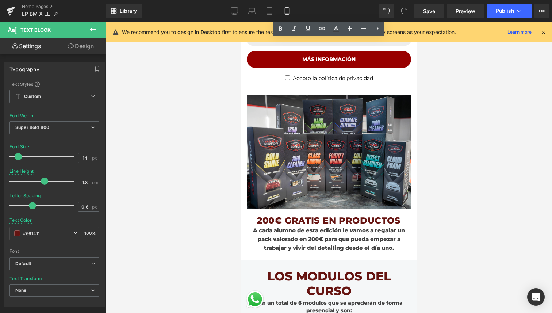
scroll to position [429, 0]
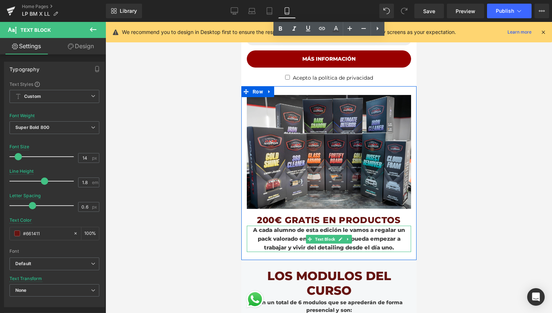
click at [362, 243] on span "A cada alumno de esta edición le vamos a regalar un pack valorado en 200€ para …" at bounding box center [329, 238] width 152 height 24
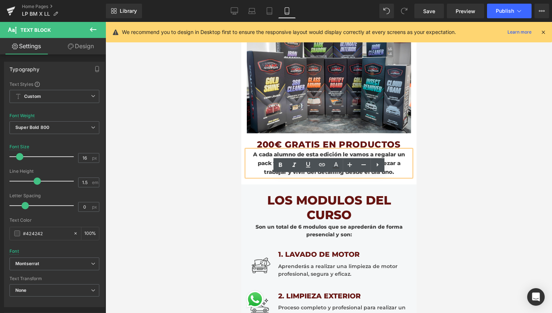
scroll to position [506, 0]
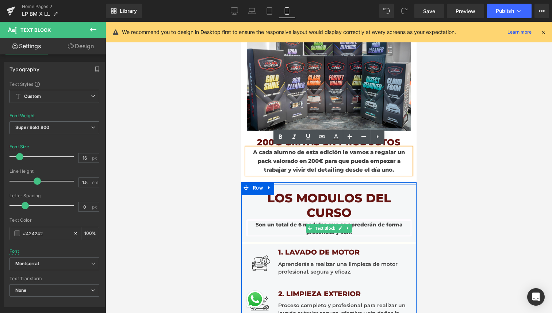
click at [363, 225] on div "Son un total de 6 modulos que se aprederán de forma presencial y son:" at bounding box center [328, 228] width 164 height 16
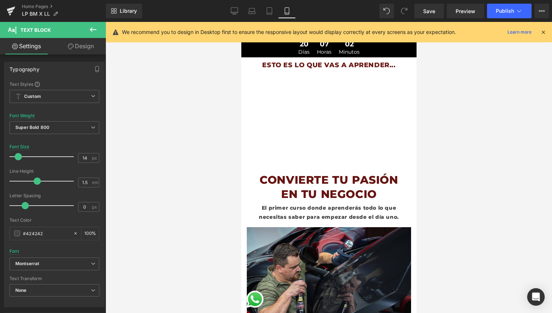
scroll to position [0, 0]
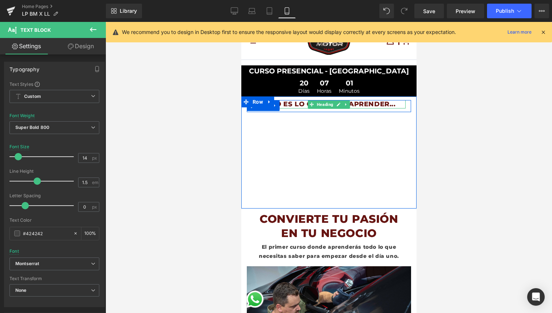
click at [402, 103] on h1 "ESTO ES LO QUE VAS A APRENDER..." at bounding box center [328, 104] width 153 height 8
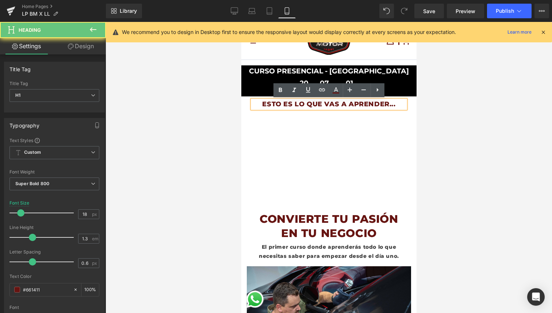
click at [400, 103] on h1 "ESTO ES LO QUE VAS A APRENDER..." at bounding box center [328, 104] width 153 height 8
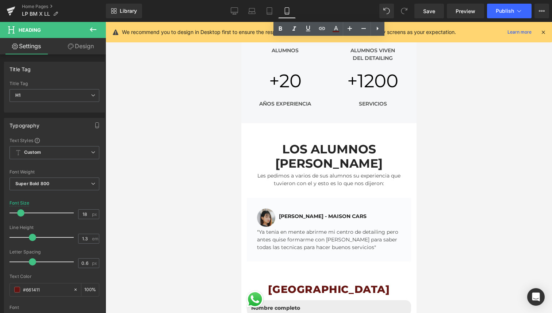
scroll to position [1828, 0]
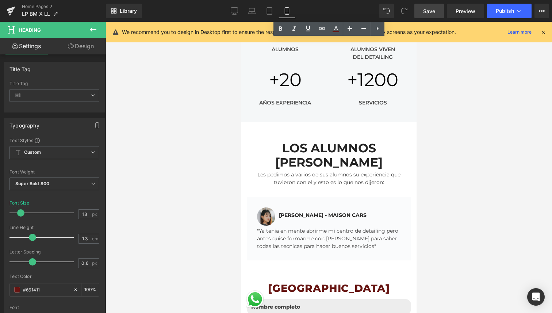
click at [422, 11] on link "Save" at bounding box center [429, 11] width 30 height 15
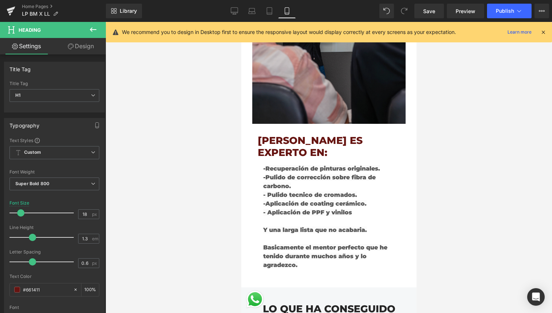
scroll to position [1754, 0]
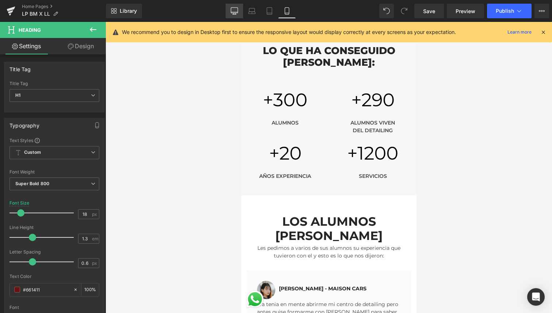
click at [230, 6] on link "Desktop" at bounding box center [235, 11] width 18 height 15
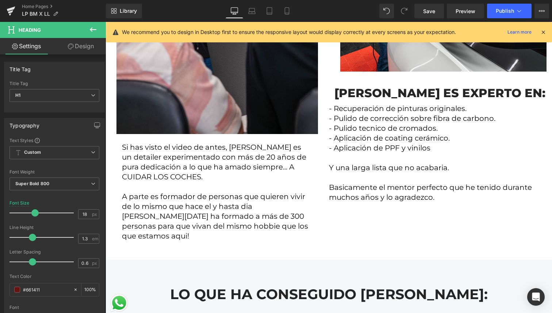
scroll to position [0, 0]
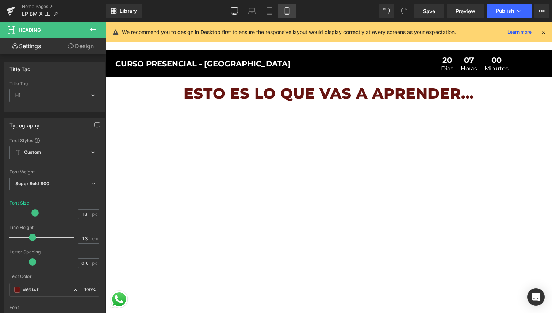
click at [292, 7] on link "Mobile" at bounding box center [287, 11] width 18 height 15
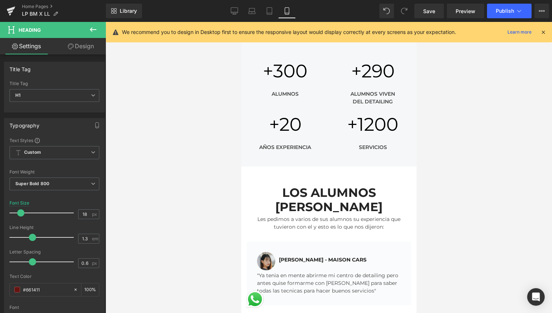
scroll to position [1788, 0]
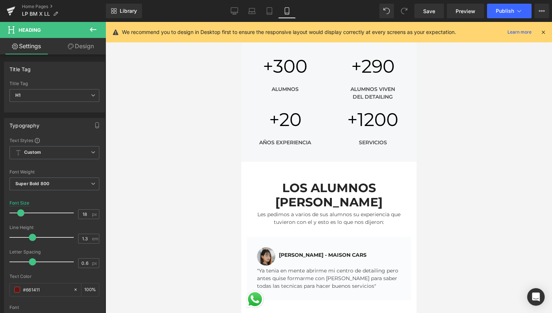
click at [319, 181] on h2 "LOS ALUMNOS [PERSON_NAME]" at bounding box center [328, 195] width 164 height 29
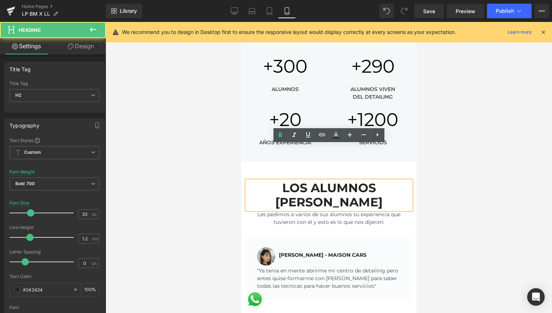
click at [310, 181] on h2 "LOS ALUMNOS [PERSON_NAME]" at bounding box center [328, 195] width 164 height 29
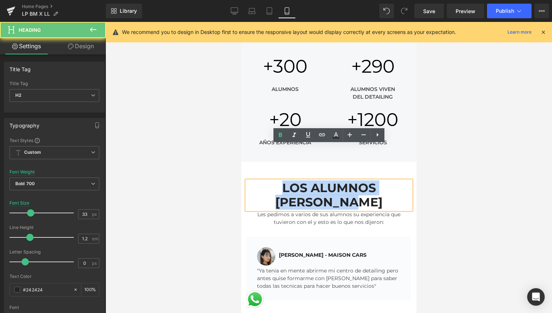
click at [310, 181] on h2 "LOS ALUMNOS [PERSON_NAME]" at bounding box center [328, 195] width 164 height 29
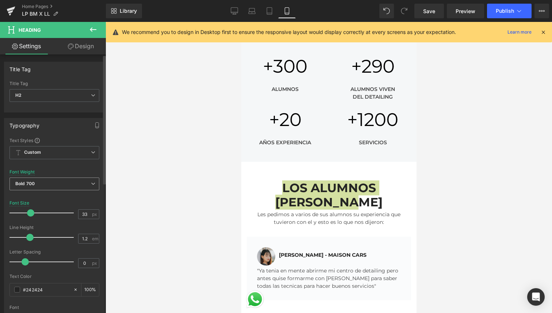
click at [38, 186] on span "Bold 700" at bounding box center [54, 183] width 90 height 13
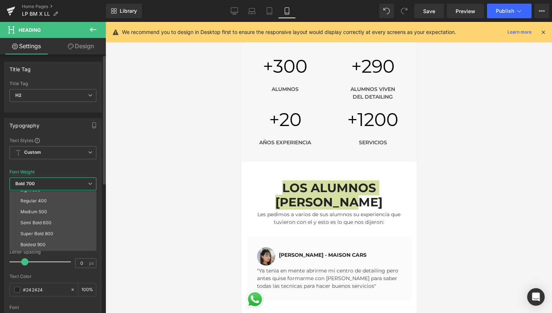
scroll to position [31, 0]
click at [39, 232] on div "Super Bold 800" at bounding box center [36, 230] width 33 height 5
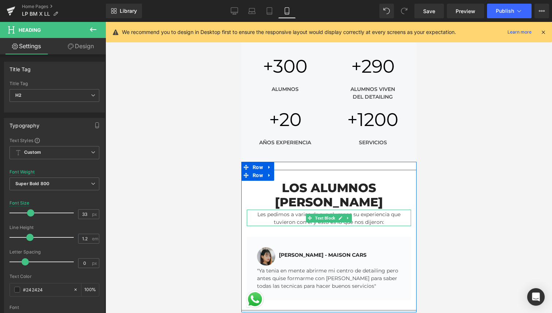
click at [280, 210] on div "Les pedimos a varios de sus alumnos su experiencia que tuvieron con el y esto e…" at bounding box center [328, 218] width 164 height 16
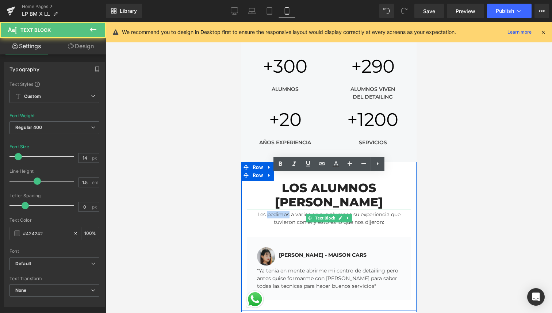
click at [280, 210] on div "Les pedimos a varios de sus alumnos su experiencia que tuvieron con el y esto e…" at bounding box center [328, 218] width 164 height 16
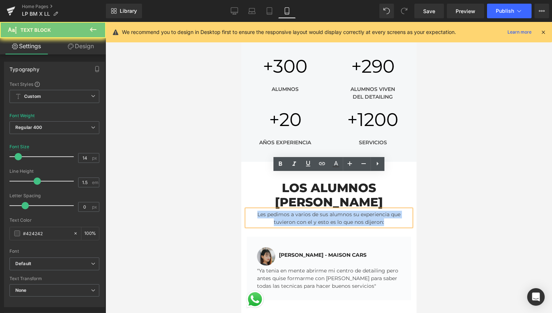
click at [280, 210] on div "Les pedimos a varios de sus alumnos su experiencia que tuvieron con el y esto e…" at bounding box center [328, 218] width 164 height 16
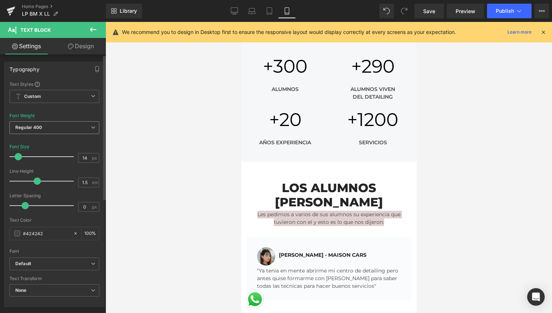
click at [72, 133] on span "Regular 400" at bounding box center [54, 127] width 90 height 13
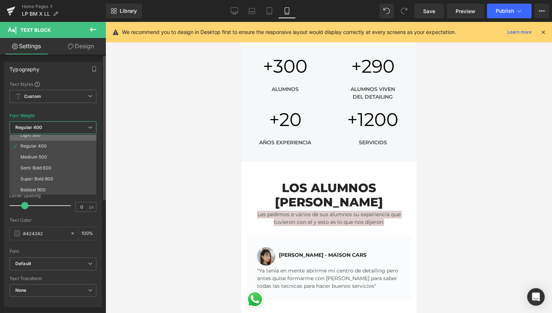
scroll to position [34, 0]
click at [57, 170] on li "Super Bold 800" at bounding box center [54, 171] width 90 height 11
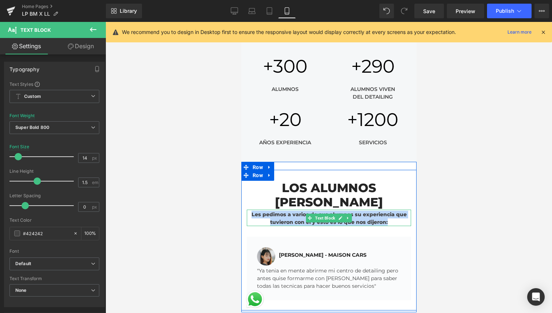
click at [290, 210] on div "Les pedimos a varios de sus alumnos su experiencia que tuvieron con el y esto e…" at bounding box center [328, 218] width 164 height 16
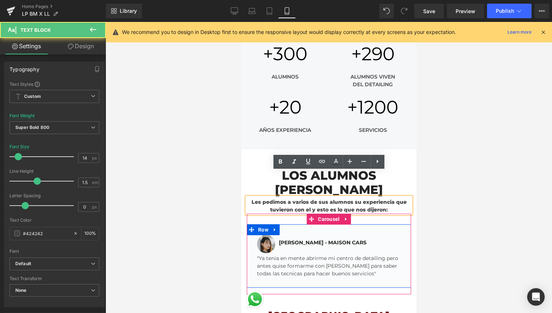
scroll to position [1801, 0]
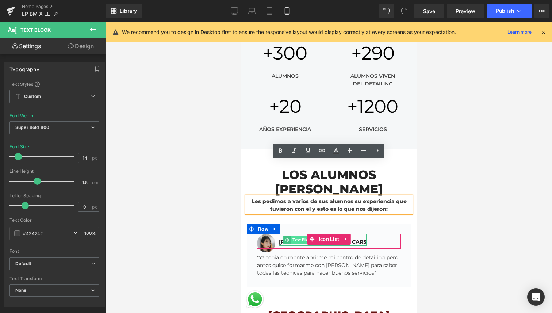
click at [300, 235] on span "Text Block" at bounding box center [302, 239] width 23 height 9
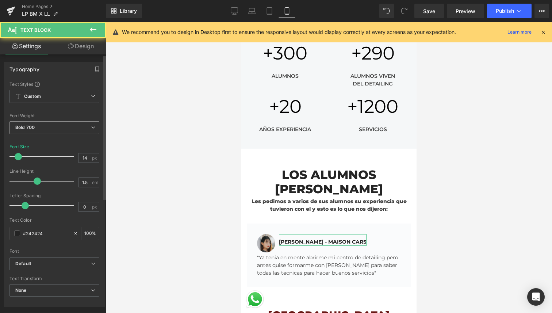
click at [66, 128] on span "Bold 700" at bounding box center [54, 127] width 90 height 13
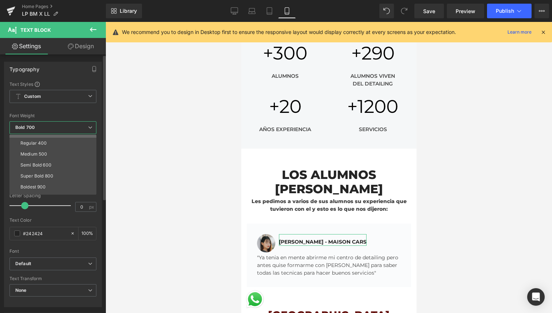
scroll to position [31, 0]
click at [46, 174] on div "Super Bold 800" at bounding box center [36, 174] width 33 height 5
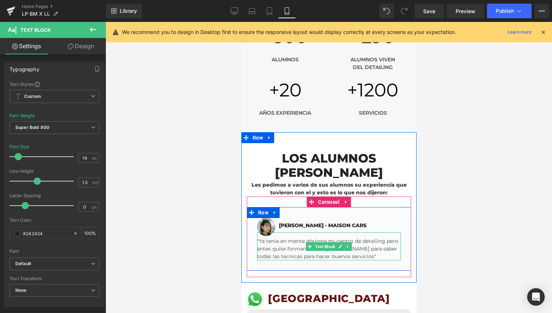
scroll to position [1825, 0]
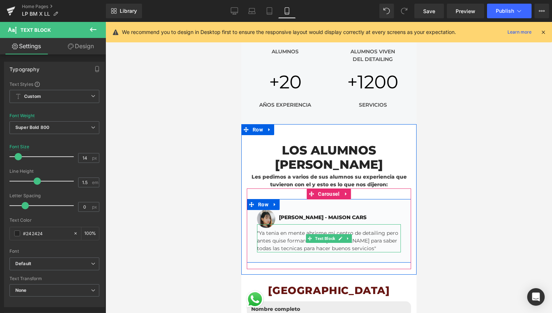
click at [286, 224] on div ""Ya tenia en mente abrirme mi centro de detailing pero antes quise formarme con…" at bounding box center [329, 238] width 144 height 28
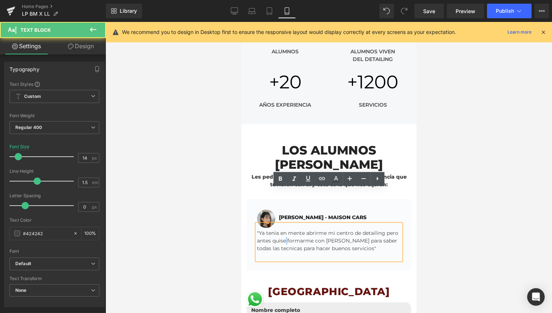
click at [286, 224] on div ""Ya tenia en mente abrirme mi centro de detailing pero antes quise formarme con…" at bounding box center [329, 242] width 144 height 36
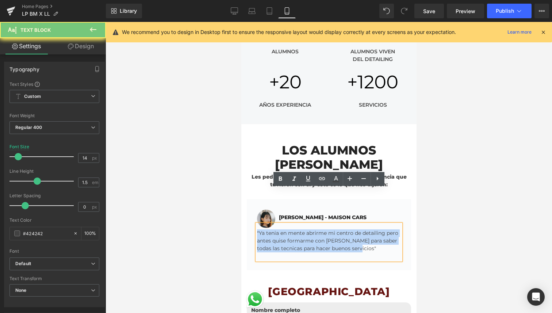
click at [286, 224] on div ""Ya tenia en mente abrirme mi centro de detailing pero antes quise formarme con…" at bounding box center [329, 242] width 144 height 36
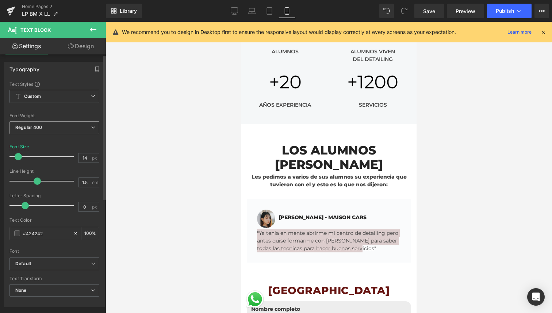
click at [59, 127] on span "Regular 400" at bounding box center [54, 127] width 90 height 13
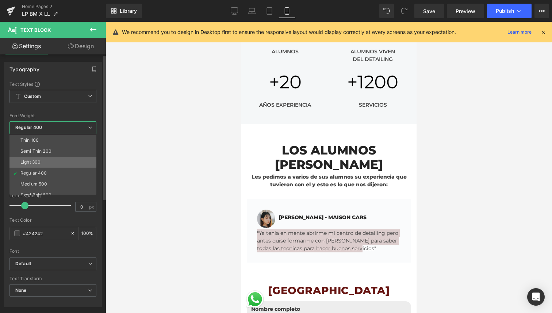
scroll to position [47, 0]
click at [53, 162] on li "Super Bold 800" at bounding box center [54, 158] width 90 height 11
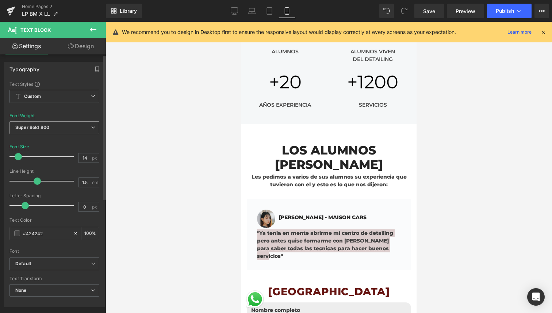
click at [62, 129] on span "Super Bold 800" at bounding box center [54, 127] width 90 height 13
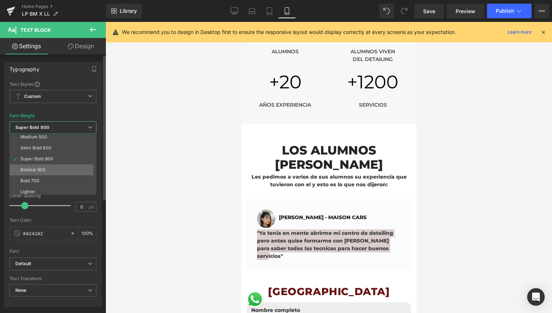
click at [49, 169] on li "Boldest 900" at bounding box center [54, 169] width 90 height 11
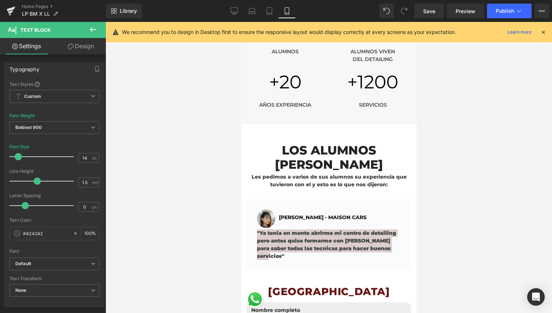
click at [426, 222] on div at bounding box center [329, 167] width 446 height 291
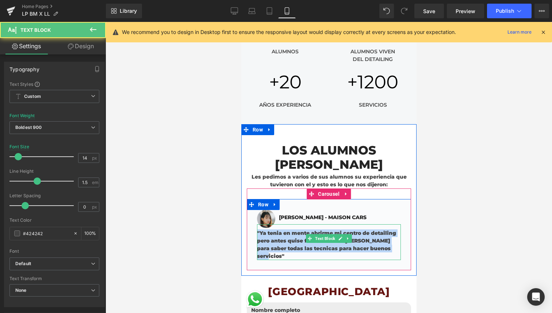
click at [386, 224] on div ""Ya tenia en mente abrirme mi centro de detailing pero antes quise formarme con…" at bounding box center [329, 242] width 144 height 36
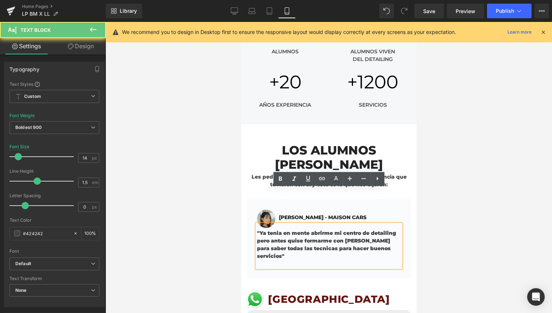
click at [394, 224] on div ""Ya tenia en mente abrirme mi centro de detailing pero antes quise formarme con…" at bounding box center [329, 245] width 144 height 43
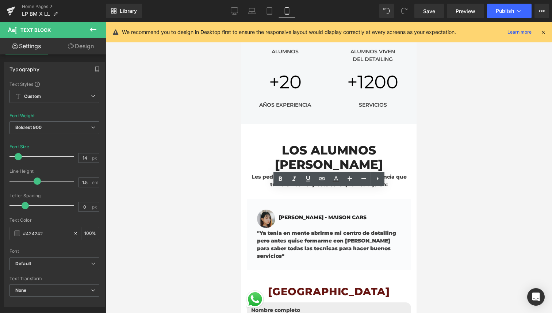
click at [439, 173] on div at bounding box center [329, 167] width 446 height 291
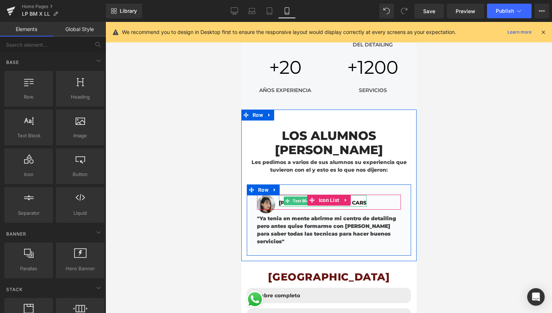
scroll to position [1843, 0]
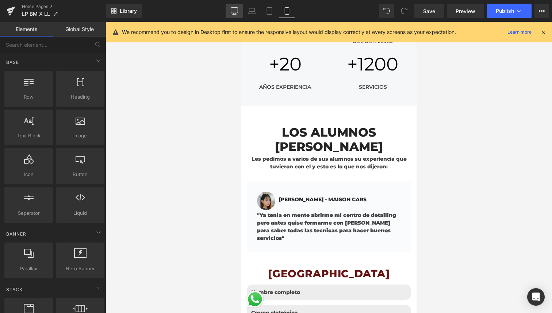
click at [234, 8] on icon at bounding box center [234, 10] width 7 height 5
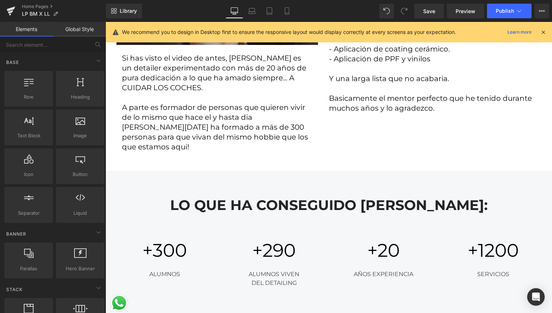
scroll to position [2106, 0]
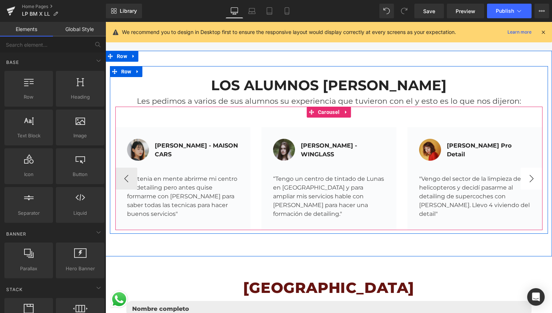
click at [530, 168] on button "›" at bounding box center [532, 179] width 22 height 22
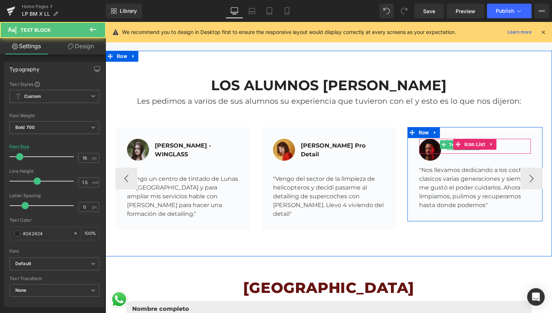
click at [450, 148] on div at bounding box center [463, 149] width 33 height 2
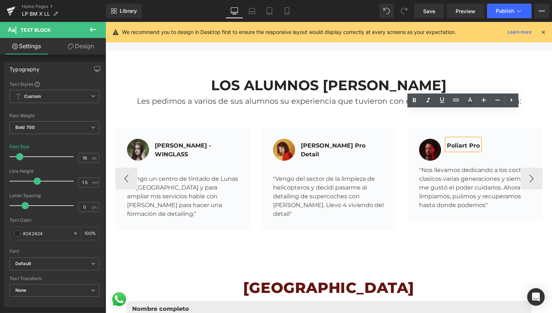
click at [448, 139] on div "Poliart Pro" at bounding box center [463, 144] width 33 height 11
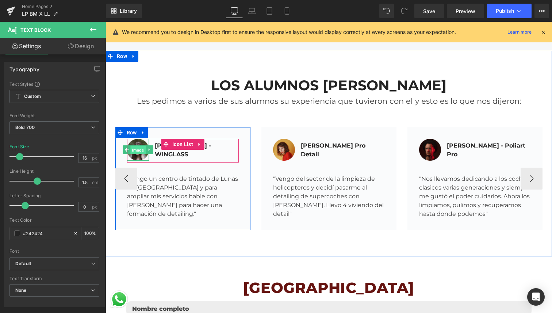
click at [139, 146] on span "Image" at bounding box center [137, 150] width 15 height 9
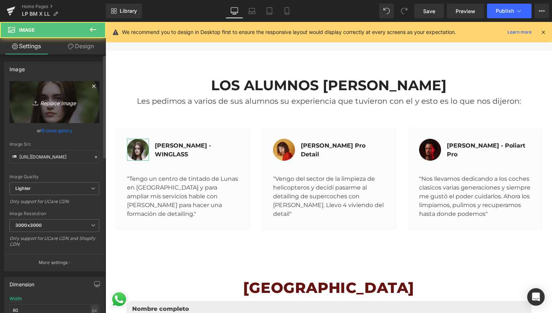
click at [37, 103] on icon at bounding box center [36, 102] width 7 height 7
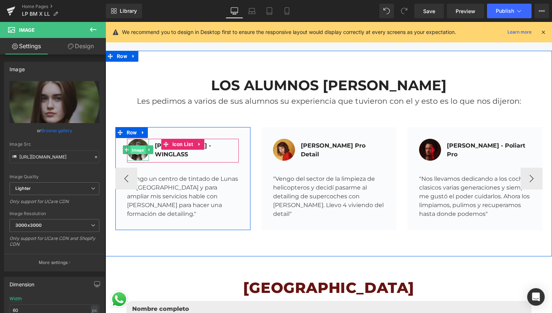
click at [138, 146] on span "Image" at bounding box center [137, 150] width 15 height 9
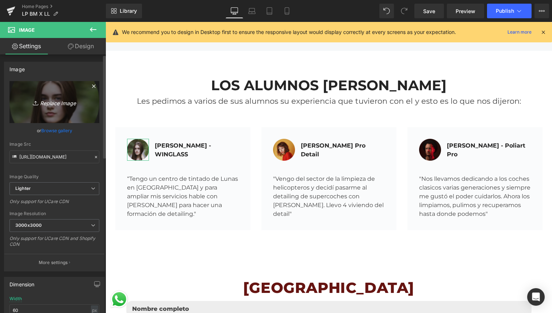
click at [57, 102] on icon "Replace Image" at bounding box center [54, 101] width 58 height 9
type input "C:\fakepath\IMG_4799.jpg"
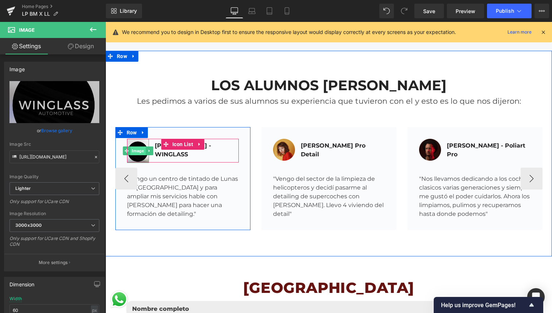
click at [136, 146] on span "Image" at bounding box center [137, 150] width 15 height 9
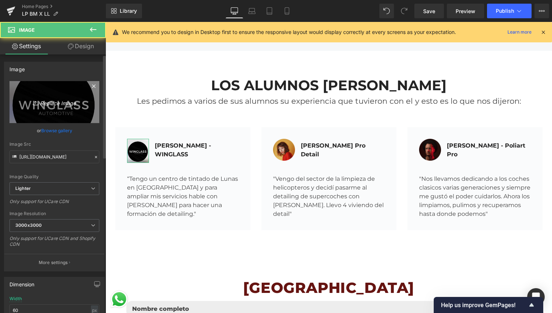
click at [47, 104] on icon "Replace Image" at bounding box center [54, 101] width 58 height 9
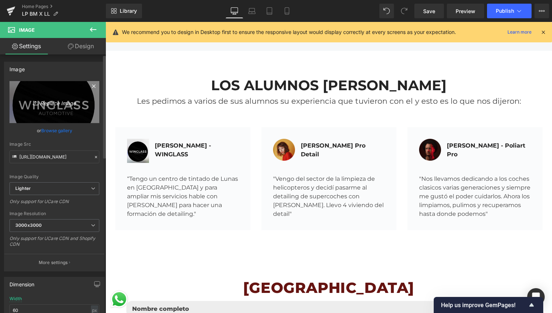
type input "C:\fakepath\7.png"
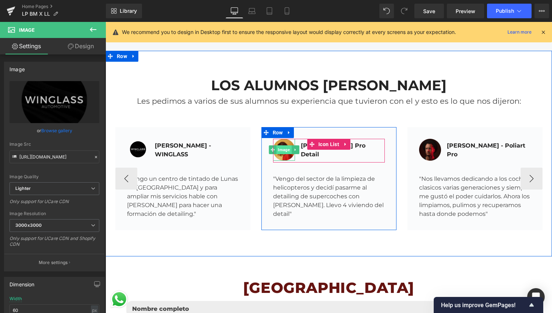
click at [283, 145] on span "Image" at bounding box center [283, 149] width 15 height 9
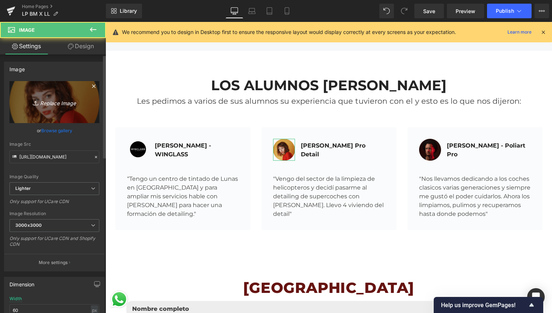
click at [58, 103] on icon "Replace Image" at bounding box center [54, 101] width 58 height 9
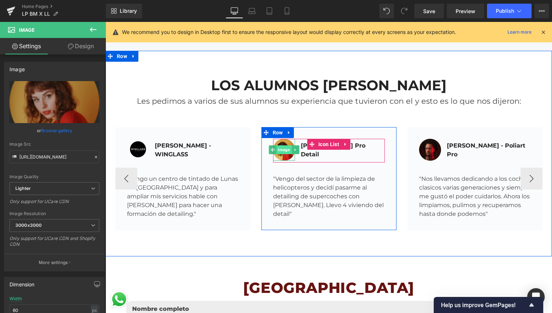
click at [284, 145] on span "Image" at bounding box center [283, 149] width 15 height 9
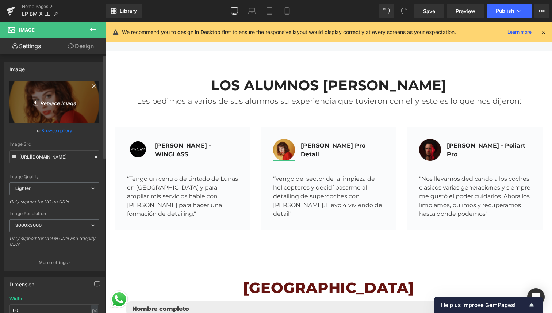
click at [41, 95] on link "Replace Image" at bounding box center [54, 102] width 90 height 42
type input "C:\fakepath\8.png"
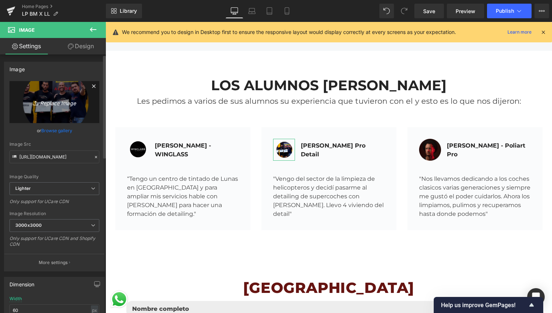
click at [41, 99] on icon "Replace Image" at bounding box center [54, 101] width 58 height 9
type input "C:\fakepath\10.png"
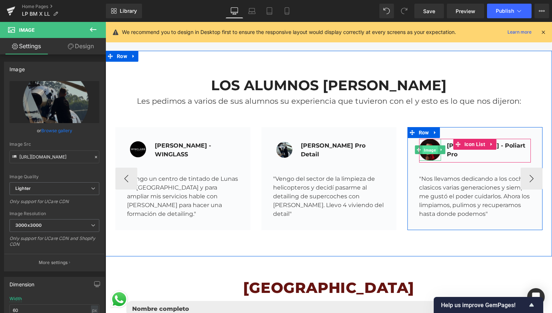
click at [428, 146] on span "Image" at bounding box center [429, 150] width 15 height 9
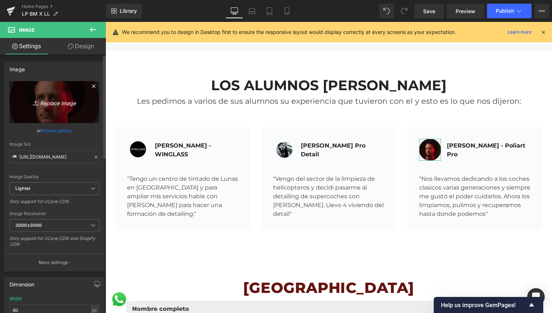
click at [42, 94] on link "Replace Image" at bounding box center [54, 102] width 90 height 42
type input "C:\fakepath\9.png"
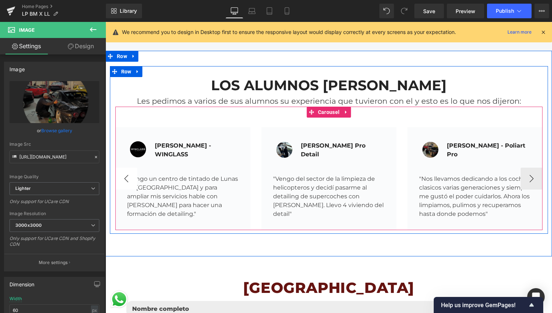
click at [123, 168] on button "‹" at bounding box center [126, 179] width 22 height 22
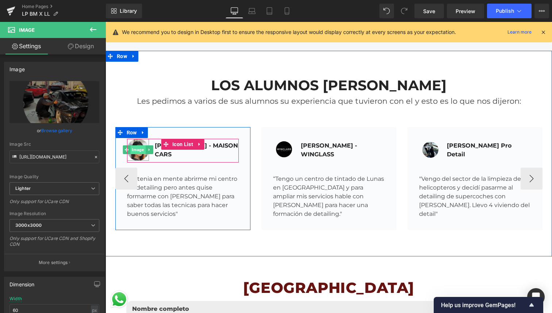
click at [136, 145] on span "Image" at bounding box center [137, 149] width 15 height 9
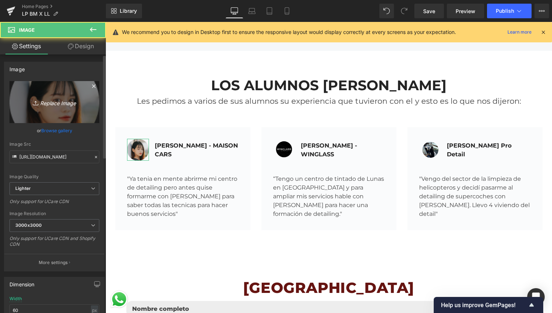
click at [69, 97] on icon "Replace Image" at bounding box center [54, 101] width 58 height 9
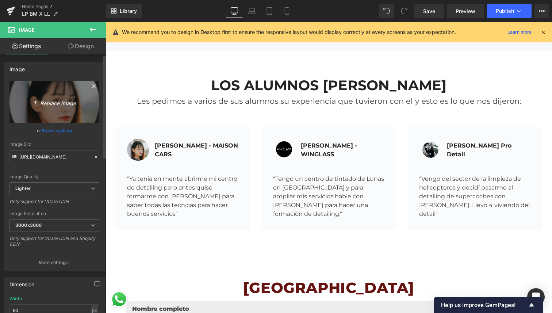
type input "C:\fakepath\8.png"
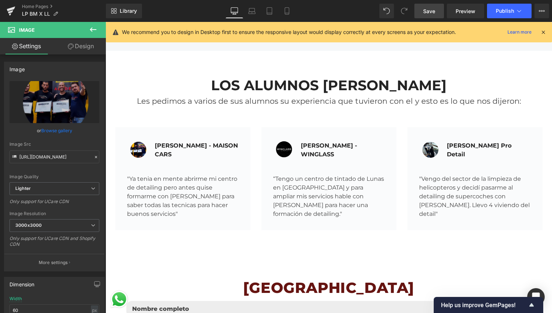
click at [428, 10] on span "Save" at bounding box center [429, 11] width 12 height 8
click at [290, 9] on icon at bounding box center [286, 10] width 7 height 7
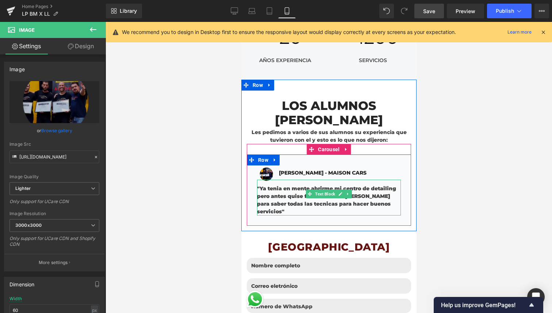
scroll to position [1862, 0]
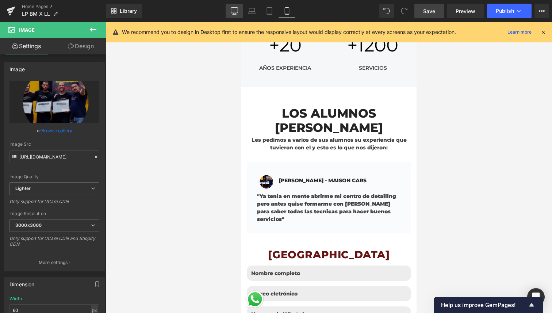
click at [236, 17] on link "Desktop" at bounding box center [235, 11] width 18 height 15
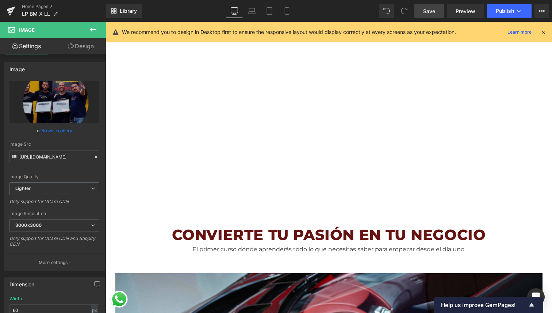
scroll to position [0, 0]
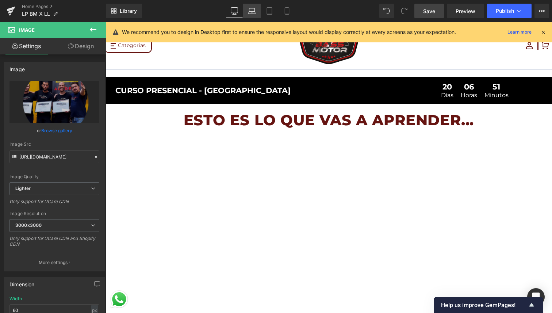
click at [253, 13] on icon at bounding box center [251, 10] width 7 height 7
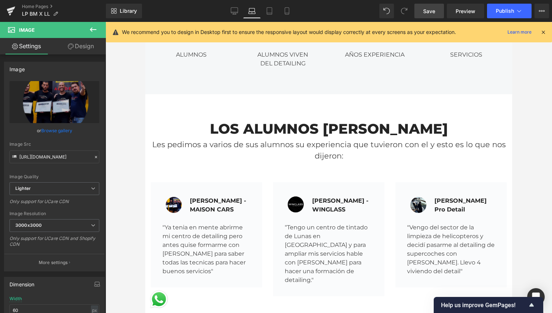
scroll to position [1996, 0]
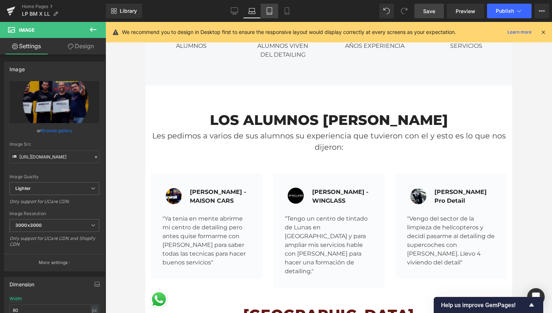
click at [268, 8] on icon at bounding box center [269, 10] width 7 height 7
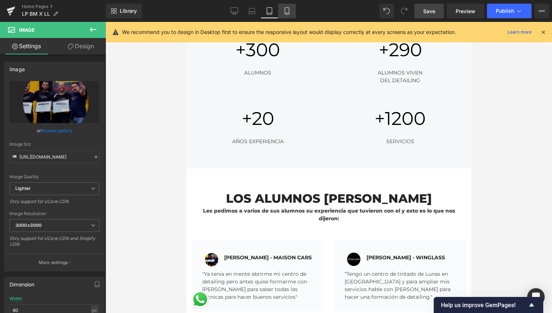
click at [284, 13] on icon at bounding box center [286, 10] width 7 height 7
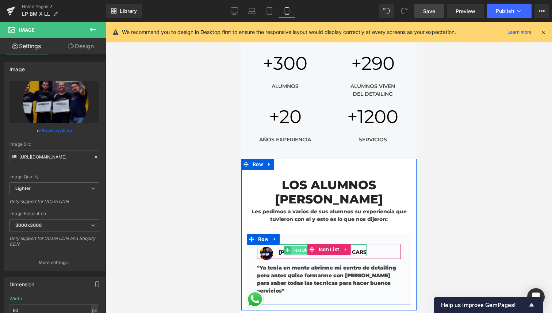
click at [298, 246] on span "Text Block" at bounding box center [302, 250] width 23 height 9
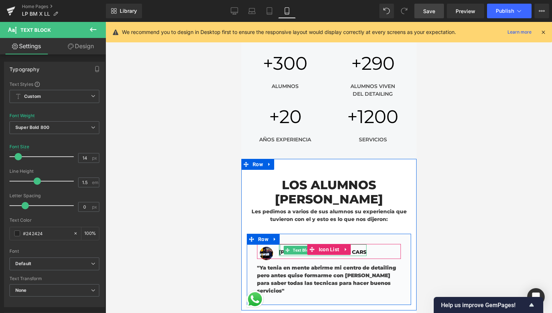
click at [280, 244] on div at bounding box center [280, 250] width 2 height 12
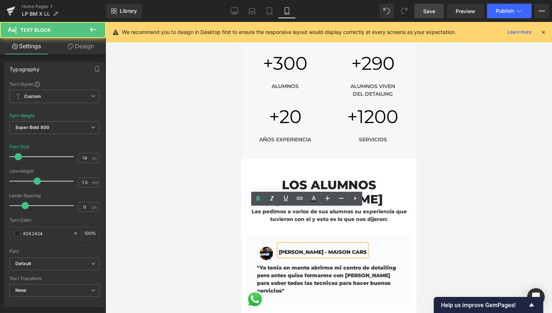
click at [293, 244] on div "[PERSON_NAME] - MAISON CARS" at bounding box center [323, 250] width 88 height 12
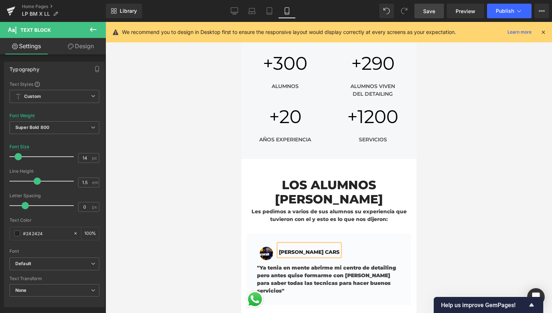
click at [430, 208] on div at bounding box center [329, 167] width 446 height 291
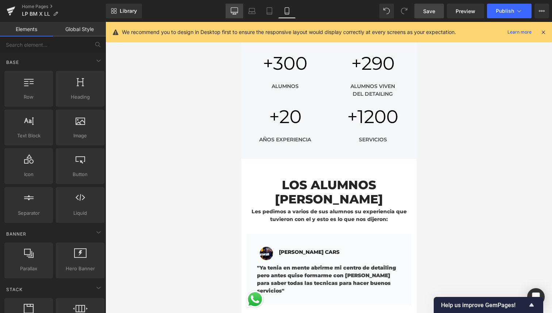
click at [233, 7] on link "Desktop" at bounding box center [235, 11] width 18 height 15
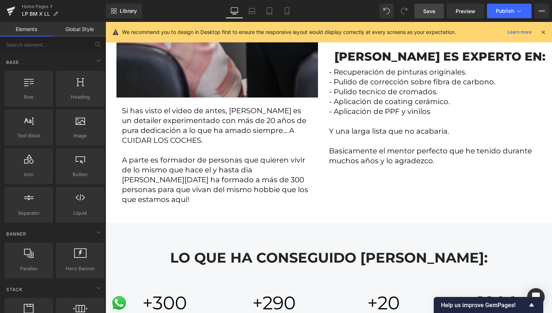
scroll to position [2106, 0]
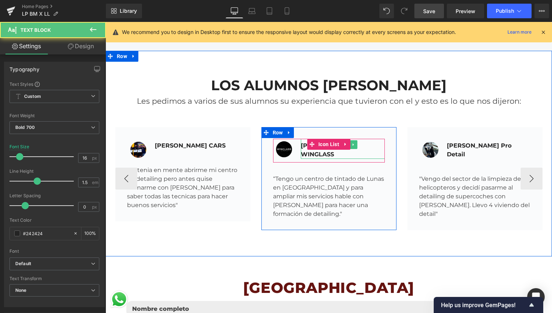
click at [359, 139] on div "[PERSON_NAME] - WINGLASS" at bounding box center [343, 149] width 84 height 20
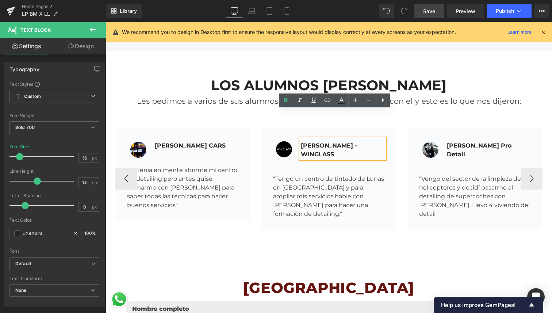
click at [332, 139] on div "[PERSON_NAME] - WINGLASS" at bounding box center [343, 149] width 84 height 20
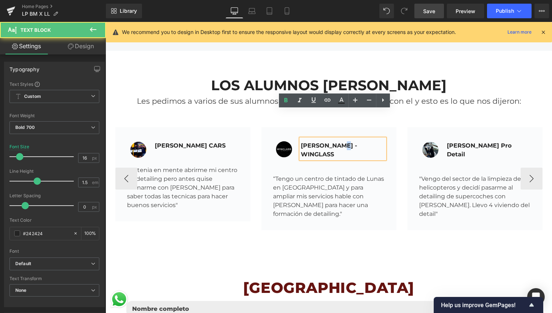
click at [332, 139] on div "[PERSON_NAME] - WINGLASS" at bounding box center [343, 149] width 84 height 20
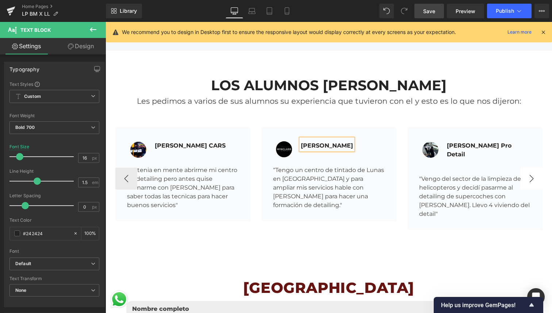
click at [534, 168] on button "›" at bounding box center [532, 179] width 22 height 22
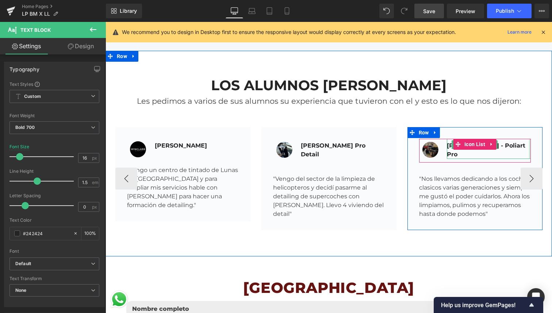
click at [529, 139] on div at bounding box center [530, 149] width 2 height 20
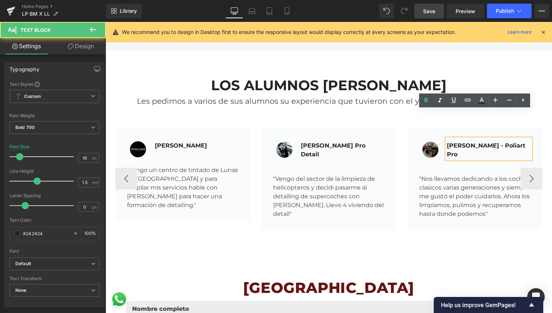
click at [467, 139] on div "[PERSON_NAME] - Poliart Pro" at bounding box center [489, 149] width 84 height 20
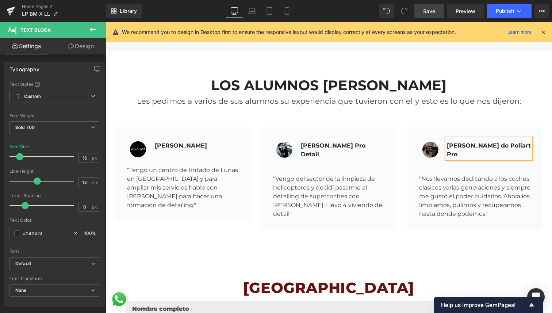
drag, startPoint x: 430, startPoint y: 12, endPoint x: 302, endPoint y: 136, distance: 178.1
click at [430, 12] on span "Save" at bounding box center [429, 11] width 12 height 8
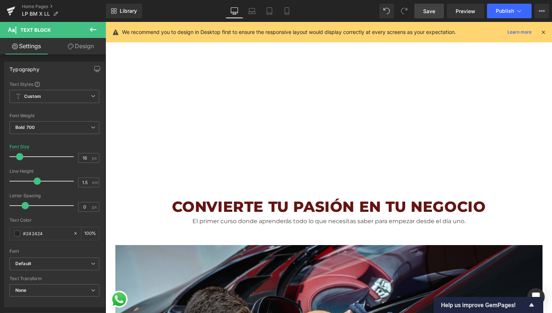
scroll to position [0, 0]
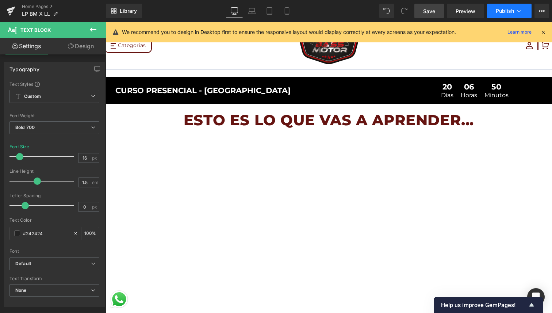
click at [495, 8] on button "Publish" at bounding box center [509, 11] width 45 height 15
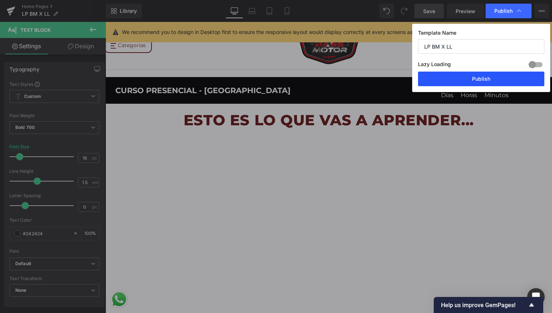
click at [457, 75] on button "Publish" at bounding box center [481, 79] width 126 height 15
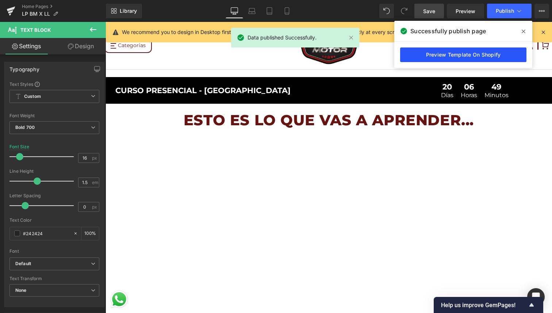
click at [454, 50] on link "Preview Template On Shopify" at bounding box center [463, 54] width 126 height 15
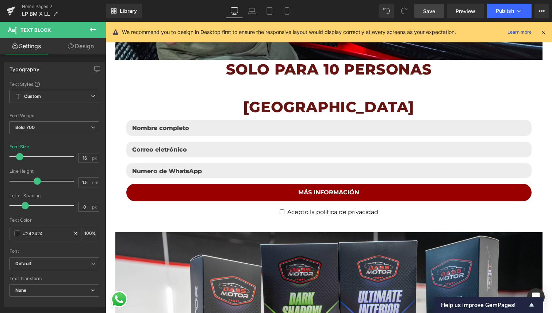
scroll to position [661, 0]
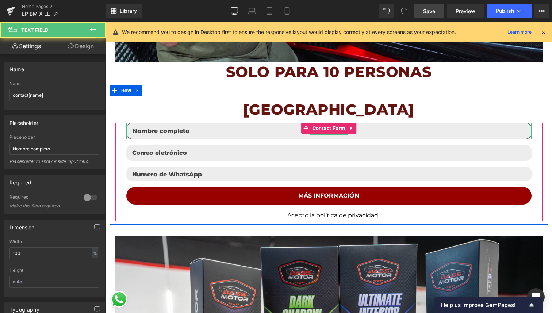
click at [285, 129] on input "text" at bounding box center [328, 131] width 405 height 16
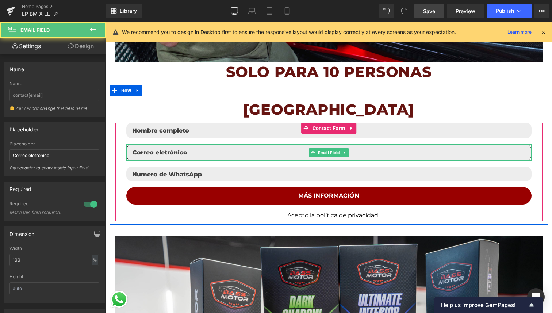
click at [263, 156] on input "email" at bounding box center [328, 152] width 405 height 16
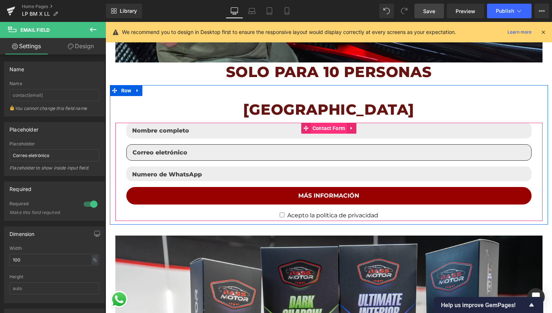
click at [333, 127] on span "Contact Form" at bounding box center [329, 128] width 37 height 11
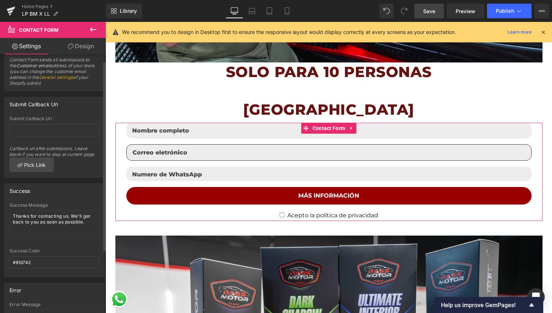
scroll to position [0, 0]
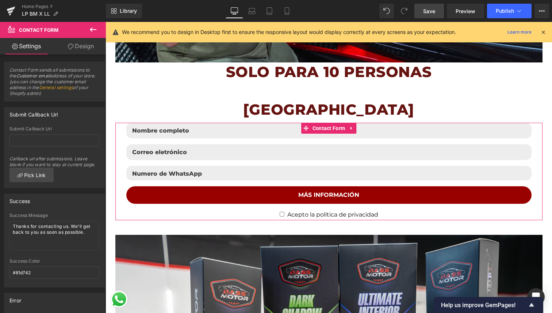
click at [81, 45] on link "Design" at bounding box center [80, 46] width 53 height 16
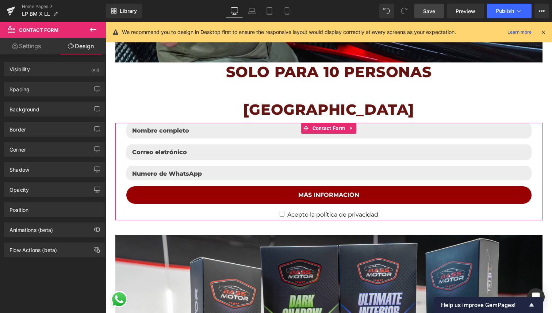
click at [36, 49] on link "Settings" at bounding box center [26, 46] width 53 height 16
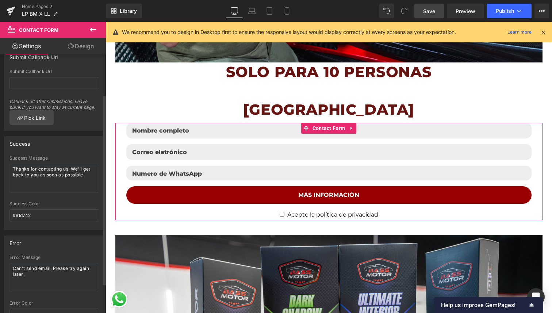
scroll to position [37, 0]
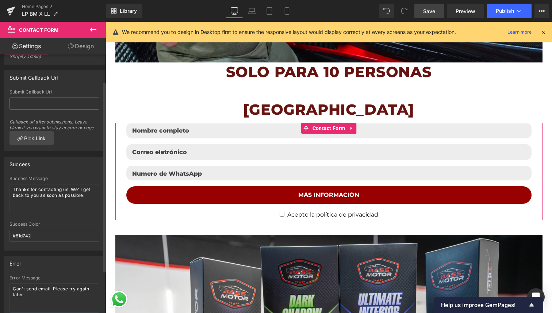
click at [49, 98] on input "text" at bounding box center [54, 103] width 90 height 12
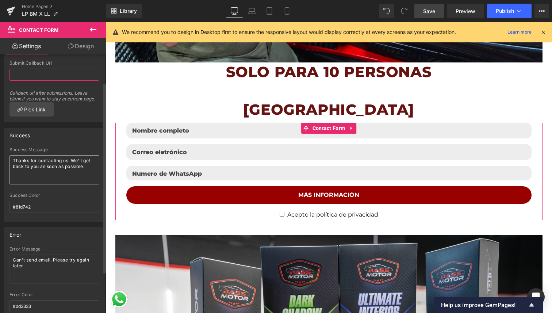
scroll to position [66, 0]
drag, startPoint x: 92, startPoint y: 165, endPoint x: 2, endPoint y: 163, distance: 90.2
click at [2, 163] on div "Success Success Message Thanks for contacting us. We'll get back to you as soon…" at bounding box center [54, 171] width 109 height 99
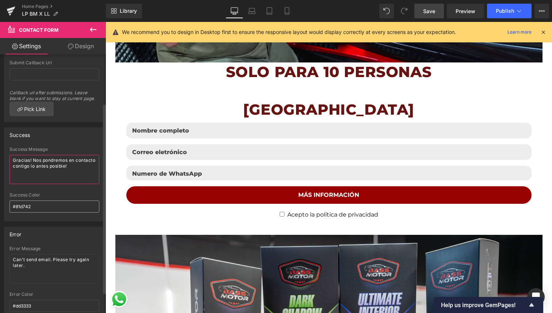
type textarea "Gracias! Nos pondremos en contacto contigo lo antes posible!"
click at [38, 206] on input "#81d742" at bounding box center [54, 206] width 90 height 12
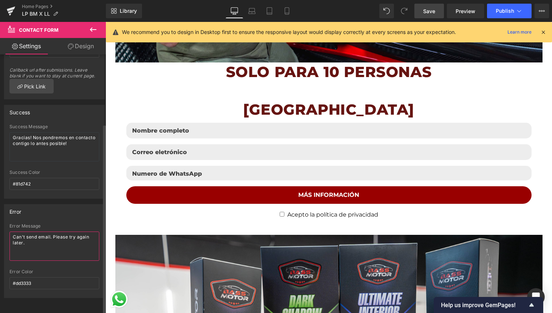
drag, startPoint x: 29, startPoint y: 239, endPoint x: 12, endPoint y: 229, distance: 20.4
click at [12, 231] on textarea "Can't send email. Please try again later." at bounding box center [54, 245] width 90 height 29
type textarea "Algo ha fallado... Intentalo de nuevo."
click at [432, 10] on span "Save" at bounding box center [429, 11] width 12 height 8
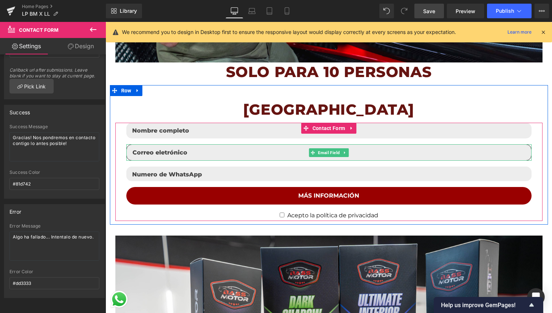
click at [204, 153] on input "email" at bounding box center [328, 152] width 405 height 16
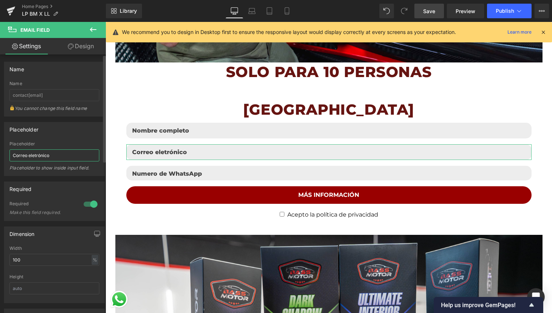
click at [65, 152] on input "Correo eletrónico" at bounding box center [54, 155] width 90 height 12
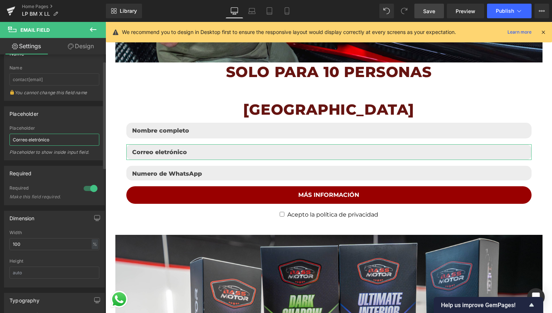
scroll to position [0, 0]
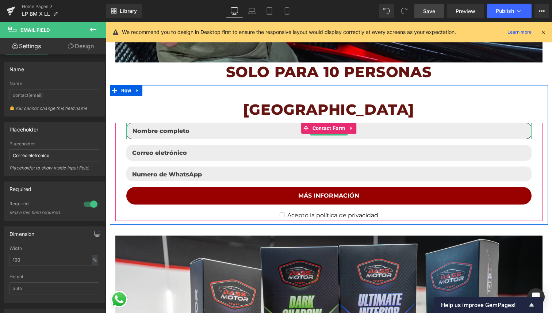
click at [164, 131] on input "text" at bounding box center [328, 131] width 405 height 16
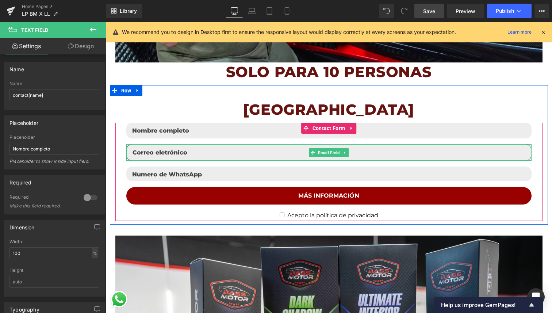
click at [145, 157] on input "email" at bounding box center [328, 152] width 405 height 16
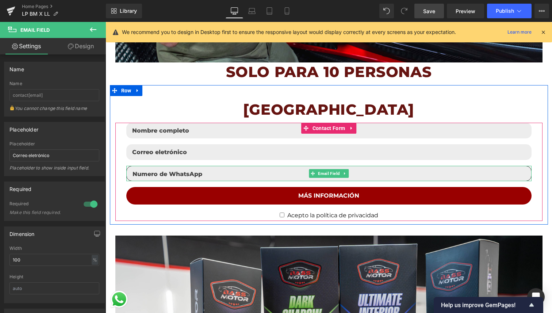
click at [148, 173] on input "email" at bounding box center [328, 173] width 405 height 15
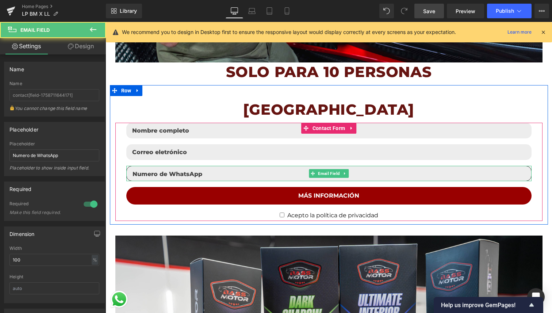
click at [201, 176] on input "email" at bounding box center [328, 173] width 405 height 15
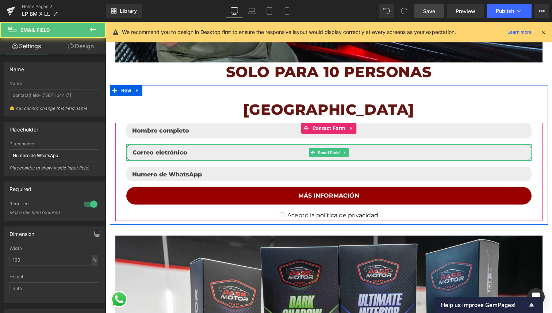
click at [193, 154] on input "email" at bounding box center [328, 152] width 405 height 16
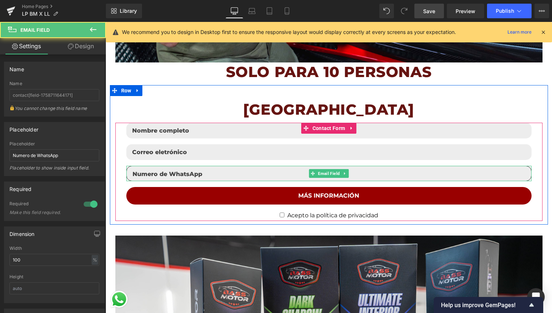
click at [188, 175] on input "email" at bounding box center [328, 173] width 405 height 15
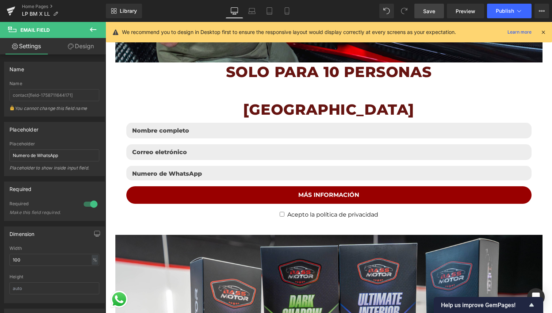
click at [92, 27] on icon at bounding box center [93, 29] width 9 height 9
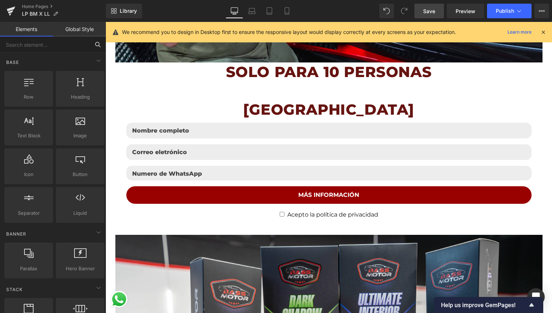
click at [56, 46] on input "text" at bounding box center [45, 45] width 90 height 16
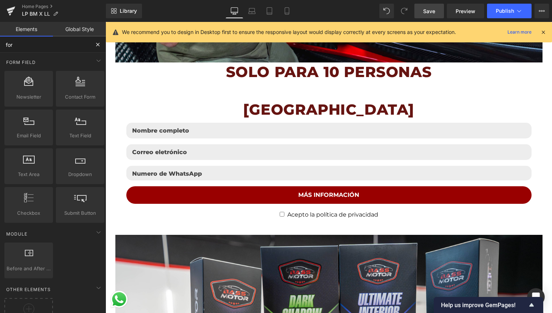
type input "form"
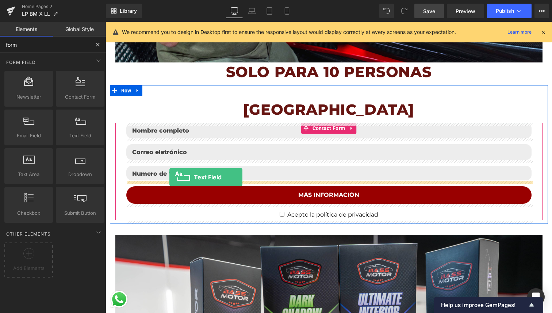
drag, startPoint x: 181, startPoint y: 149, endPoint x: 169, endPoint y: 177, distance: 30.0
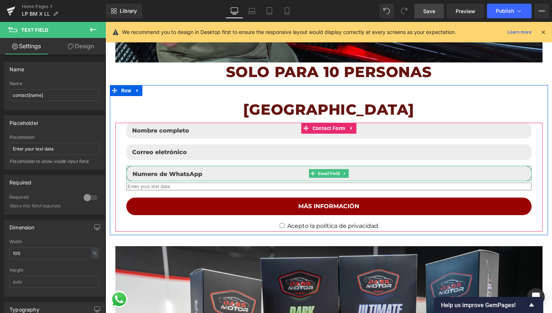
click at [168, 175] on input "email" at bounding box center [328, 173] width 405 height 15
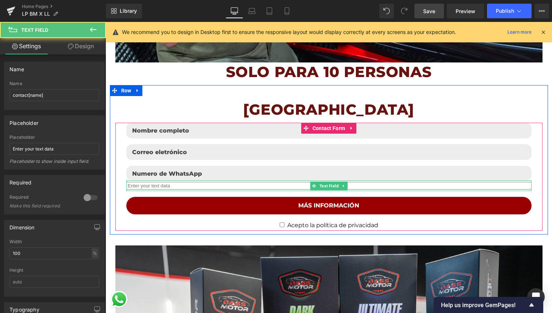
click at [163, 187] on input "text" at bounding box center [328, 186] width 405 height 8
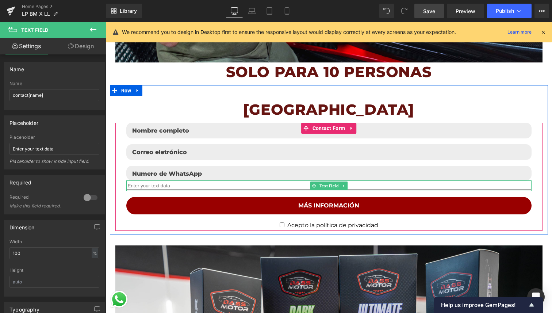
click at [344, 185] on icon at bounding box center [344, 186] width 4 height 4
click at [348, 185] on icon at bounding box center [347, 186] width 4 height 4
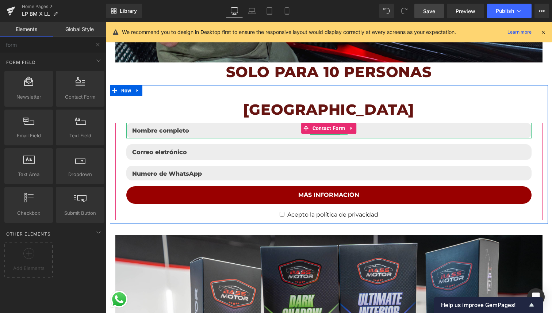
click at [346, 135] on link at bounding box center [344, 130] width 8 height 9
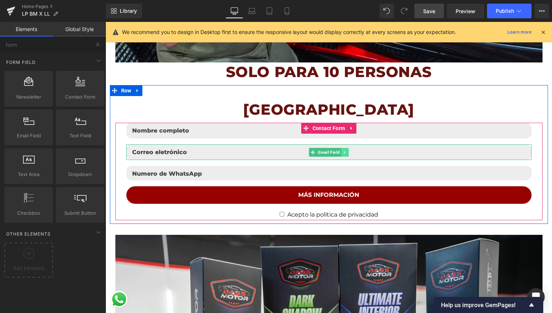
click at [347, 151] on link at bounding box center [345, 152] width 8 height 9
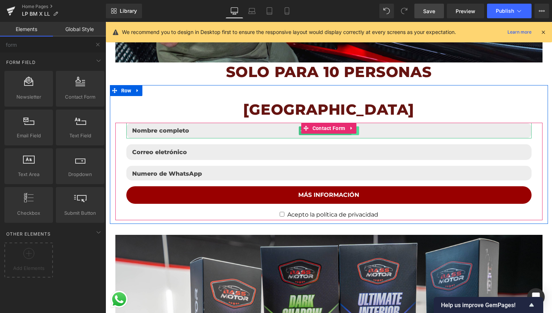
click at [357, 135] on link at bounding box center [355, 130] width 8 height 9
click at [346, 135] on link at bounding box center [344, 130] width 8 height 9
click at [338, 134] on link at bounding box center [340, 130] width 8 height 9
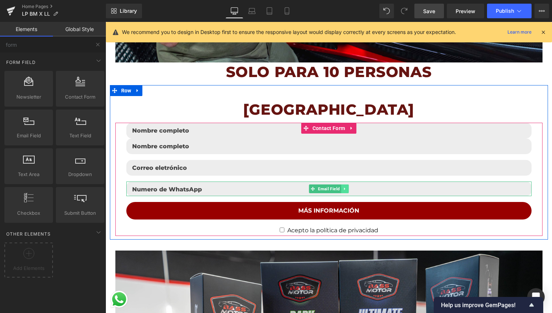
click at [346, 188] on icon at bounding box center [345, 189] width 4 height 4
click at [347, 188] on icon at bounding box center [348, 189] width 4 height 4
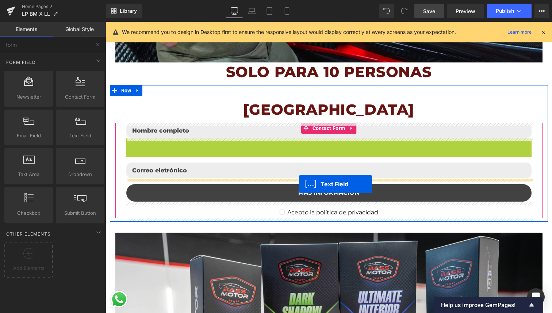
drag, startPoint x: 312, startPoint y: 146, endPoint x: 299, endPoint y: 183, distance: 39.1
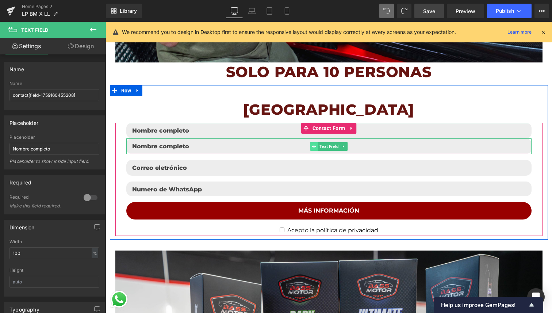
click at [314, 146] on icon at bounding box center [314, 146] width 4 height 4
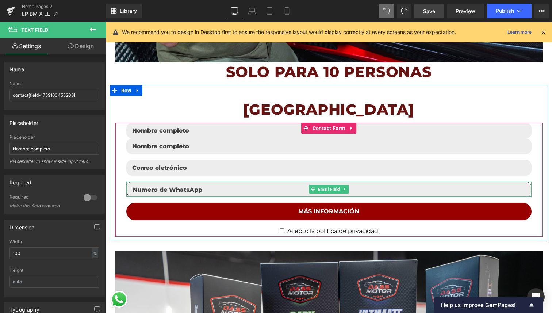
click at [227, 187] on input "email" at bounding box center [328, 188] width 405 height 15
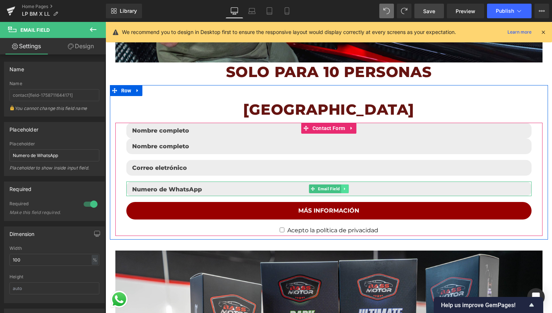
click at [344, 188] on icon at bounding box center [345, 189] width 4 height 4
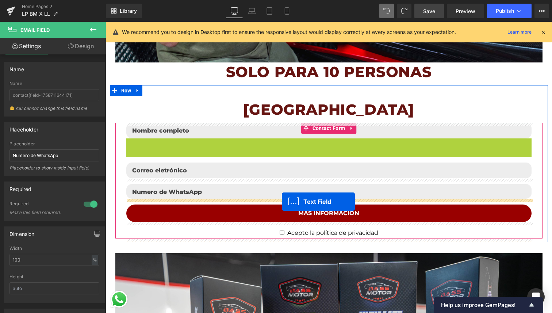
drag, startPoint x: 313, startPoint y: 147, endPoint x: 282, endPoint y: 202, distance: 62.8
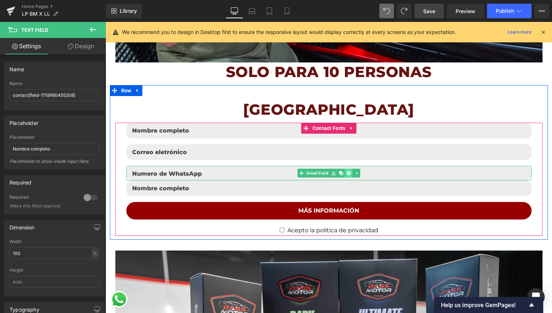
click at [348, 173] on icon at bounding box center [348, 173] width 4 height 4
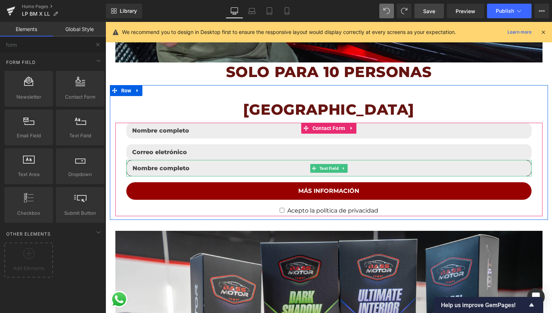
click at [218, 168] on input "text" at bounding box center [328, 168] width 405 height 16
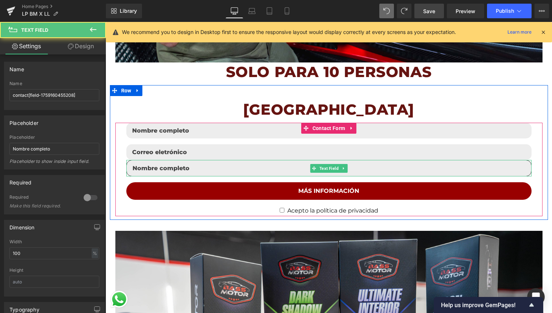
click at [218, 168] on input "text" at bounding box center [328, 168] width 405 height 16
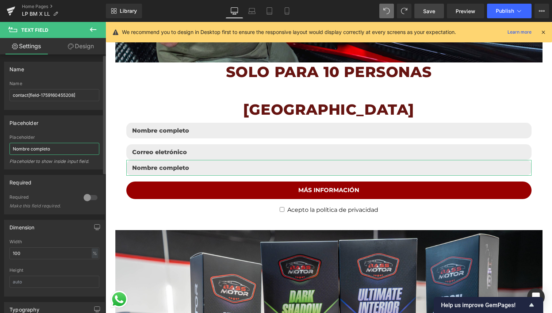
click at [54, 148] on input "Nombre completo" at bounding box center [54, 149] width 90 height 12
type input "T"
type input "Numero de WhatsApp"
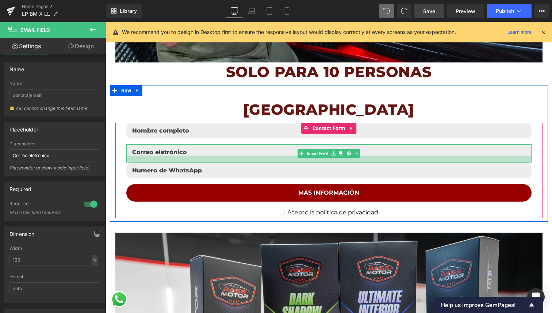
click at [311, 162] on div at bounding box center [328, 159] width 405 height 7
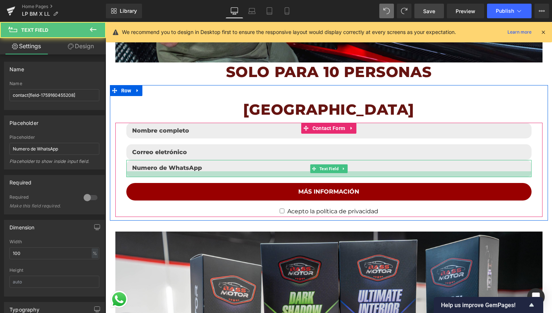
click at [147, 177] on div at bounding box center [328, 174] width 405 height 6
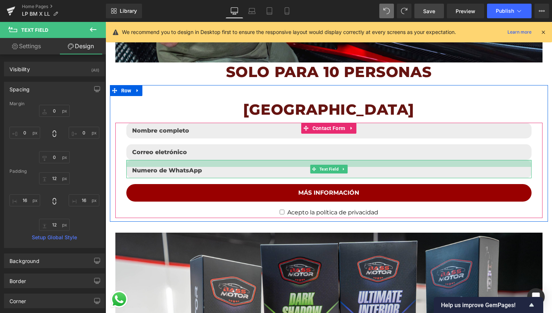
click at [141, 164] on div at bounding box center [328, 163] width 405 height 7
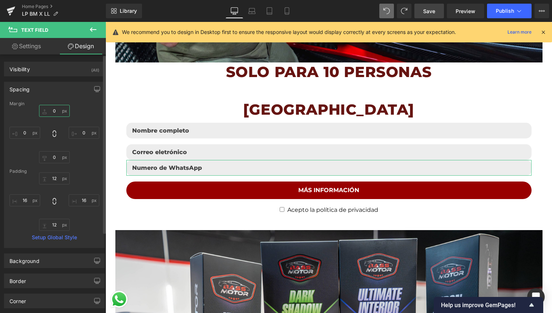
drag, startPoint x: 49, startPoint y: 110, endPoint x: 58, endPoint y: 107, distance: 10.2
click at [58, 107] on input "text" at bounding box center [54, 111] width 31 height 12
click at [54, 109] on input "text" at bounding box center [54, 111] width 31 height 12
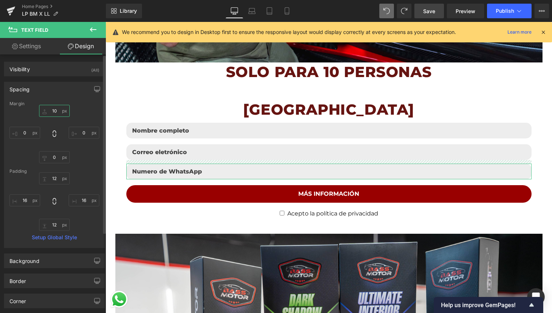
click at [54, 111] on input "10" at bounding box center [54, 111] width 31 height 12
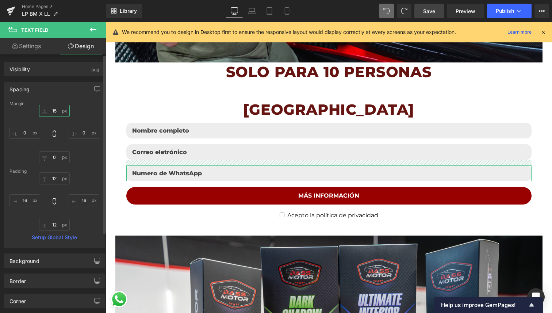
click at [52, 110] on input "15" at bounding box center [54, 111] width 31 height 12
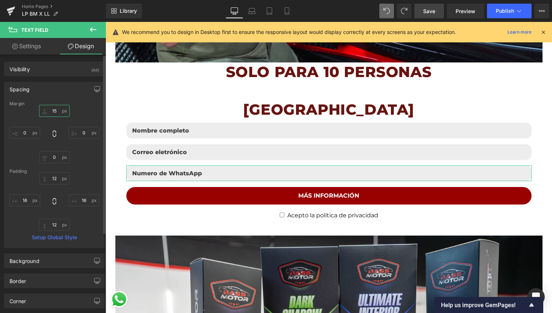
click at [52, 110] on input "15" at bounding box center [54, 111] width 31 height 12
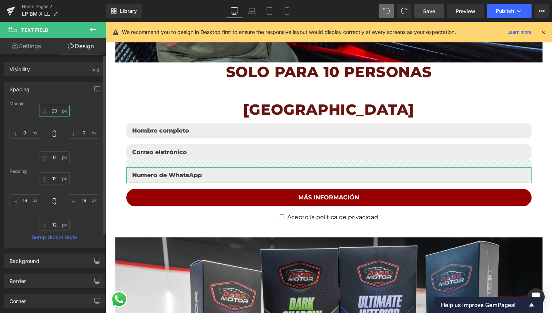
click at [51, 110] on input "20" at bounding box center [54, 111] width 31 height 12
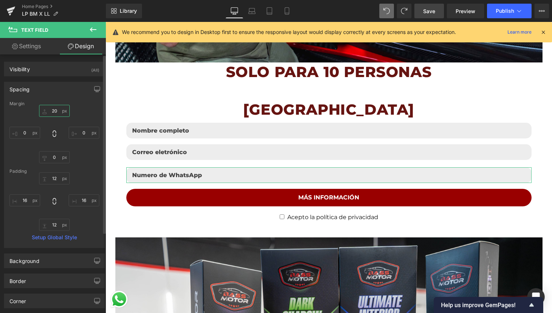
click at [51, 110] on input "20" at bounding box center [54, 111] width 31 height 12
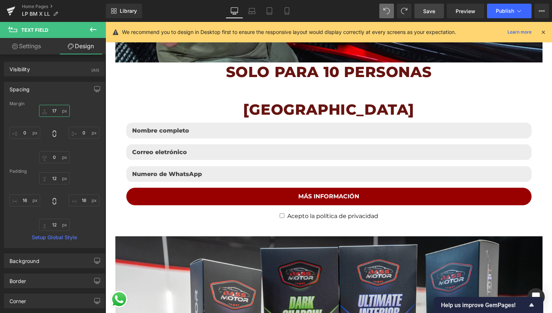
type input "17"
click at [435, 7] on span "Save" at bounding box center [429, 11] width 12 height 8
click at [498, 9] on span "Publish" at bounding box center [505, 11] width 18 height 6
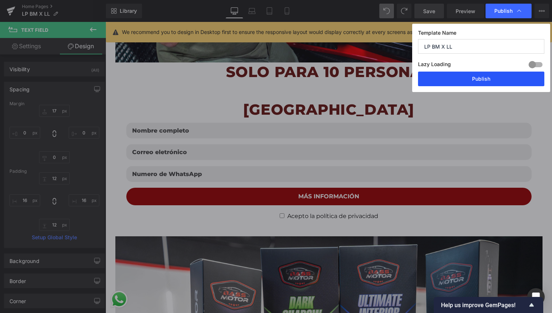
click at [471, 82] on button "Publish" at bounding box center [481, 79] width 126 height 15
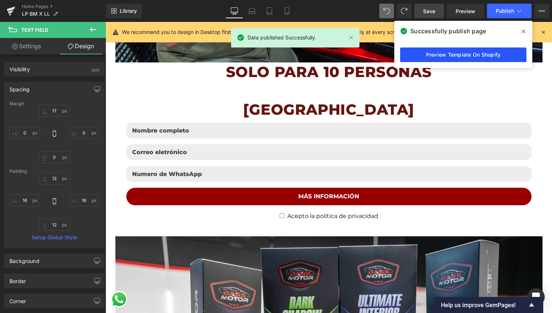
click at [452, 60] on link "Preview Template On Shopify" at bounding box center [463, 54] width 126 height 15
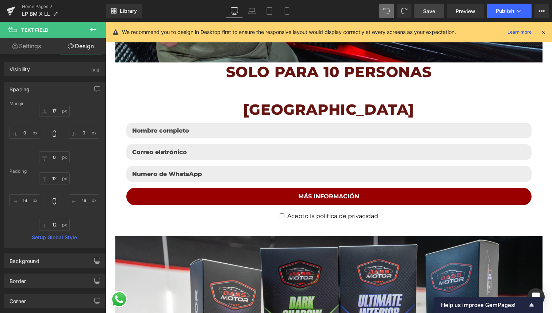
click at [431, 11] on span "Save" at bounding box center [429, 11] width 12 height 8
click at [0, 0] on link at bounding box center [11, 11] width 22 height 22
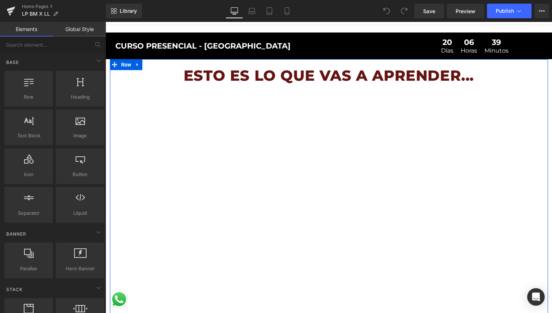
scroll to position [38, 0]
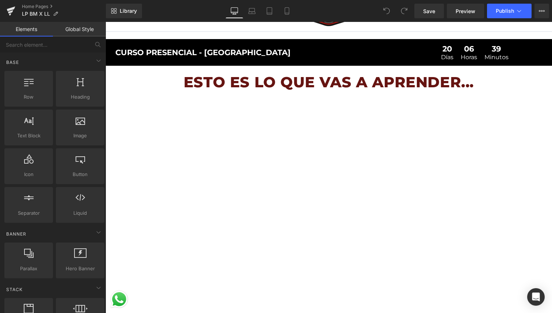
click at [67, 26] on link "Global Style" at bounding box center [79, 29] width 53 height 15
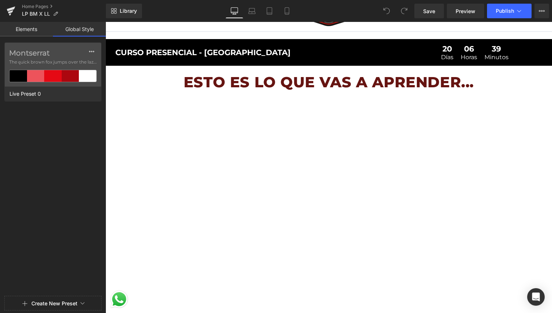
click at [37, 26] on link "Elements" at bounding box center [26, 29] width 53 height 15
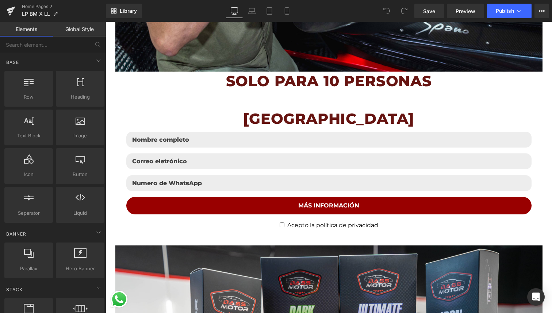
scroll to position [652, 0]
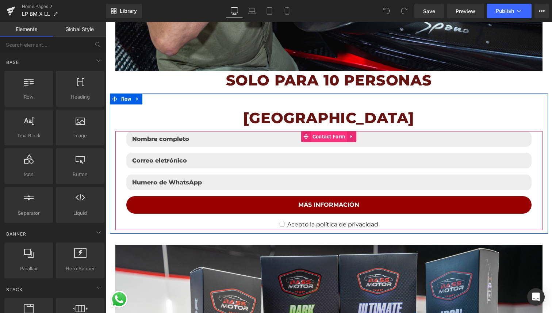
click at [329, 133] on span "Contact Form" at bounding box center [329, 136] width 37 height 11
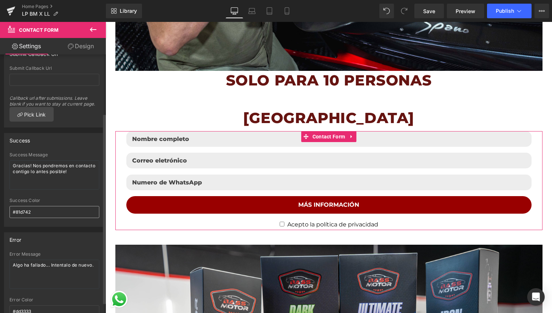
scroll to position [0, 0]
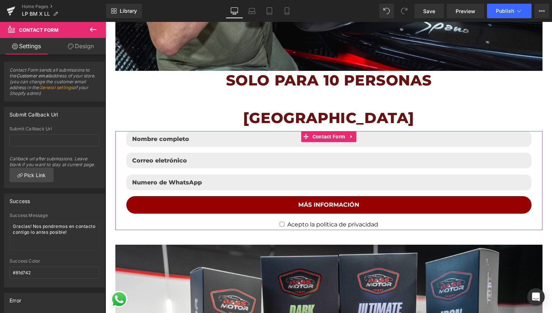
click at [84, 49] on link "Design" at bounding box center [80, 46] width 53 height 16
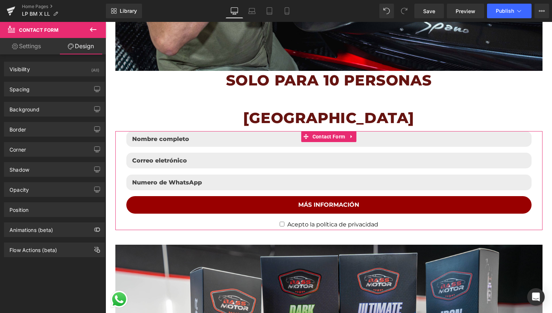
click at [40, 45] on link "Settings" at bounding box center [26, 46] width 53 height 16
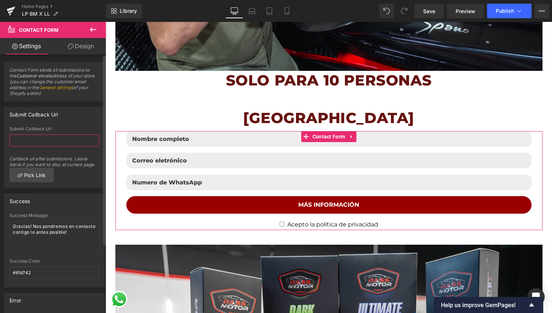
click at [49, 137] on input "text" at bounding box center [54, 140] width 90 height 12
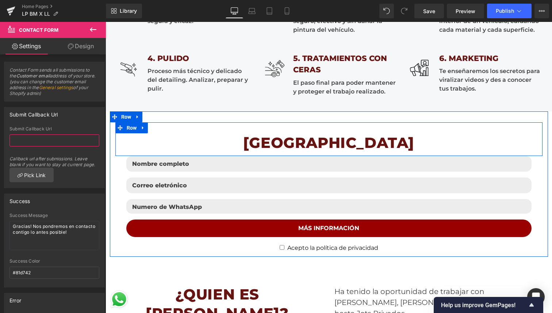
scroll to position [1325, 0]
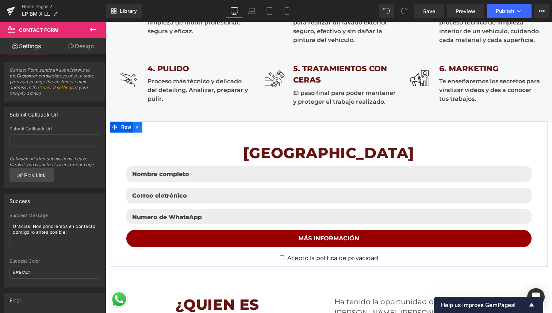
click at [141, 130] on link at bounding box center [137, 127] width 9 height 11
click at [157, 126] on icon at bounding box center [156, 126] width 5 height 5
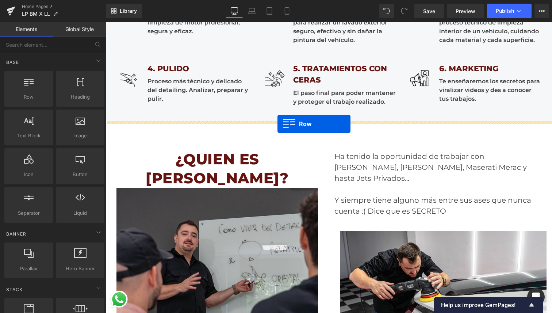
drag, startPoint x: 128, startPoint y: 112, endPoint x: 277, endPoint y: 123, distance: 149.3
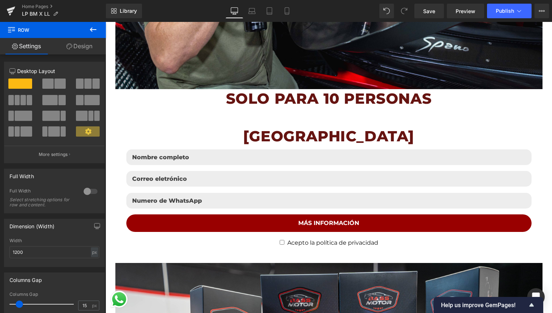
scroll to position [641, 0]
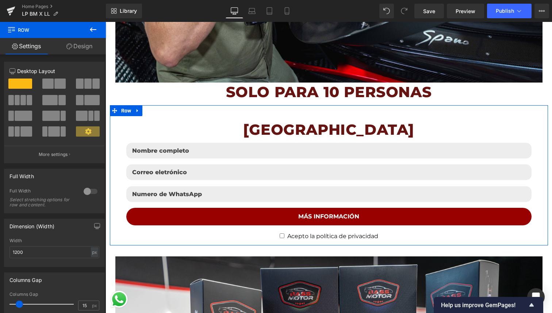
click at [135, 109] on icon at bounding box center [137, 110] width 5 height 5
click at [147, 112] on icon at bounding box center [147, 110] width 5 height 5
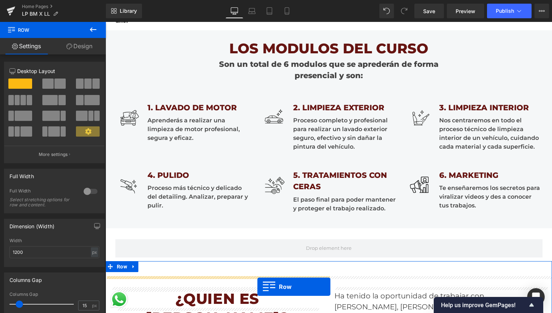
scroll to position [1303, 0]
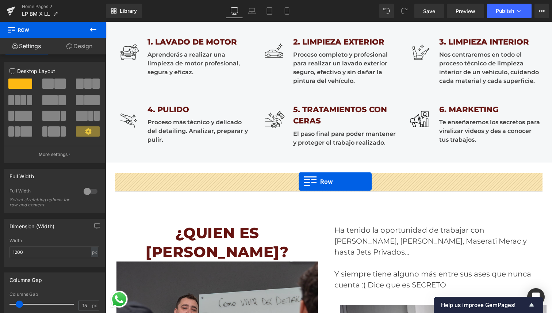
drag, startPoint x: 115, startPoint y: 54, endPoint x: 299, endPoint y: 181, distance: 223.3
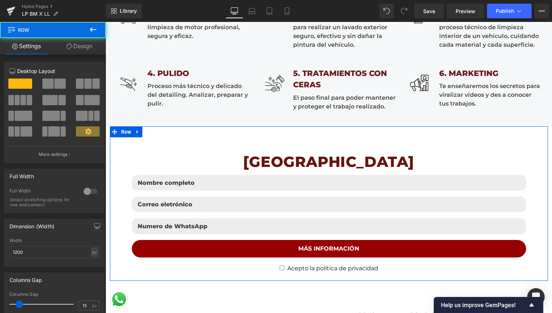
scroll to position [1321, 0]
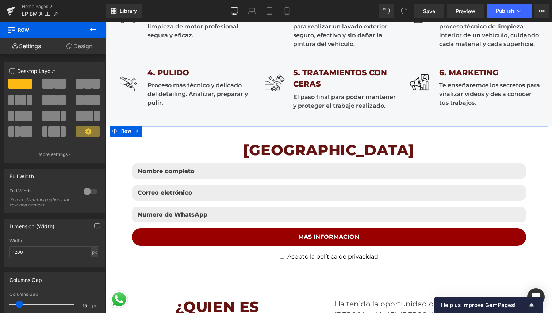
drag, startPoint x: 321, startPoint y: 135, endPoint x: 362, endPoint y: 123, distance: 43.0
click at [362, 123] on div "CURSO PRESENCIAL - VALENCIA Text Block 20 Días 06 Horas 26 Minutos Countdown Ti…" at bounding box center [329, 122] width 446 height 2732
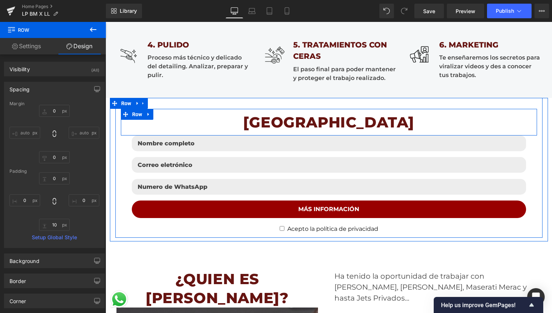
scroll to position [1350, 0]
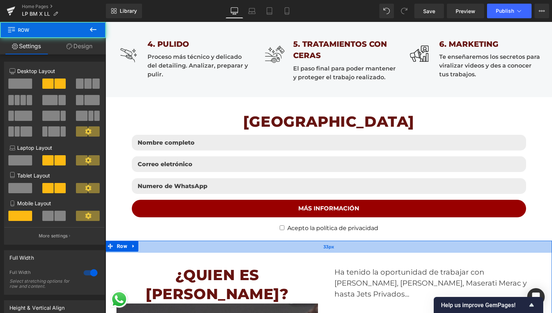
drag, startPoint x: 363, startPoint y: 246, endPoint x: 371, endPoint y: 242, distance: 8.8
click at [371, 242] on div "33px" at bounding box center [329, 247] width 446 height 12
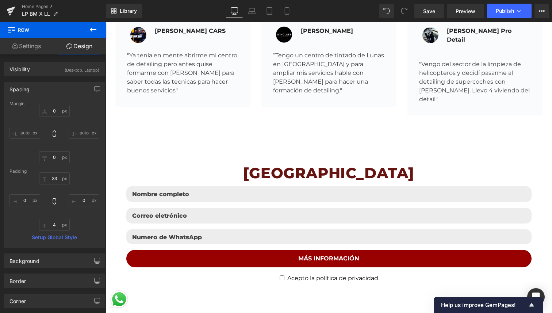
scroll to position [2231, 0]
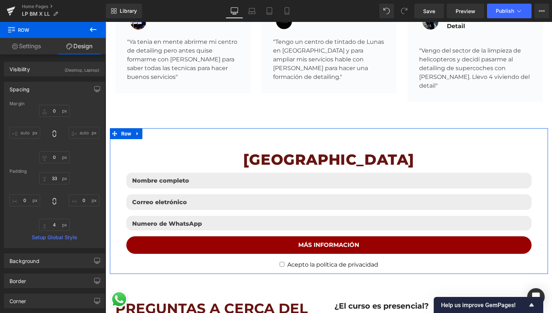
click at [139, 131] on icon at bounding box center [137, 133] width 5 height 5
click at [157, 131] on icon at bounding box center [156, 133] width 5 height 5
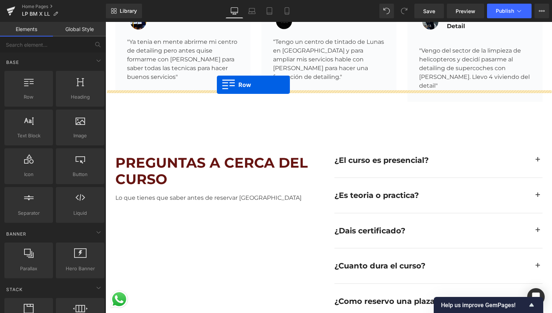
drag, startPoint x: 126, startPoint y: 111, endPoint x: 217, endPoint y: 84, distance: 94.5
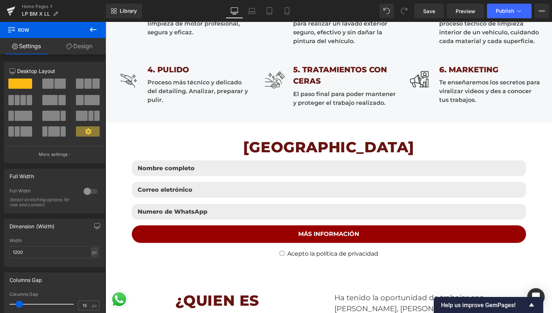
scroll to position [1328, 0]
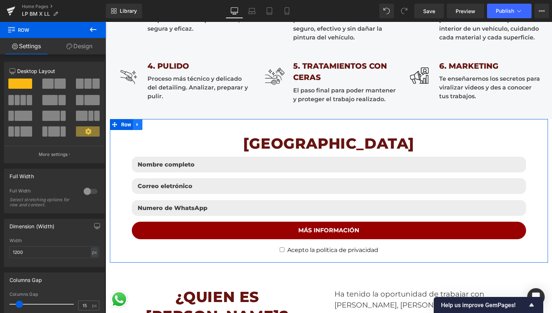
click at [140, 126] on icon at bounding box center [137, 124] width 5 height 5
click at [150, 126] on link at bounding box center [146, 124] width 9 height 11
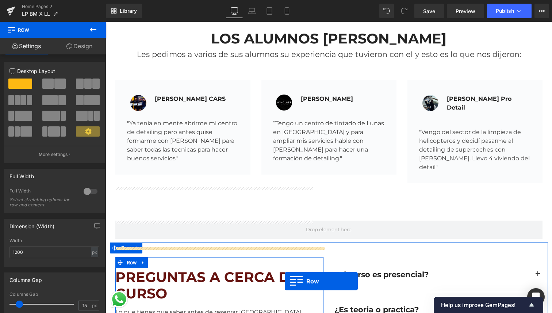
scroll to position [2219, 0]
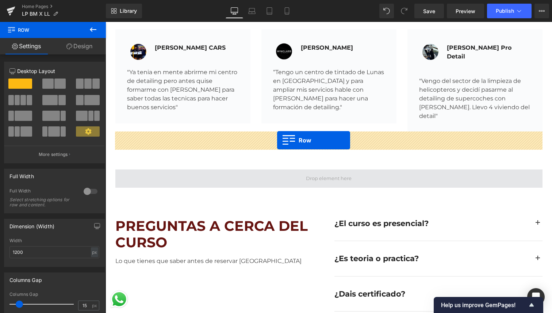
drag, startPoint x: 115, startPoint y: 57, endPoint x: 277, endPoint y: 140, distance: 182.4
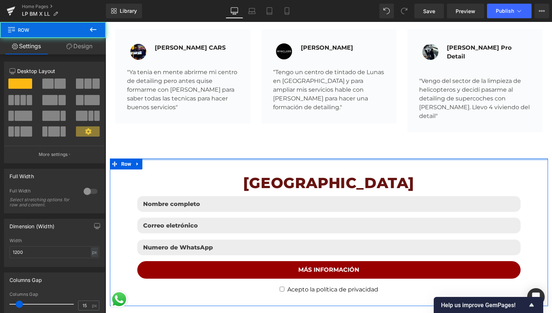
drag, startPoint x: 238, startPoint y: 127, endPoint x: 265, endPoint y: 114, distance: 30.5
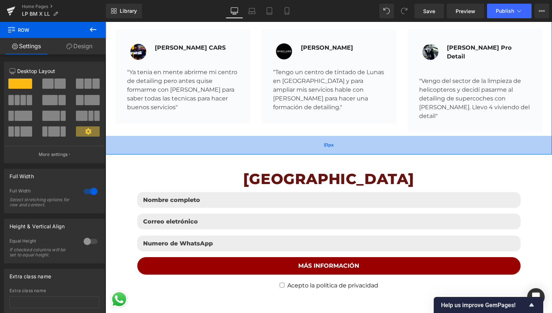
drag, startPoint x: 327, startPoint y: 112, endPoint x: 340, endPoint y: 108, distance: 12.7
click at [340, 136] on div "51px" at bounding box center [329, 145] width 446 height 19
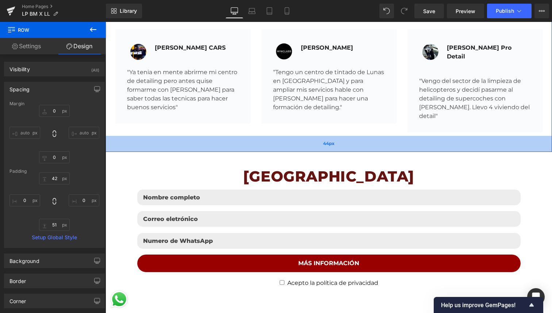
drag, startPoint x: 385, startPoint y: 111, endPoint x: 391, endPoint y: 108, distance: 7.2
click at [392, 136] on div "44px" at bounding box center [329, 144] width 446 height 16
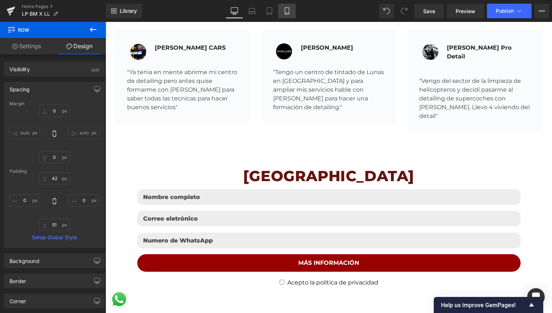
click at [288, 8] on icon at bounding box center [287, 11] width 4 height 7
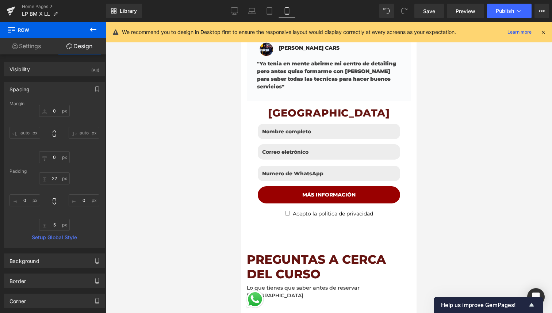
scroll to position [1955, 0]
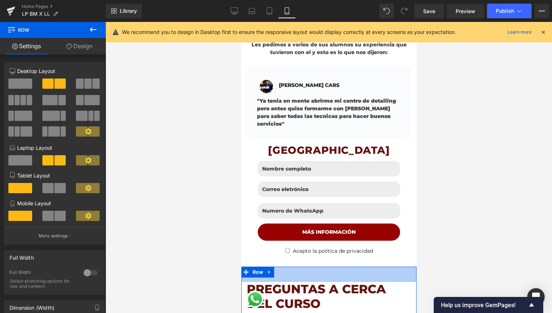
drag, startPoint x: 338, startPoint y: 231, endPoint x: 363, endPoint y: 222, distance: 26.3
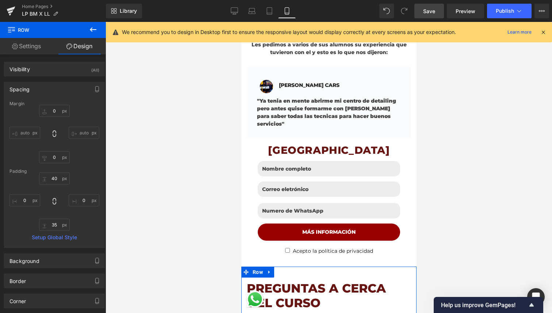
click at [435, 7] on span "Save" at bounding box center [429, 11] width 12 height 8
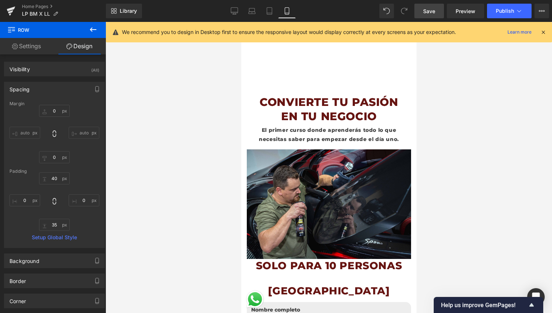
scroll to position [0, 0]
